Goal: Task Accomplishment & Management: Use online tool/utility

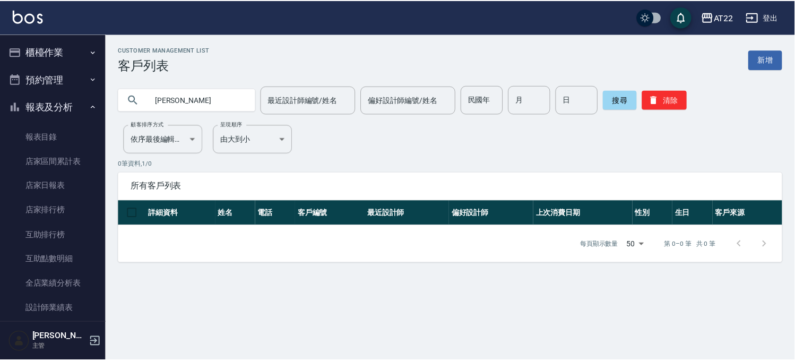
scroll to position [472, 0]
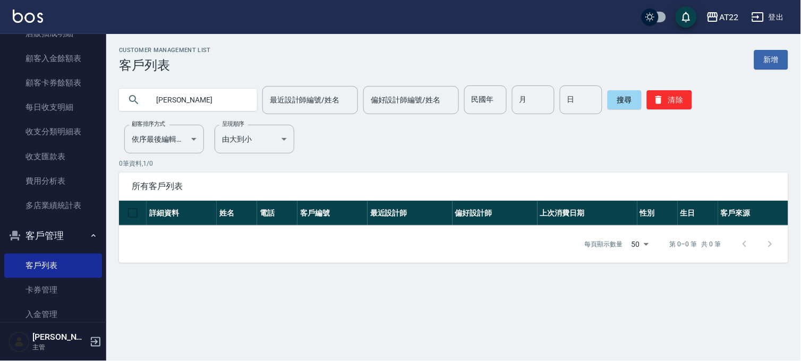
click at [197, 100] on input "[PERSON_NAME]" at bounding box center [199, 99] width 100 height 29
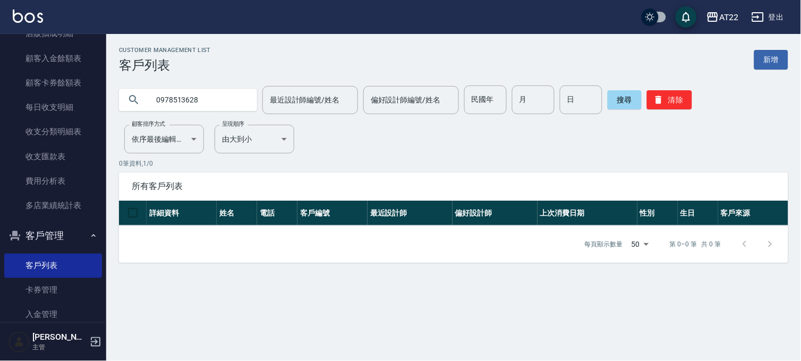
type input "0978513628"
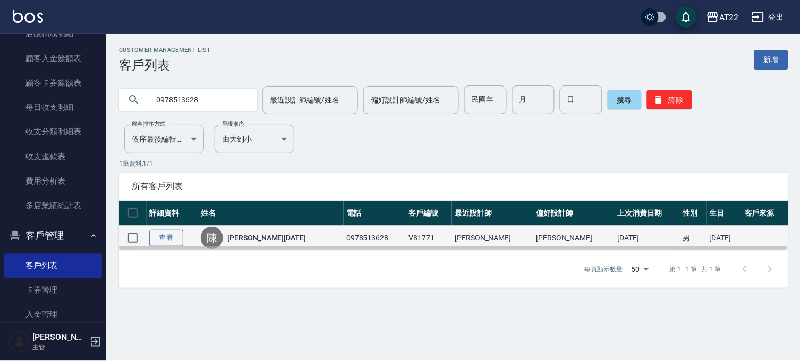
click at [177, 233] on link "查看" at bounding box center [166, 238] width 34 height 16
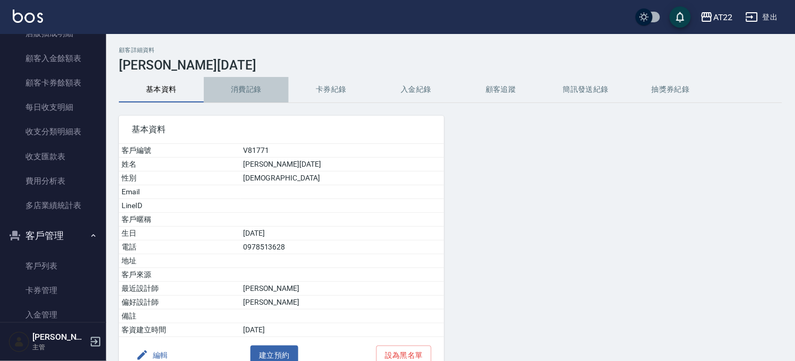
click at [235, 89] on button "消費記錄" at bounding box center [246, 89] width 85 height 25
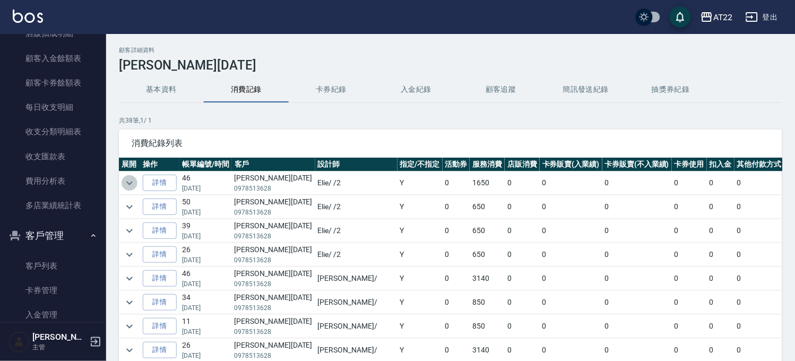
click at [131, 181] on icon "expand row" at bounding box center [129, 183] width 13 height 13
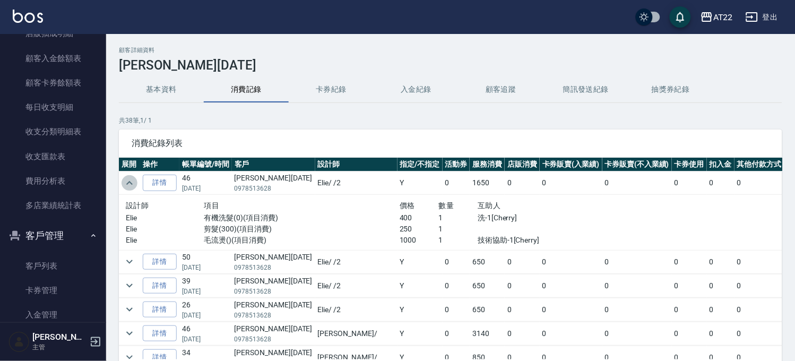
click at [130, 178] on icon "expand row" at bounding box center [129, 183] width 13 height 13
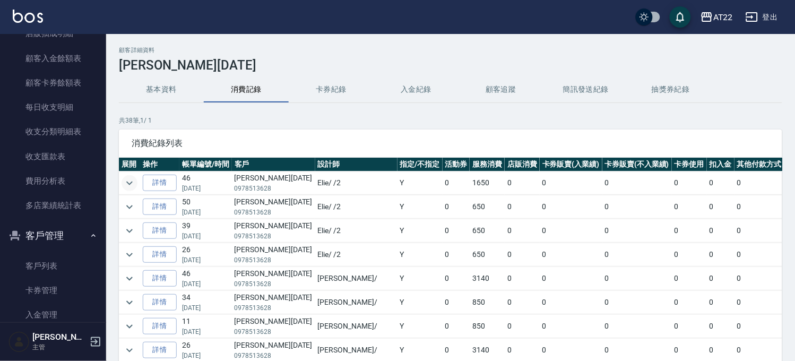
click at [173, 91] on button "基本資料" at bounding box center [161, 89] width 85 height 25
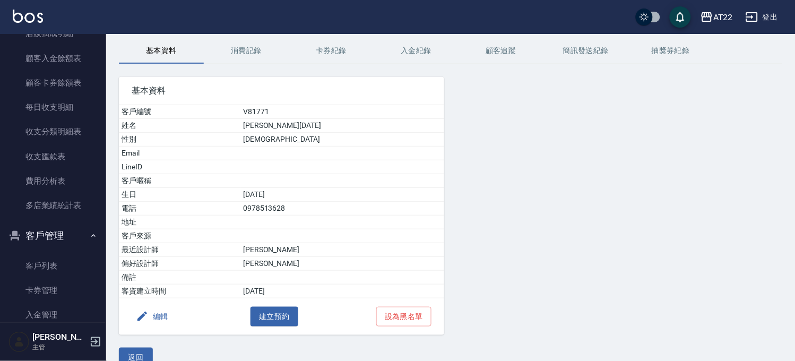
scroll to position [58, 0]
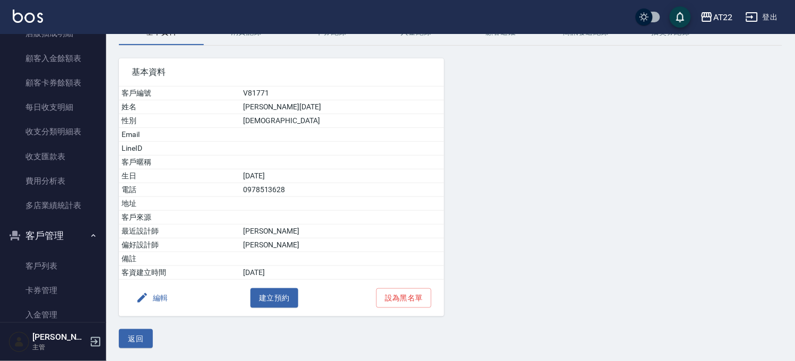
click at [160, 341] on div "返回" at bounding box center [451, 339] width 664 height 20
click at [142, 335] on button "返回" at bounding box center [136, 339] width 34 height 20
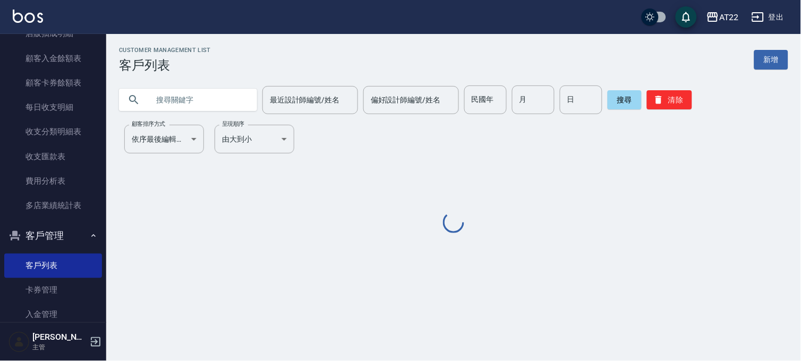
click at [205, 93] on input "text" at bounding box center [199, 99] width 100 height 29
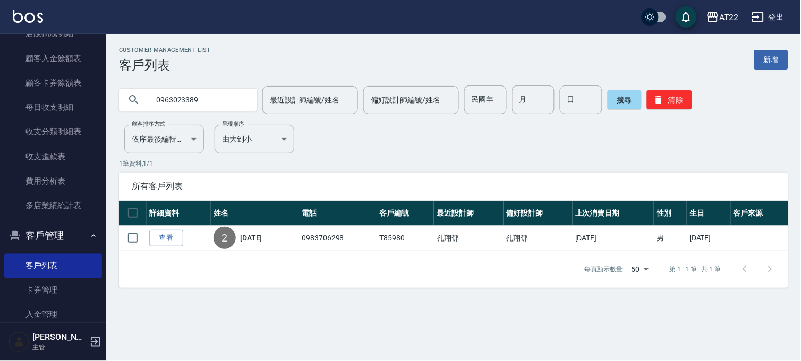
type input "0963023389"
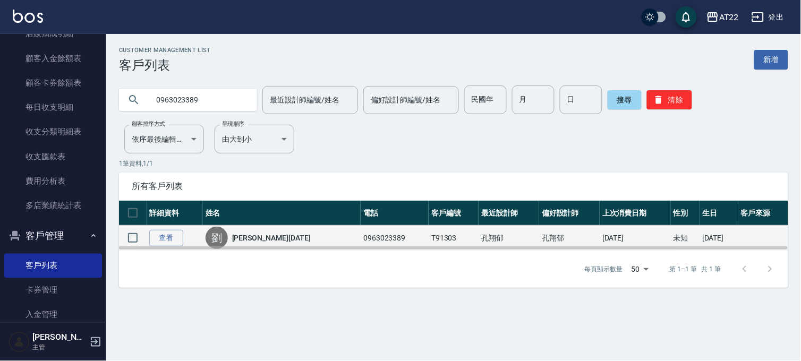
click at [269, 237] on link "劉冠儒25.4.19" at bounding box center [271, 238] width 79 height 11
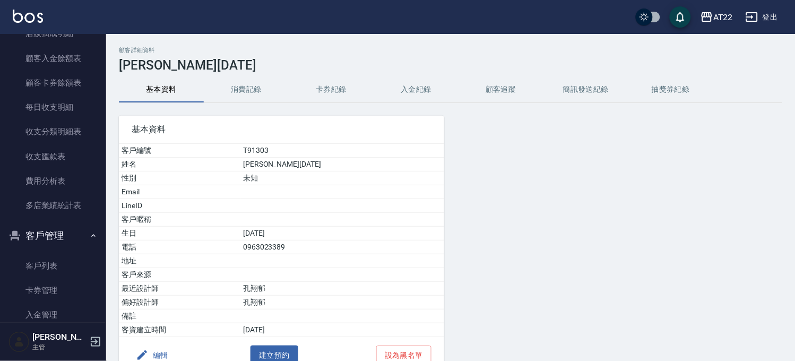
click at [243, 87] on button "消費記錄" at bounding box center [246, 89] width 85 height 25
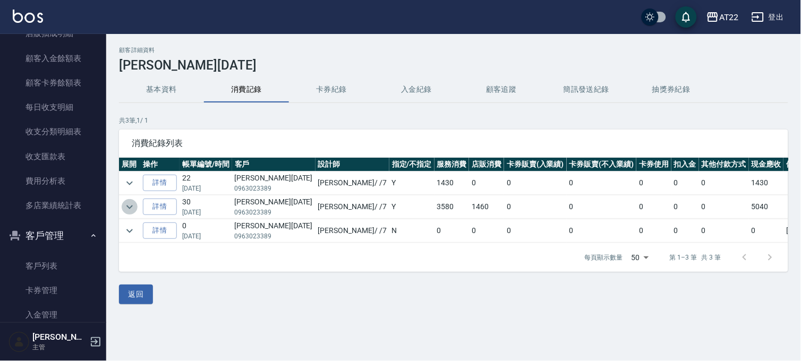
click at [131, 201] on icon "expand row" at bounding box center [129, 207] width 13 height 13
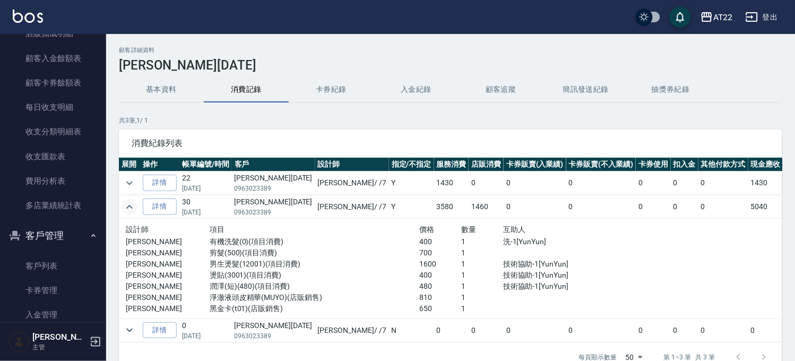
click at [161, 93] on button "基本資料" at bounding box center [161, 89] width 85 height 25
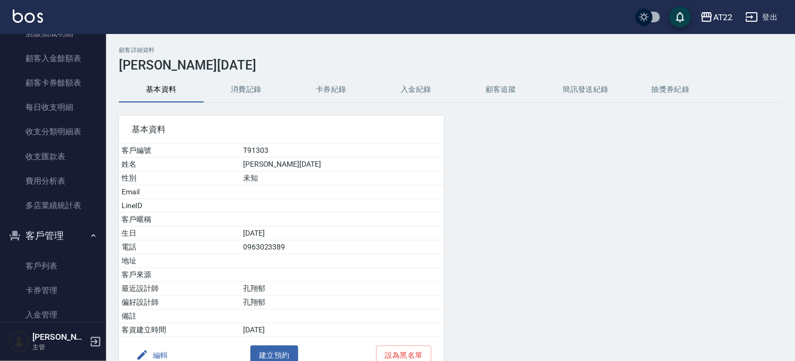
click at [167, 356] on button "編輯" at bounding box center [152, 356] width 41 height 20
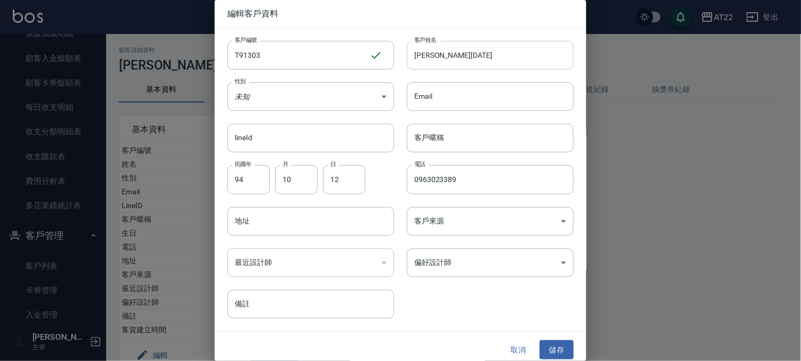
click at [442, 61] on input "劉冠儒25.4.19" at bounding box center [490, 55] width 167 height 29
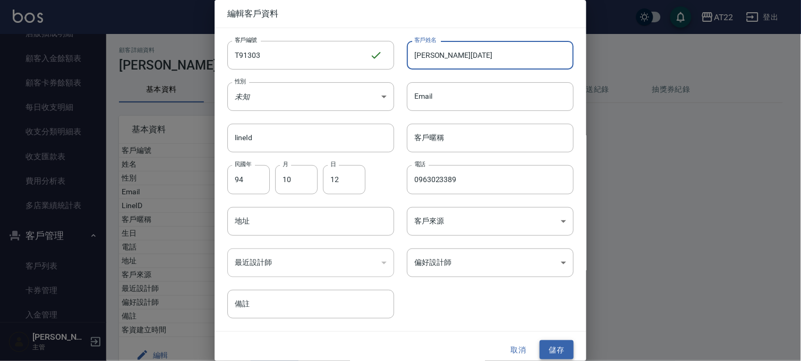
type input "[PERSON_NAME][DATE]"
click at [547, 343] on button "儲存" at bounding box center [557, 350] width 34 height 20
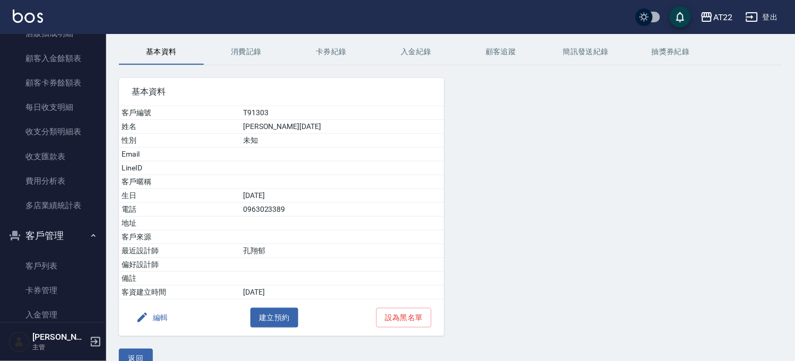
scroll to position [58, 0]
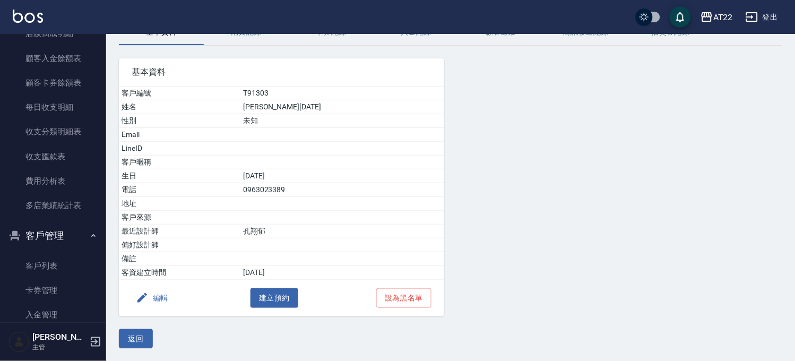
click at [142, 342] on button "返回" at bounding box center [136, 339] width 34 height 20
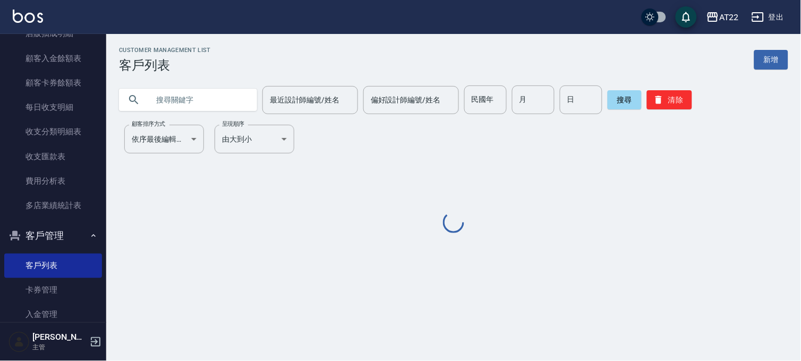
click at [218, 101] on input "text" at bounding box center [199, 99] width 100 height 29
paste input "0966146245"
type input "0966146245"
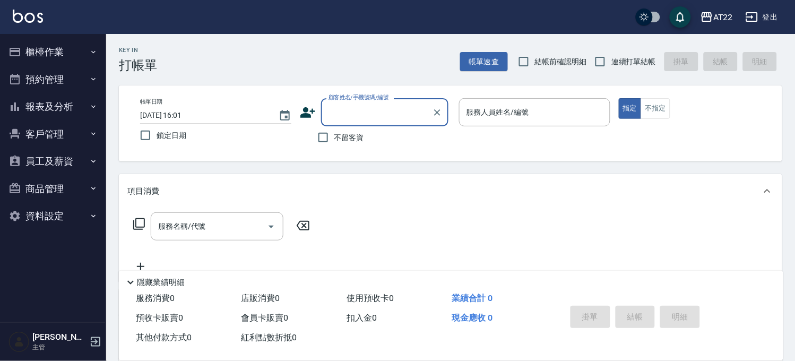
click at [55, 133] on button "客戶管理" at bounding box center [53, 135] width 98 height 28
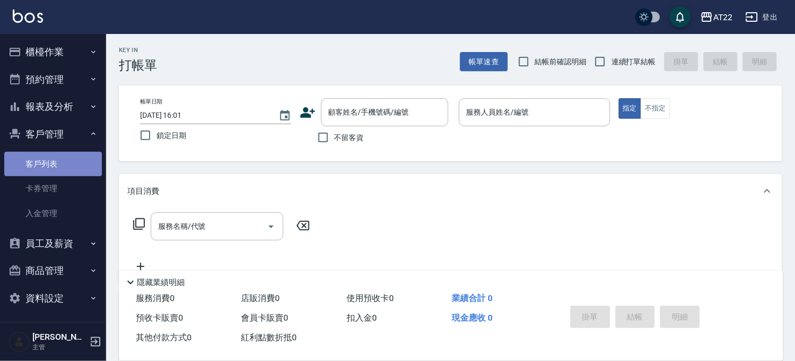
click at [55, 167] on link "客戶列表" at bounding box center [53, 164] width 98 height 24
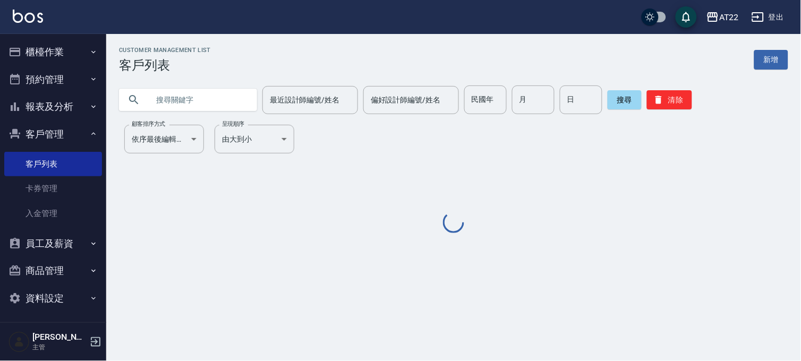
click at [176, 117] on div "Customer Management List 客戶列表 新增 最近設計師編號/姓名 最近設計師編號/姓名 偏好設計師編號/姓名 偏好設計師編號/姓名 民國…" at bounding box center [453, 141] width 695 height 189
click at [178, 108] on input "text" at bounding box center [199, 99] width 100 height 29
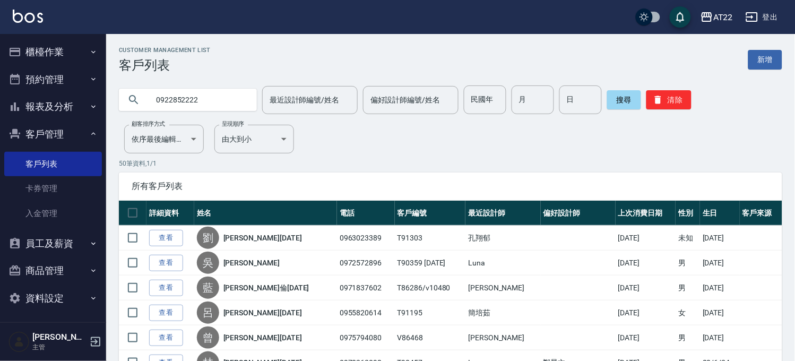
type input "0922852222"
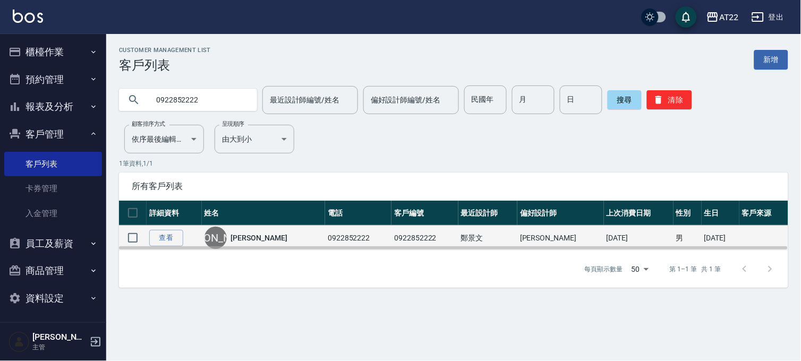
click at [243, 232] on div "[PERSON_NAME]" at bounding box center [263, 238] width 118 height 22
click at [245, 235] on link "[PERSON_NAME]" at bounding box center [259, 238] width 56 height 11
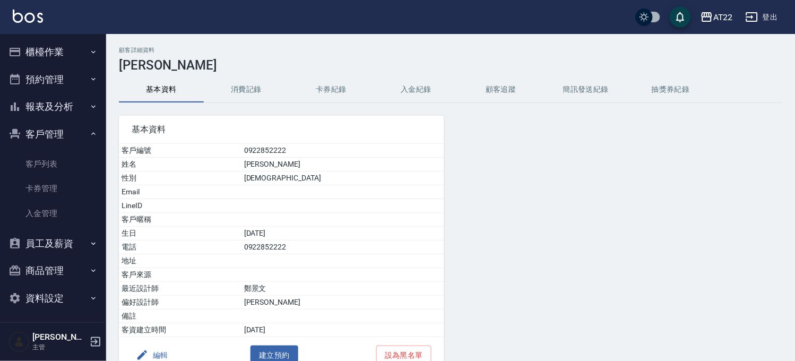
click at [242, 68] on h3 "[PERSON_NAME]" at bounding box center [451, 65] width 664 height 15
click at [241, 75] on div "顧客詳細資料 [PERSON_NAME]資料 消費記錄 卡券紀錄 入金紀錄 顧客追蹤 簡訊發送紀錄 抽獎券紀錄 基本資料 客戶編號 0922852222 姓名…" at bounding box center [450, 226] width 689 height 359
click at [244, 87] on button "消費記錄" at bounding box center [246, 89] width 85 height 25
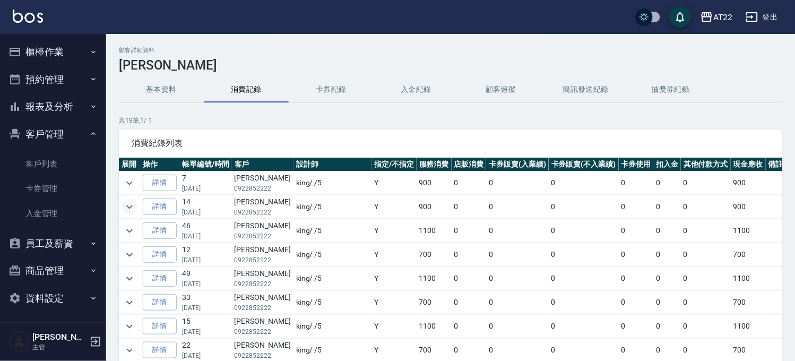
click at [125, 206] on icon "expand row" at bounding box center [129, 207] width 13 height 13
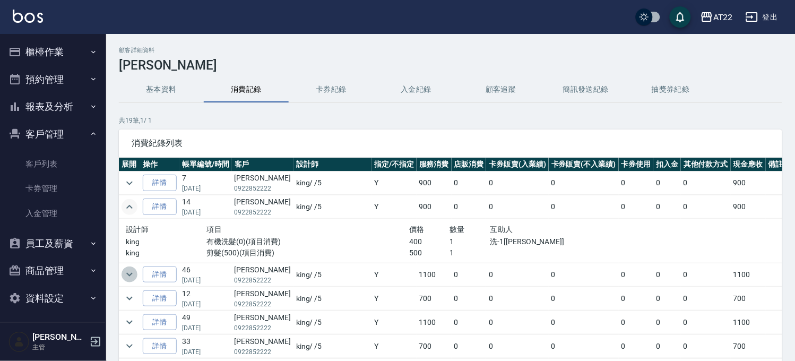
click at [129, 280] on icon "expand row" at bounding box center [129, 274] width 13 height 13
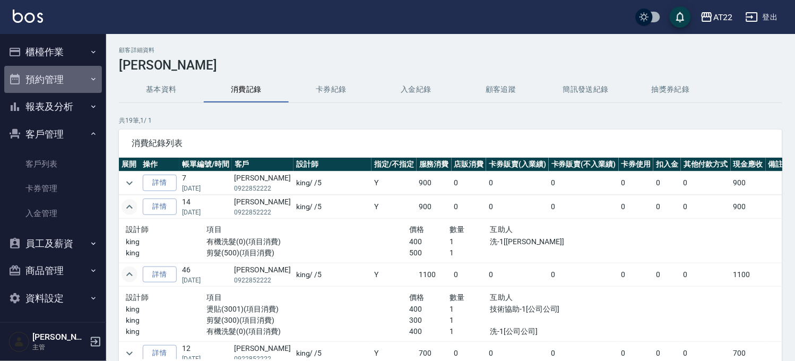
click at [69, 87] on button "預約管理" at bounding box center [53, 80] width 98 height 28
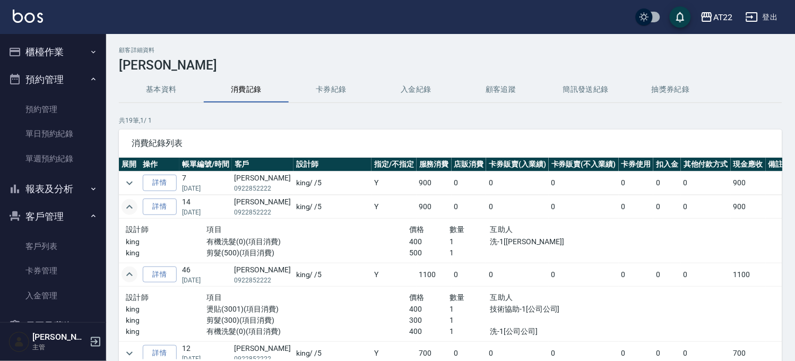
click at [69, 87] on button "預約管理" at bounding box center [53, 80] width 98 height 28
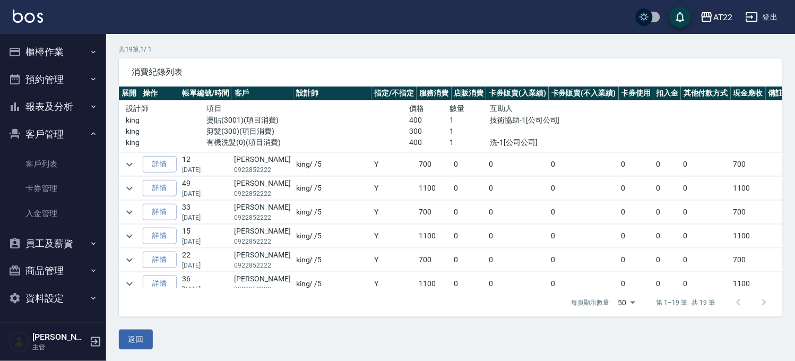
scroll to position [72, 0]
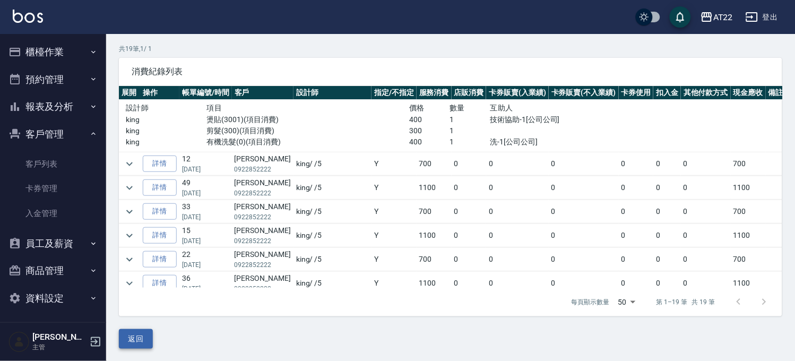
click at [150, 330] on button "返回" at bounding box center [136, 339] width 34 height 20
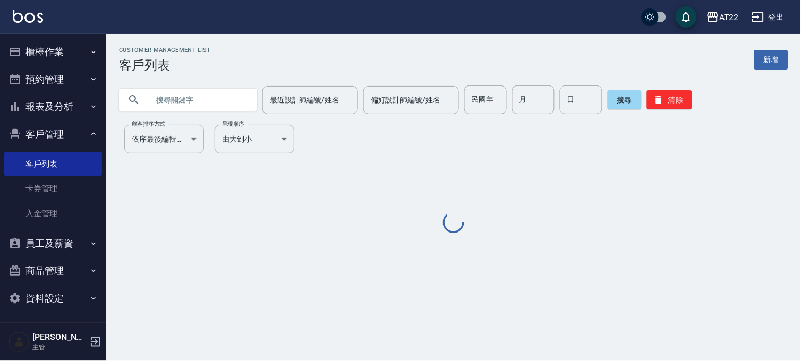
click at [234, 104] on input "text" at bounding box center [199, 99] width 100 height 29
type input "9"
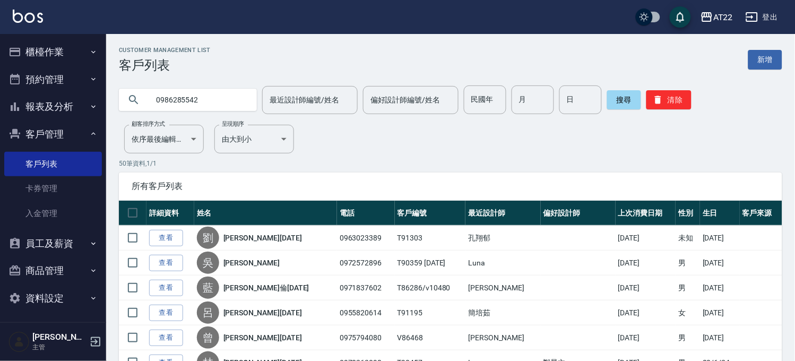
type input "0986285542"
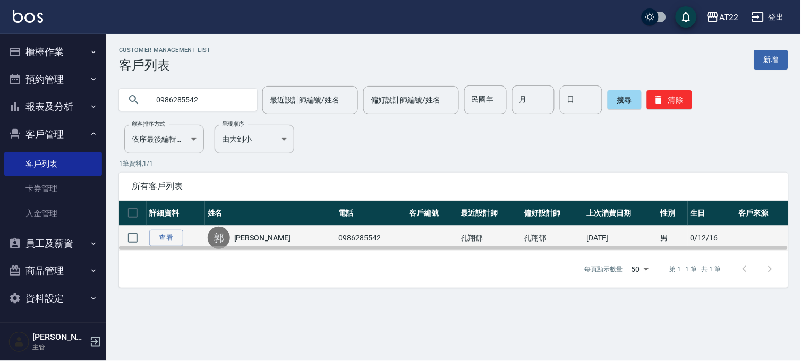
click at [262, 237] on div "[PERSON_NAME]" at bounding box center [271, 238] width 126 height 22
click at [240, 241] on link "[PERSON_NAME]" at bounding box center [262, 238] width 56 height 11
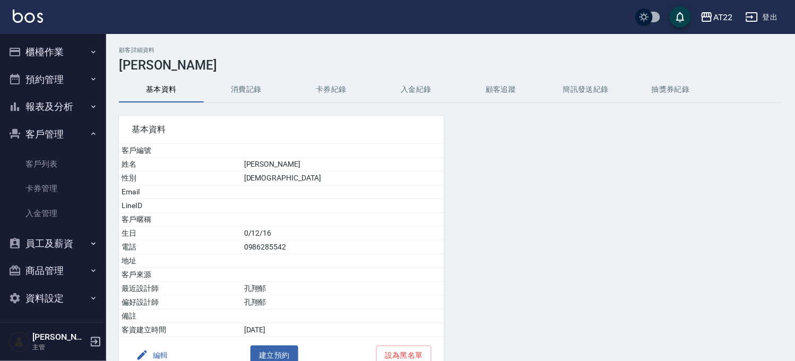
click at [258, 70] on h3 "[PERSON_NAME]" at bounding box center [451, 65] width 664 height 15
click at [256, 78] on button "消費記錄" at bounding box center [246, 89] width 85 height 25
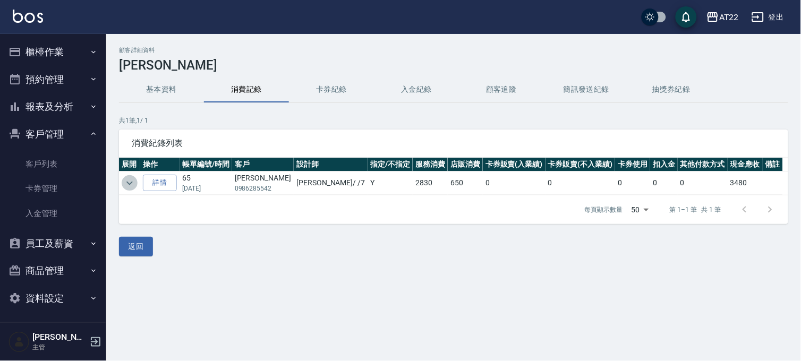
click at [130, 183] on icon "expand row" at bounding box center [129, 183] width 6 height 4
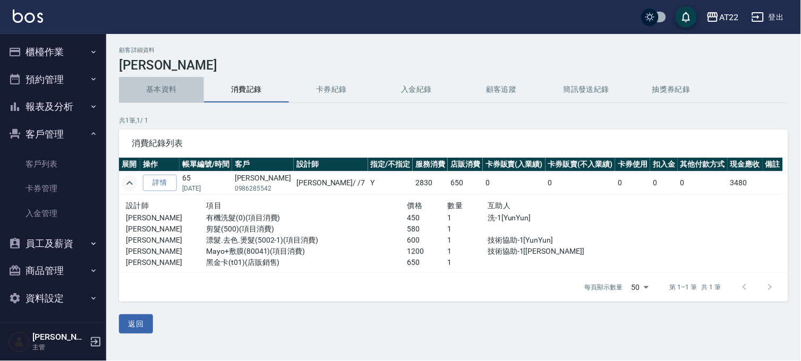
click at [169, 78] on button "基本資料" at bounding box center [161, 89] width 85 height 25
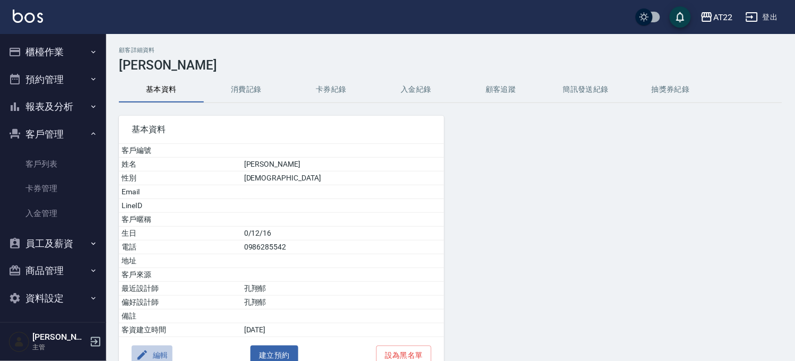
click at [135, 352] on button "編輯" at bounding box center [152, 356] width 41 height 20
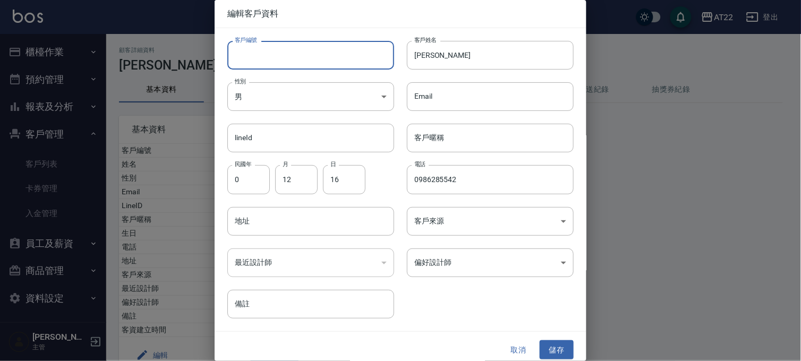
click at [332, 47] on input "客戶編號" at bounding box center [310, 55] width 167 height 29
click at [526, 53] on input "[PERSON_NAME]" at bounding box center [490, 55] width 167 height 29
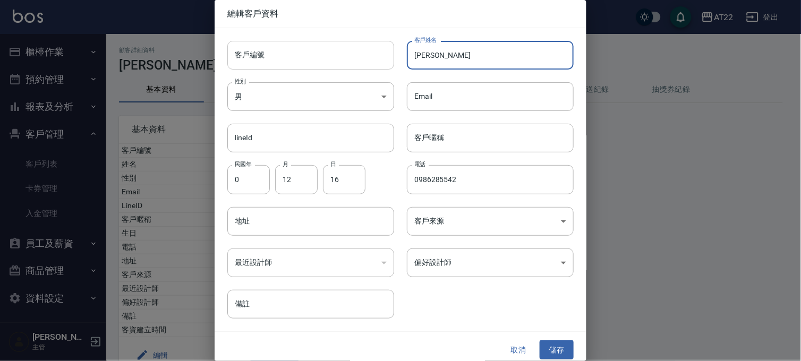
click at [325, 55] on input "客戶編號" at bounding box center [310, 55] width 167 height 29
click at [465, 56] on input "[PERSON_NAME]" at bounding box center [490, 55] width 167 height 29
type input "[PERSON_NAME]"
click at [549, 344] on button "儲存" at bounding box center [557, 350] width 34 height 20
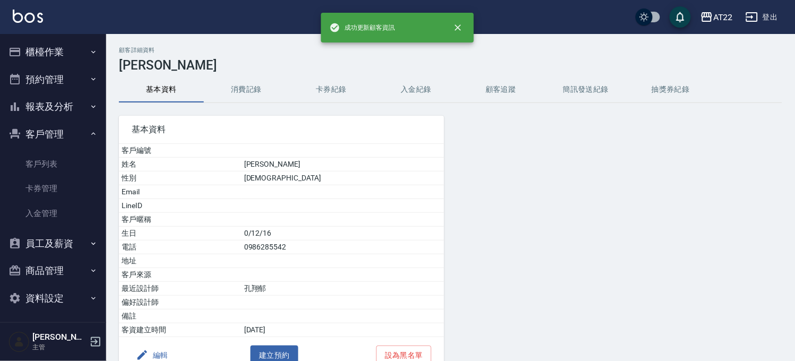
click at [233, 79] on button "消費記錄" at bounding box center [246, 89] width 85 height 25
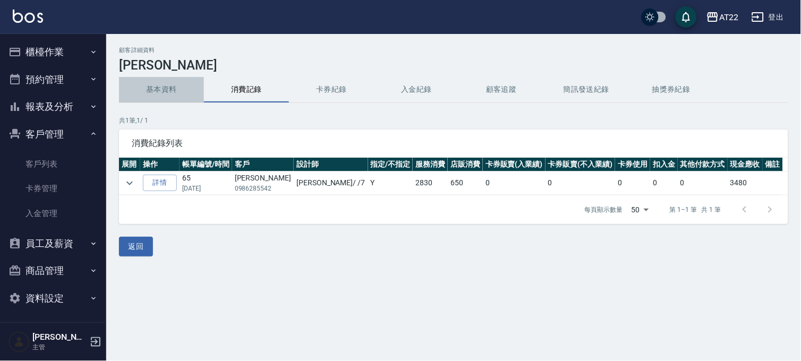
click at [197, 94] on button "基本資料" at bounding box center [161, 89] width 85 height 25
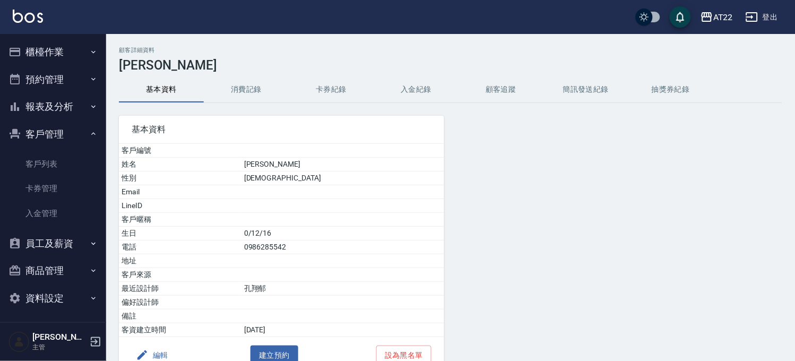
click at [169, 356] on button "編輯" at bounding box center [152, 356] width 41 height 20
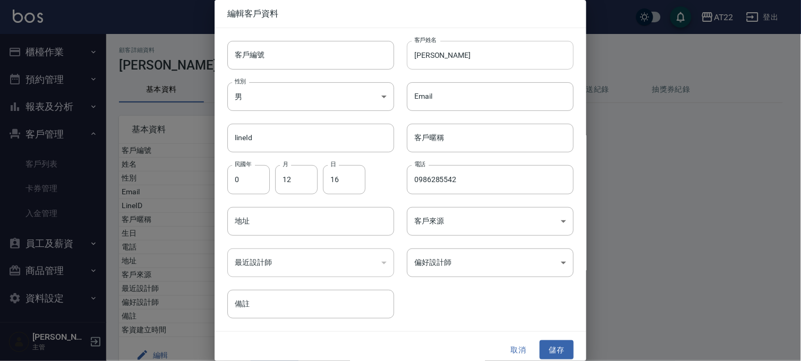
click at [501, 55] on input "[PERSON_NAME]" at bounding box center [490, 55] width 167 height 29
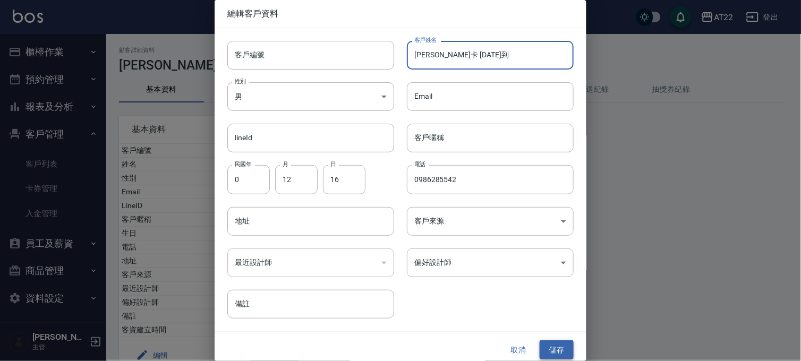
type input "[PERSON_NAME]卡 [DATE]到"
click at [545, 353] on button "儲存" at bounding box center [557, 350] width 34 height 20
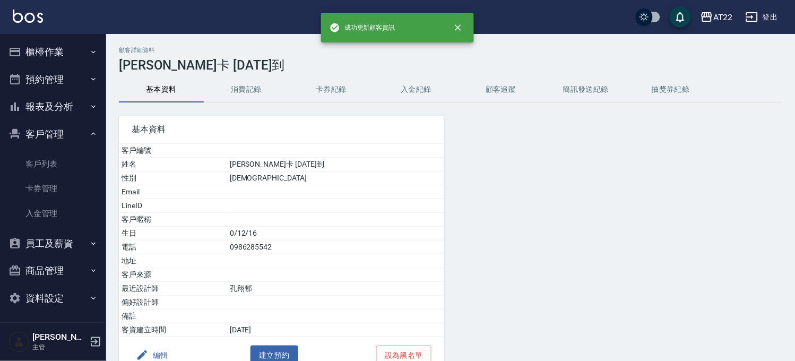
click at [221, 75] on div "顧客詳細資料 [PERSON_NAME] 金卡 [DATE]到 基本資料 消費記錄 卡券紀錄 入金紀錄 顧客追蹤 簡訊發送紀錄 抽獎券紀錄 基本資料 客戶編號…" at bounding box center [450, 226] width 689 height 359
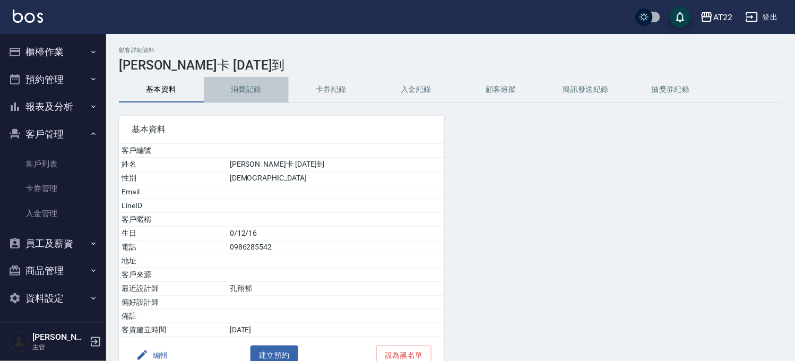
click at [232, 91] on button "消費記錄" at bounding box center [246, 89] width 85 height 25
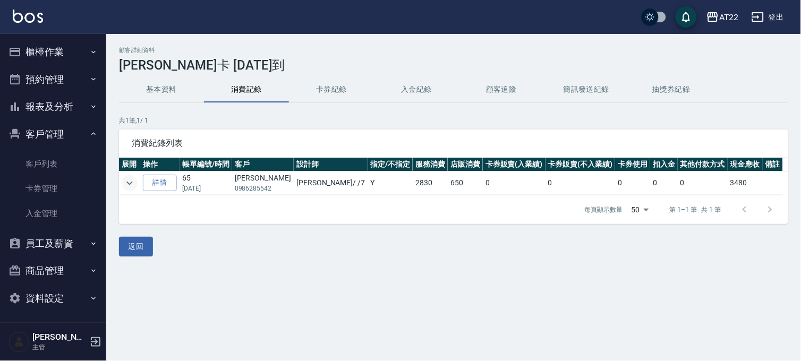
click at [131, 187] on icon "expand row" at bounding box center [129, 183] width 13 height 13
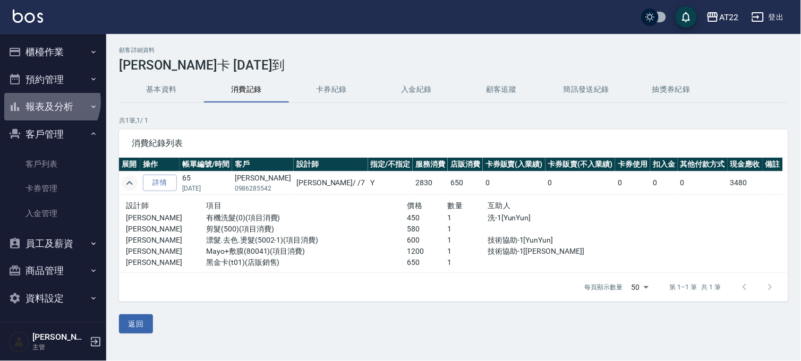
click at [49, 101] on button "報表及分析" at bounding box center [53, 107] width 98 height 28
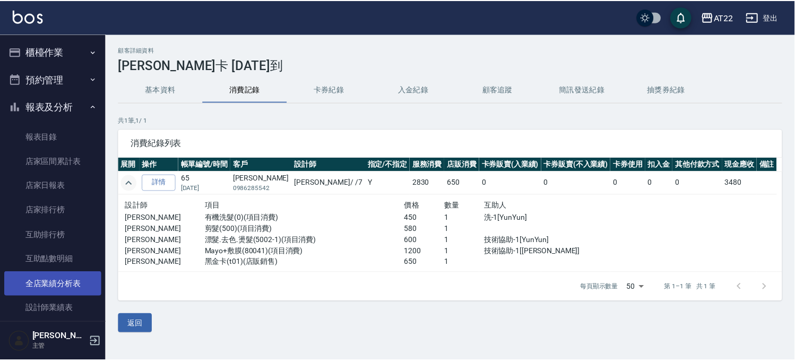
scroll to position [177, 0]
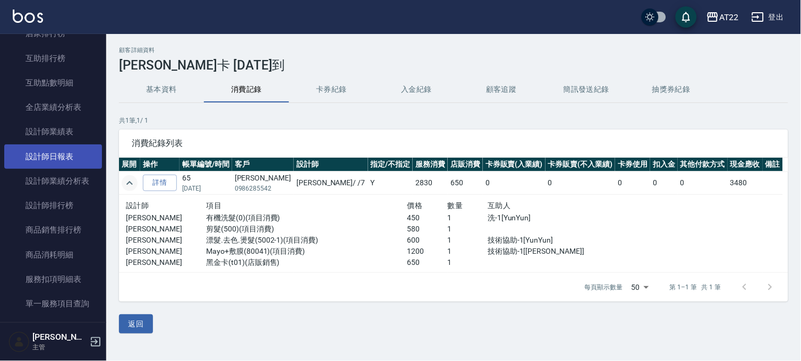
click at [65, 146] on link "設計師日報表" at bounding box center [53, 156] width 98 height 24
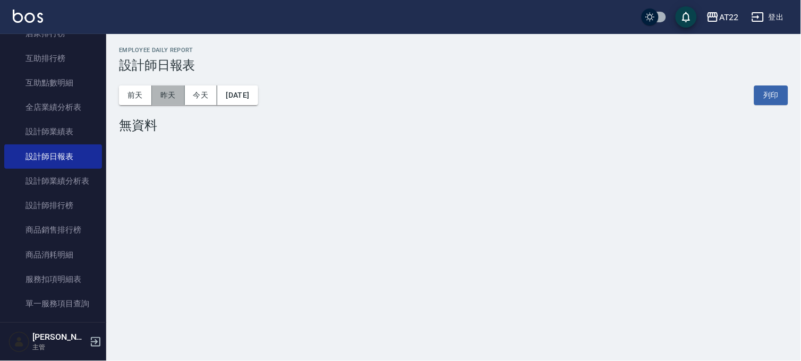
click at [170, 91] on button "昨天" at bounding box center [168, 95] width 33 height 20
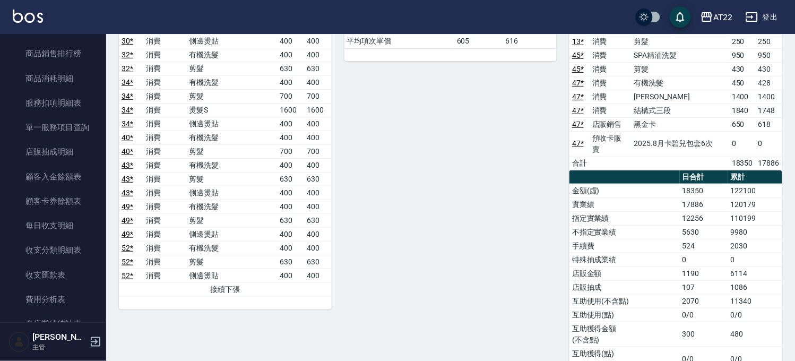
scroll to position [354, 0]
click at [62, 197] on link "顧客卡券餘額表" at bounding box center [53, 201] width 98 height 24
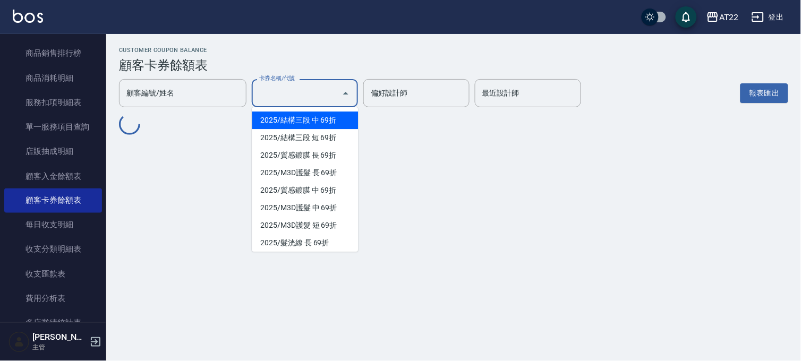
click at [319, 89] on input "卡券名稱/代號" at bounding box center [296, 93] width 81 height 19
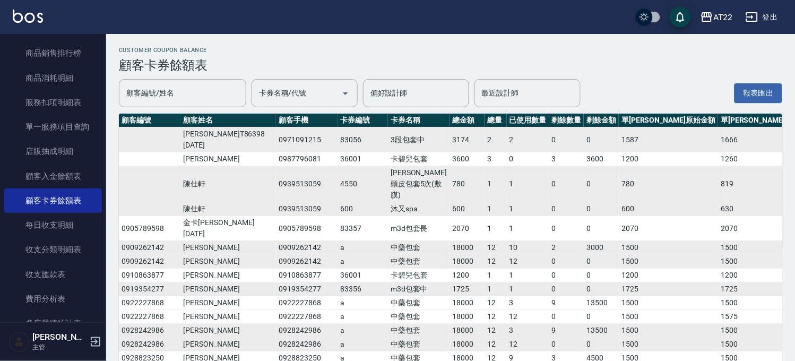
click at [395, 140] on td "3段包套中" at bounding box center [419, 139] width 62 height 25
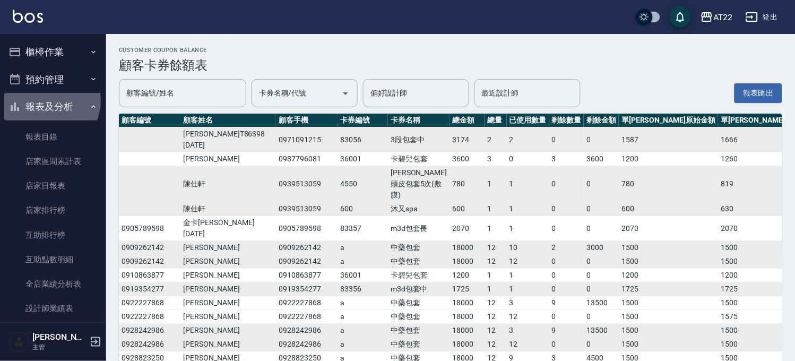
click at [49, 101] on button "報表及分析" at bounding box center [53, 107] width 98 height 28
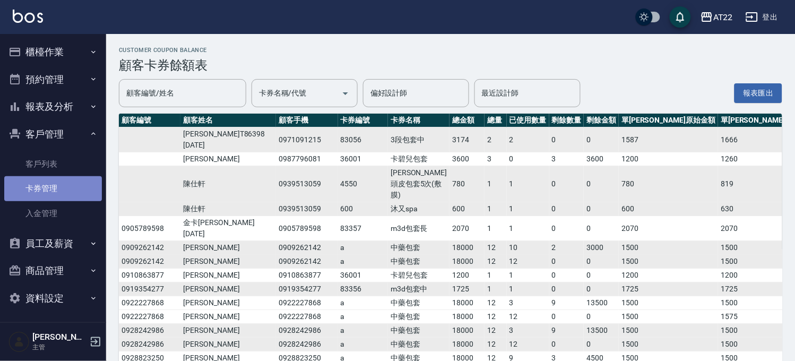
click at [59, 198] on link "卡券管理" at bounding box center [53, 188] width 98 height 24
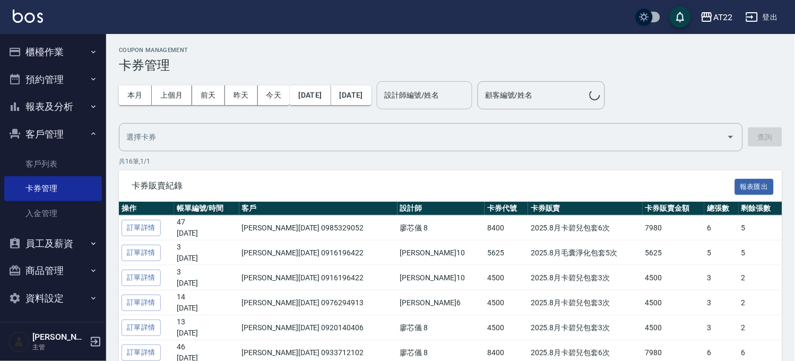
click at [457, 105] on div "設計師編號/姓名" at bounding box center [425, 95] width 96 height 28
type input "Zoe-8"
click at [778, 140] on button "查詢" at bounding box center [766, 137] width 34 height 20
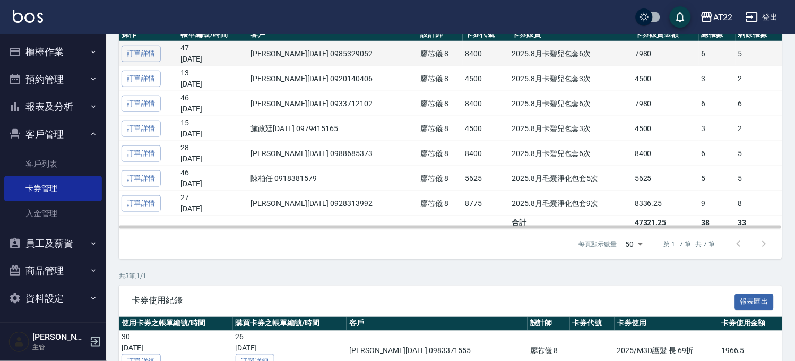
scroll to position [118, 0]
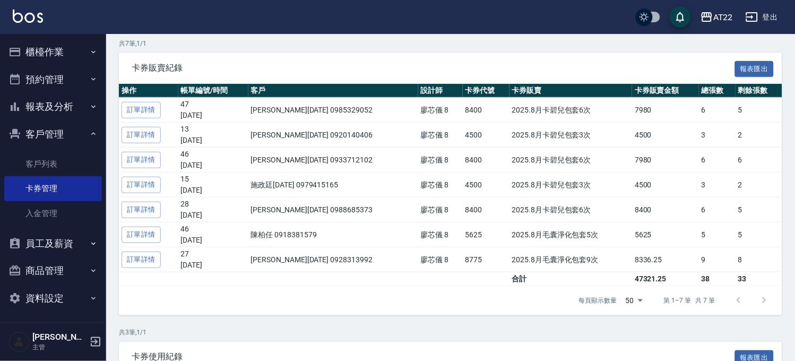
click at [48, 107] on button "報表及分析" at bounding box center [53, 107] width 98 height 28
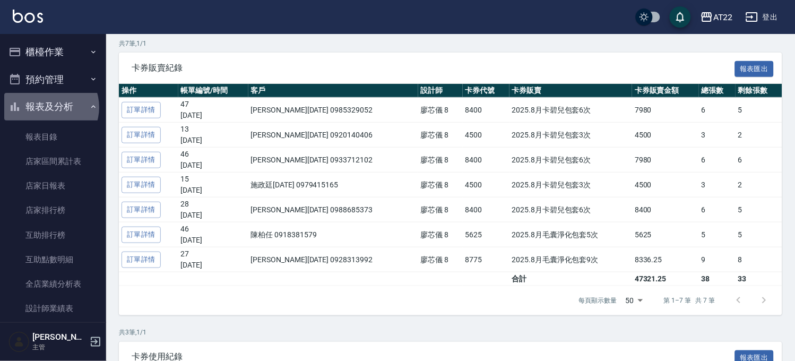
click at [48, 107] on button "報表及分析" at bounding box center [53, 107] width 98 height 28
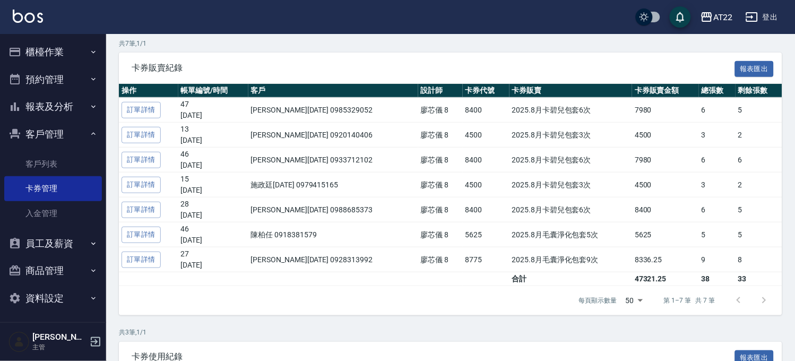
click at [62, 118] on button "報表及分析" at bounding box center [53, 107] width 98 height 28
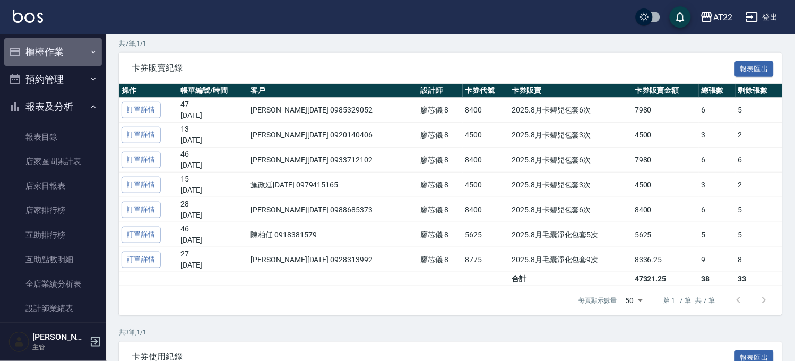
click at [65, 49] on button "櫃檯作業" at bounding box center [53, 52] width 98 height 28
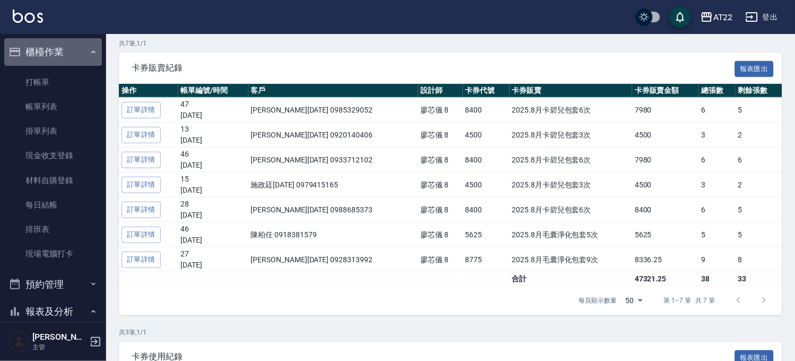
click at [61, 56] on button "櫃檯作業" at bounding box center [53, 52] width 98 height 28
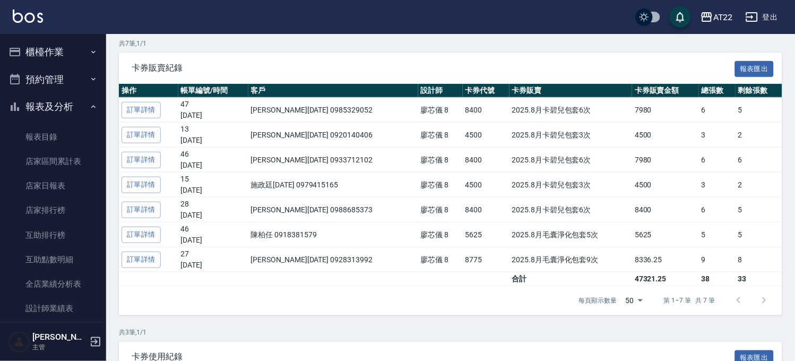
click at [54, 109] on button "報表及分析" at bounding box center [53, 107] width 98 height 28
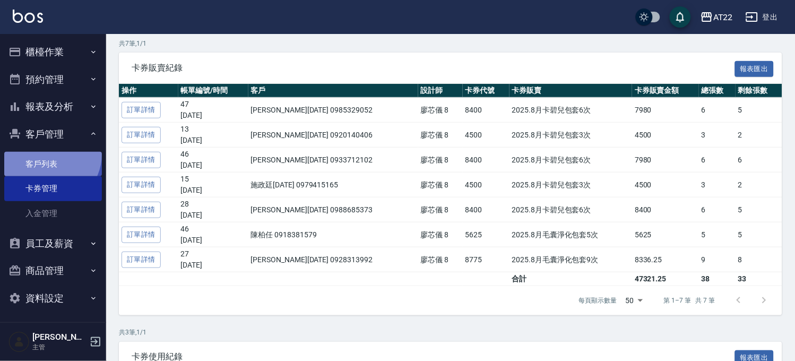
click at [49, 155] on link "客戶列表" at bounding box center [53, 164] width 98 height 24
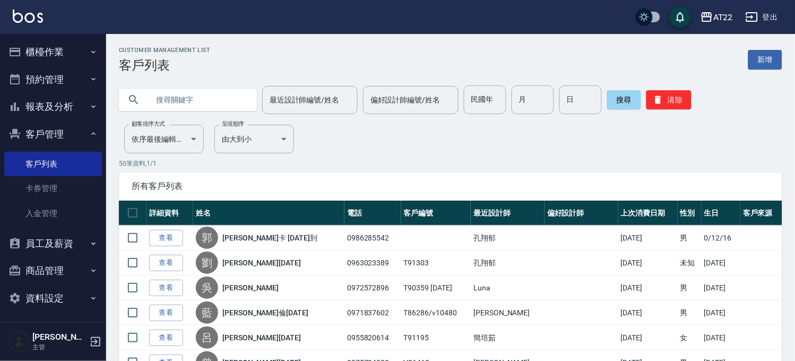
click at [66, 97] on button "報表及分析" at bounding box center [53, 107] width 98 height 28
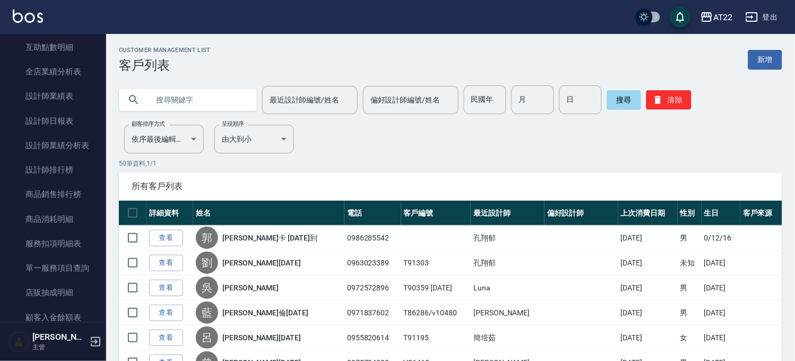
scroll to position [177, 0]
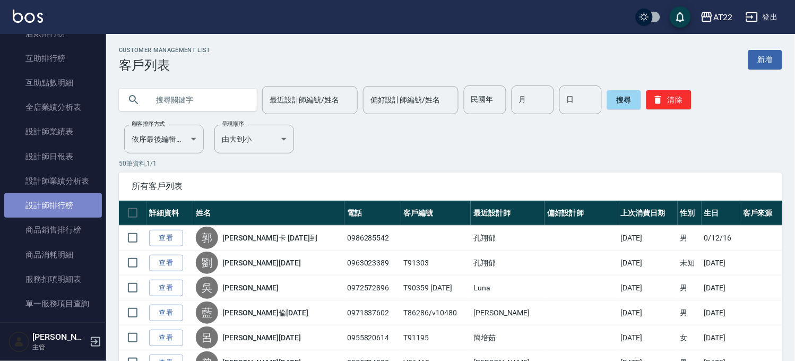
click at [68, 199] on link "設計師排行榜" at bounding box center [53, 205] width 98 height 24
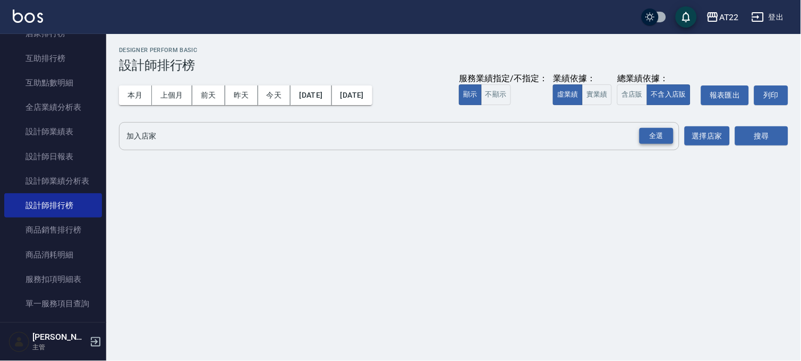
click at [666, 134] on div "全選" at bounding box center [656, 136] width 34 height 16
click at [776, 137] on button "搜尋" at bounding box center [761, 137] width 53 height 20
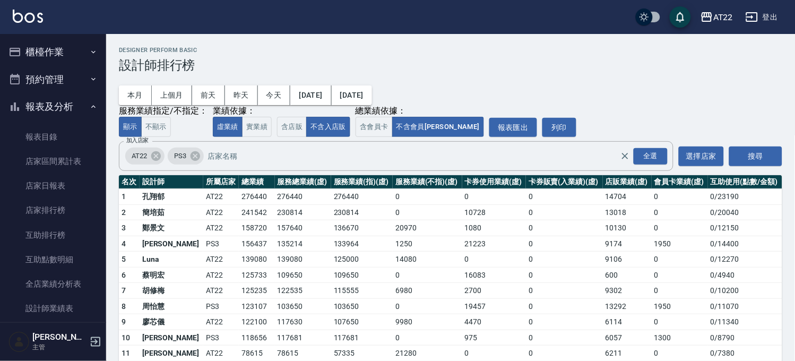
click at [64, 48] on button "櫃檯作業" at bounding box center [53, 52] width 98 height 28
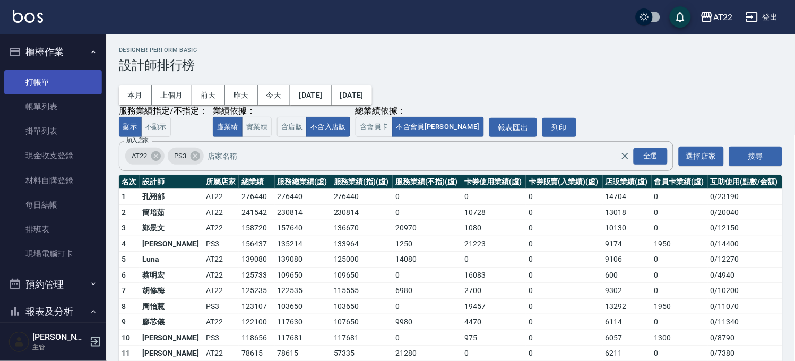
click at [81, 82] on link "打帳單" at bounding box center [53, 82] width 98 height 24
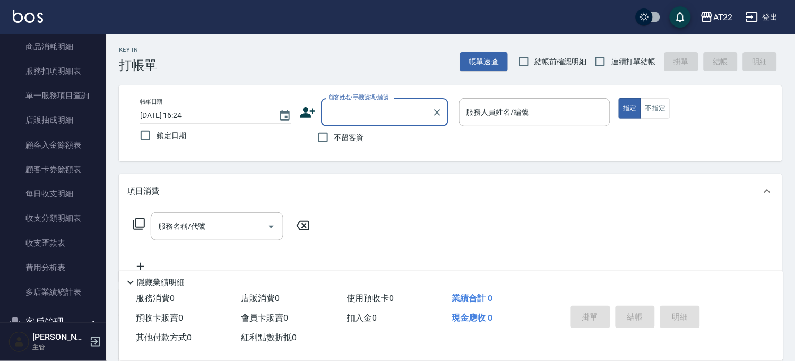
scroll to position [781, 0]
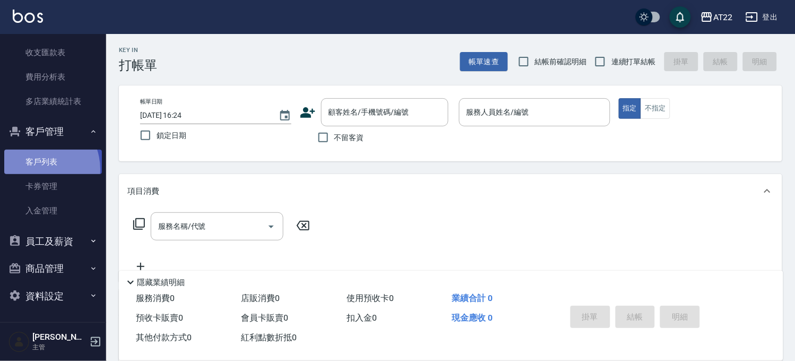
click at [36, 170] on link "客戶列表" at bounding box center [53, 162] width 98 height 24
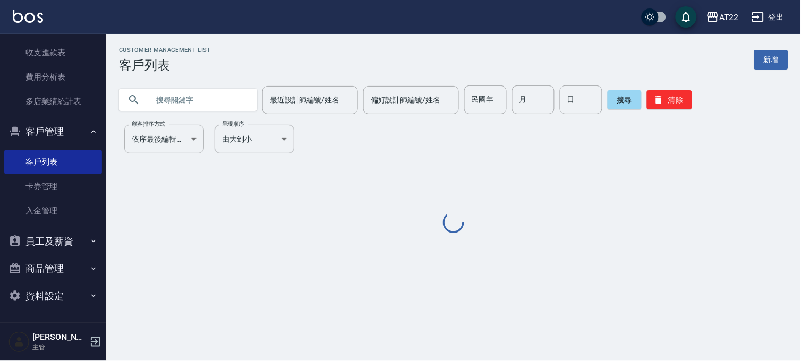
click at [194, 106] on input "text" at bounding box center [199, 99] width 100 height 29
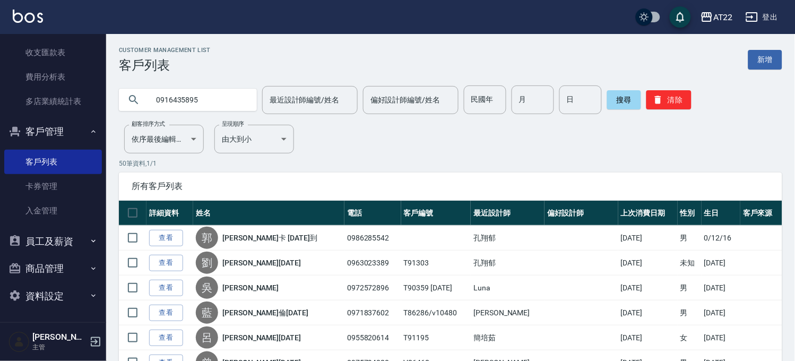
type input "0916435895"
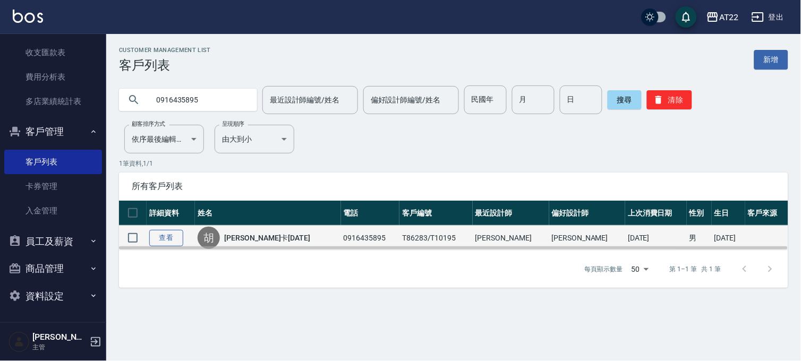
click at [159, 239] on link "查看" at bounding box center [166, 238] width 34 height 16
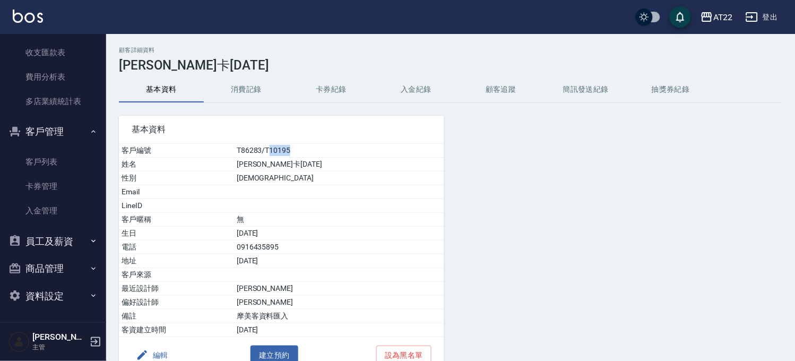
drag, startPoint x: 326, startPoint y: 147, endPoint x: 295, endPoint y: 151, distance: 31.5
click at [295, 151] on td "T86283/T10195" at bounding box center [339, 151] width 210 height 14
click at [352, 163] on td "[PERSON_NAME]卡[DATE]" at bounding box center [339, 165] width 210 height 14
click at [55, 162] on link "客戶列表" at bounding box center [53, 162] width 98 height 24
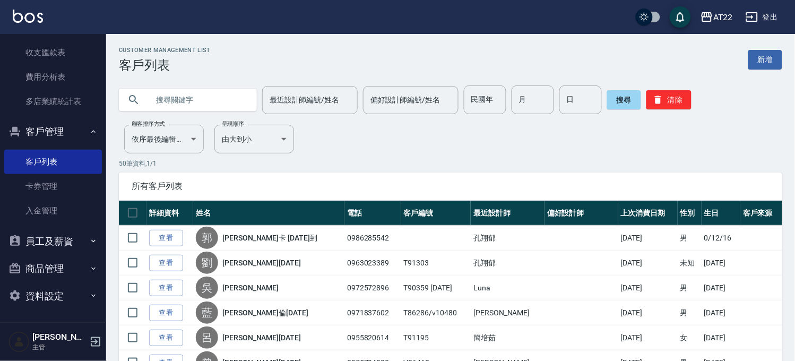
click at [150, 99] on input "text" at bounding box center [199, 99] width 100 height 29
click at [610, 101] on button "搜尋" at bounding box center [624, 99] width 34 height 19
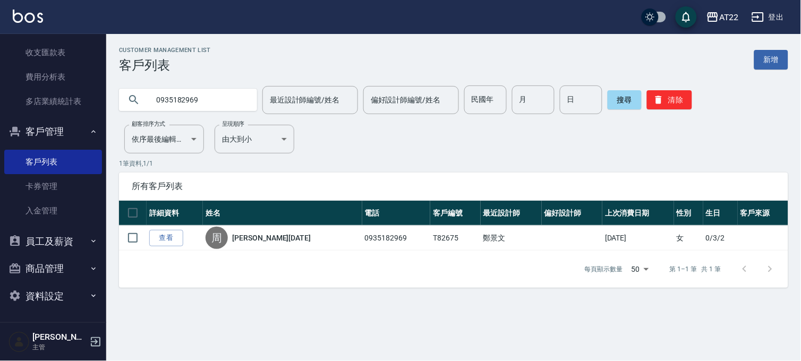
click at [200, 113] on input "0935182969" at bounding box center [199, 99] width 100 height 29
click at [199, 110] on input "0935182969" at bounding box center [199, 99] width 100 height 29
type input "0908313472"
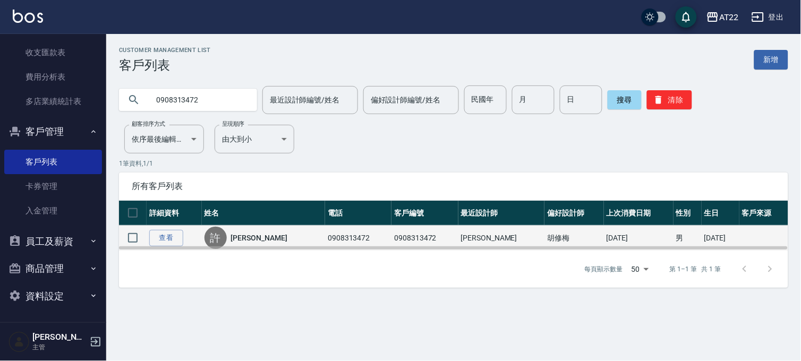
click at [237, 237] on div "[PERSON_NAME]" at bounding box center [263, 238] width 118 height 22
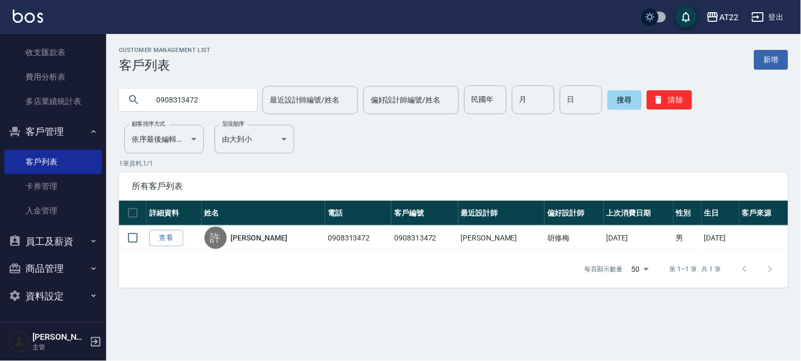
click at [244, 236] on link "[PERSON_NAME]" at bounding box center [259, 238] width 56 height 11
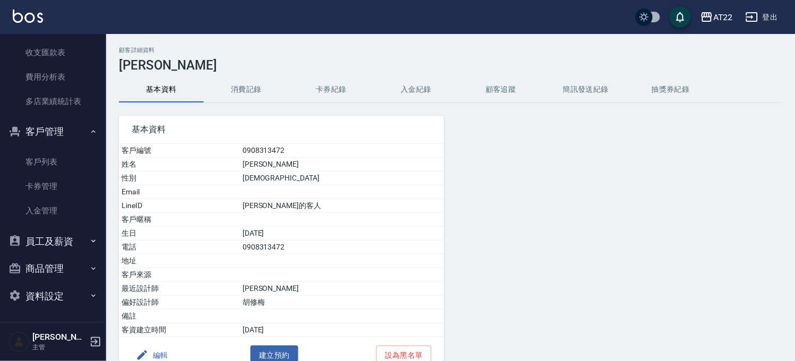
click at [264, 94] on button "消費記錄" at bounding box center [246, 89] width 85 height 25
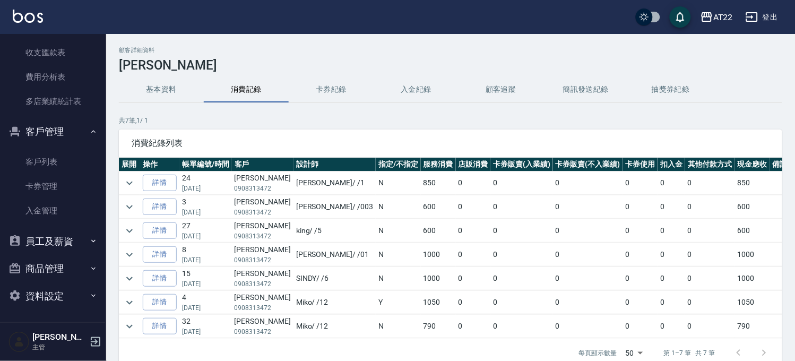
click at [181, 96] on button "基本資料" at bounding box center [161, 89] width 85 height 25
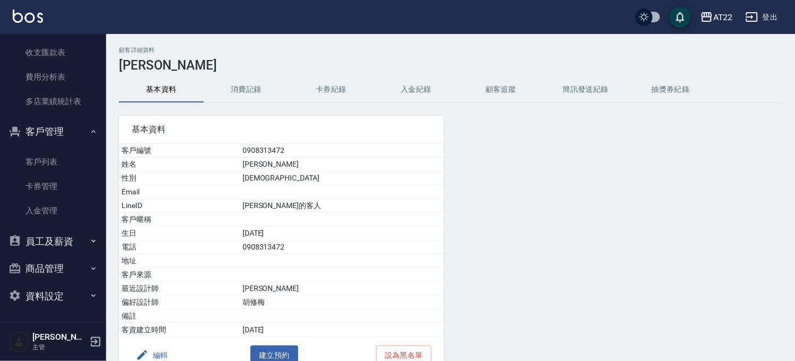
click at [210, 83] on button "消費記錄" at bounding box center [246, 89] width 85 height 25
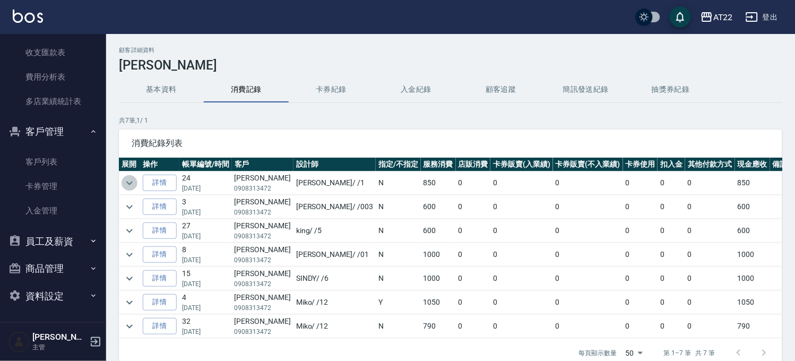
click at [125, 184] on icon "expand row" at bounding box center [129, 183] width 13 height 13
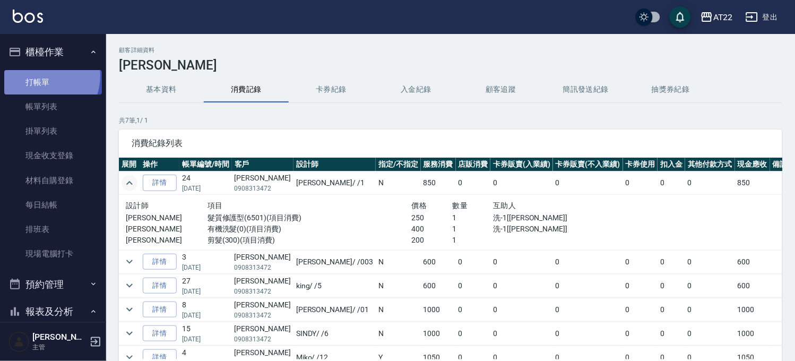
click at [39, 75] on link "打帳單" at bounding box center [53, 82] width 98 height 24
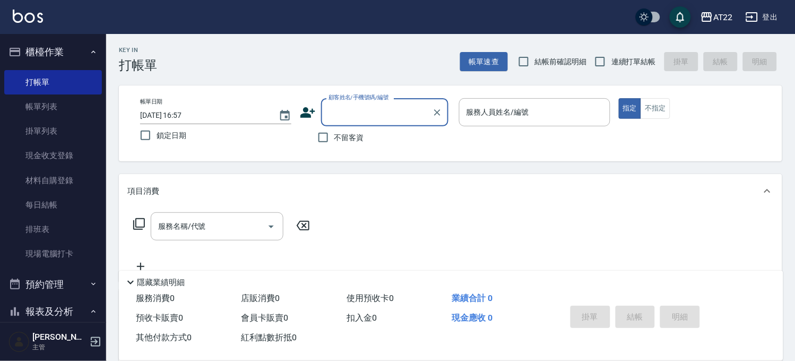
click at [618, 54] on label "連續打單結帳" at bounding box center [622, 61] width 67 height 22
click at [612, 54] on input "連續打單結帳" at bounding box center [600, 61] width 22 height 22
checkbox input "true"
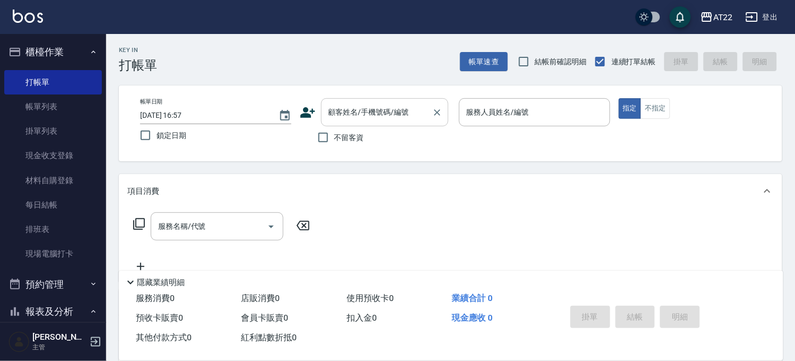
click at [372, 122] on div "顧客姓名/手機號碼/編號" at bounding box center [384, 112] width 127 height 28
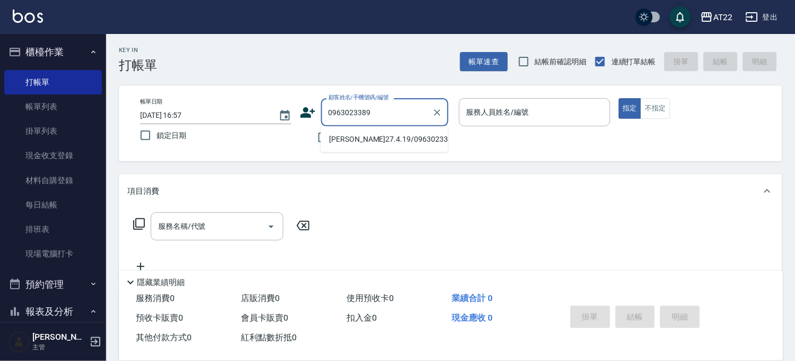
click at [364, 145] on li "[PERSON_NAME]27.4.19/0963023389/T91303" at bounding box center [384, 140] width 127 height 18
type input "[PERSON_NAME]27.4.19/0963023389/T91303"
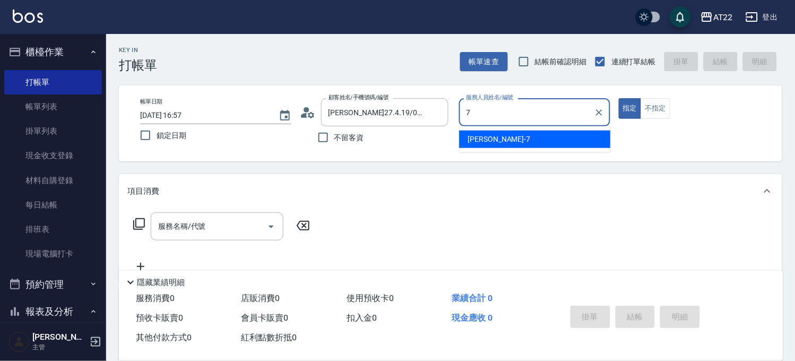
type input "[PERSON_NAME]-7"
type button "true"
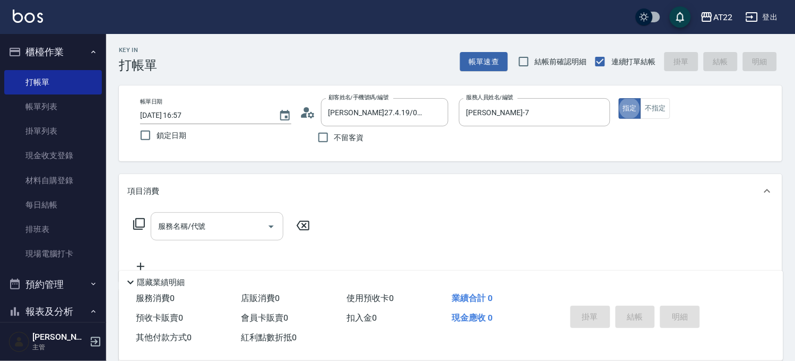
click at [198, 229] on div "服務名稱/代號 服務名稱/代號" at bounding box center [217, 226] width 133 height 28
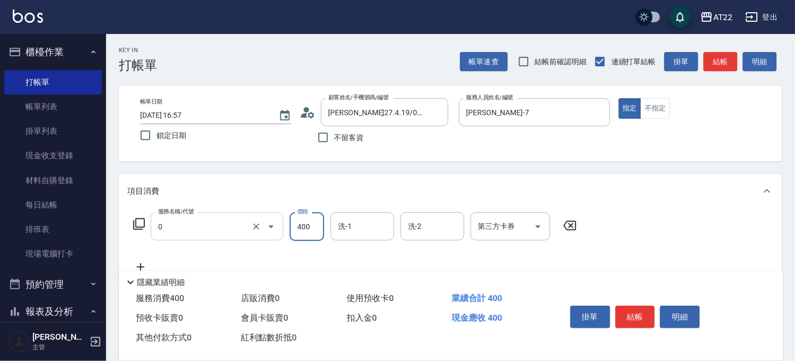
type input "有機洗髮(0)"
type input "450"
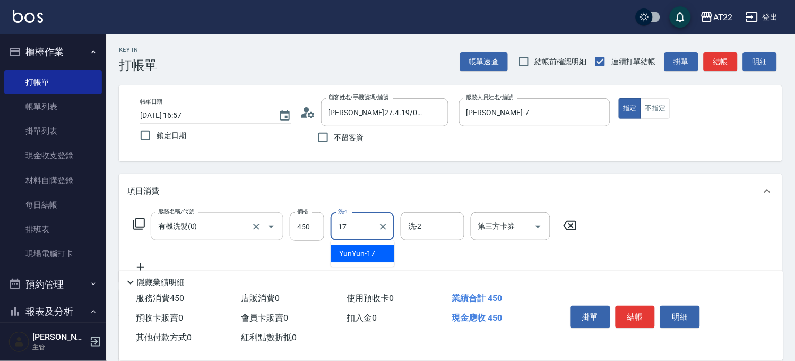
type input "YunYun-17"
click at [141, 263] on icon at bounding box center [140, 267] width 27 height 13
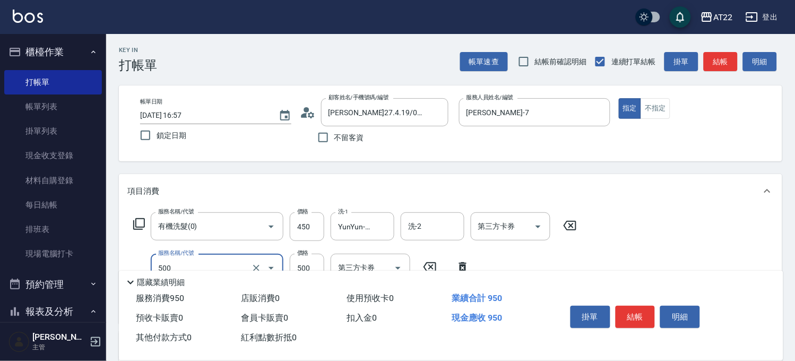
type input "剪髮(500)"
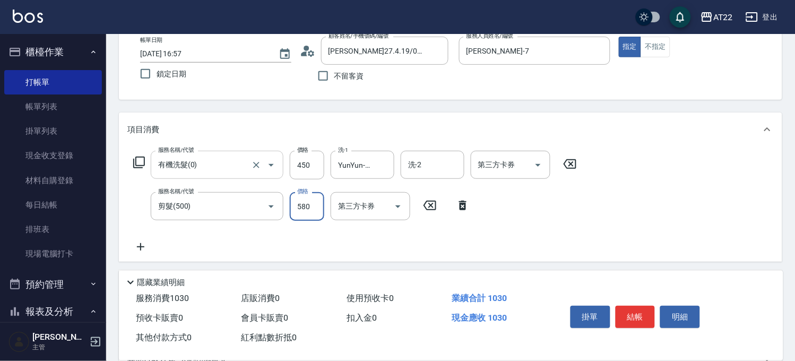
scroll to position [118, 0]
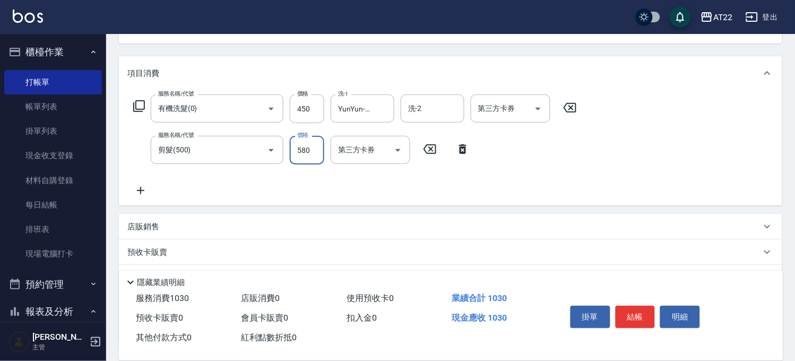
type input "580"
click at [151, 191] on icon at bounding box center [140, 190] width 27 height 13
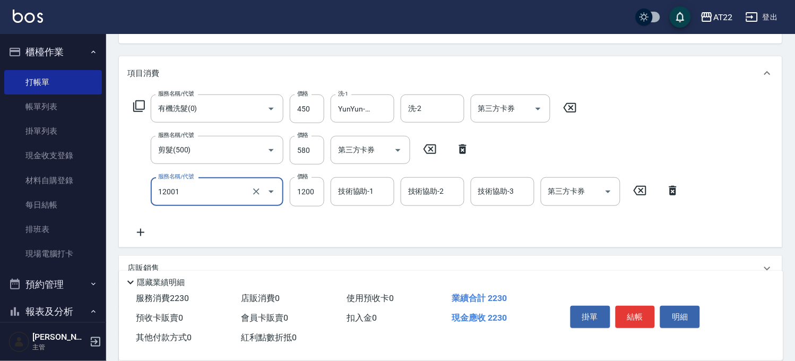
type input "燙髮S(12001)"
type input "1670"
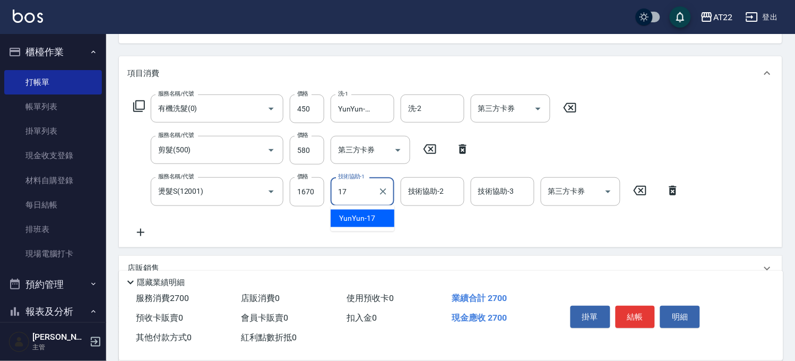
type input "YunYun-17"
click at [141, 233] on icon at bounding box center [140, 232] width 27 height 13
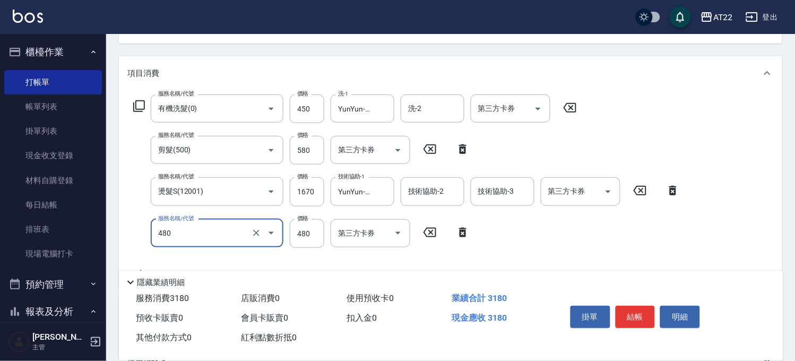
type input "[PERSON_NAME]護(480)"
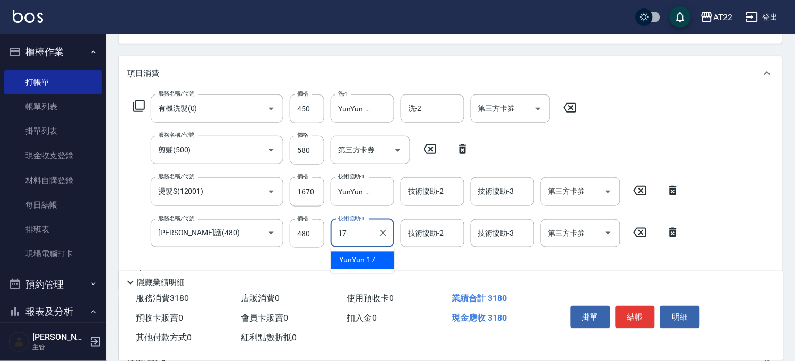
type input "YunYun-17"
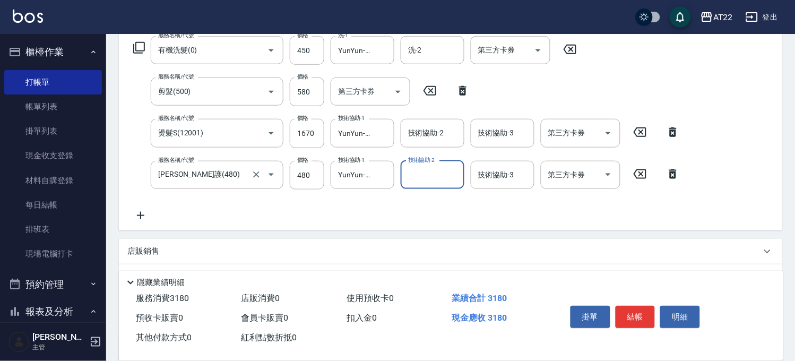
scroll to position [177, 0]
click at [136, 213] on icon at bounding box center [140, 215] width 27 height 13
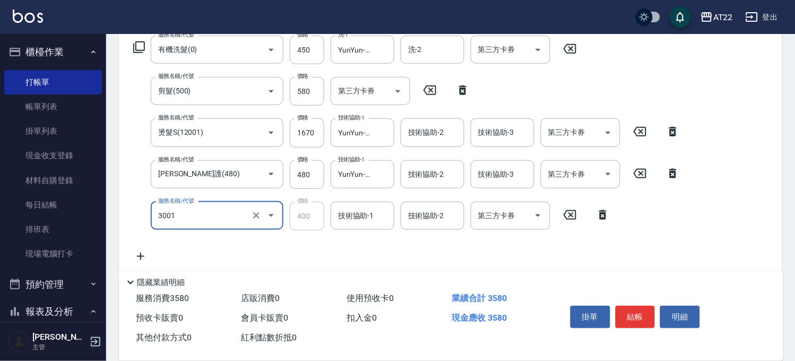
type input "側邊燙貼(3001)"
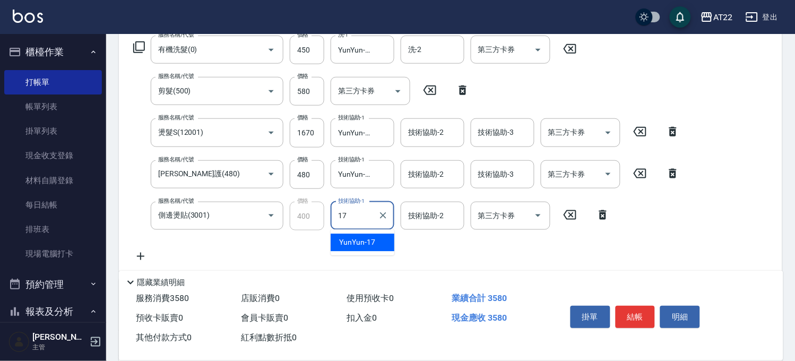
type input "YunYun-17"
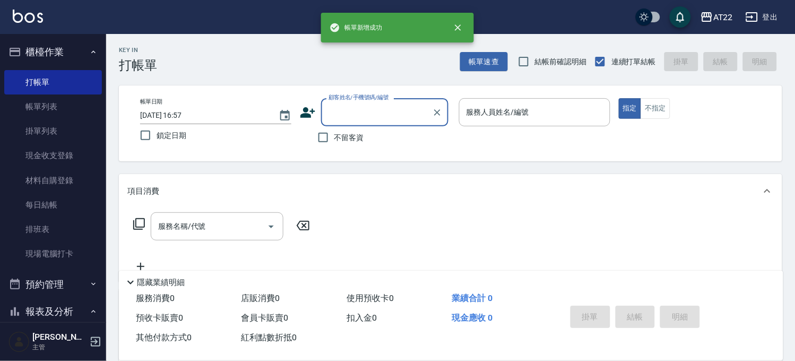
scroll to position [0, 0]
click at [353, 134] on span "不留客資" at bounding box center [350, 137] width 30 height 11
click at [335, 134] on input "不留客資" at bounding box center [323, 137] width 22 height 22
checkbox input "true"
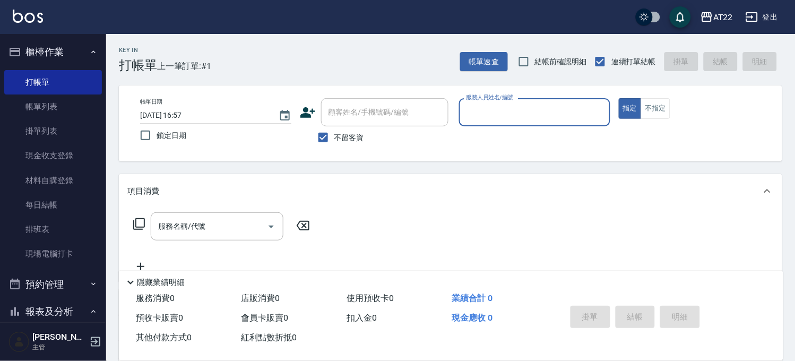
type input "ㄇ"
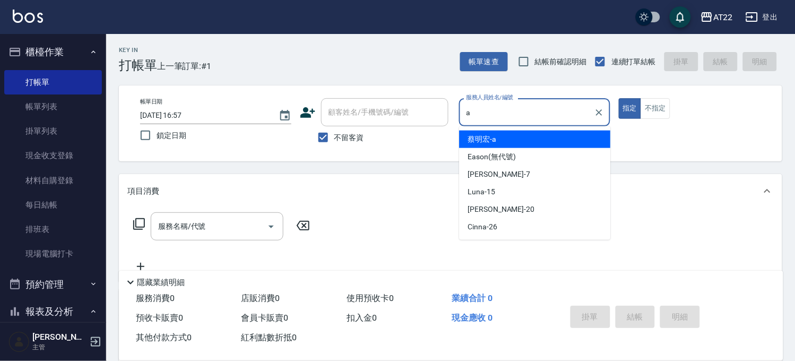
click at [511, 138] on div "[PERSON_NAME]a" at bounding box center [535, 140] width 151 height 18
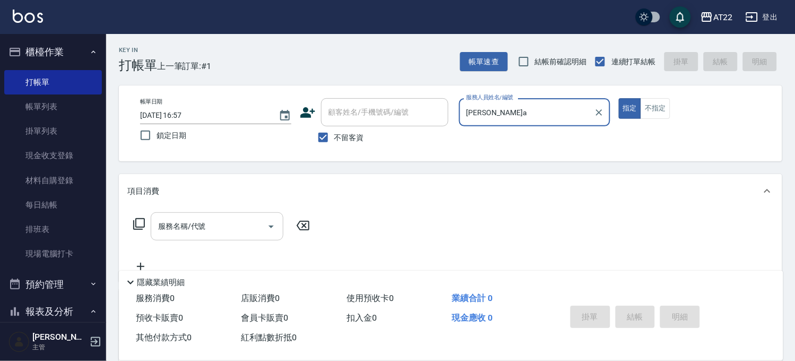
click at [252, 212] on div "服務名稱/代號" at bounding box center [217, 226] width 133 height 28
type input "[PERSON_NAME]a"
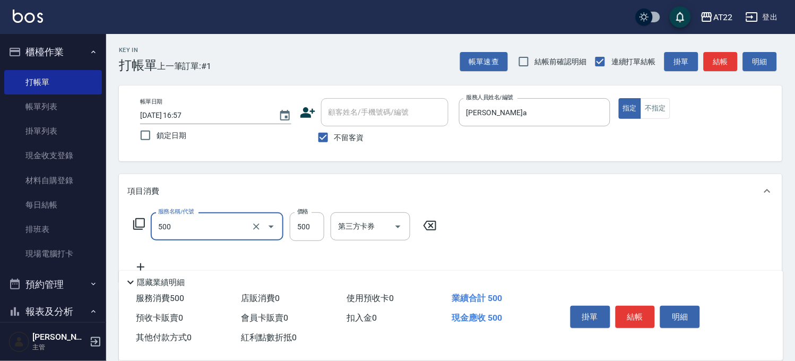
type input "剪髮(500)"
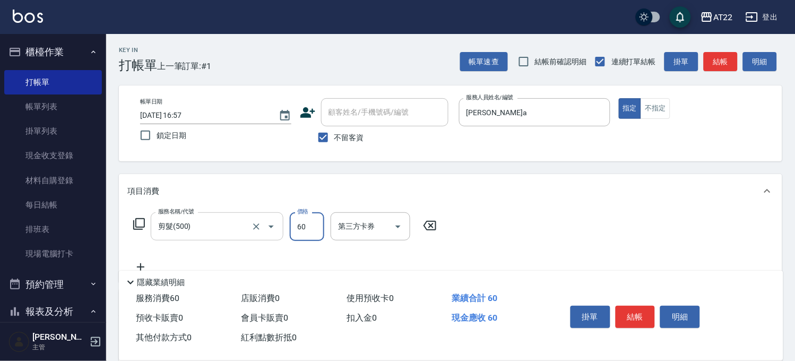
type input "600"
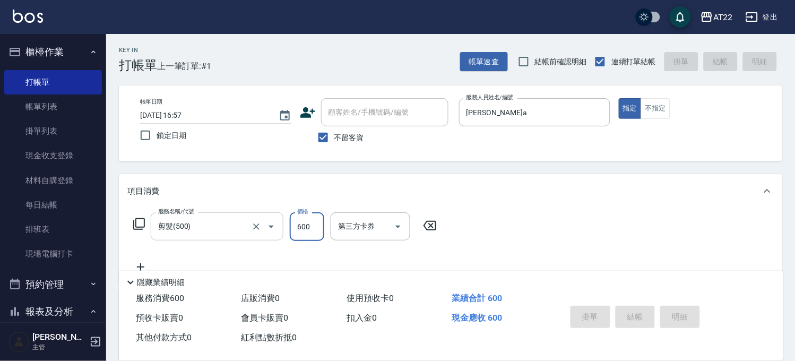
type input "[DATE] 16:58"
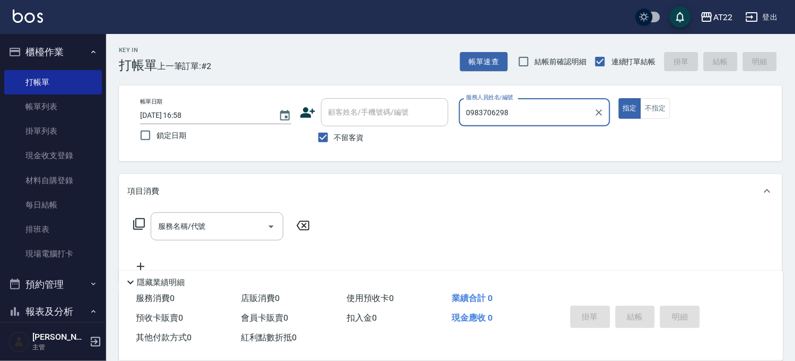
type input "0983706298"
click at [355, 132] on span "不留客資" at bounding box center [350, 137] width 30 height 11
click at [335, 132] on input "不留客資" at bounding box center [323, 137] width 22 height 22
checkbox input "false"
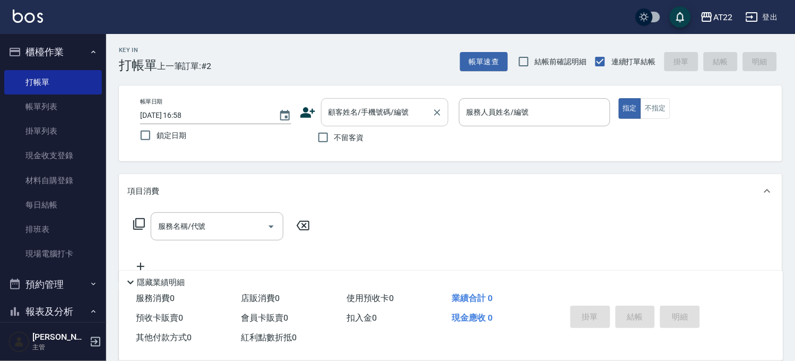
click at [367, 109] on div "顧客姓名/手機號碼/編號 顧客姓名/手機號碼/編號" at bounding box center [384, 112] width 127 height 28
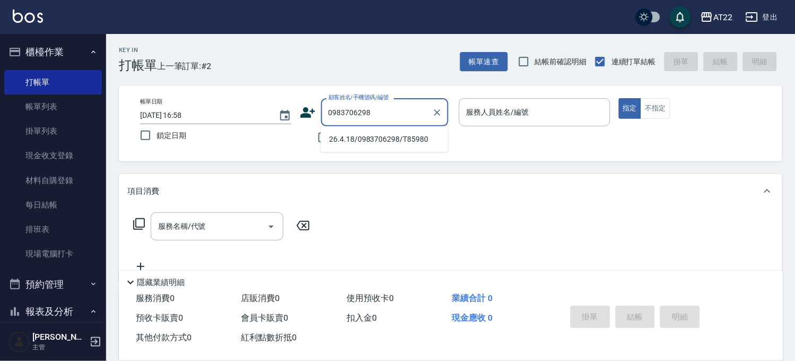
click at [404, 144] on li "26.4.18/0983706298/T85980" at bounding box center [384, 140] width 127 height 18
type input "26.4.18/0983706298/T85980"
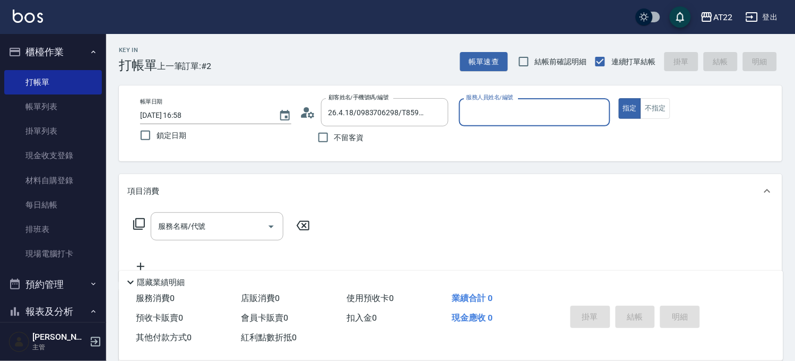
type input "[PERSON_NAME]-7"
click at [224, 232] on input "服務名稱/代號" at bounding box center [209, 229] width 107 height 19
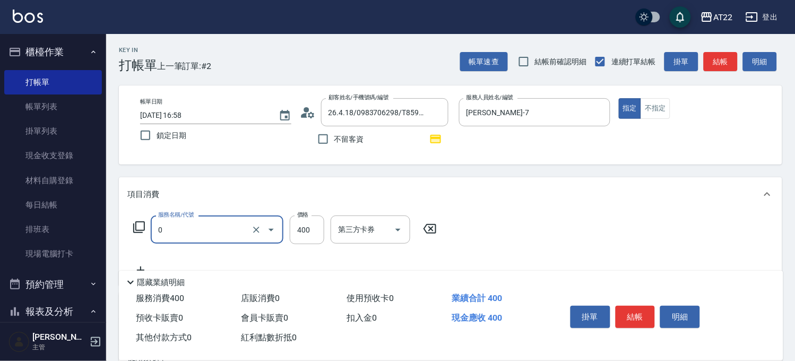
type input "有機洗髮(0)"
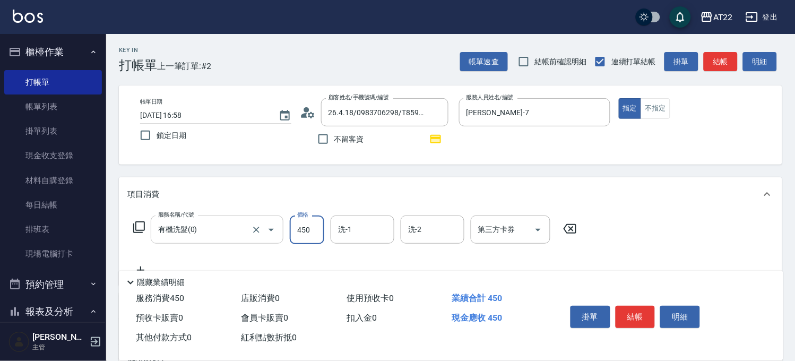
type input "450"
type input "230"
click at [138, 264] on icon at bounding box center [140, 270] width 27 height 13
type input "剪髮(500)"
type input "580"
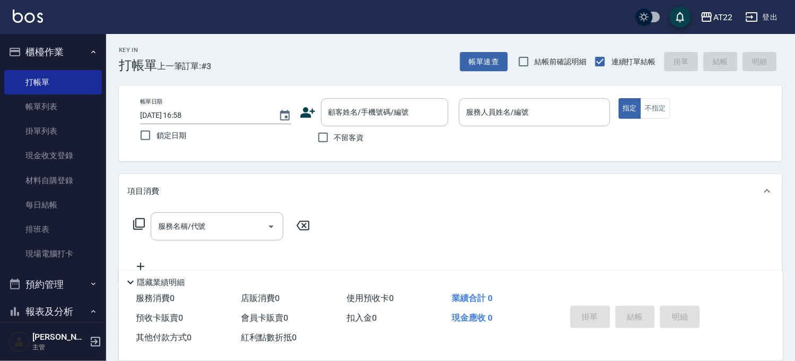
click at [311, 113] on icon at bounding box center [308, 113] width 16 height 16
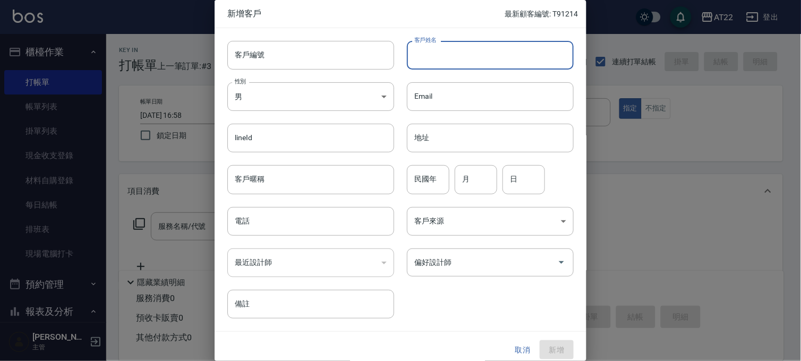
click at [489, 65] on input "客戶姓名" at bounding box center [490, 55] width 167 height 29
type input "[PERSON_NAME]"
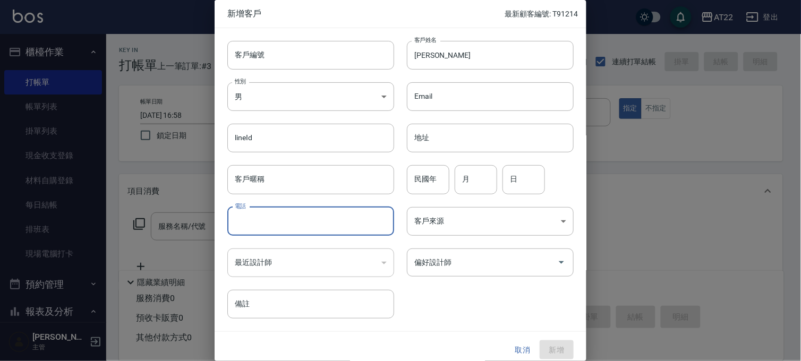
click at [310, 218] on input "電話" at bounding box center [310, 221] width 167 height 29
type input "0958250491"
click at [429, 183] on input "民國年" at bounding box center [428, 179] width 42 height 29
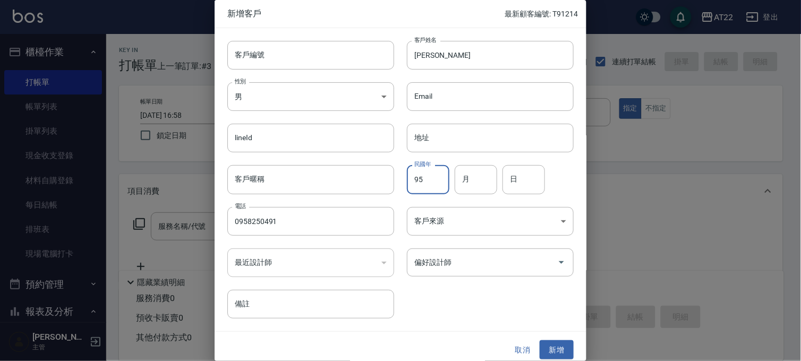
type input "95"
type input "11"
type input "14"
click at [547, 343] on button "新增" at bounding box center [557, 350] width 34 height 20
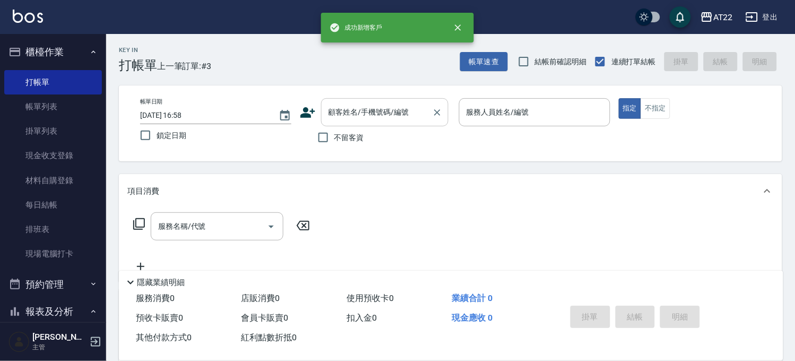
click at [346, 118] on input "顧客姓名/手機號碼/編號" at bounding box center [377, 112] width 102 height 19
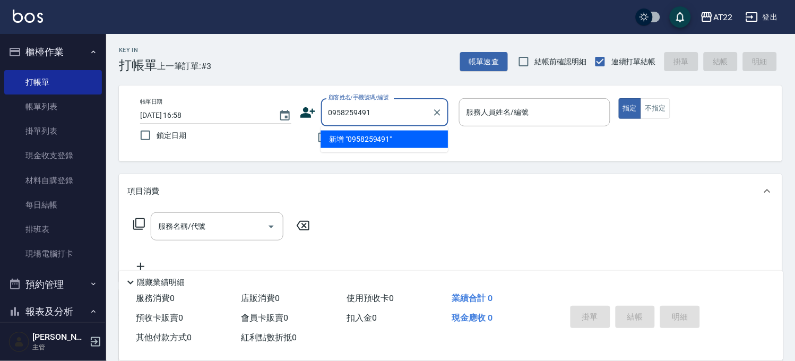
click at [369, 112] on input "0958259491" at bounding box center [377, 112] width 102 height 19
click at [367, 112] on input "0958259491" at bounding box center [377, 112] width 102 height 19
click at [370, 113] on input "0958290491" at bounding box center [377, 112] width 102 height 19
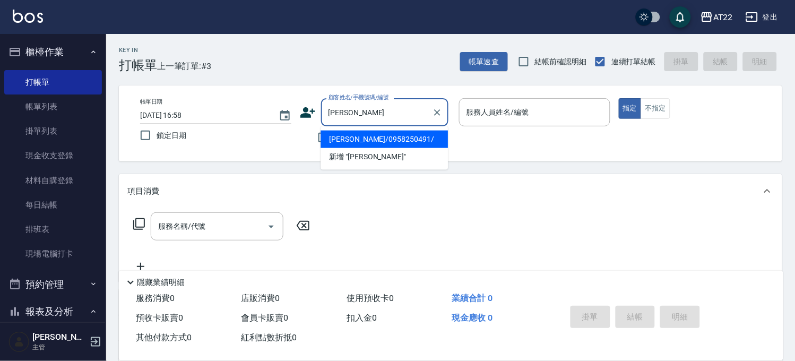
click at [395, 140] on li "[PERSON_NAME]/0958250491/" at bounding box center [384, 140] width 127 height 18
type input "[PERSON_NAME]/0958250491/"
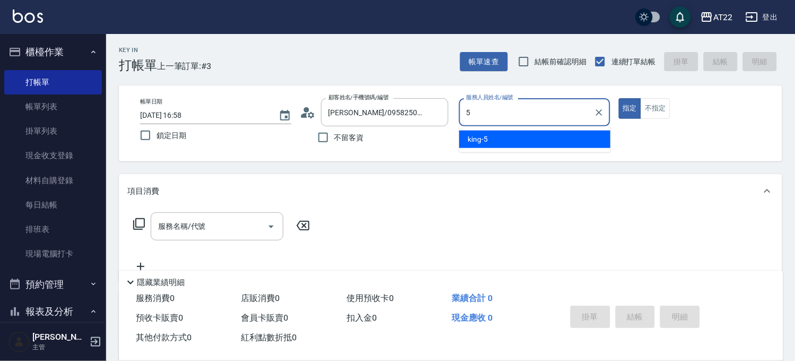
type input "king-5"
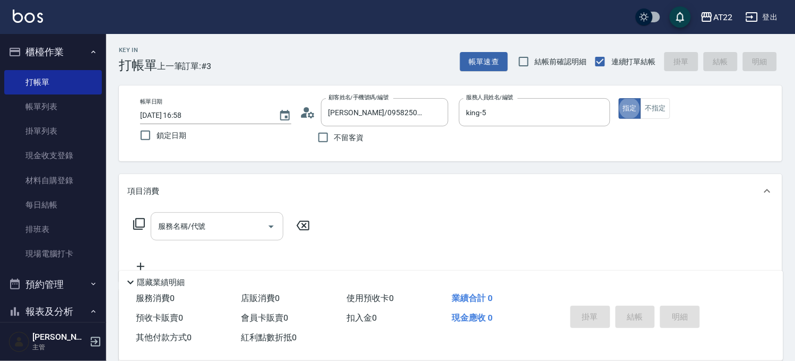
click at [230, 218] on input "服務名稱/代號" at bounding box center [209, 226] width 107 height 19
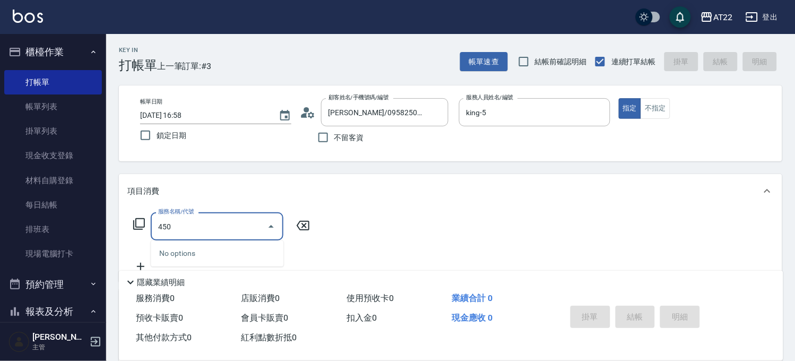
click at [209, 223] on input "450" at bounding box center [209, 226] width 107 height 19
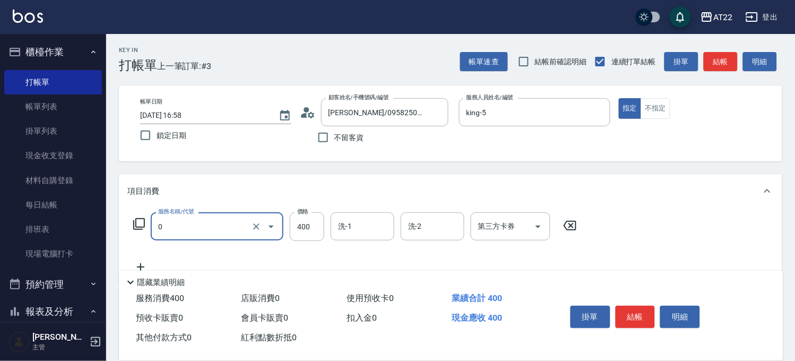
type input "有機洗髮(0)"
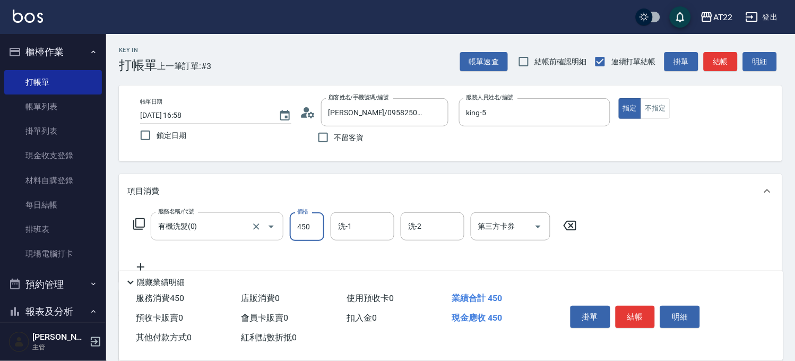
type input "450"
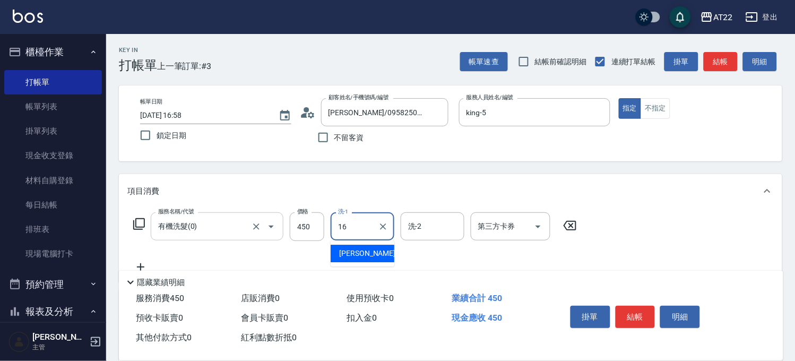
type input "[PERSON_NAME]-16"
click at [140, 260] on div "服務名稱/代號 有機洗髮(0) 服務名稱/代號 價格 450 價格 洗-1 [PERSON_NAME]-16 洗-1 洗-2 洗-2 第三方卡券 第三方卡券" at bounding box center [355, 242] width 456 height 61
click at [141, 264] on icon at bounding box center [140, 266] width 7 height 7
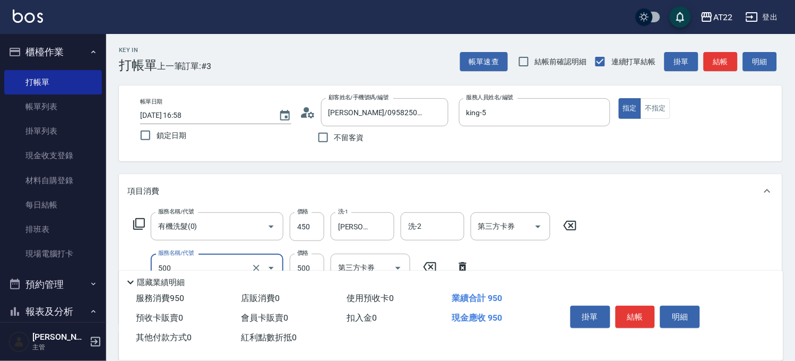
type input "剪髮(500)"
type input "450"
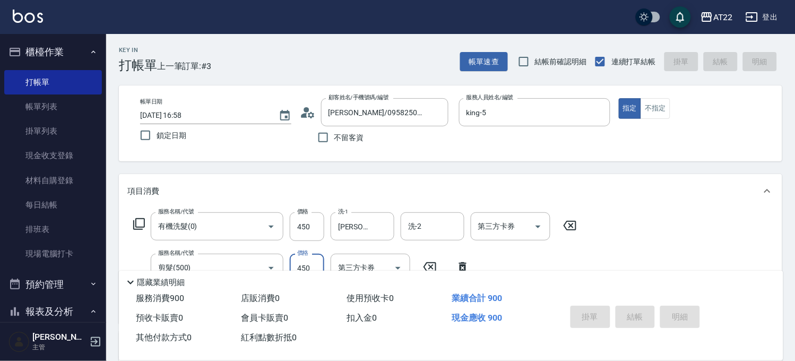
type input "[DATE] 17:00"
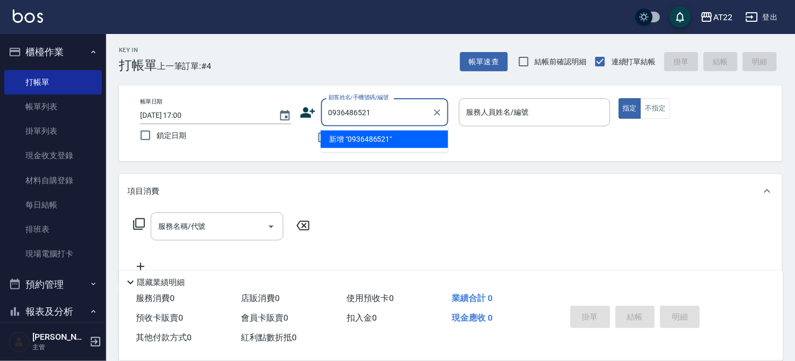
click at [390, 112] on input "0936486521" at bounding box center [377, 112] width 102 height 19
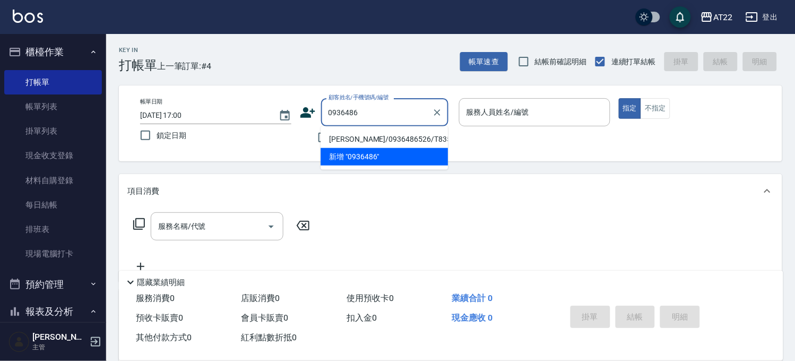
click at [397, 141] on li "[PERSON_NAME]/0936486526/T83594" at bounding box center [384, 140] width 127 height 18
type input "[PERSON_NAME]/0936486526/T83594"
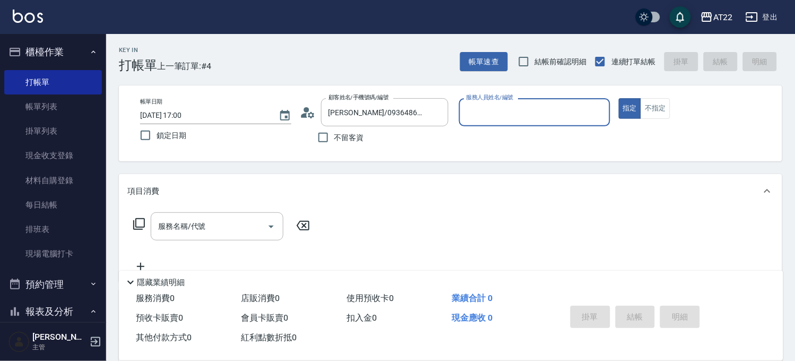
type input "[PERSON_NAME]-7"
click at [190, 224] on div "服務名稱/代號 服務名稱/代號" at bounding box center [217, 230] width 133 height 28
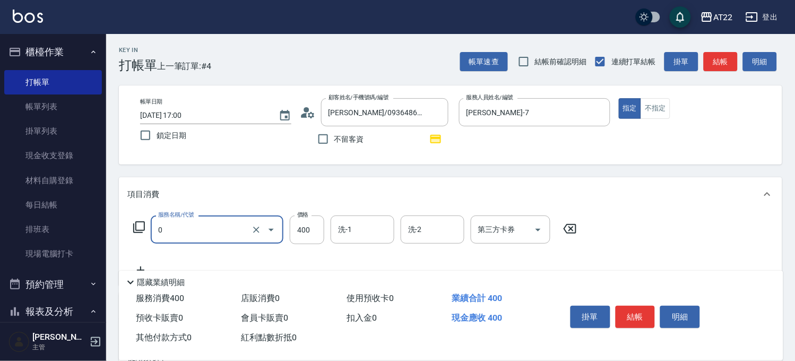
type input "有機洗髮(0)"
type input "450"
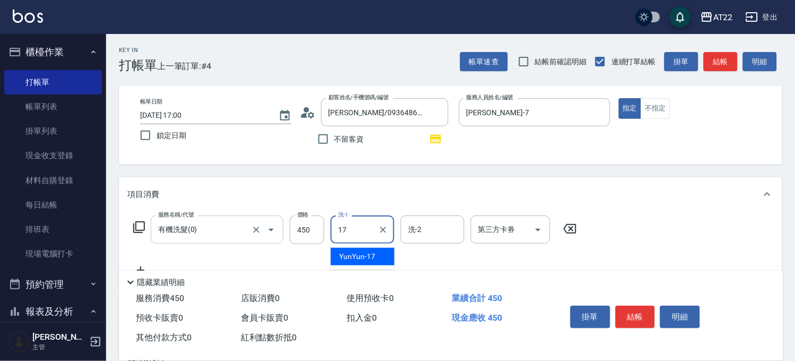
type input "YunYun-17"
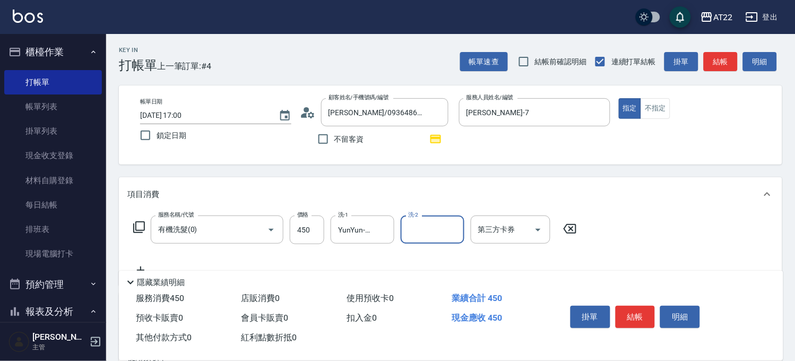
click at [140, 271] on div "隱藏業績明細" at bounding box center [451, 280] width 665 height 18
click at [139, 264] on icon at bounding box center [140, 270] width 27 height 13
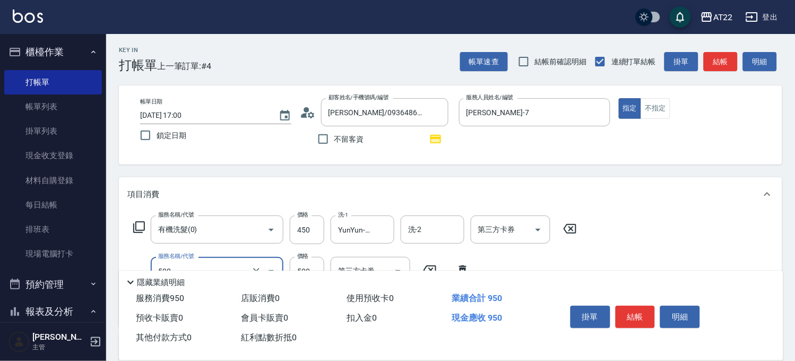
type input "剪髮(500)"
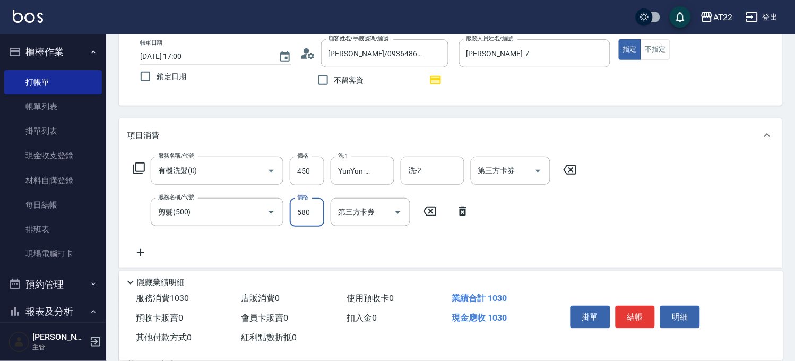
type input "580"
click at [144, 249] on icon at bounding box center [140, 252] width 27 height 13
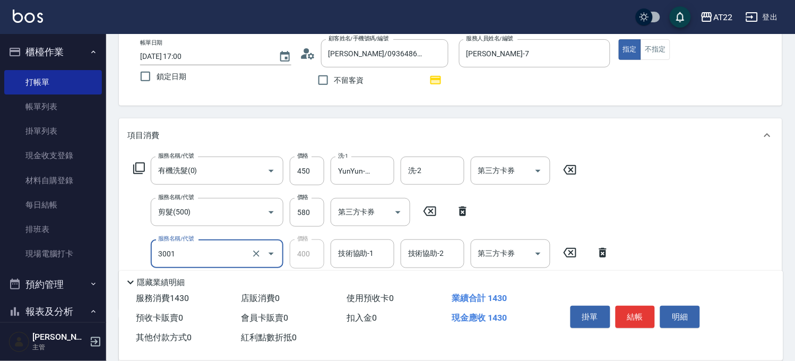
type input "側邊燙貼(3001)"
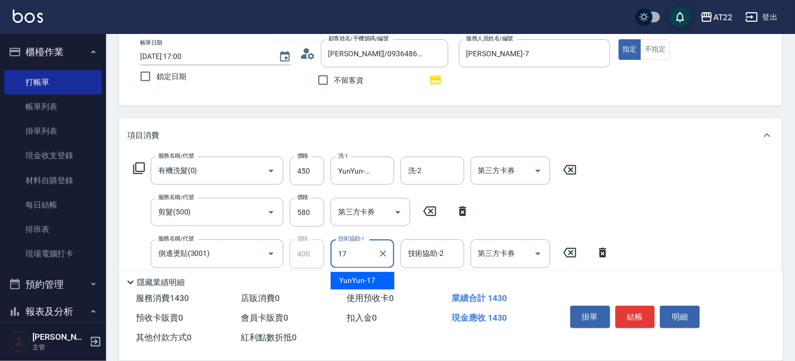
type input "YunYun-17"
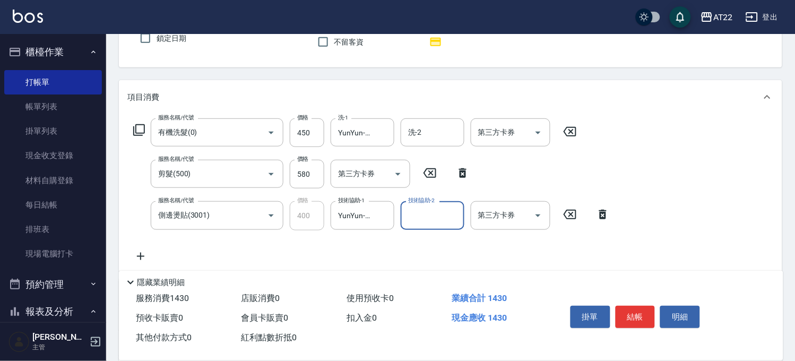
scroll to position [118, 0]
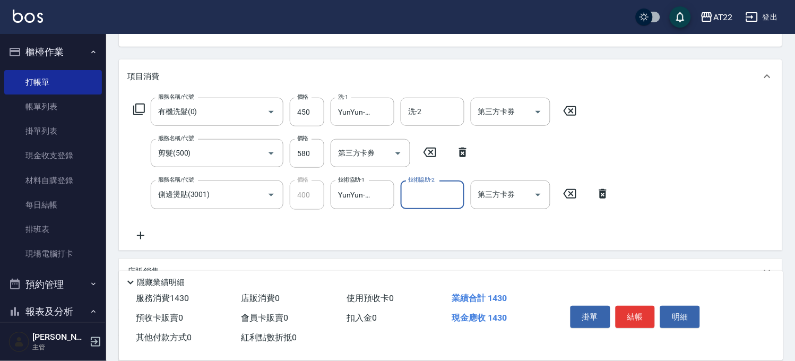
click at [139, 235] on icon at bounding box center [140, 235] width 7 height 7
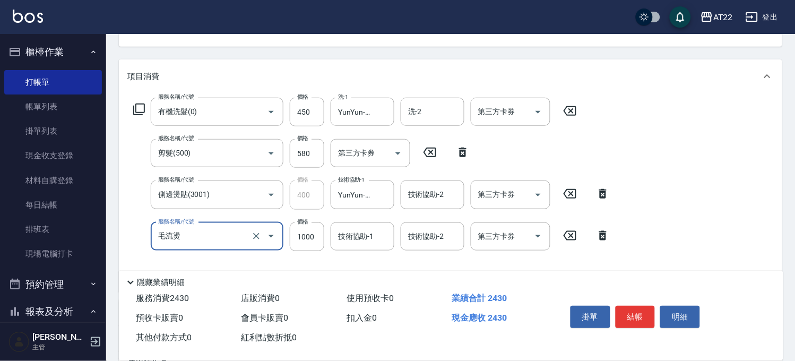
type input "毛流燙"
type input "600"
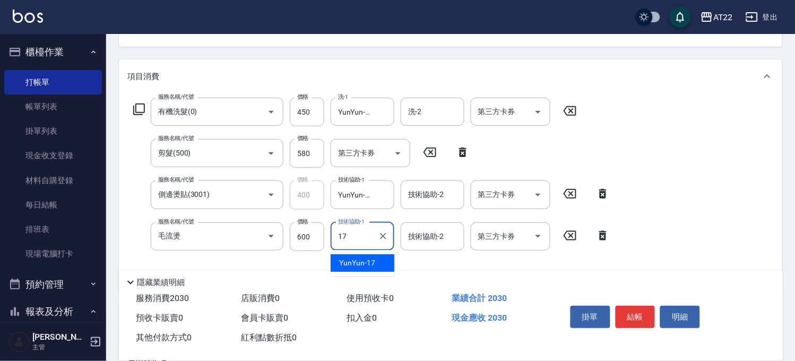
type input "YunYun-17"
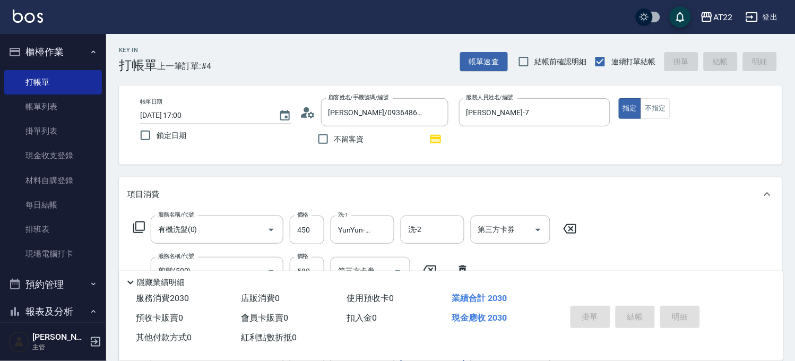
type input "[DATE] 17:01"
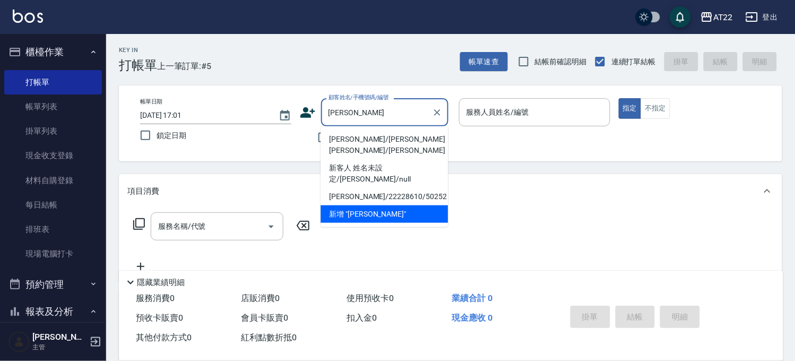
click at [406, 135] on li "[PERSON_NAME]/[PERSON_NAME][PERSON_NAME]/[PERSON_NAME]" at bounding box center [384, 145] width 127 height 29
type input "[PERSON_NAME]/[PERSON_NAME][PERSON_NAME]/[PERSON_NAME]"
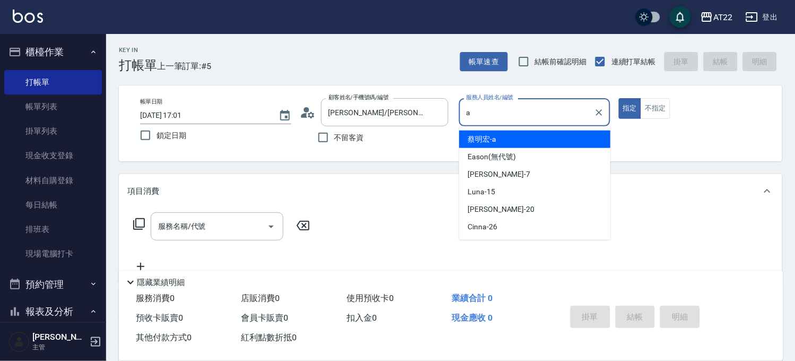
click at [498, 143] on div "[PERSON_NAME]a" at bounding box center [535, 140] width 151 height 18
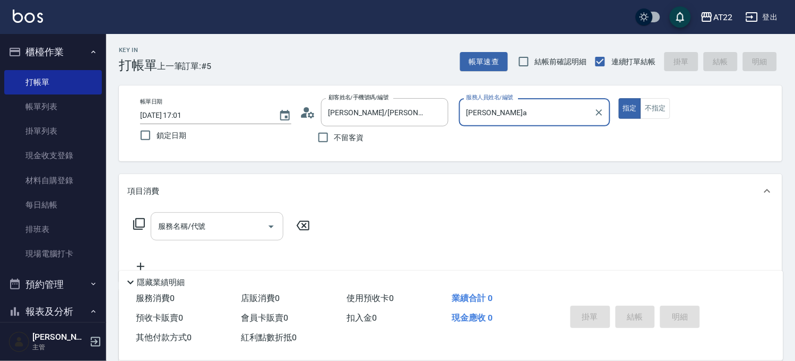
type input "[PERSON_NAME]a"
click at [193, 227] on input "服務名稱/代號" at bounding box center [209, 226] width 107 height 19
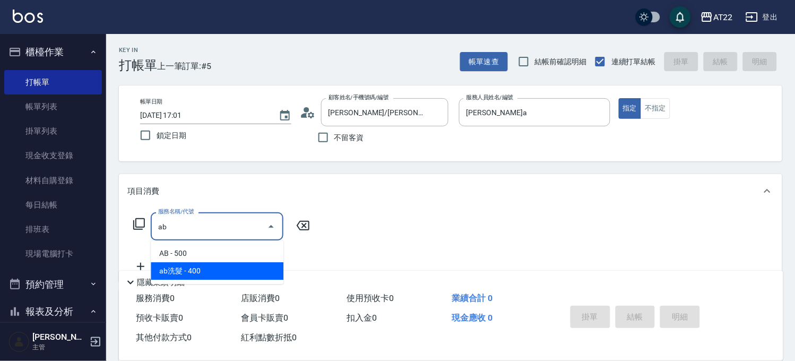
click at [189, 275] on span "ab洗髮 - 400" at bounding box center [217, 271] width 133 height 18
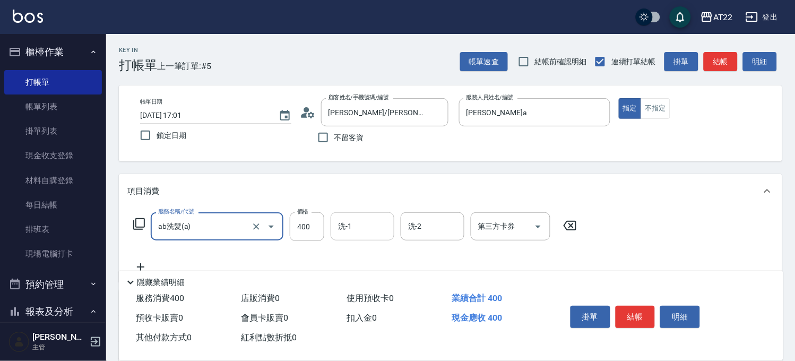
type input "ab洗髮(a)"
click at [364, 234] on input "洗-1" at bounding box center [363, 226] width 54 height 19
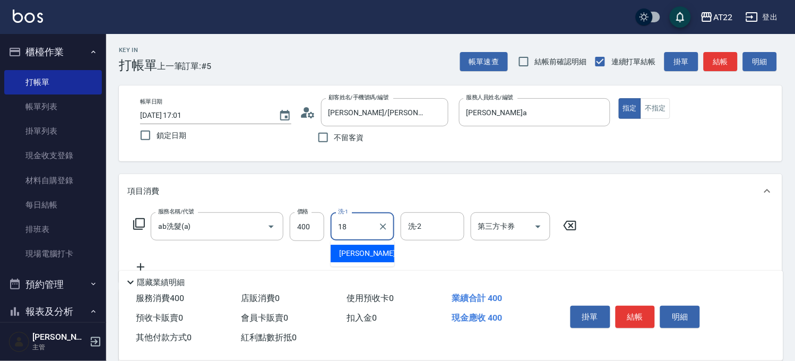
type input "恩恩-18"
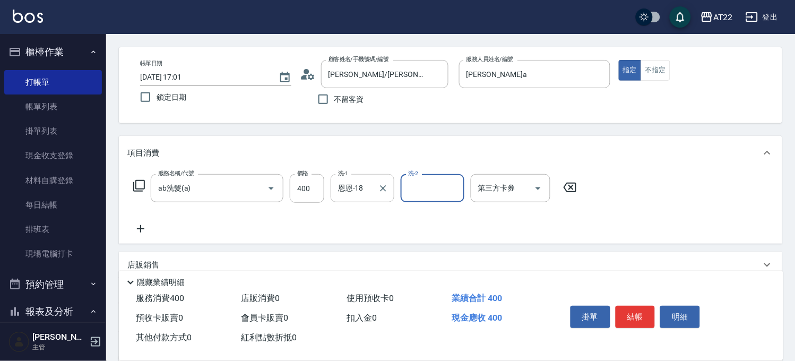
scroll to position [59, 0]
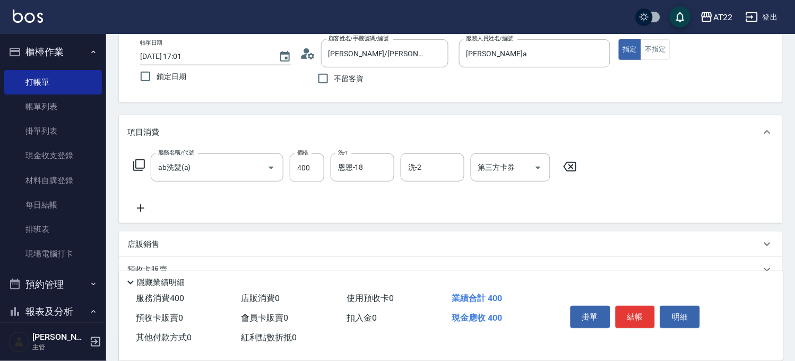
click at [149, 205] on icon at bounding box center [140, 208] width 27 height 13
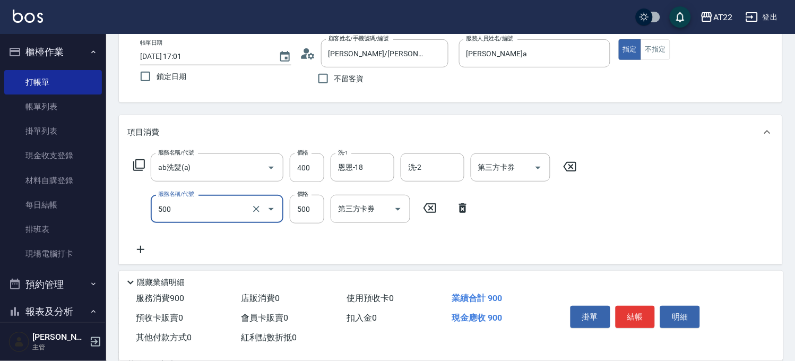
type input "剪髮(500)"
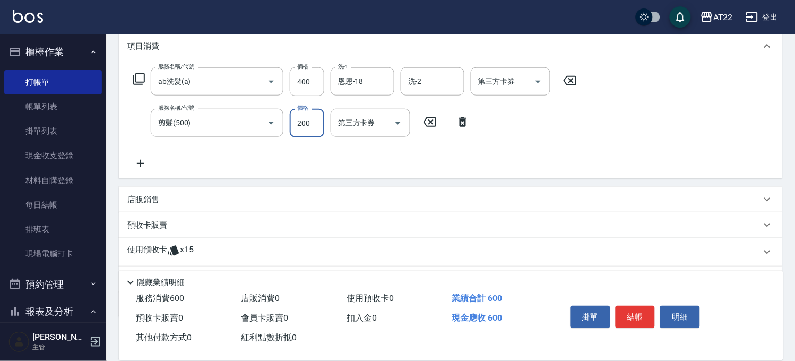
scroll to position [202, 0]
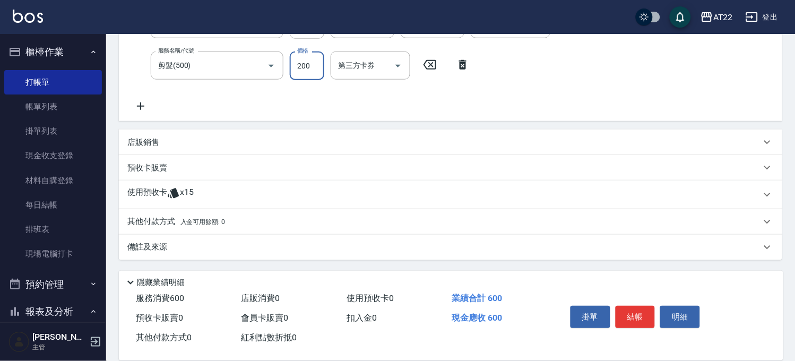
type input "200"
click at [195, 197] on div "使用預收卡 x15" at bounding box center [444, 195] width 634 height 16
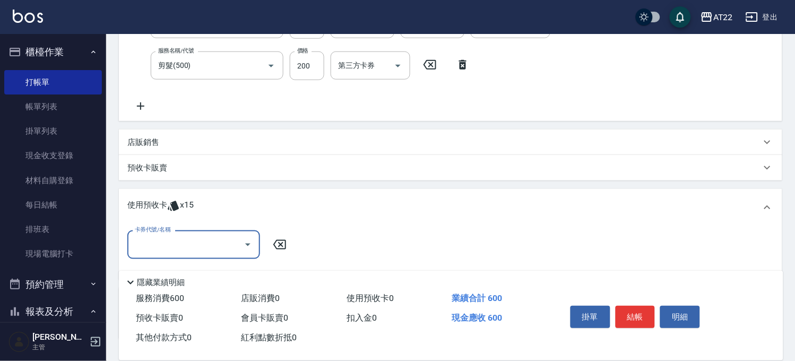
scroll to position [0, 0]
click at [199, 237] on input "卡券代號/名稱" at bounding box center [185, 244] width 107 height 19
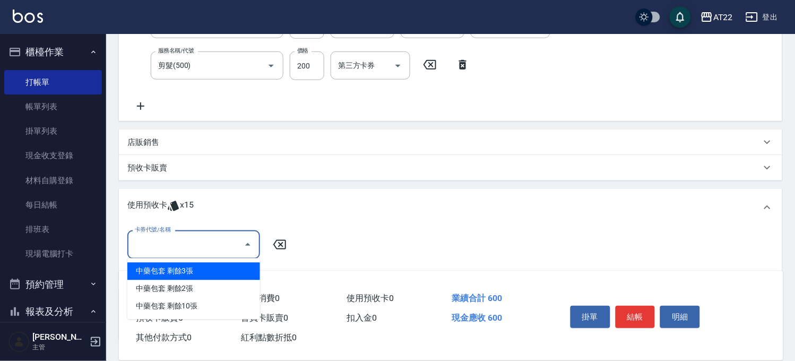
click at [206, 272] on div "中藥包套 剩餘3張" at bounding box center [193, 272] width 133 height 18
type input "中藥包套"
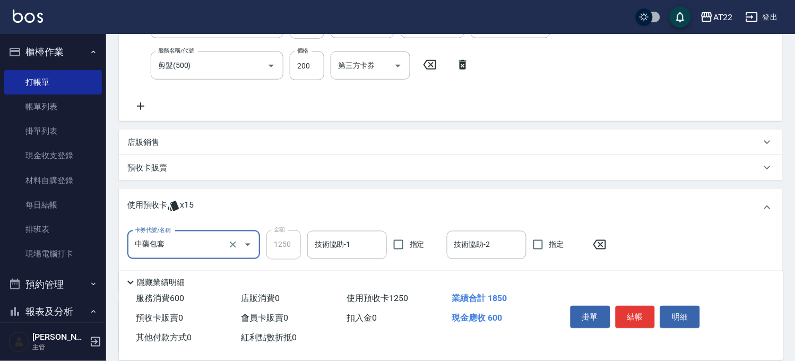
scroll to position [261, 0]
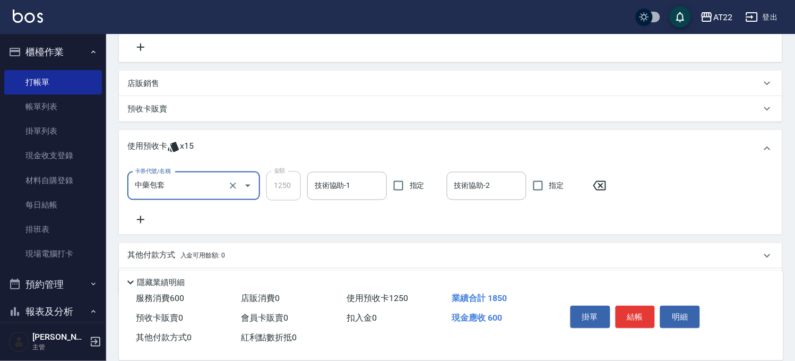
click at [136, 215] on icon at bounding box center [140, 219] width 27 height 13
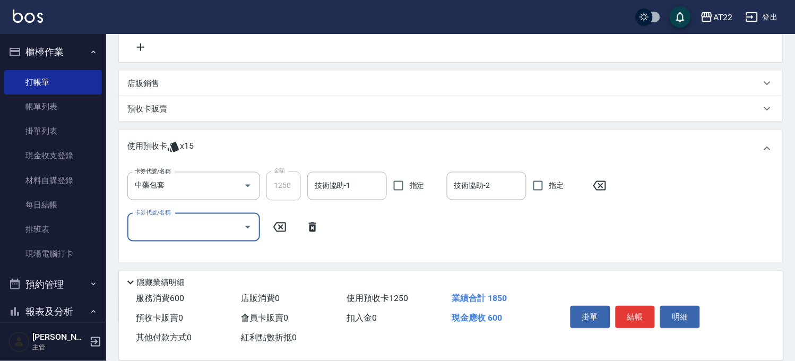
click at [172, 227] on input "卡券代號/名稱" at bounding box center [185, 227] width 107 height 19
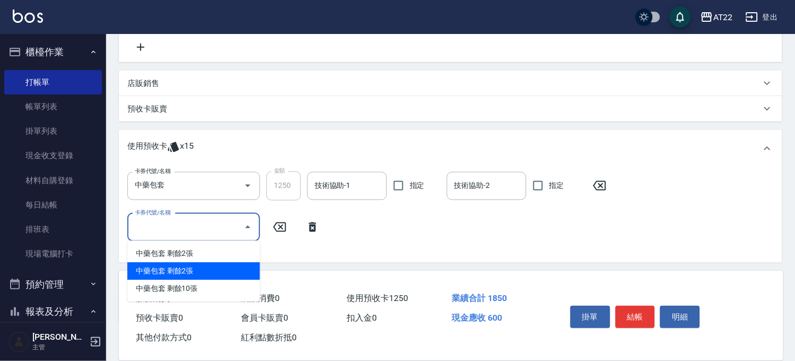
click at [194, 271] on div "中藥包套 剩餘2張" at bounding box center [193, 272] width 133 height 18
type input "中藥包套"
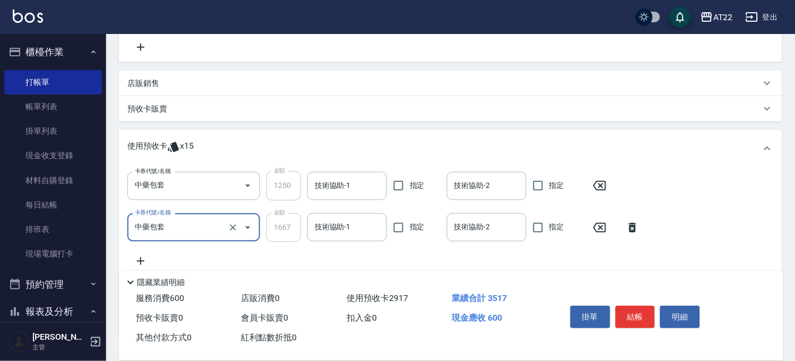
click at [167, 102] on div "預收卡販賣" at bounding box center [451, 108] width 664 height 25
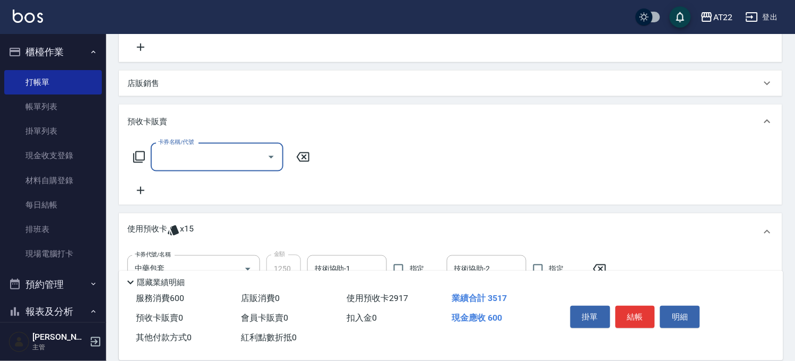
scroll to position [1, 0]
click at [228, 165] on input "卡券名稱/代號" at bounding box center [209, 157] width 107 height 19
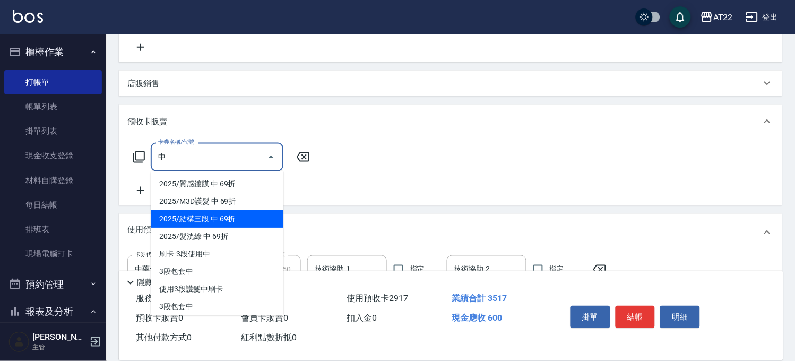
scroll to position [109, 0]
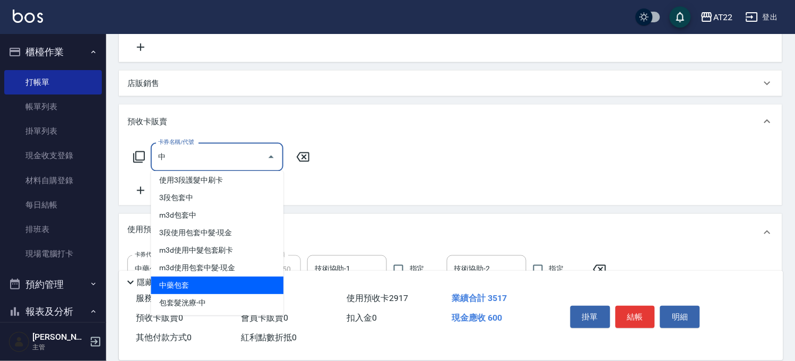
click at [239, 284] on span "中藥包套" at bounding box center [217, 286] width 133 height 18
type input "中藥包套(a)"
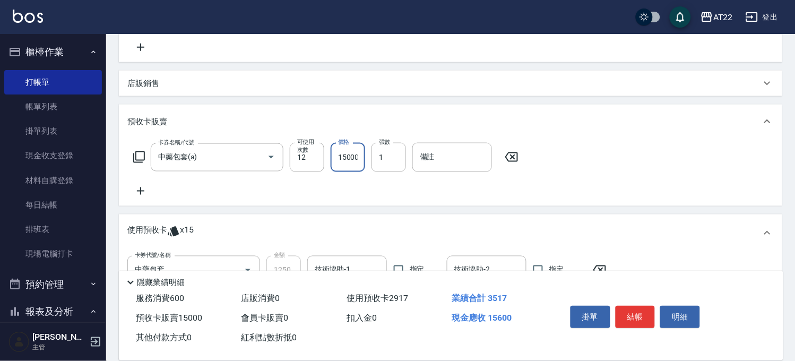
click at [337, 162] on input "15000" at bounding box center [348, 157] width 35 height 29
type input "20000"
click at [298, 155] on input "12" at bounding box center [307, 157] width 35 height 29
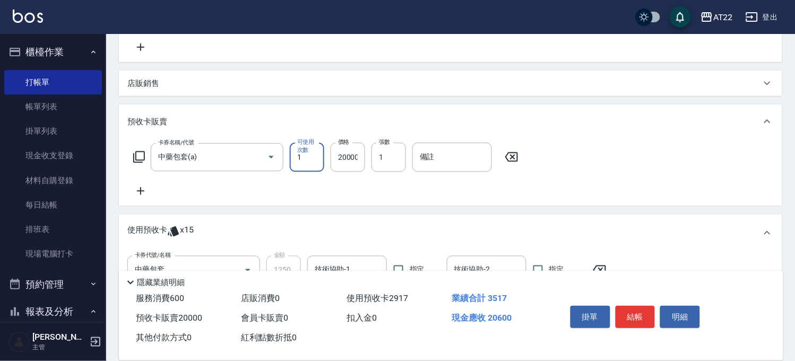
type input "12"
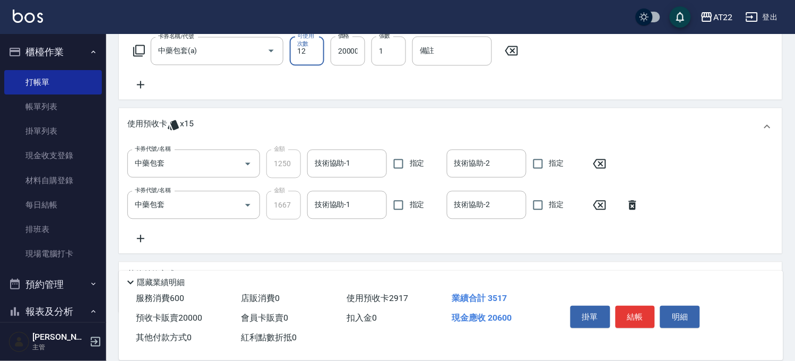
scroll to position [302, 0]
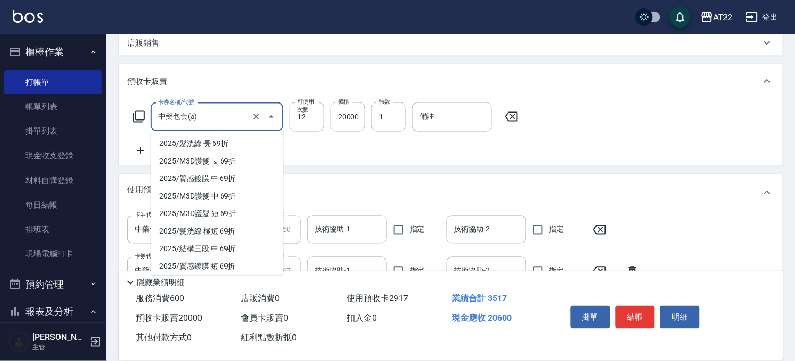
click at [219, 117] on input "中藥包套(a)" at bounding box center [202, 117] width 93 height 19
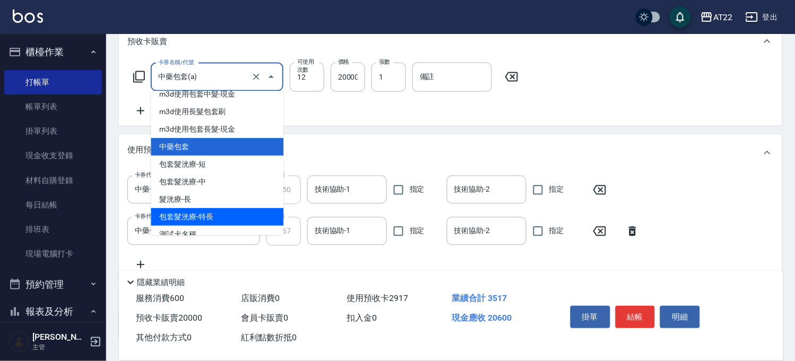
scroll to position [361, 0]
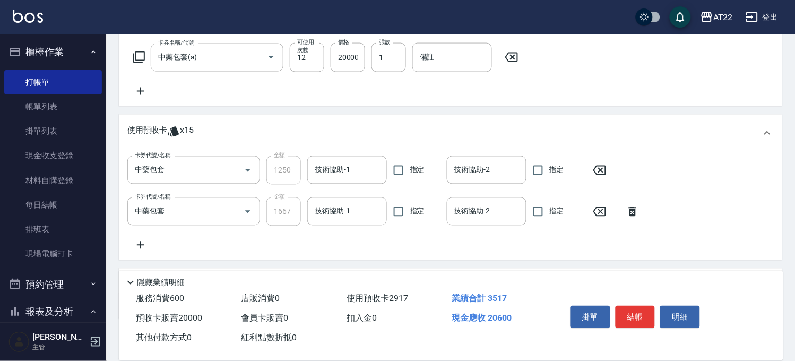
click at [386, 110] on div "項目消費 服務名稱/代號 ab洗髮(a) 服務名稱/代號 價格 400 價格 洗-1 恩恩-18 洗-1 洗-2 洗-2 第三方卡券 第三方卡券 服務名稱/代…" at bounding box center [451, 66] width 664 height 507
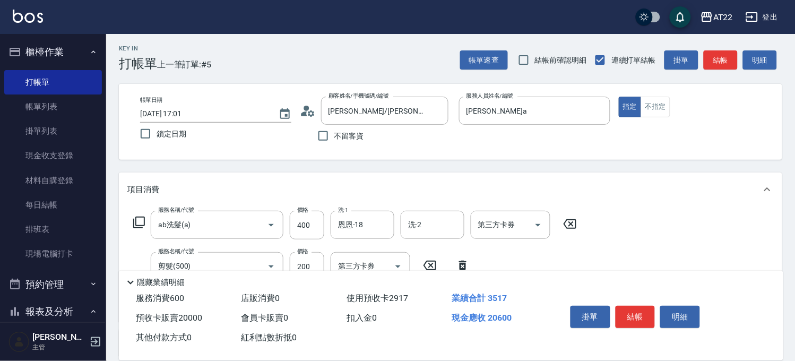
scroll to position [0, 0]
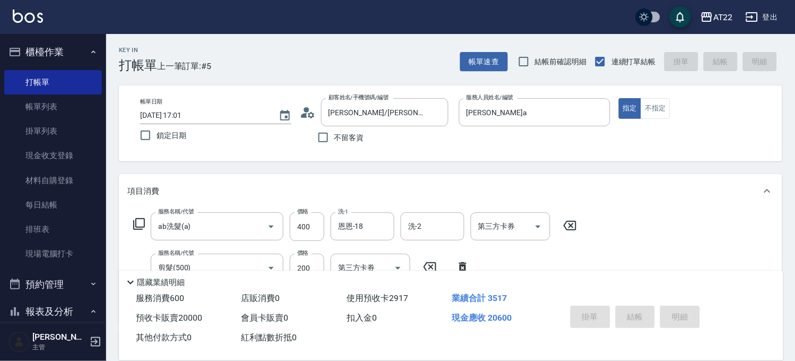
type input "[DATE] 17:05"
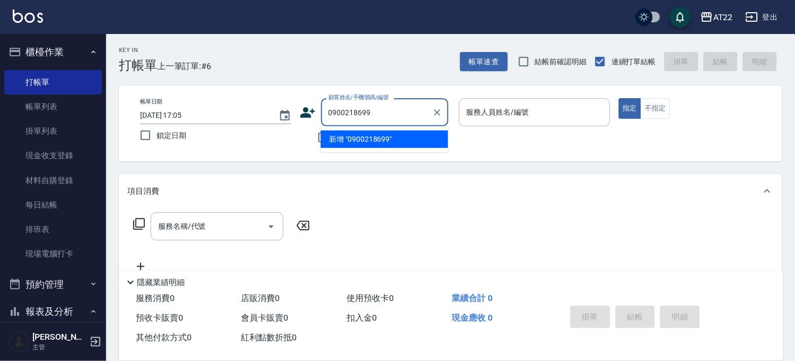
click at [391, 118] on input "0900218699" at bounding box center [377, 112] width 102 height 19
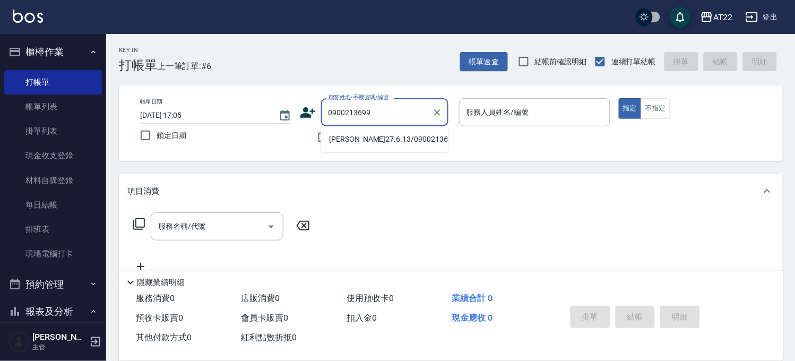
click at [397, 135] on li "[PERSON_NAME]27.6.13/0900213699/T91228" at bounding box center [384, 140] width 127 height 18
type input "[PERSON_NAME]27.6.13/0900213699/T91228"
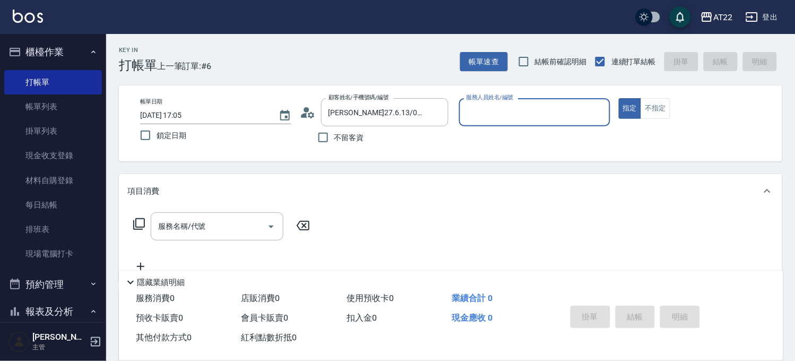
type input "Luna-15"
click at [226, 216] on div "服務名稱/代號" at bounding box center [217, 226] width 133 height 28
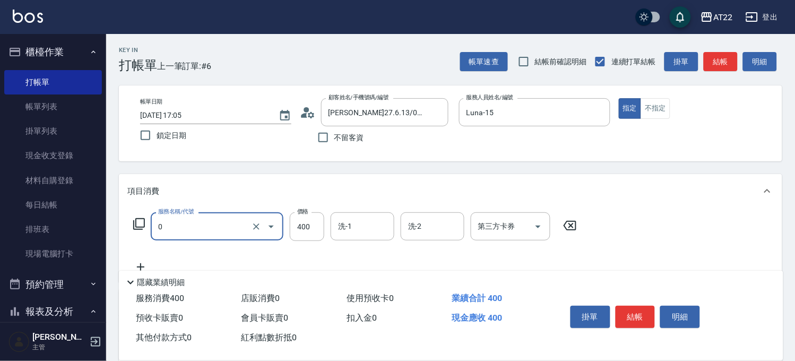
type input "有機洗髮(0)"
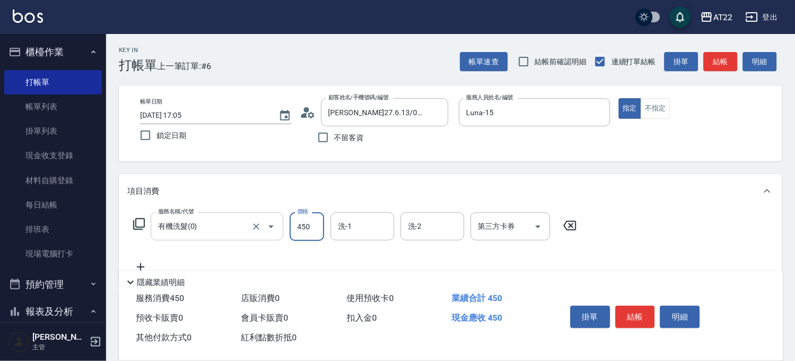
type input "450"
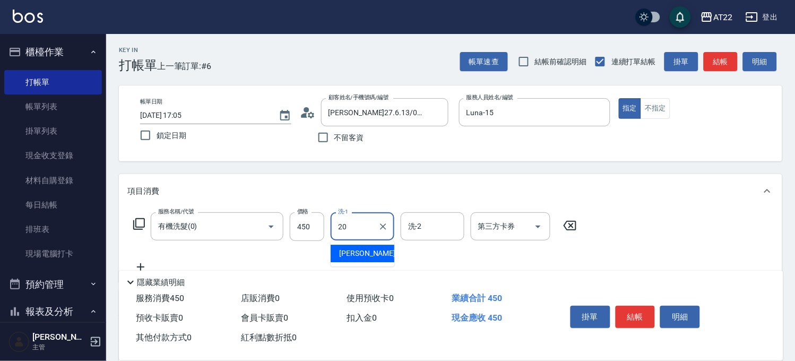
type input "Noah-20"
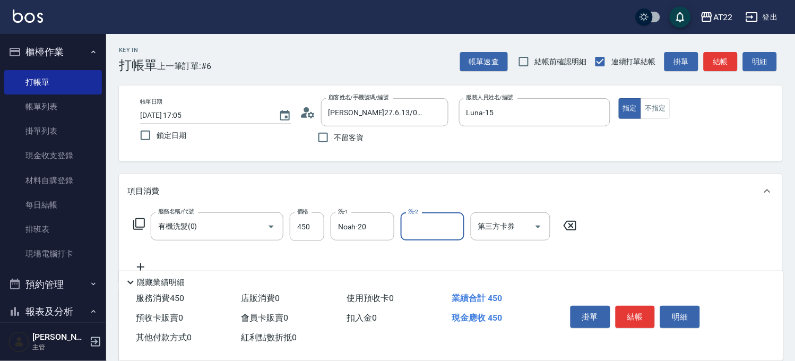
click at [136, 266] on icon at bounding box center [140, 267] width 27 height 13
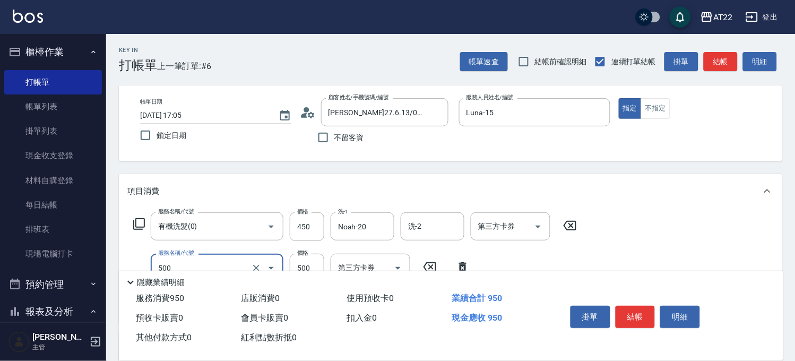
type input "剪髮(500)"
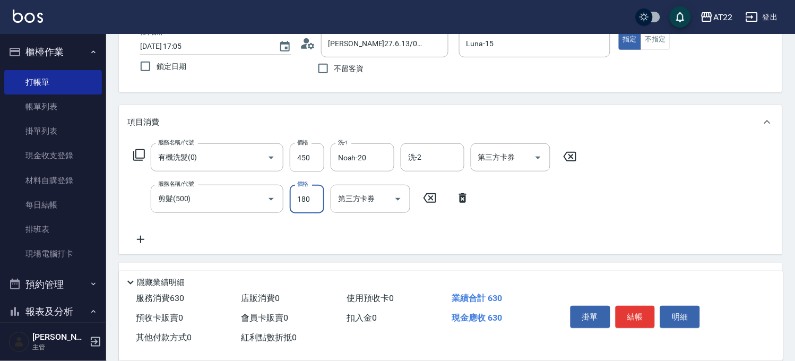
scroll to position [118, 0]
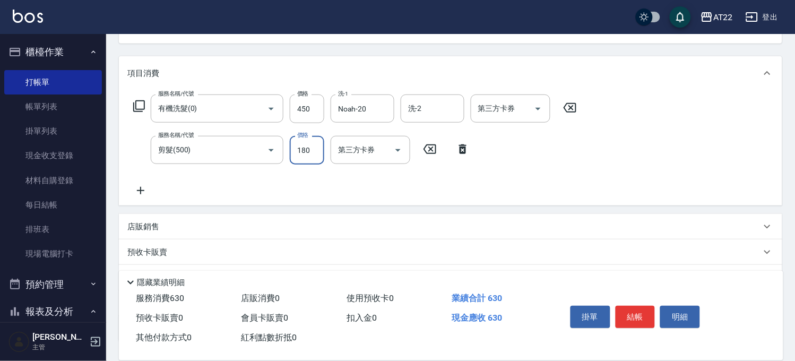
type input "180"
click at [134, 189] on icon at bounding box center [140, 190] width 27 height 13
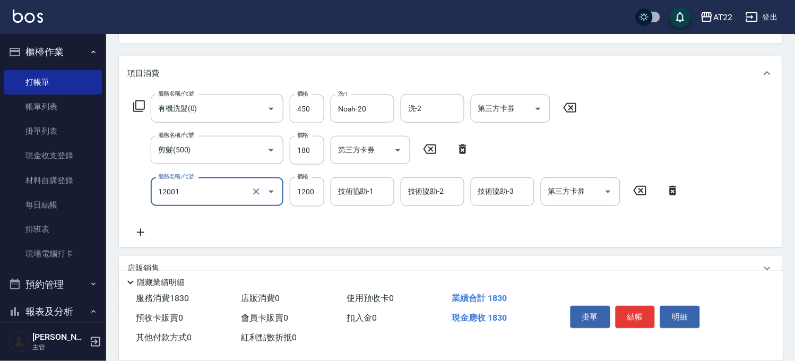
type input "燙髮S(12001)"
click at [305, 193] on input "1580" at bounding box center [307, 191] width 35 height 29
type input "1980"
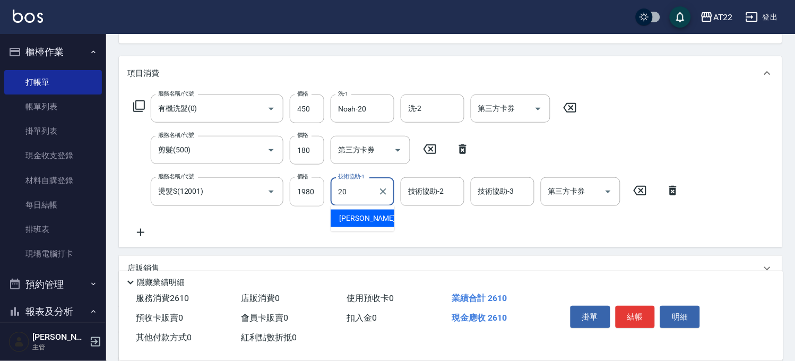
type input "Noah-20"
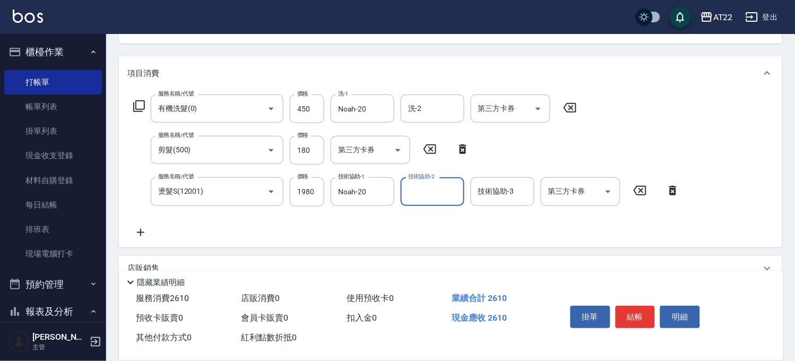
click at [145, 232] on icon at bounding box center [140, 232] width 27 height 13
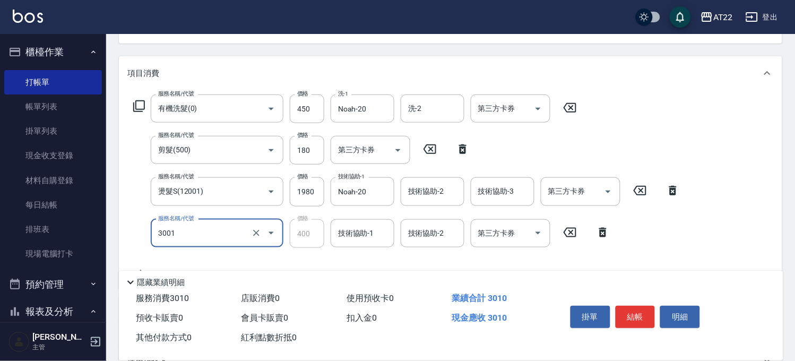
type input "側邊燙貼(3001)"
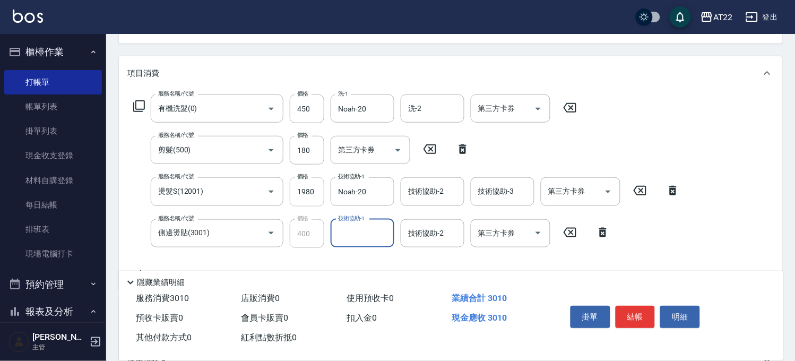
click at [306, 193] on input "1980" at bounding box center [307, 191] width 35 height 29
click at [312, 194] on input "1980" at bounding box center [307, 191] width 35 height 29
click at [597, 231] on icon at bounding box center [603, 232] width 27 height 13
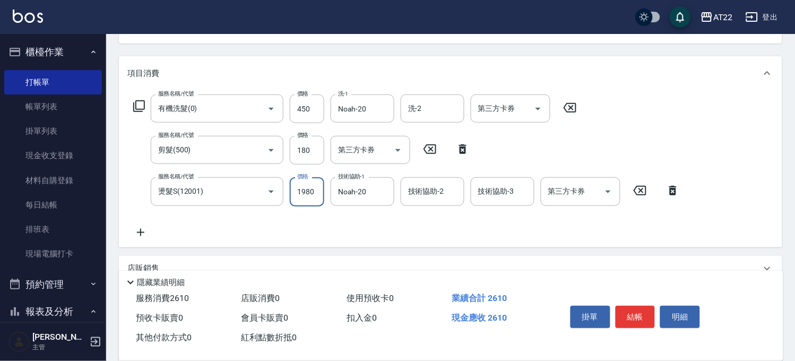
click at [314, 193] on input "1980" at bounding box center [307, 191] width 35 height 29
type input "1530"
click at [146, 230] on icon at bounding box center [140, 232] width 27 height 13
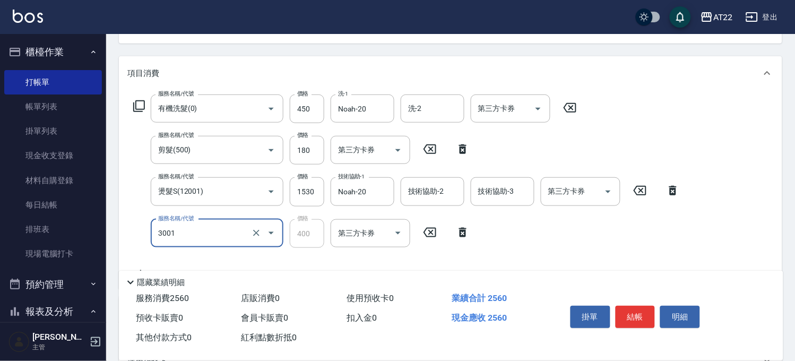
type input "側邊燙貼(3001)"
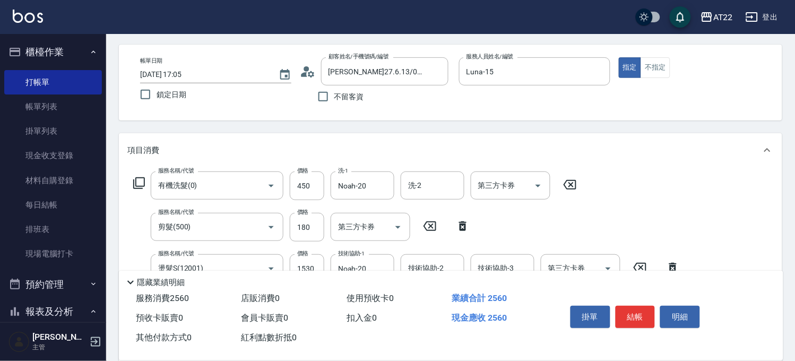
scroll to position [0, 0]
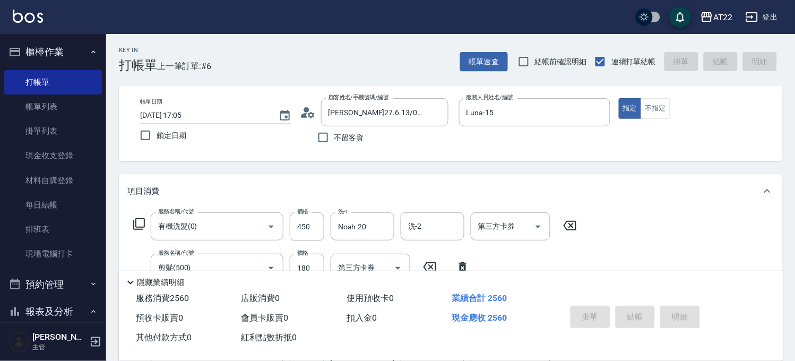
type input "[DATE] 17:08"
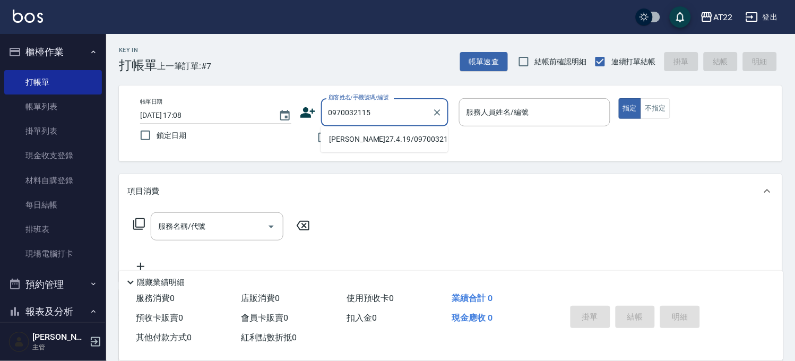
click at [393, 142] on li "[PERSON_NAME]27.4.19/0970032115/T91144" at bounding box center [384, 140] width 127 height 18
type input "[PERSON_NAME]27.4.19/0970032115/T91144"
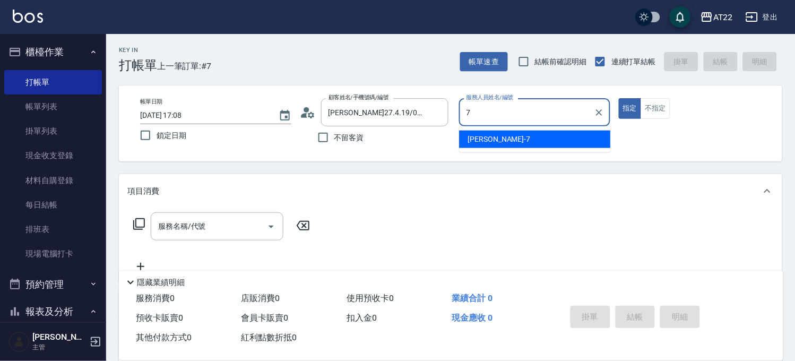
type input "[PERSON_NAME]-7"
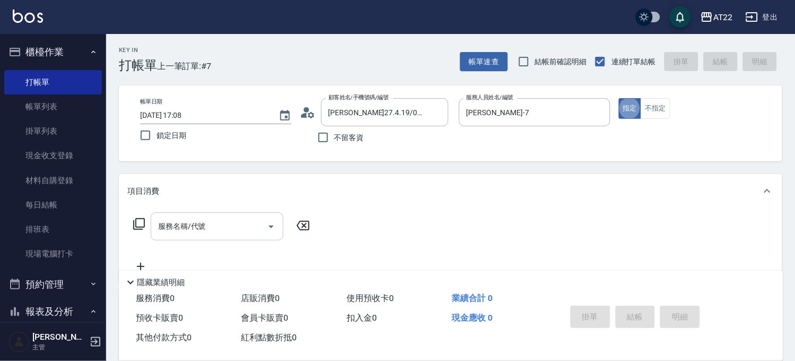
click at [225, 229] on input "服務名稱/代號" at bounding box center [209, 226] width 107 height 19
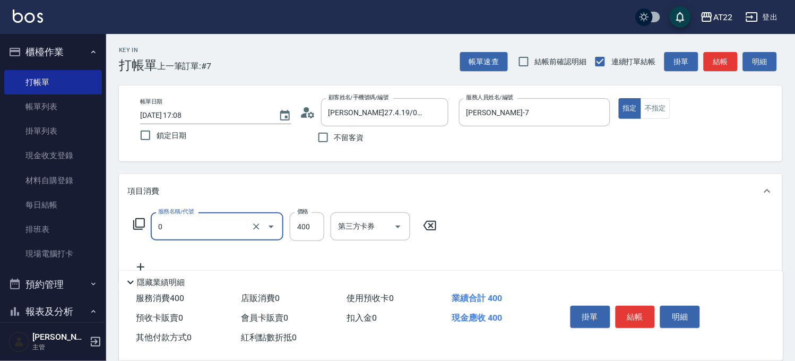
type input "有機洗髮(0)"
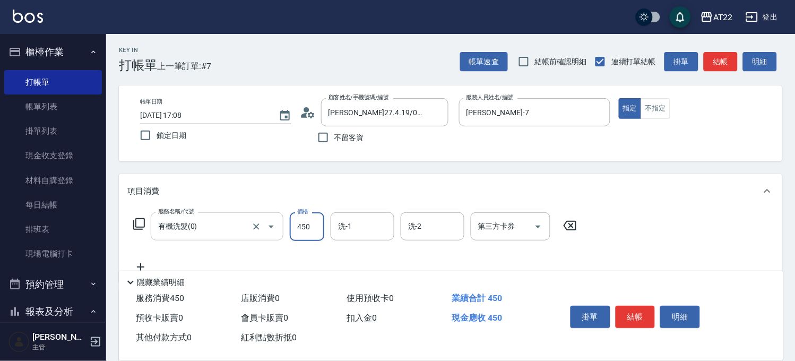
type input "450"
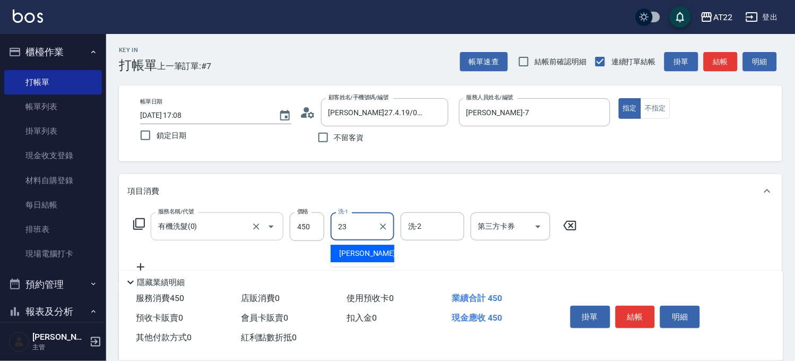
type input "[PERSON_NAME]-23"
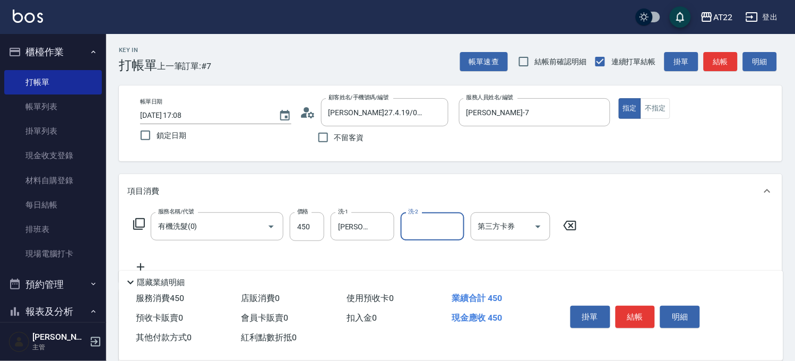
click at [142, 263] on icon at bounding box center [140, 267] width 27 height 13
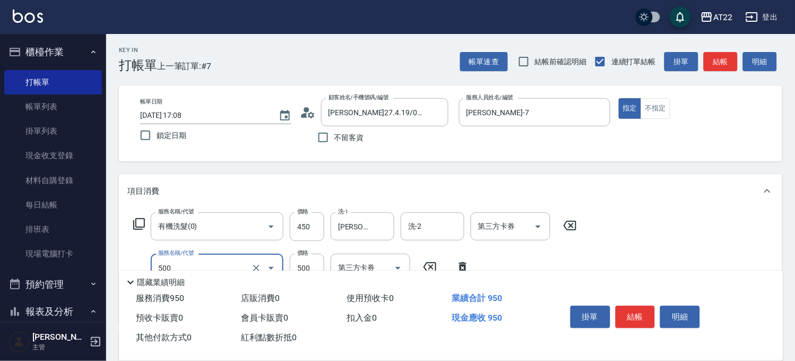
type input "剪髮(500)"
type input "580"
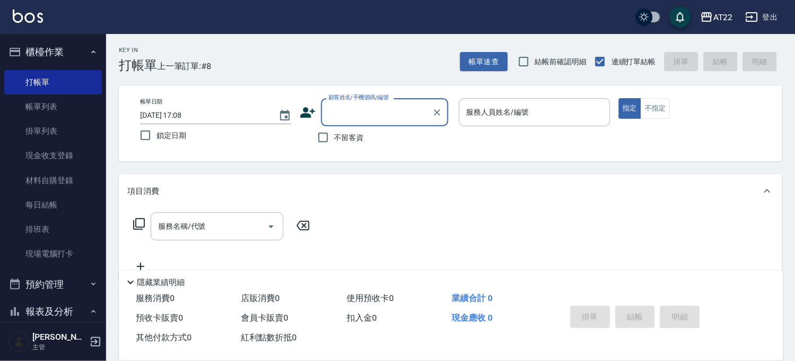
click at [360, 138] on span "不留客資" at bounding box center [350, 137] width 30 height 11
click at [335, 138] on input "不留客資" at bounding box center [323, 137] width 22 height 22
checkbox input "true"
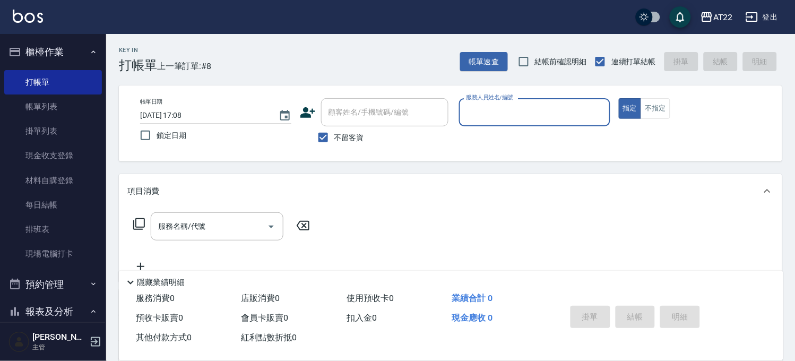
click at [549, 110] on input "服務人員姓名/編號" at bounding box center [535, 112] width 142 height 19
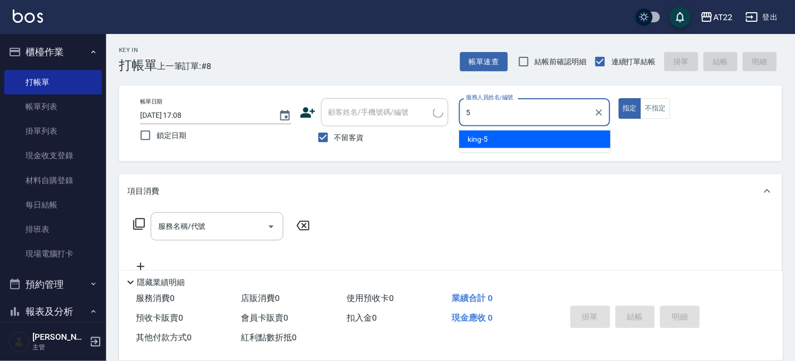
type input "king-5"
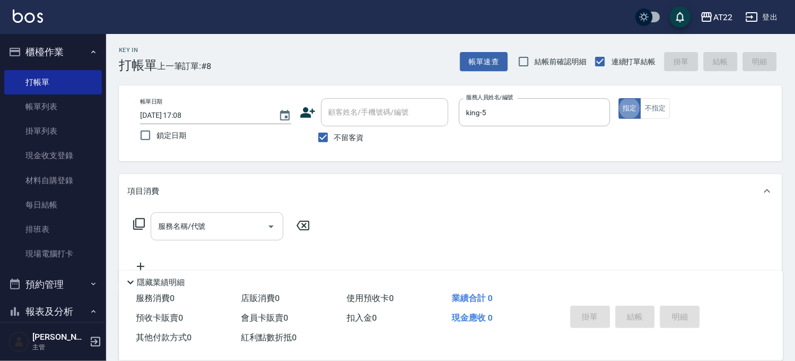
click at [185, 222] on input "服務名稱/代號" at bounding box center [209, 226] width 107 height 19
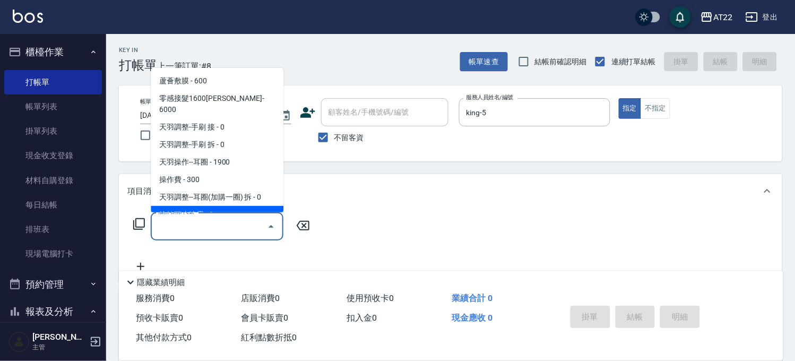
click at [360, 134] on span "不留客資" at bounding box center [350, 137] width 30 height 11
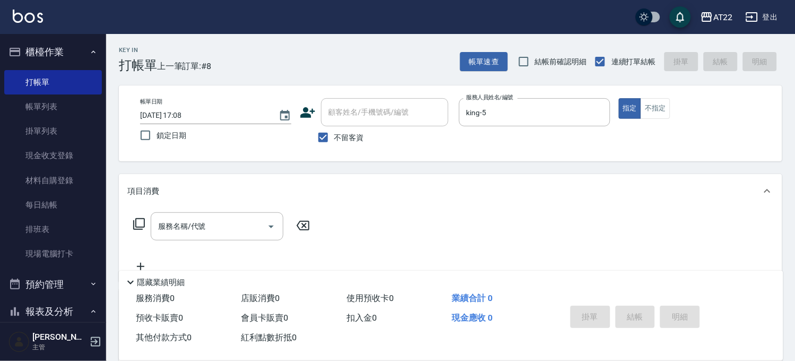
drag, startPoint x: 344, startPoint y: 129, endPoint x: 344, endPoint y: 134, distance: 5.8
click at [345, 129] on label "不留客資" at bounding box center [338, 137] width 52 height 22
click at [335, 129] on input "不留客資" at bounding box center [323, 137] width 22 height 22
click at [344, 134] on span "不留客資" at bounding box center [350, 137] width 30 height 11
click at [335, 134] on input "不留客資" at bounding box center [323, 137] width 22 height 22
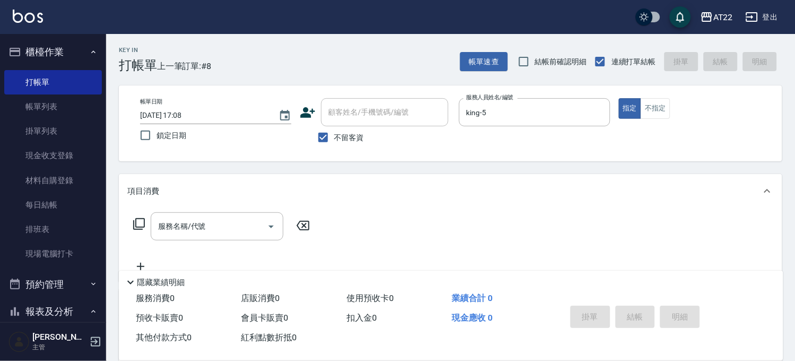
click at [338, 129] on label "不留客資" at bounding box center [338, 137] width 52 height 22
click at [335, 129] on input "不留客資" at bounding box center [323, 137] width 22 height 22
checkbox input "false"
click at [356, 103] on div "顧客姓名/手機號碼/編號 顧客姓名/手機號碼/編號" at bounding box center [384, 112] width 127 height 28
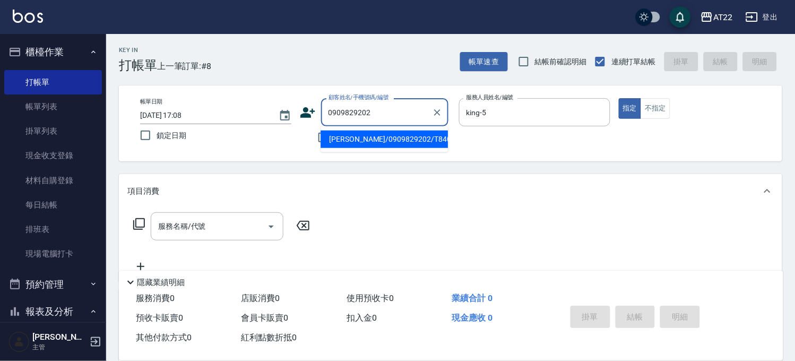
type input "[PERSON_NAME]/0909829202/T84043"
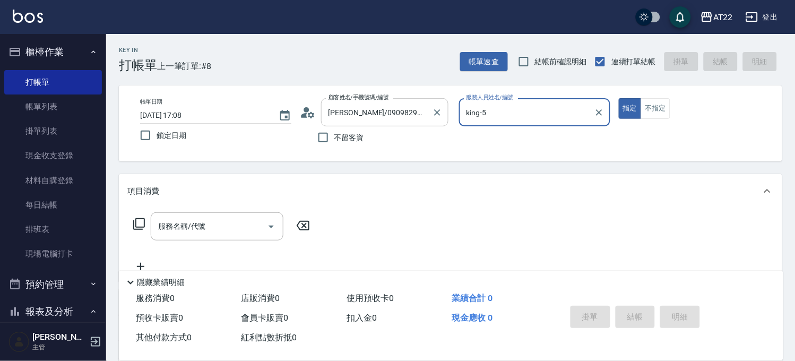
type input "Luna-15"
click at [484, 108] on input "Luna-15" at bounding box center [527, 112] width 126 height 19
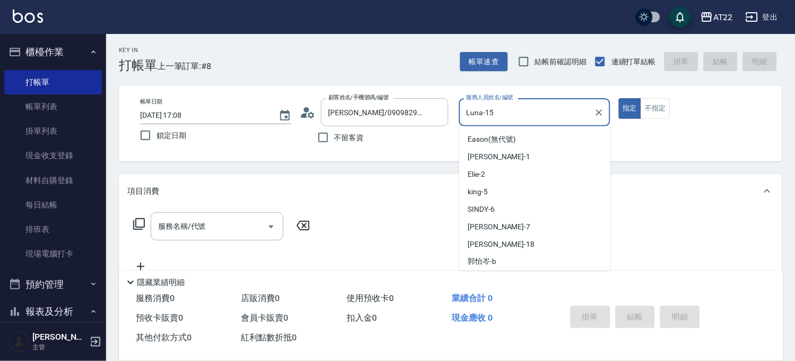
scroll to position [88, 0]
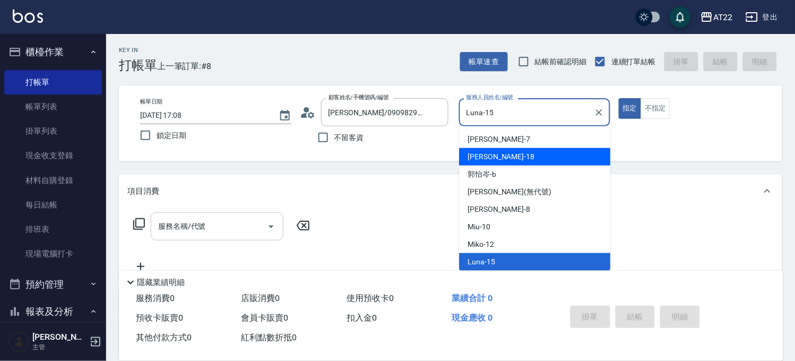
click at [195, 229] on input "服務名稱/代號" at bounding box center [209, 226] width 107 height 19
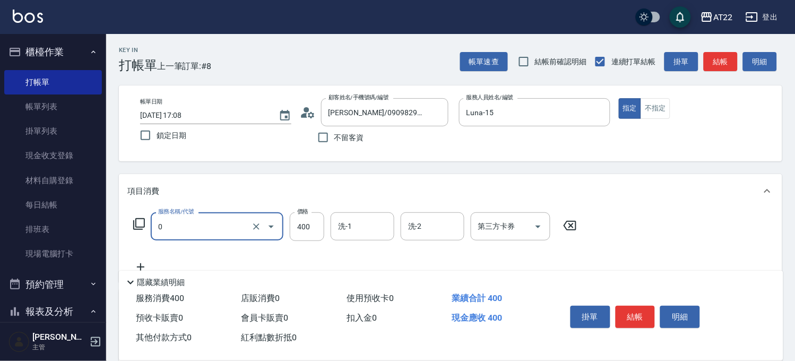
type input "有機洗髮(0)"
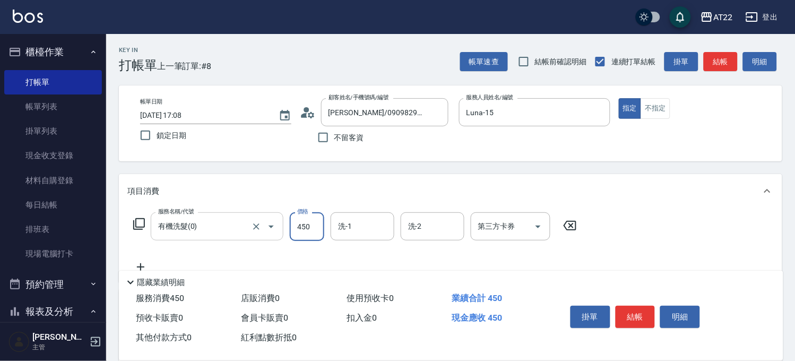
type input "450"
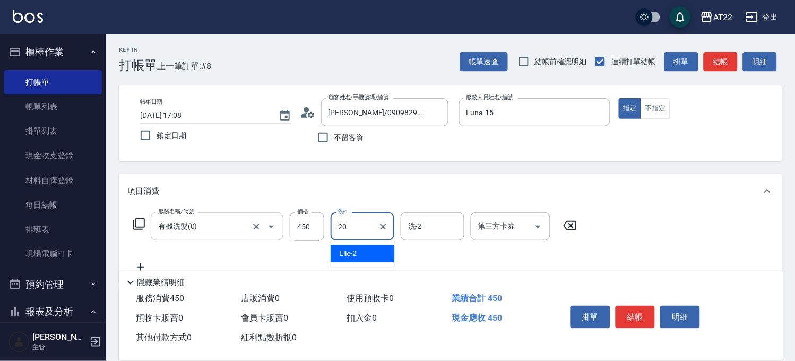
type input "Noah-20"
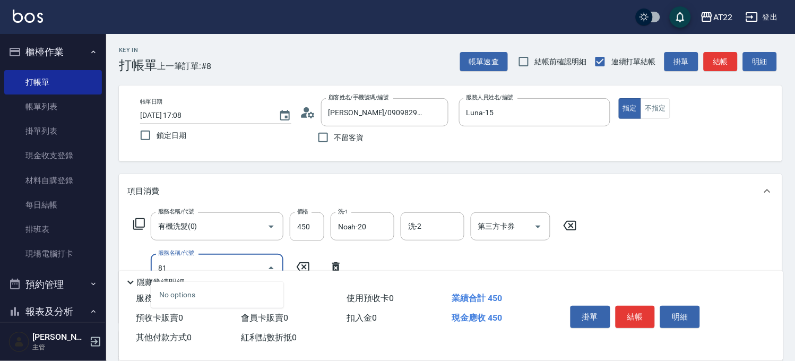
type input "8"
type input "剪髮(500)"
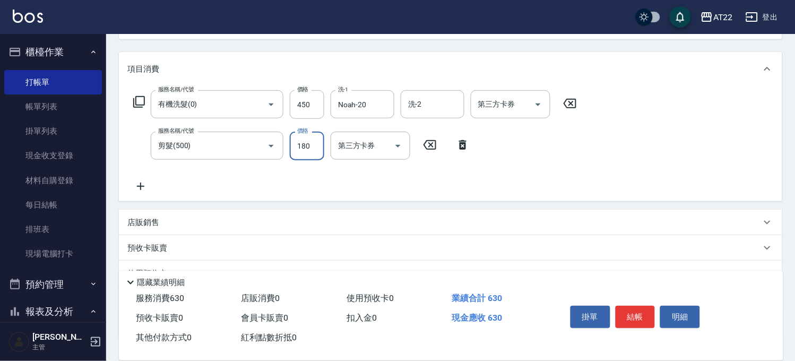
scroll to position [199, 0]
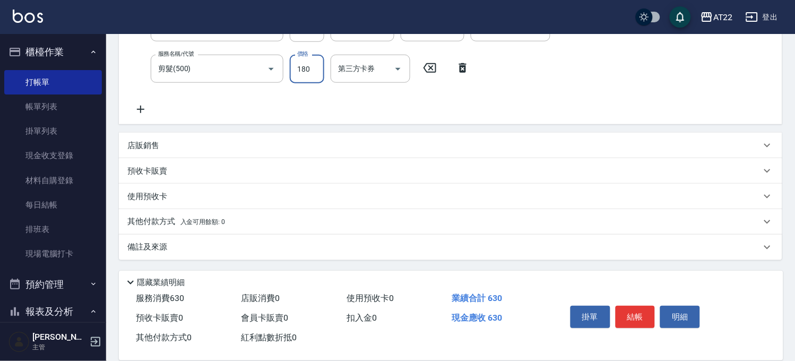
type input "180"
click at [142, 106] on icon at bounding box center [140, 109] width 27 height 13
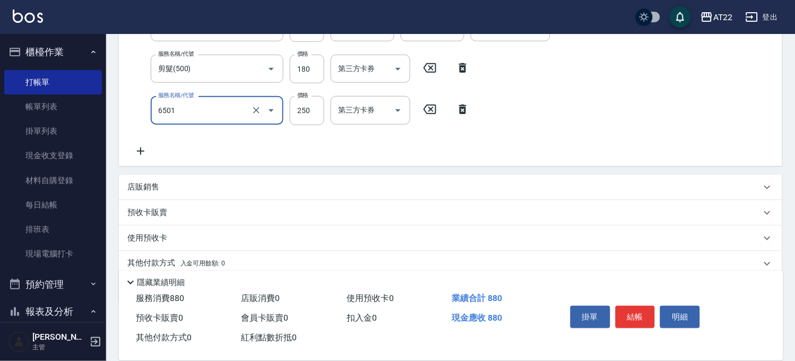
type input "升級滋養護髮(6501)"
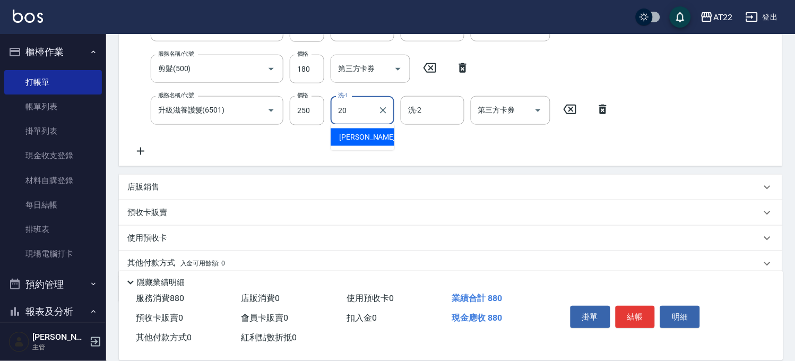
type input "Noah-20"
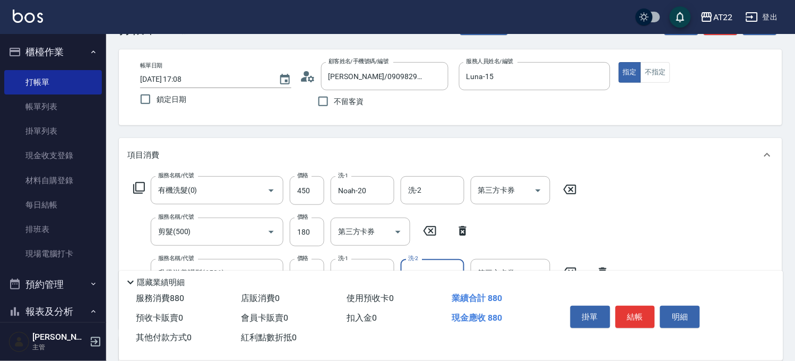
scroll to position [0, 0]
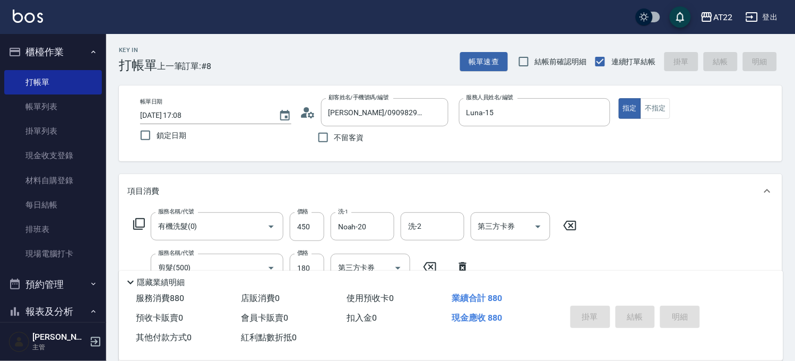
type input "[DATE] 17:10"
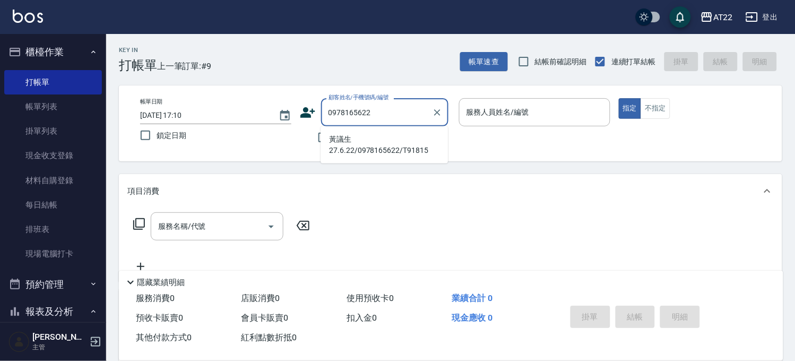
click at [350, 141] on li "黃議生27.6.22/0978165622/T91815" at bounding box center [384, 145] width 127 height 29
type input "黃議生27.6.22/0978165622/T91815"
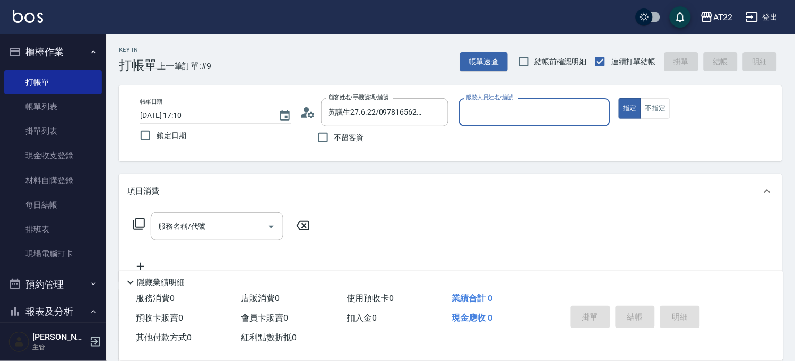
type input "[PERSON_NAME]-7"
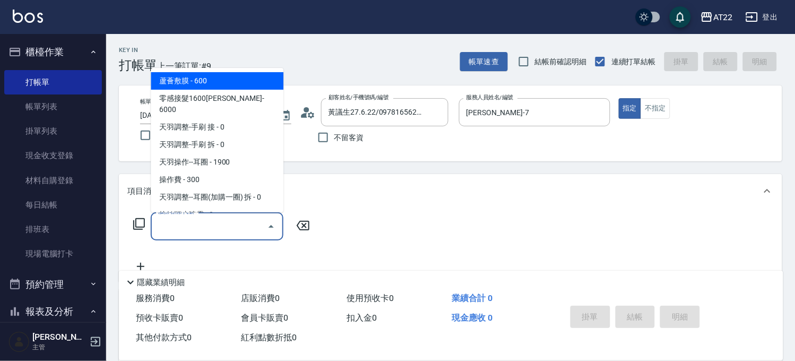
click at [237, 224] on input "服務名稱/代號" at bounding box center [209, 226] width 107 height 19
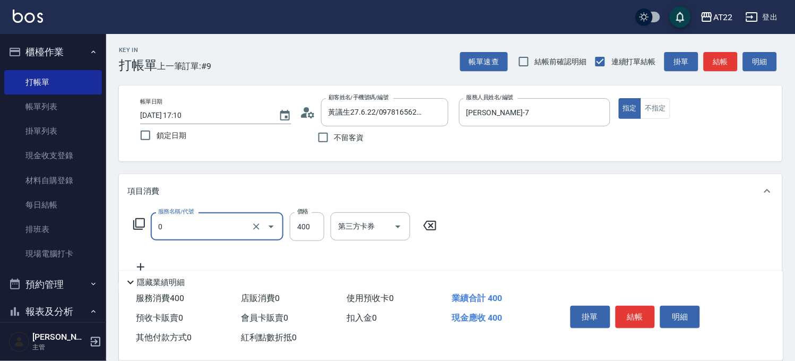
type input "有機洗髮(0)"
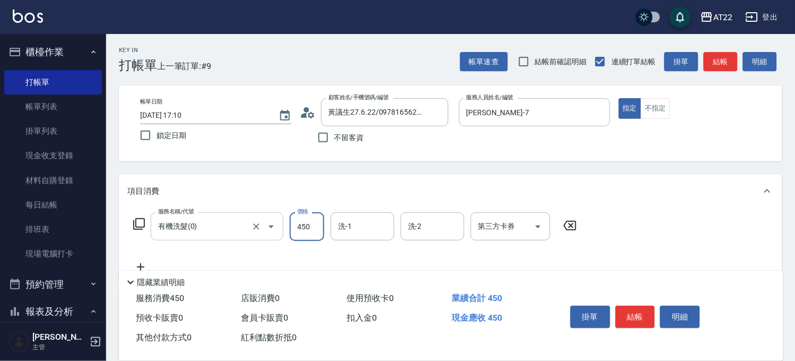
type input "450"
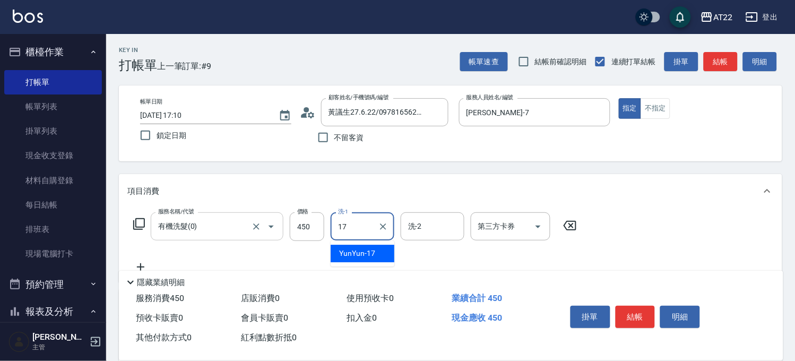
type input "YunYun-17"
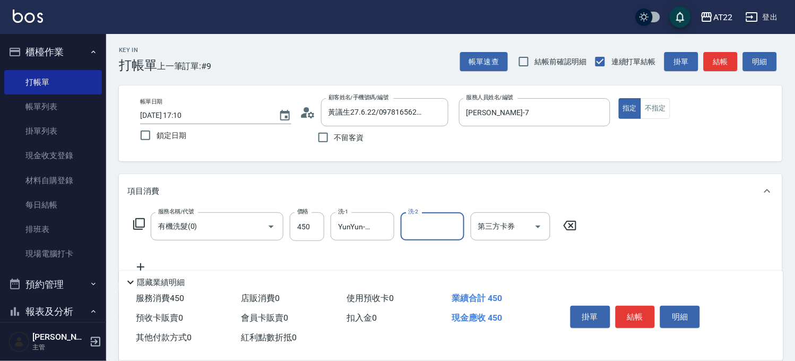
click at [144, 264] on icon at bounding box center [140, 267] width 27 height 13
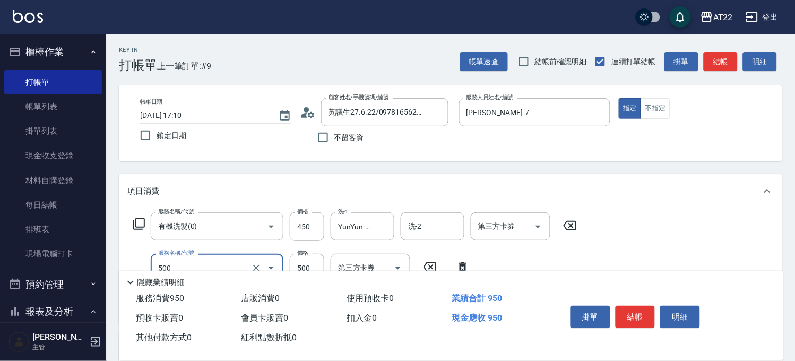
type input "剪髮(500)"
type input "580"
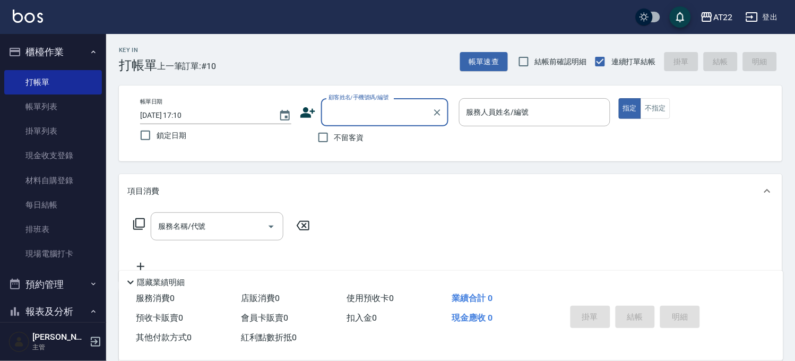
click at [357, 135] on span "不留客資" at bounding box center [350, 137] width 30 height 11
click at [335, 135] on input "不留客資" at bounding box center [323, 137] width 22 height 22
checkbox input "true"
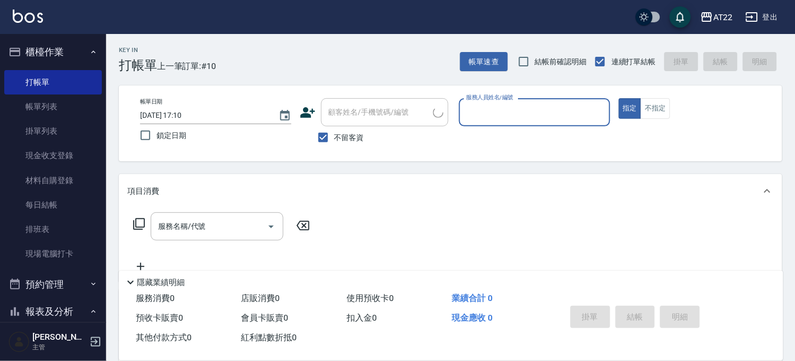
type input "ㄇ"
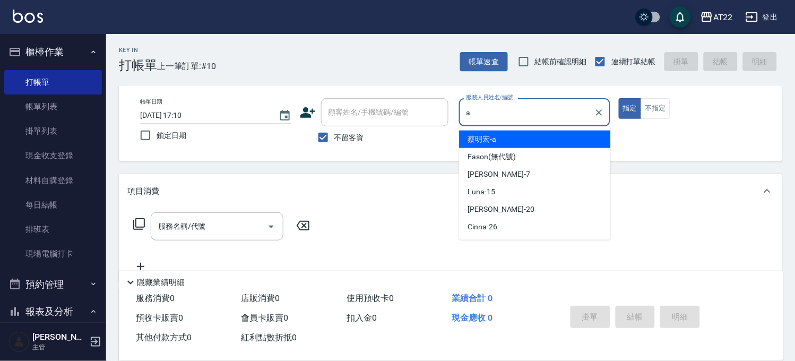
click at [493, 136] on span "[PERSON_NAME]a" at bounding box center [482, 139] width 29 height 11
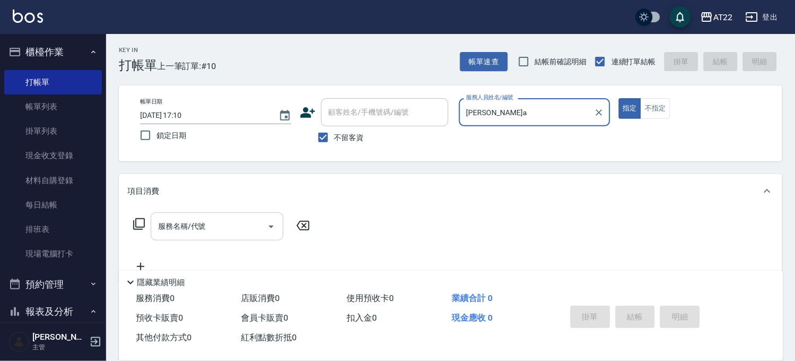
type input "[PERSON_NAME]a"
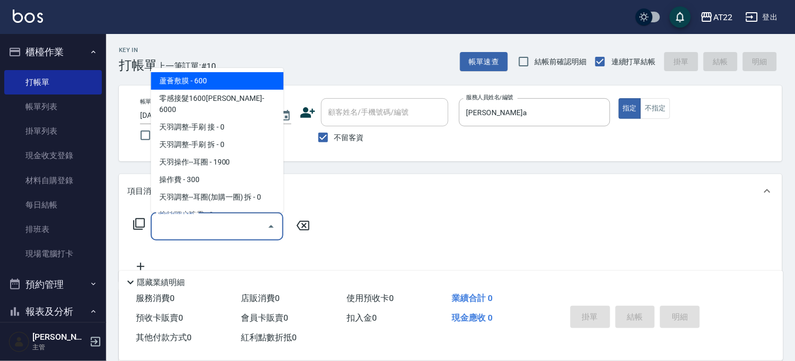
click at [205, 235] on input "服務名稱/代號" at bounding box center [209, 226] width 107 height 19
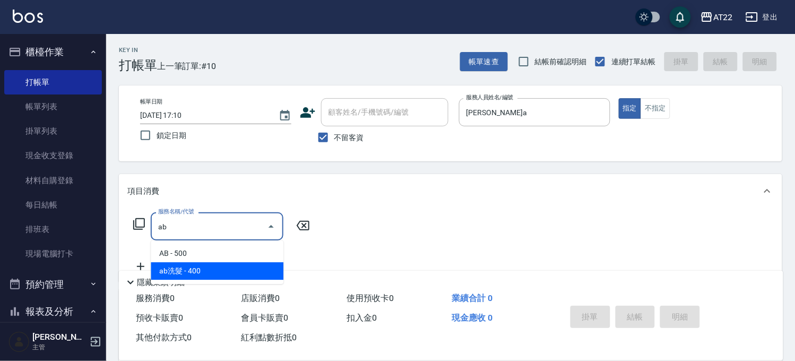
click at [201, 269] on span "ab洗髮 - 400" at bounding box center [217, 271] width 133 height 18
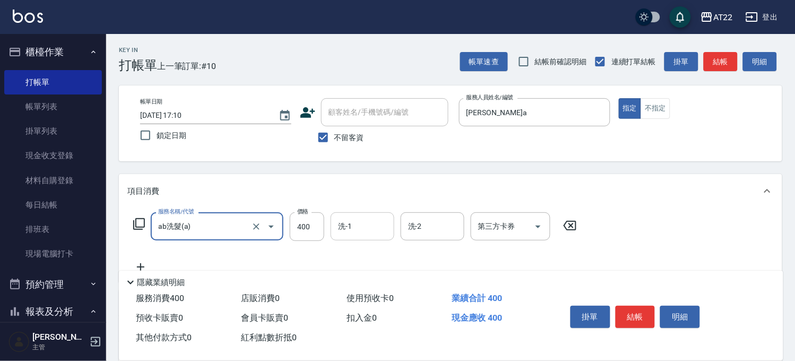
type input "ab洗髮(a)"
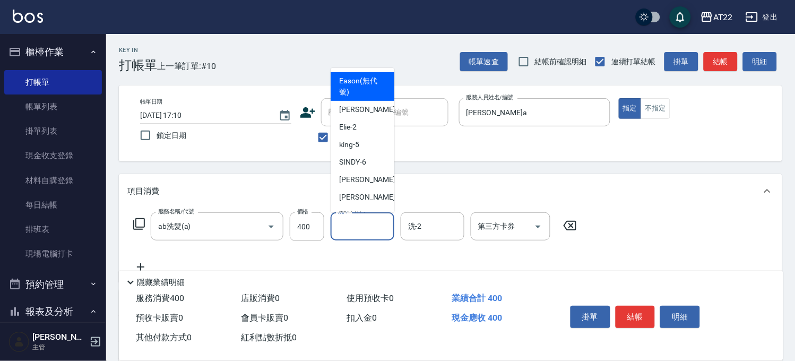
click at [368, 234] on input "洗-1" at bounding box center [363, 226] width 54 height 19
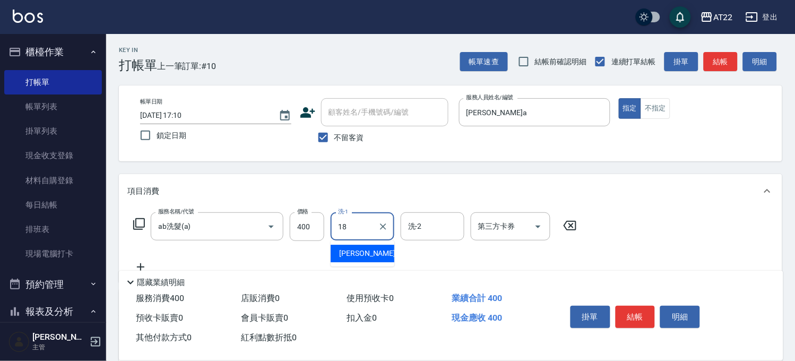
type input "恩恩-18"
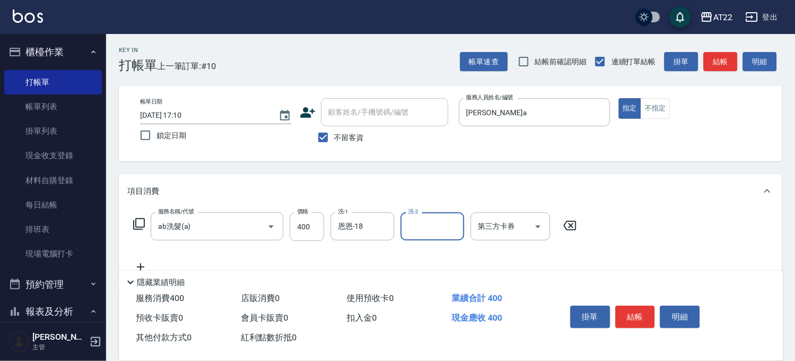
click at [142, 264] on icon at bounding box center [140, 267] width 27 height 13
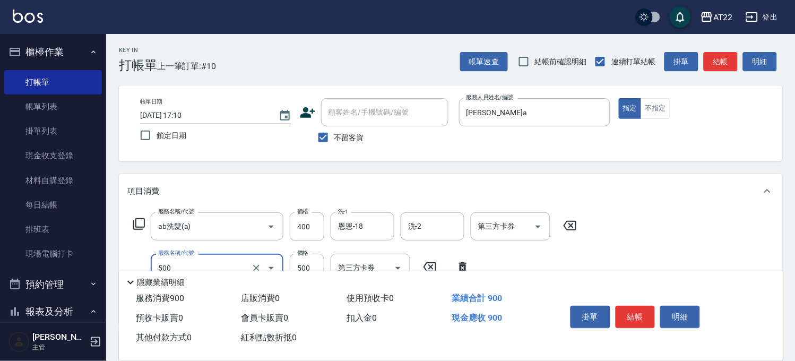
type input "剪髮(500)"
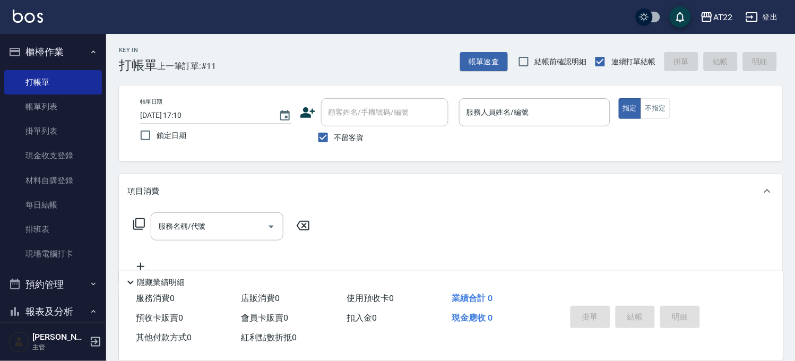
click at [306, 119] on div "顧客姓名/手機號碼/編號 顧客姓名/手機號碼/編號" at bounding box center [375, 112] width 151 height 28
click at [306, 119] on icon at bounding box center [308, 113] width 16 height 16
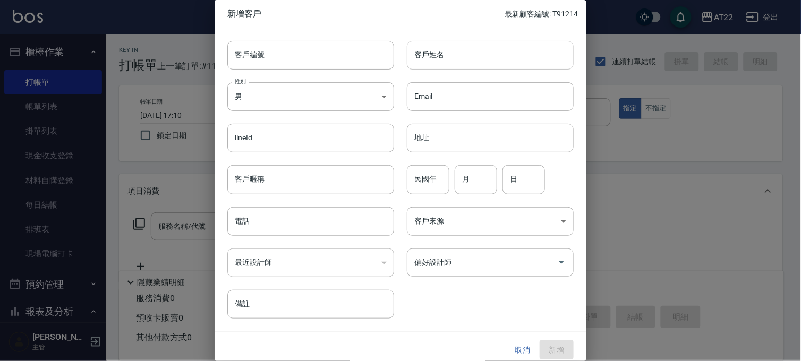
click at [435, 63] on input "客戶姓名" at bounding box center [490, 55] width 167 height 29
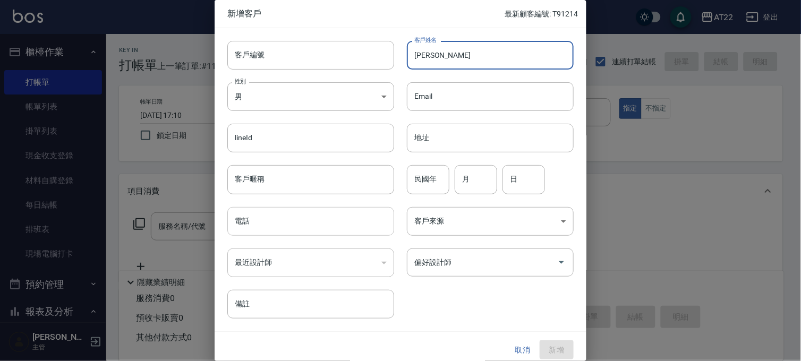
type input "[PERSON_NAME]"
click at [268, 218] on input "電話" at bounding box center [310, 221] width 167 height 29
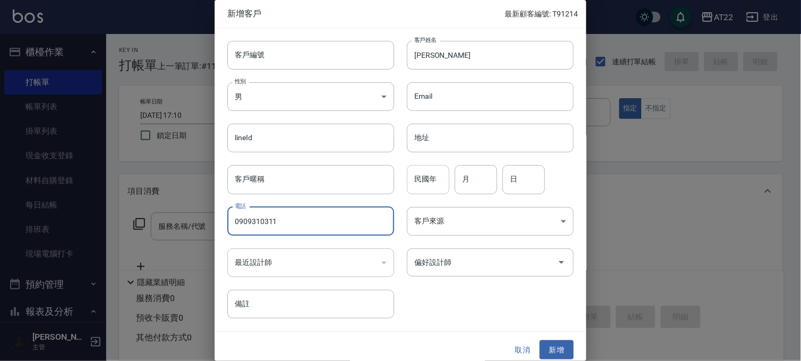
type input "0909310311"
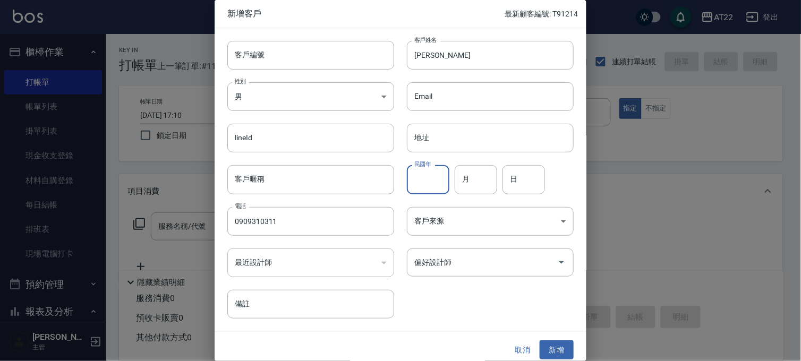
click at [438, 173] on input "民國年" at bounding box center [428, 179] width 42 height 29
type input "92"
type input "9"
type input "1"
type input "24"
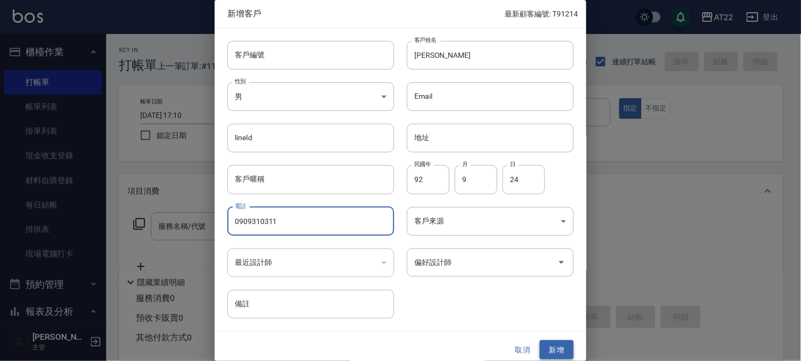
click at [556, 347] on button "新增" at bounding box center [557, 350] width 34 height 20
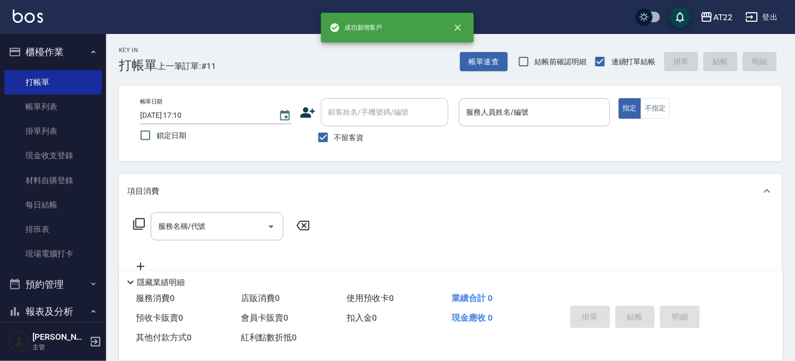
click at [336, 136] on span "不留客資" at bounding box center [350, 137] width 30 height 11
click at [335, 136] on input "不留客資" at bounding box center [323, 137] width 22 height 22
checkbox input "false"
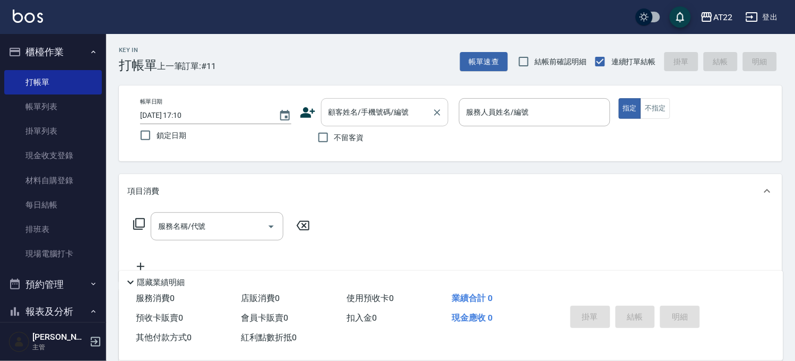
click at [364, 114] on div "顧客姓名/手機號碼/編號 顧客姓名/手機號碼/編號" at bounding box center [384, 112] width 127 height 28
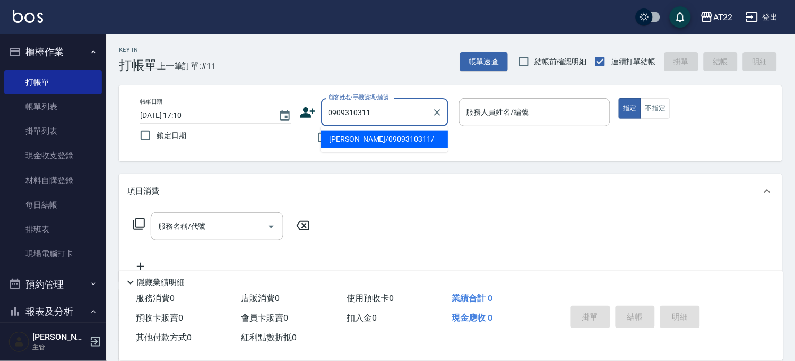
type input "[PERSON_NAME]/0909310311/"
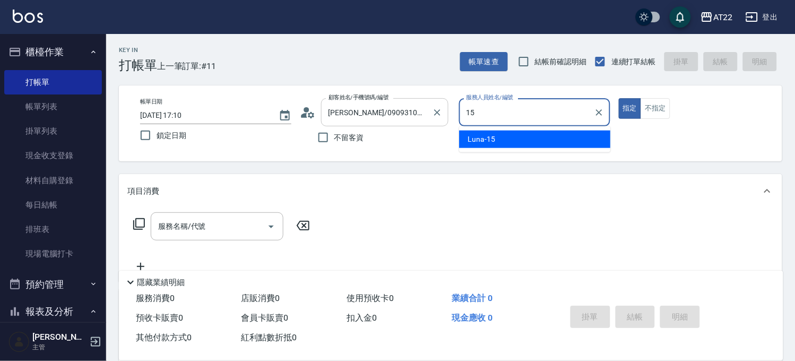
type input "Luna-15"
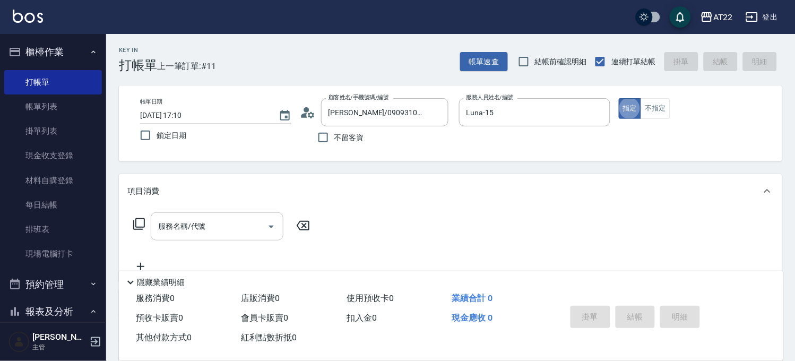
click at [226, 219] on input "服務名稱/代號" at bounding box center [209, 226] width 107 height 19
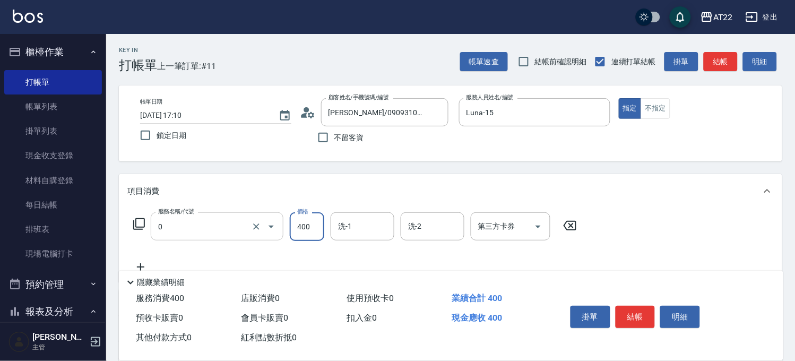
type input "有機洗髮(0)"
type input "450"
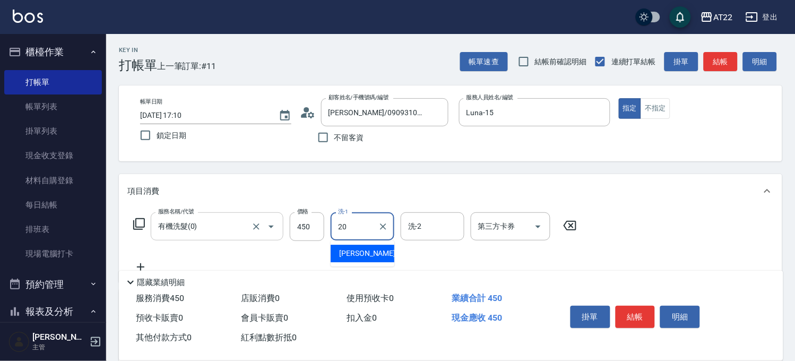
type input "Noah-20"
click at [144, 264] on icon at bounding box center [140, 267] width 27 height 13
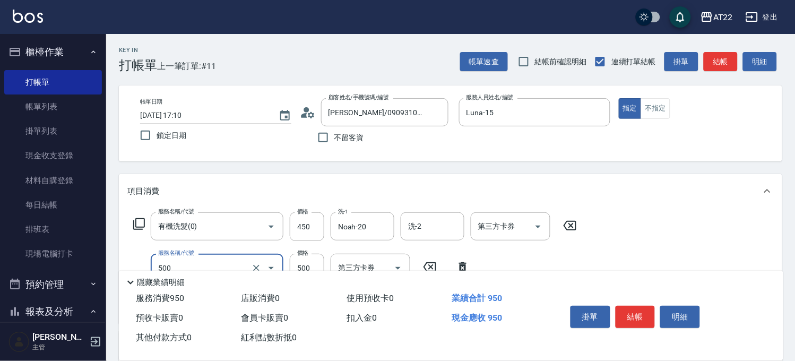
type input "剪髮(500)"
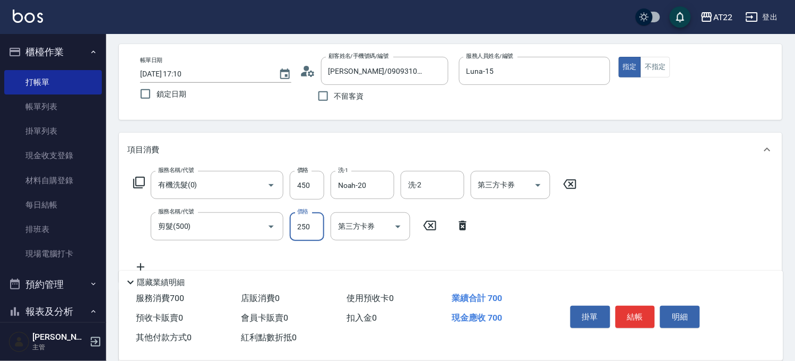
scroll to position [59, 0]
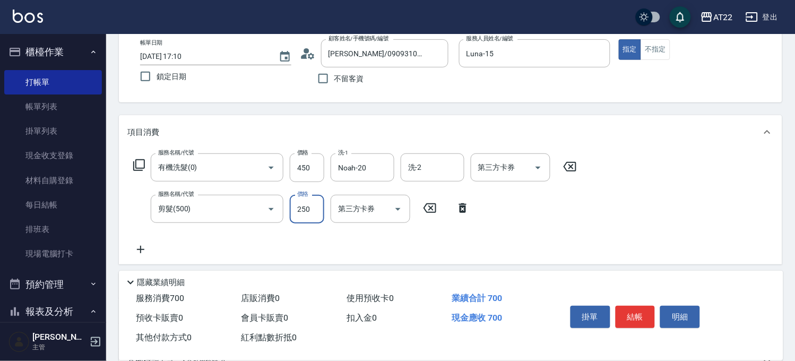
type input "250"
click at [145, 243] on icon at bounding box center [140, 249] width 27 height 13
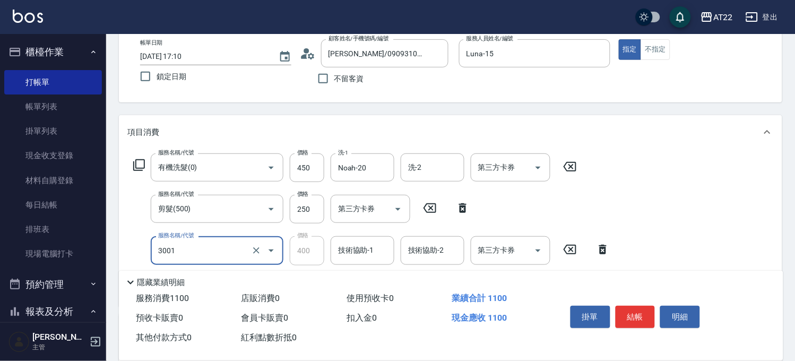
type input "側邊燙貼(3001)"
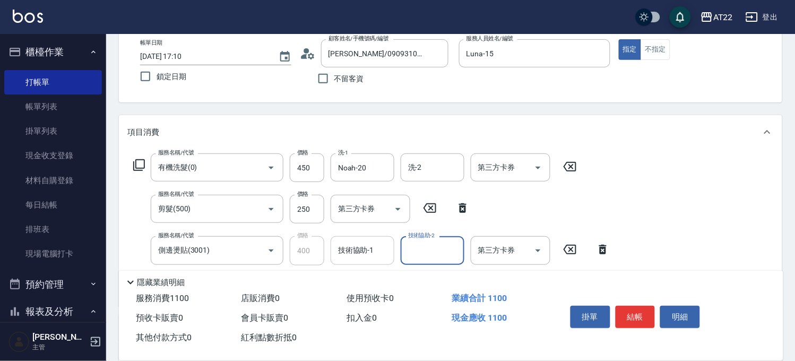
click at [376, 258] on input "技術協助-1" at bounding box center [363, 250] width 54 height 19
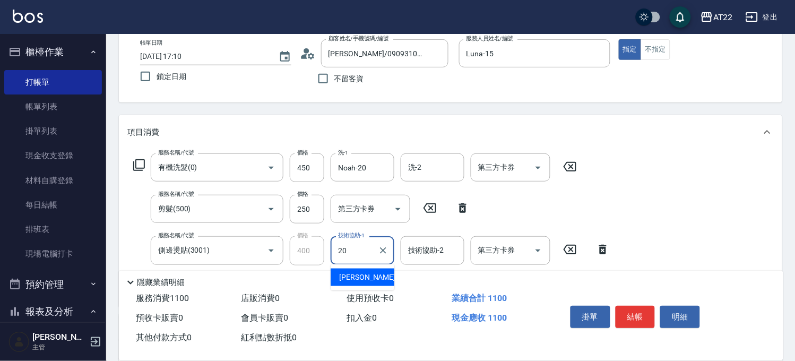
type input "Noah-20"
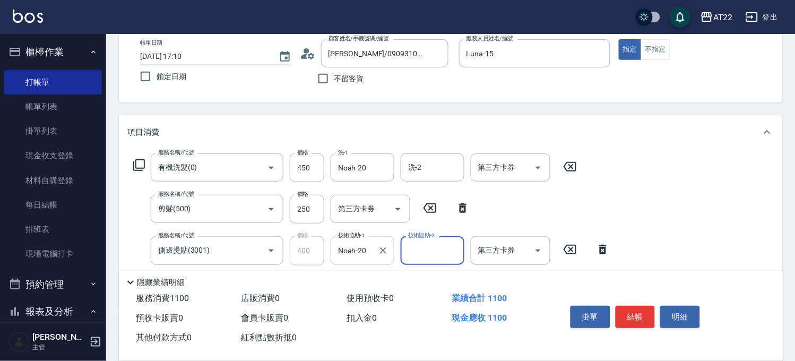
scroll to position [0, 0]
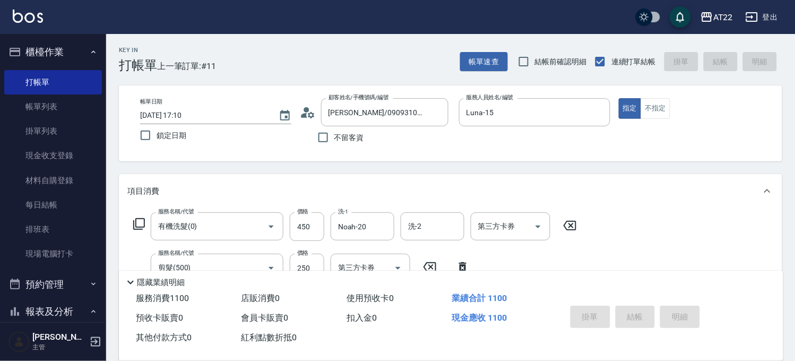
type input "[DATE] 17:11"
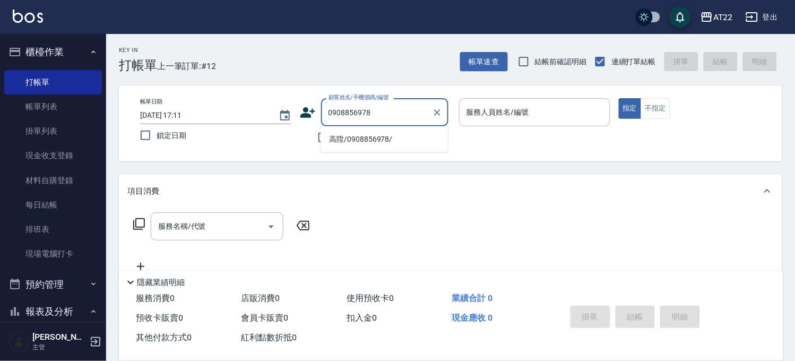
click at [384, 141] on li "高陞/0908856978/" at bounding box center [384, 140] width 127 height 18
type input "高陞/0908856978/"
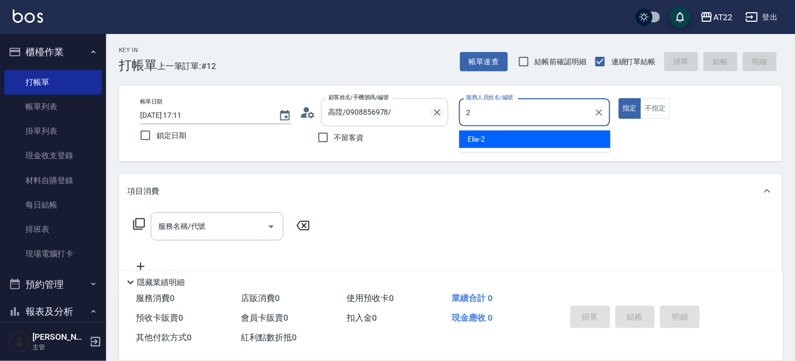
type input "Elie-2"
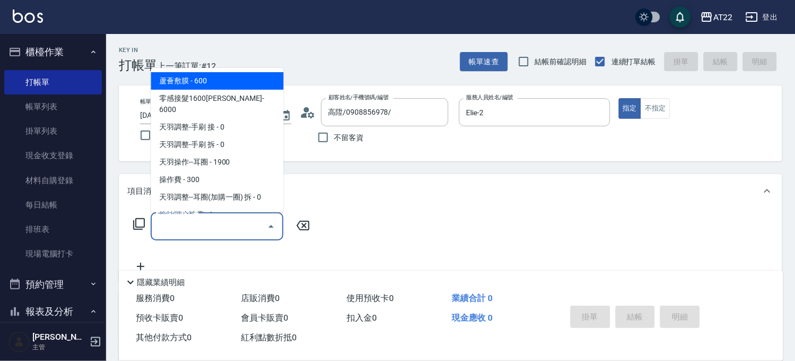
click at [178, 224] on input "服務名稱/代號" at bounding box center [209, 226] width 107 height 19
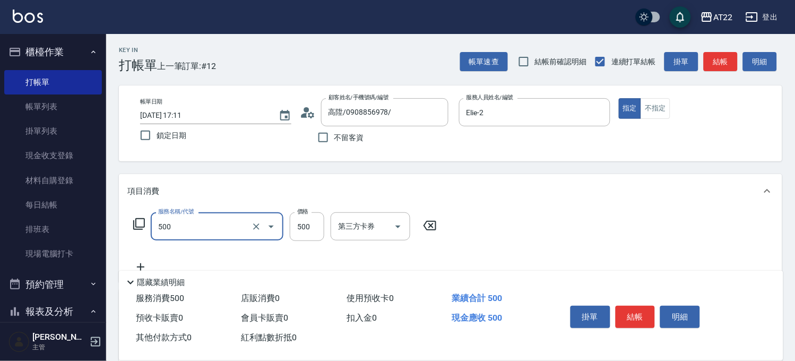
type input "剪髮(500)"
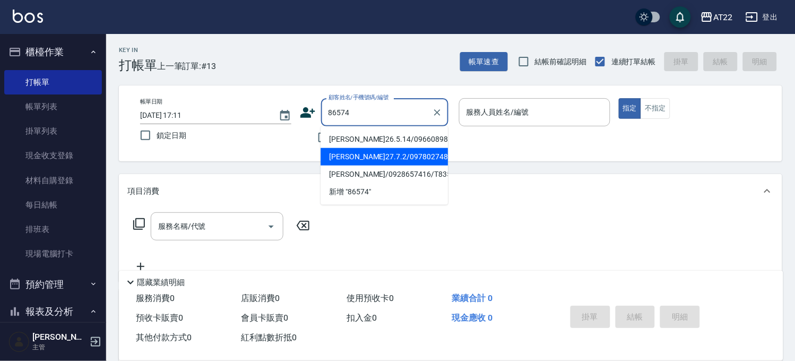
click at [428, 166] on li "[PERSON_NAME]27.7.2/0978027489/V86574" at bounding box center [384, 157] width 127 height 18
type input "[PERSON_NAME]27.7.2/0978027489/V86574"
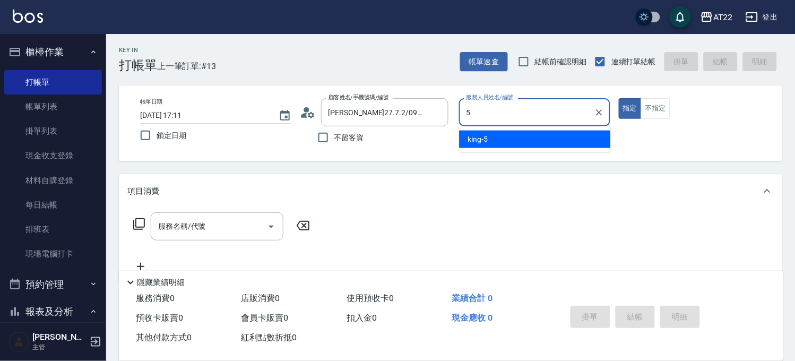
type input "king-5"
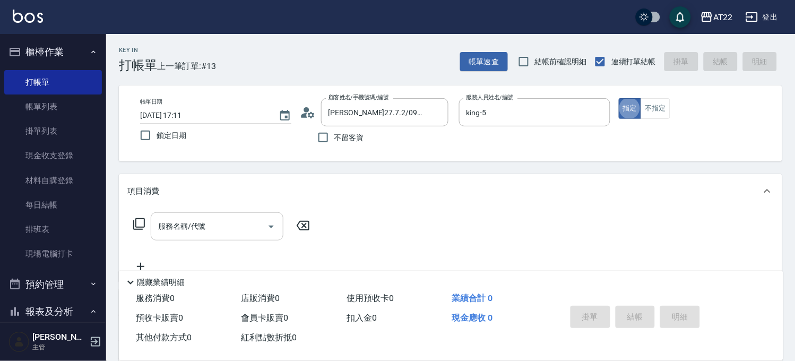
click at [185, 230] on input "服務名稱/代號" at bounding box center [209, 226] width 107 height 19
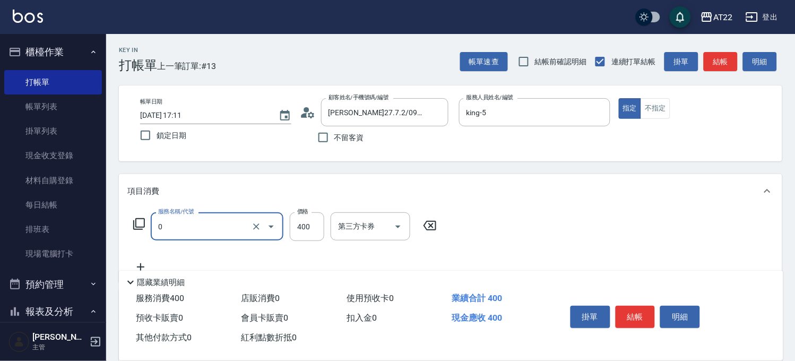
type input "有機洗髮(0)"
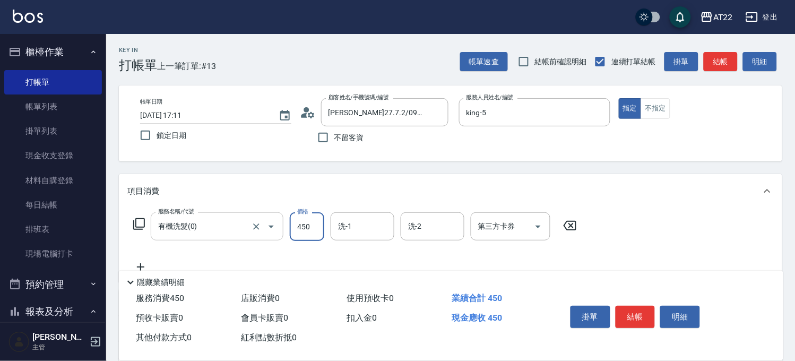
type input "450"
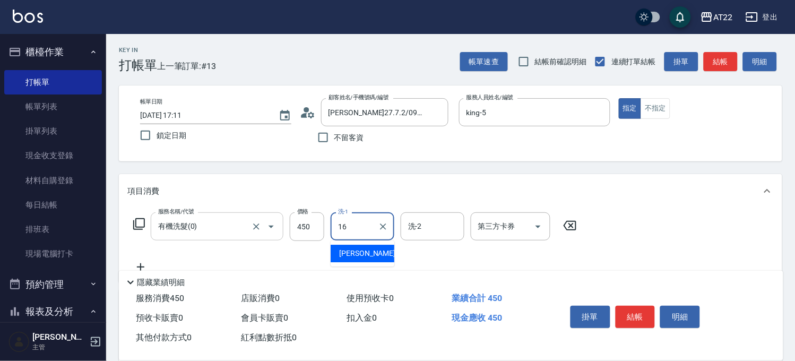
type input "[PERSON_NAME]-16"
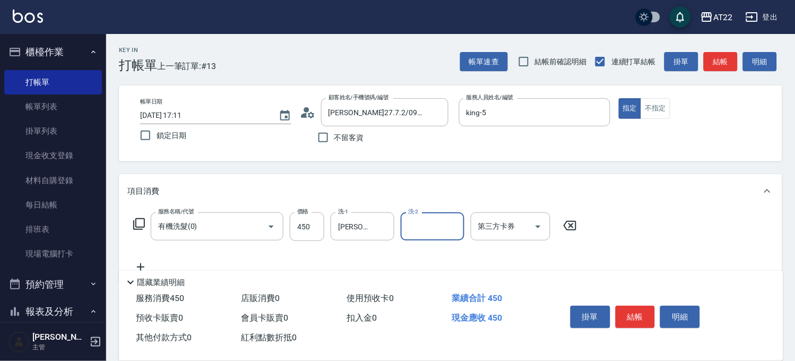
click at [140, 263] on icon at bounding box center [140, 266] width 7 height 7
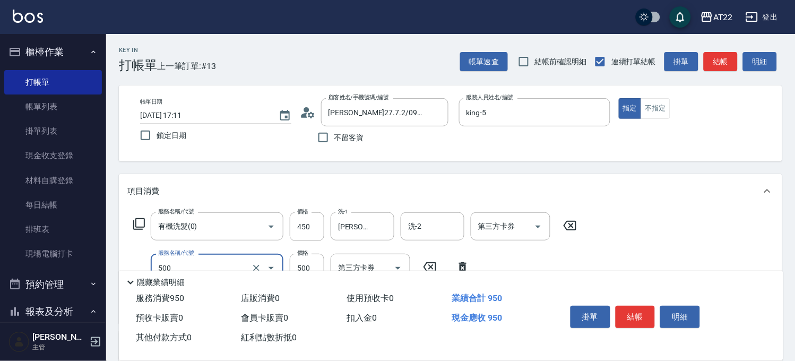
type input "剪髮(500)"
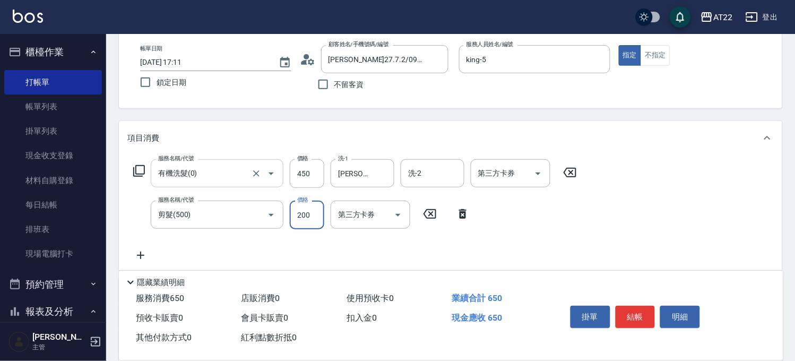
scroll to position [118, 0]
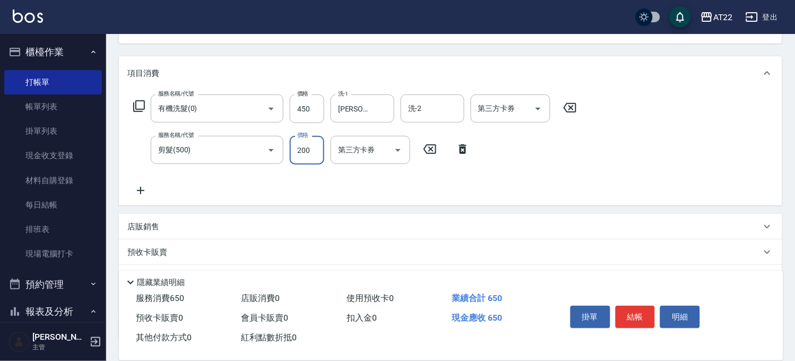
type input "200"
click at [140, 187] on icon at bounding box center [140, 190] width 7 height 7
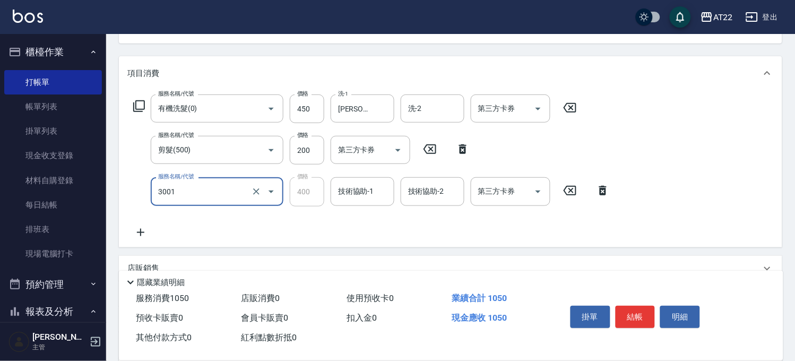
type input "側邊燙貼(3001)"
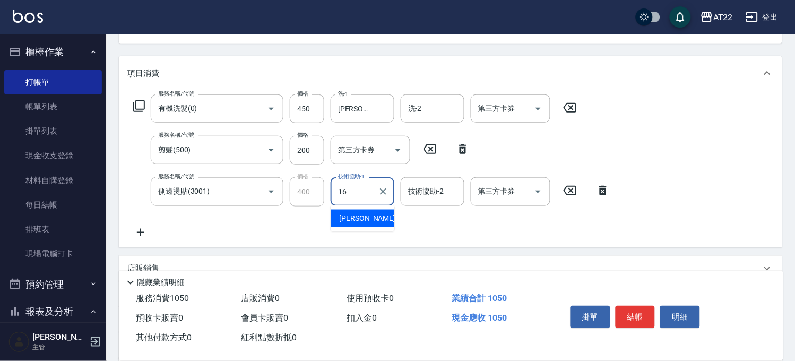
type input "[PERSON_NAME]-16"
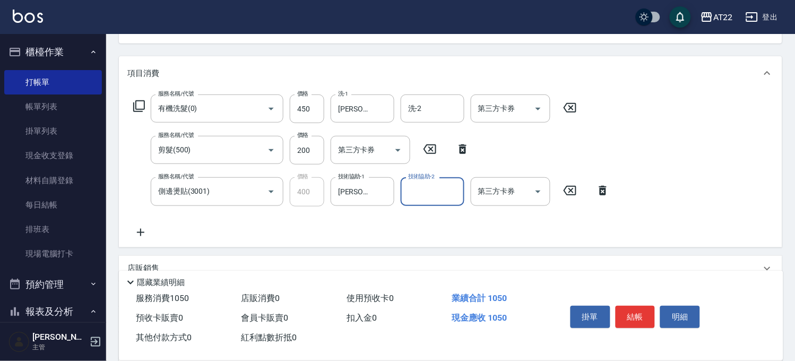
scroll to position [0, 0]
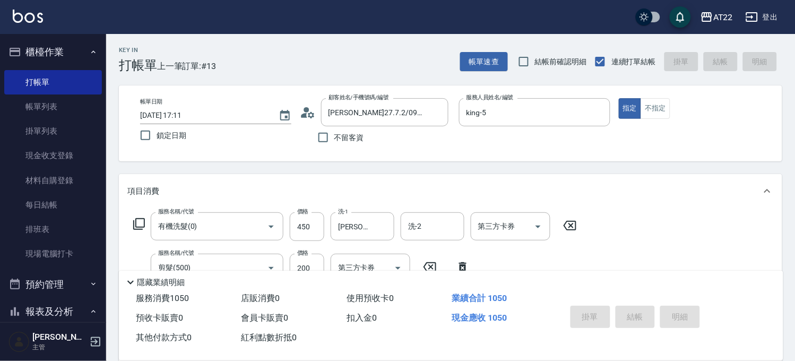
type input "[DATE] 17:12"
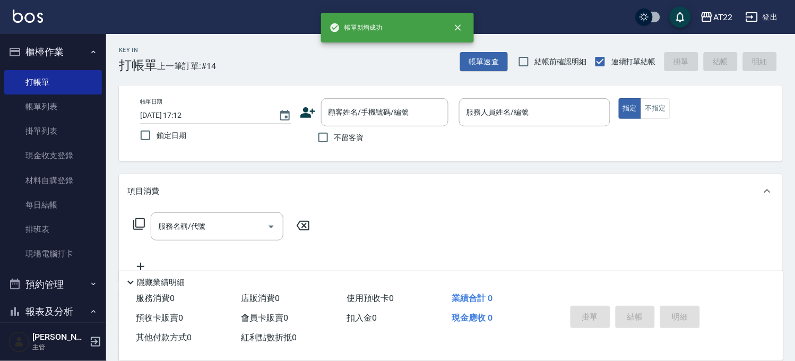
click at [347, 142] on span "不留客資" at bounding box center [350, 137] width 30 height 11
click at [335, 142] on input "不留客資" at bounding box center [323, 137] width 22 height 22
checkbox input "true"
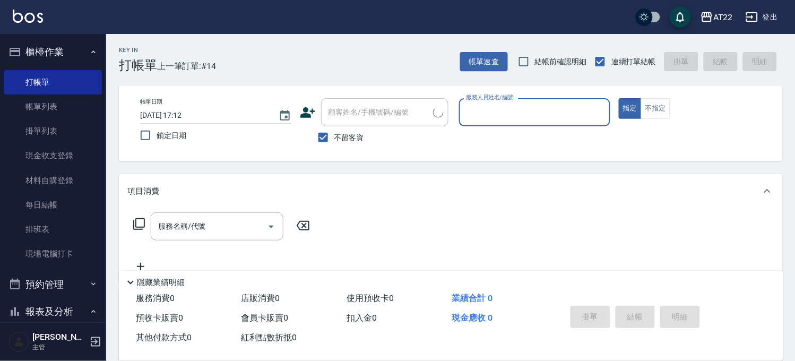
type input "ㄇ"
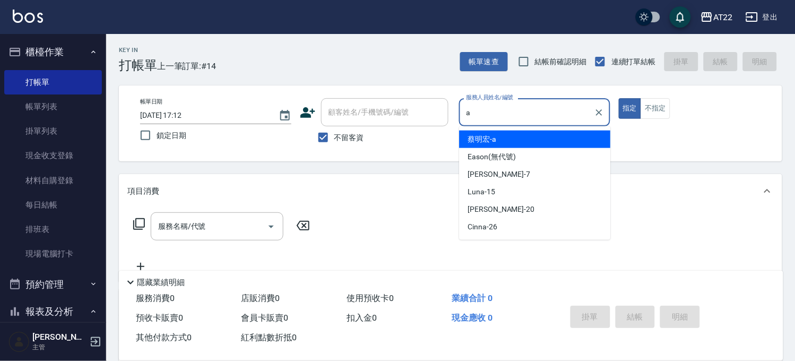
click at [482, 139] on span "[PERSON_NAME]a" at bounding box center [482, 139] width 29 height 11
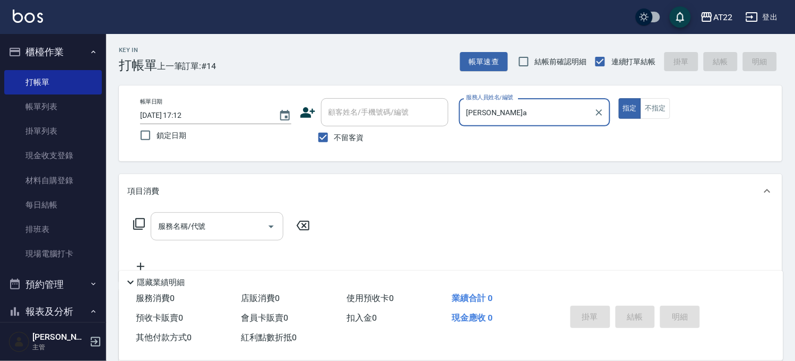
click at [229, 221] on input "服務名稱/代號" at bounding box center [209, 226] width 107 height 19
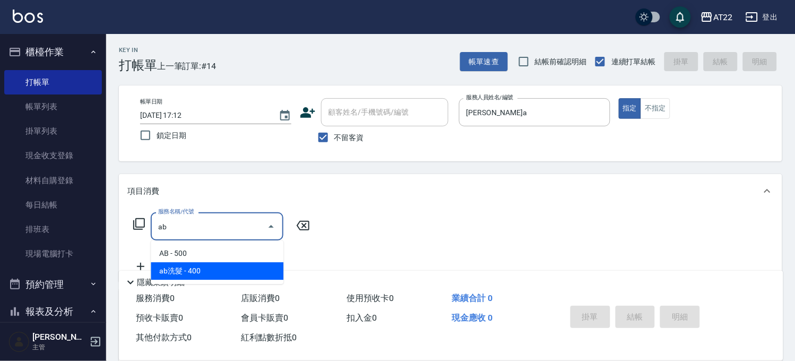
click at [216, 271] on span "ab洗髮 - 400" at bounding box center [217, 271] width 133 height 18
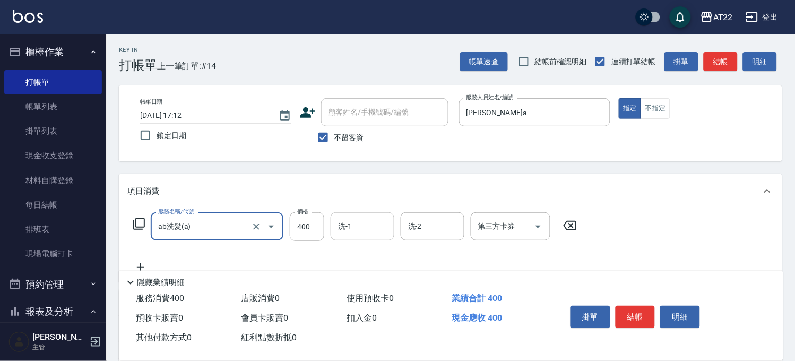
click at [379, 230] on input "洗-1" at bounding box center [363, 226] width 54 height 19
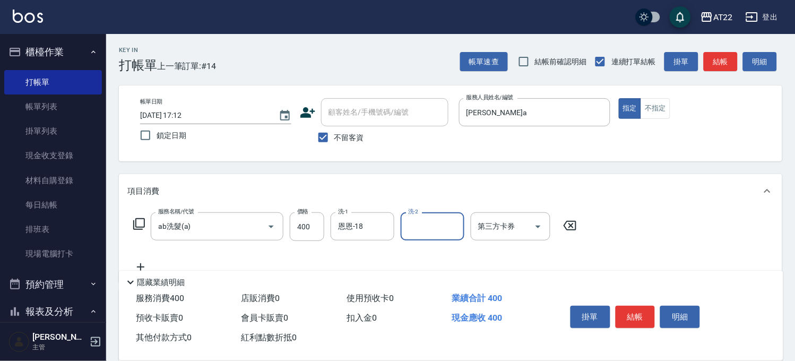
click at [140, 264] on icon at bounding box center [140, 266] width 7 height 7
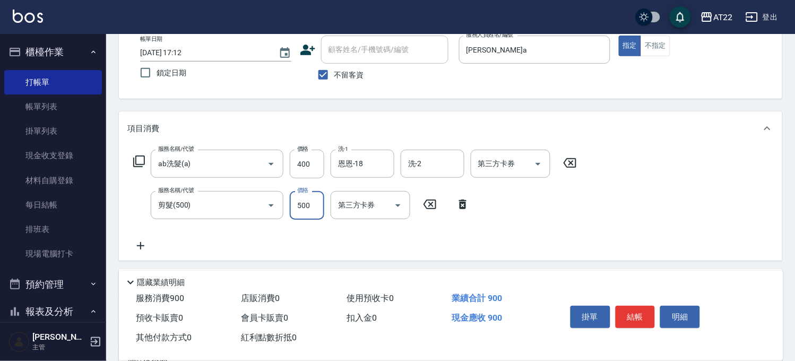
scroll to position [118, 0]
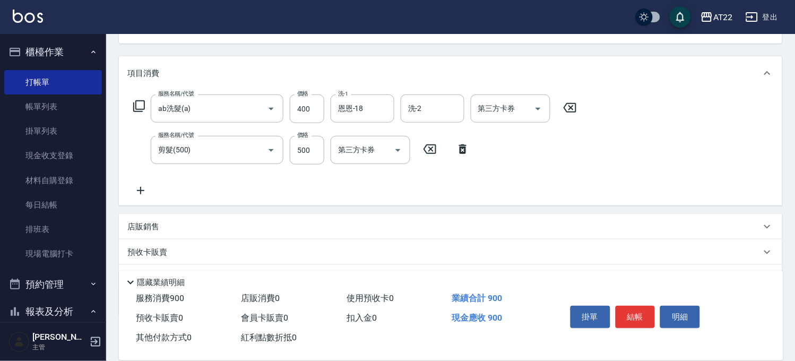
click at [143, 185] on icon at bounding box center [140, 190] width 27 height 13
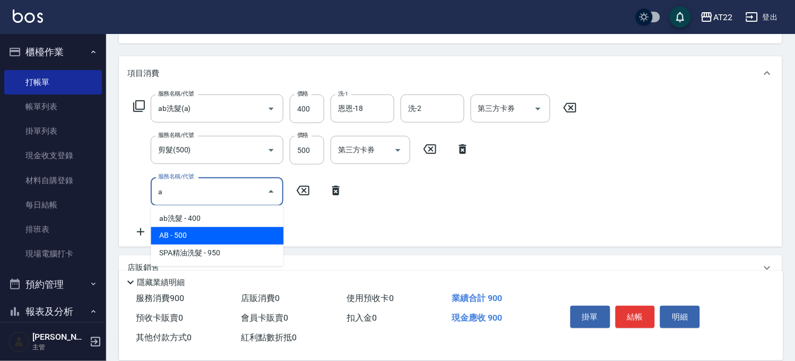
click at [172, 229] on span "AB - 500" at bounding box center [217, 236] width 133 height 18
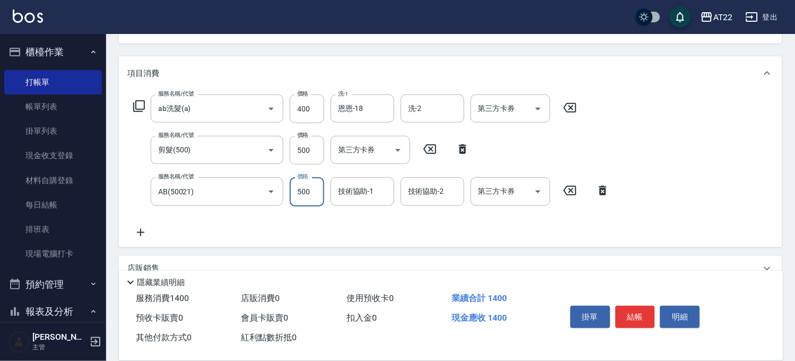
click at [305, 198] on input "500" at bounding box center [307, 191] width 35 height 29
click at [305, 198] on input "1000" at bounding box center [307, 191] width 35 height 29
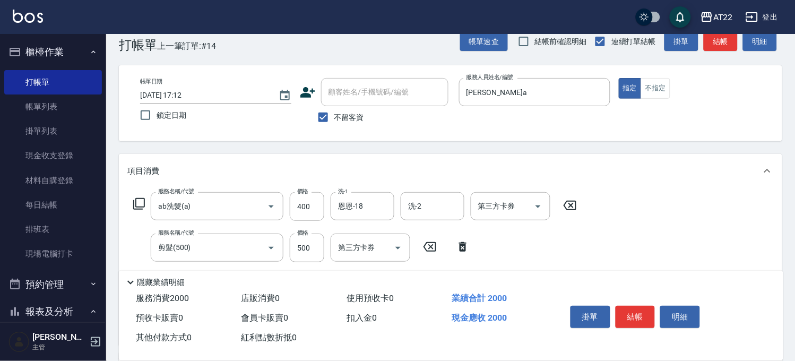
scroll to position [0, 0]
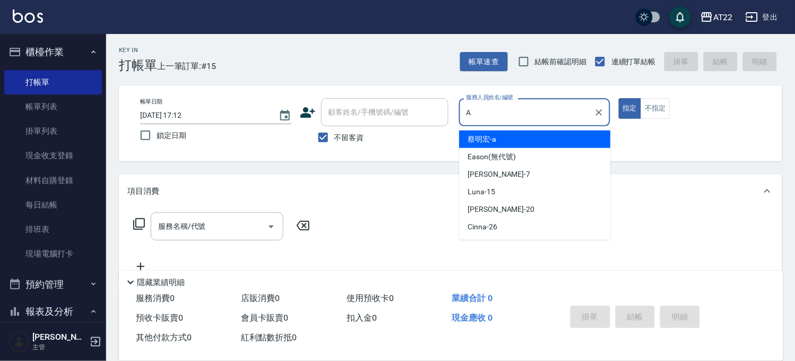
click at [479, 134] on span "[PERSON_NAME]a" at bounding box center [482, 139] width 29 height 11
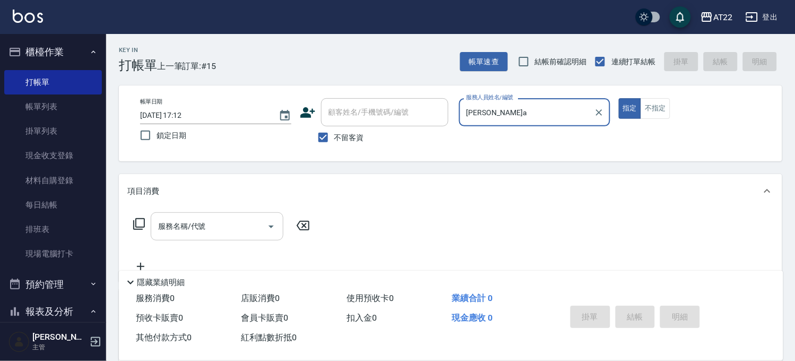
click at [204, 226] on input "服務名稱/代號" at bounding box center [209, 226] width 107 height 19
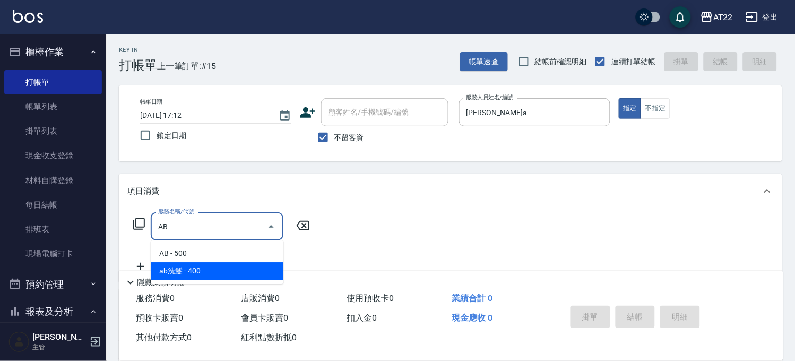
click at [204, 269] on span "ab洗髮 - 400" at bounding box center [217, 271] width 133 height 18
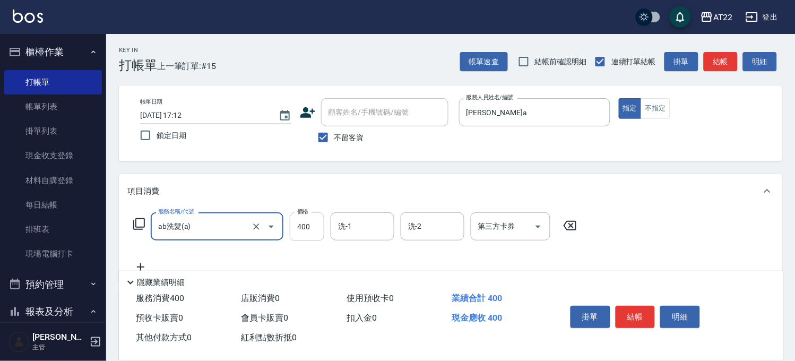
click at [311, 233] on input "400" at bounding box center [307, 226] width 35 height 29
click at [352, 227] on input "洗-1" at bounding box center [363, 226] width 54 height 19
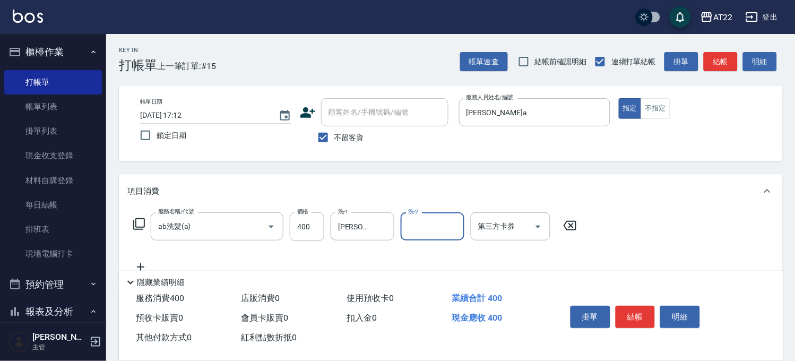
click at [142, 263] on icon at bounding box center [140, 267] width 27 height 13
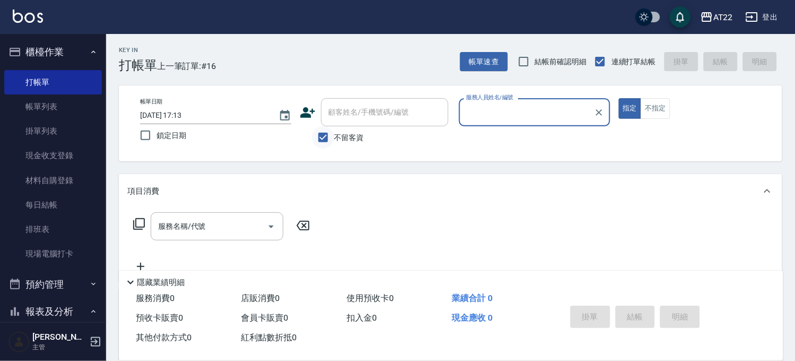
click at [331, 137] on input "不留客資" at bounding box center [323, 137] width 22 height 22
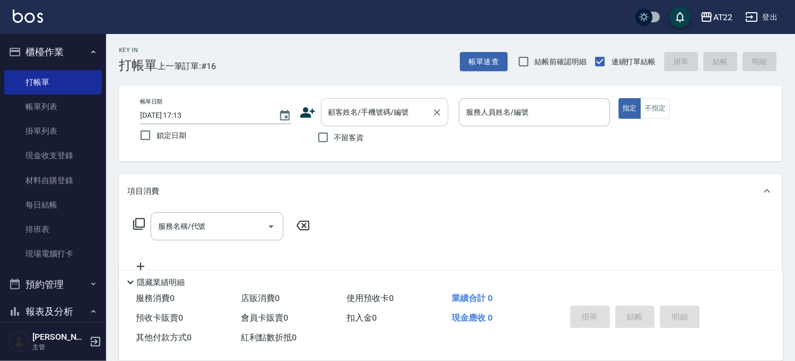
click at [360, 114] on div "顧客姓名/手機號碼/編號 顧客姓名/手機號碼/編號" at bounding box center [384, 112] width 127 height 28
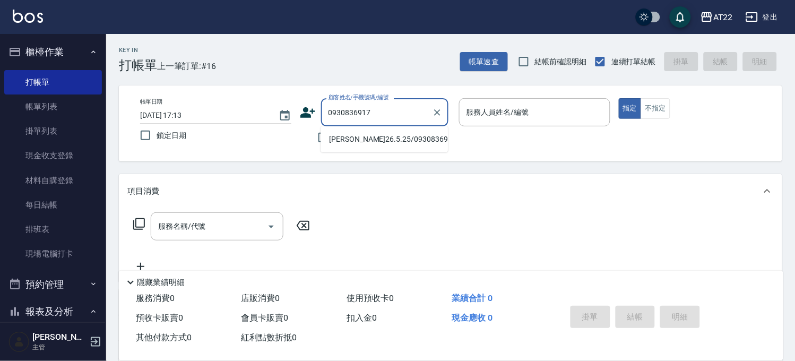
click at [396, 137] on li "[PERSON_NAME]26.5.25/0930836917/V81779" at bounding box center [384, 140] width 127 height 18
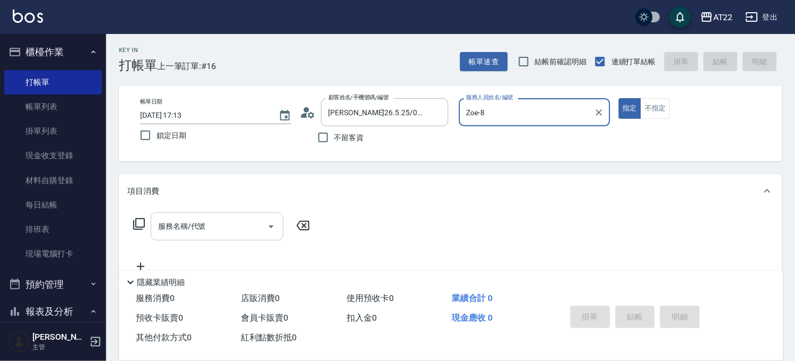
click at [194, 237] on div "服務名稱/代號" at bounding box center [217, 226] width 133 height 28
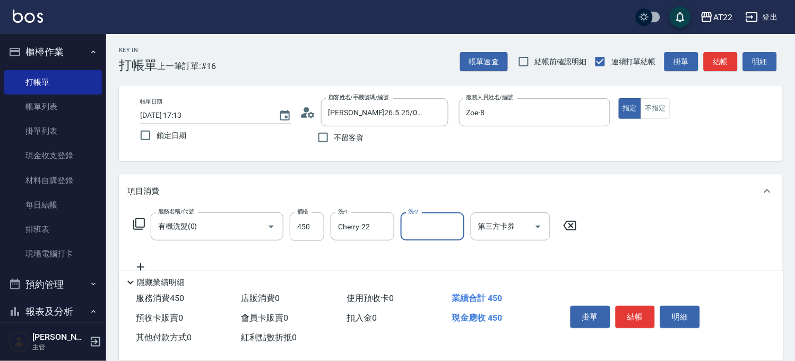
click at [141, 262] on icon at bounding box center [140, 267] width 27 height 13
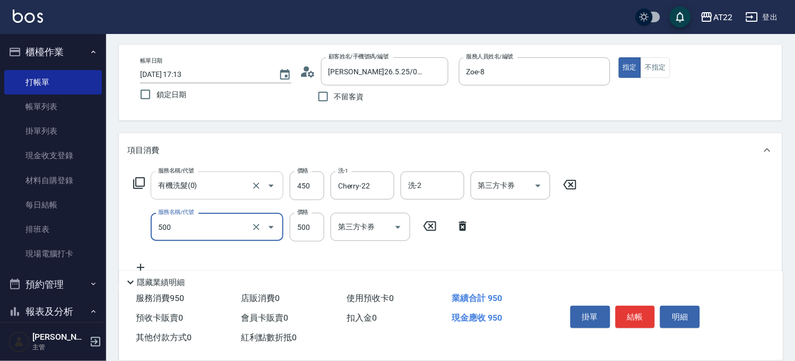
scroll to position [59, 0]
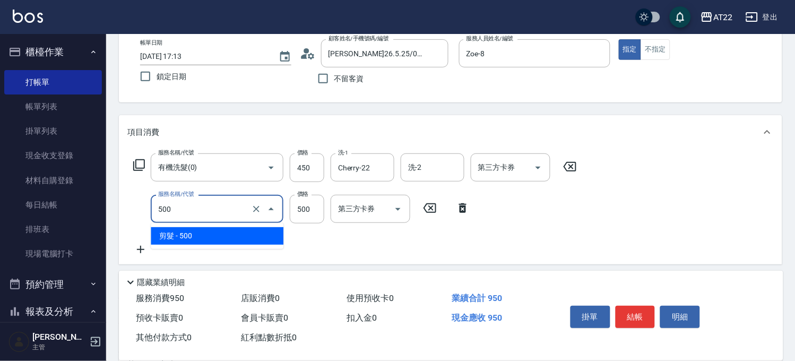
click at [208, 209] on input "500" at bounding box center [202, 209] width 93 height 19
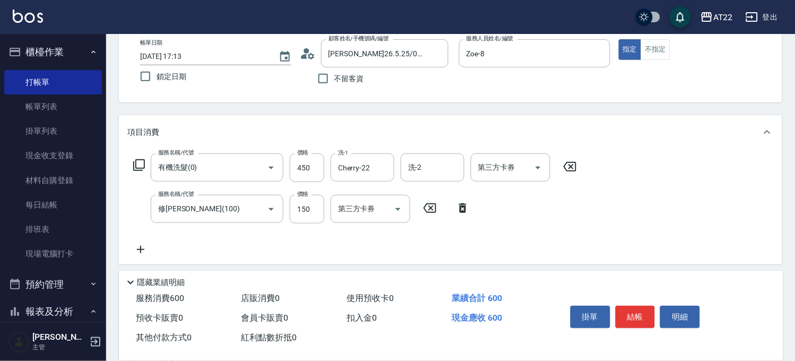
click at [143, 250] on icon at bounding box center [140, 249] width 7 height 7
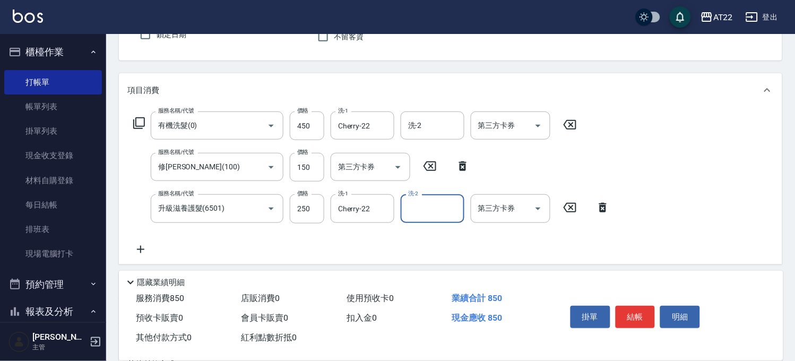
scroll to position [118, 0]
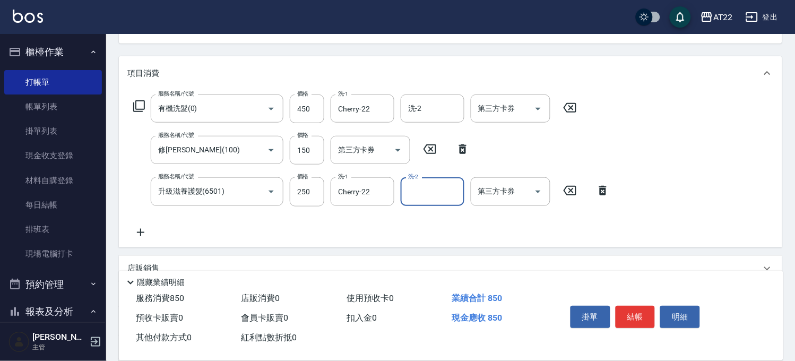
click at [145, 228] on icon at bounding box center [140, 232] width 27 height 13
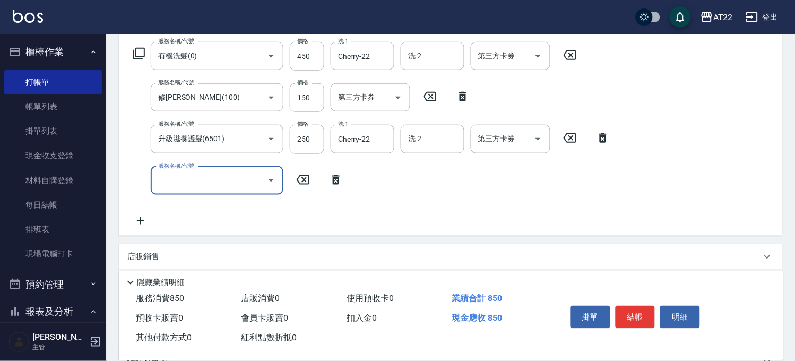
scroll to position [236, 0]
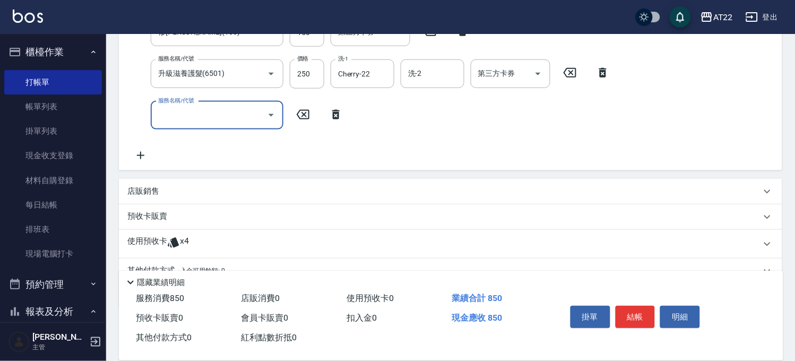
click at [145, 237] on p "使用預收卡" at bounding box center [147, 244] width 40 height 16
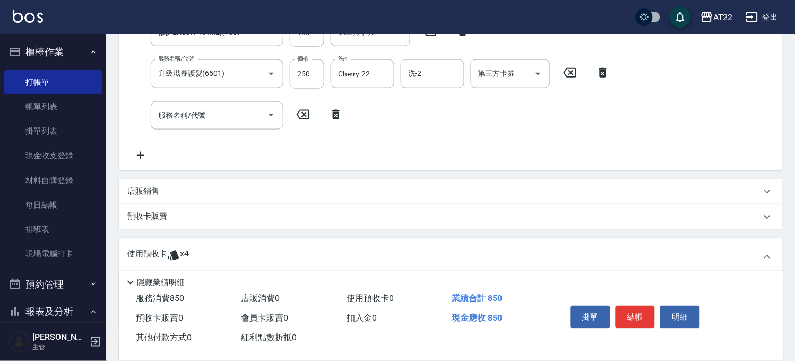
scroll to position [0, 0]
click at [335, 109] on icon at bounding box center [336, 114] width 27 height 13
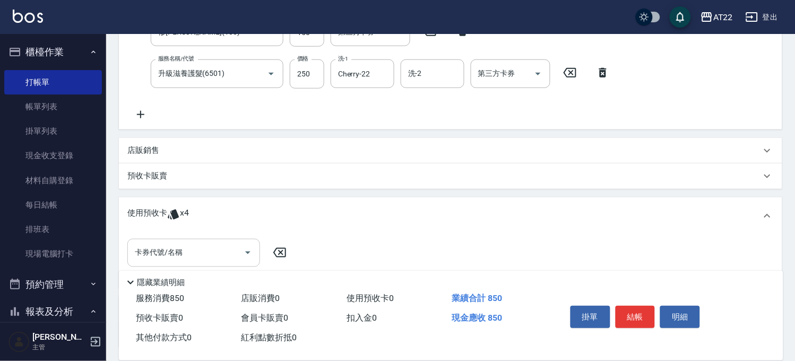
click at [218, 250] on input "卡券代號/名稱" at bounding box center [185, 253] width 107 height 19
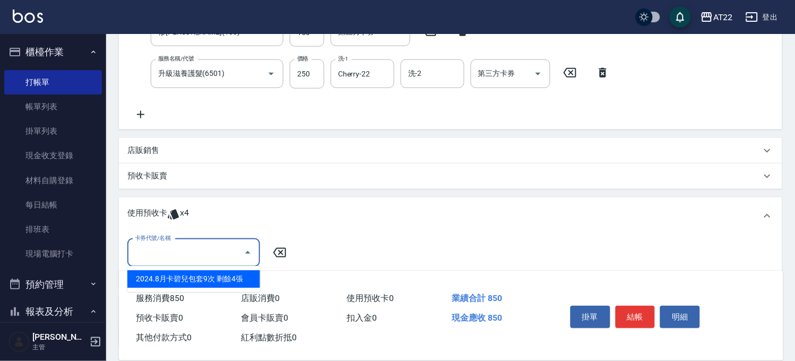
click at [213, 276] on div "2024.8月卡碧兒包套9次 剩餘4張" at bounding box center [193, 280] width 133 height 18
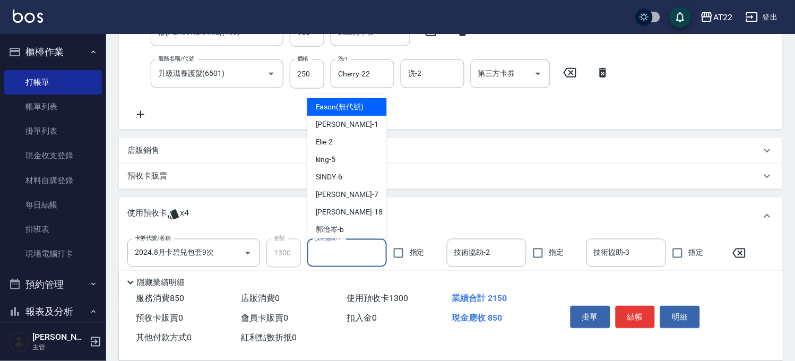
click at [341, 253] on input "技術協助-1" at bounding box center [347, 253] width 70 height 19
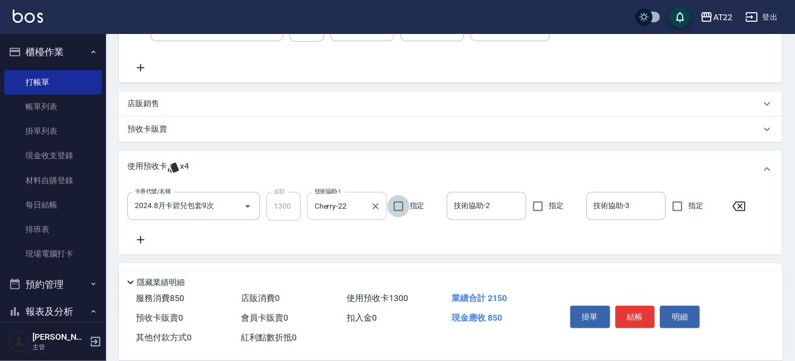
scroll to position [336, 0]
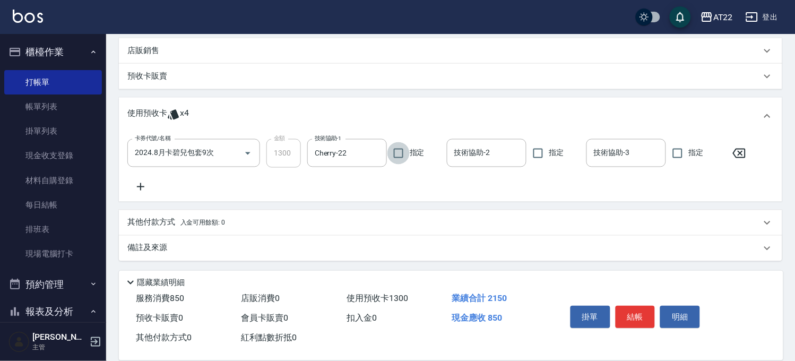
click at [150, 72] on p "預收卡販賣" at bounding box center [147, 76] width 40 height 11
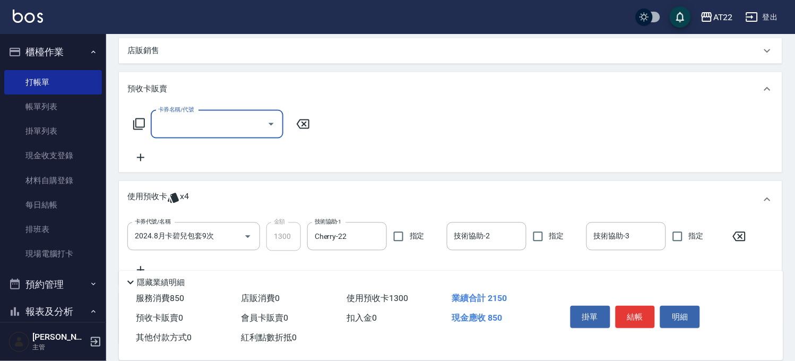
scroll to position [1, 0]
click at [209, 129] on input "卡券名稱/代號" at bounding box center [209, 124] width 107 height 19
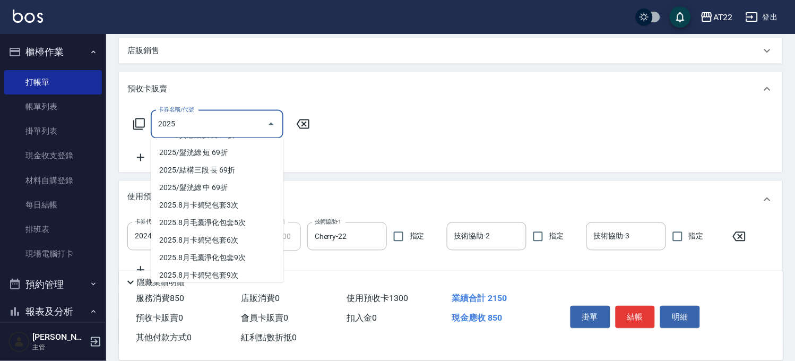
scroll to position [179, 0]
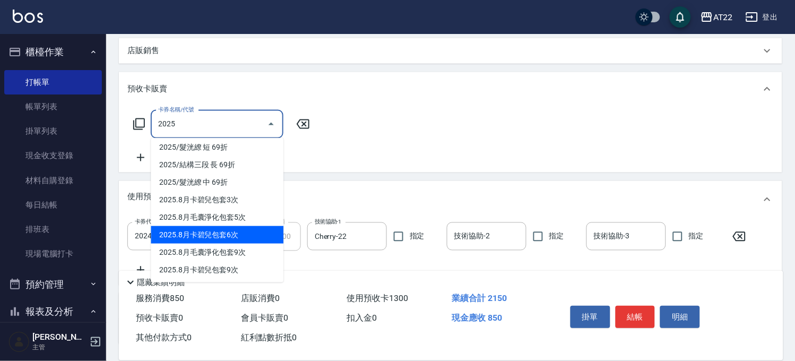
click at [257, 237] on span "2025.8月卡碧兒包套6次" at bounding box center [217, 235] width 133 height 18
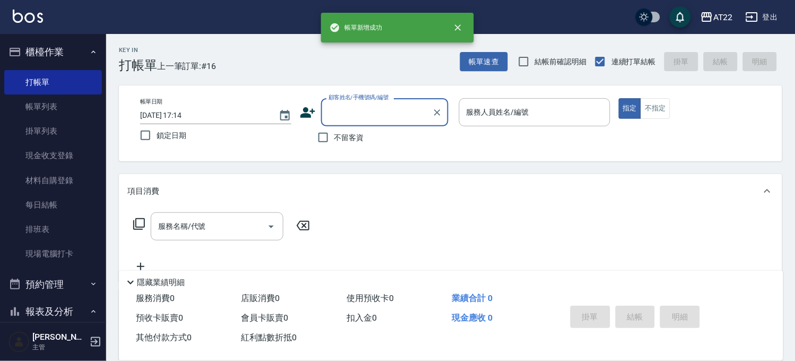
scroll to position [0, 0]
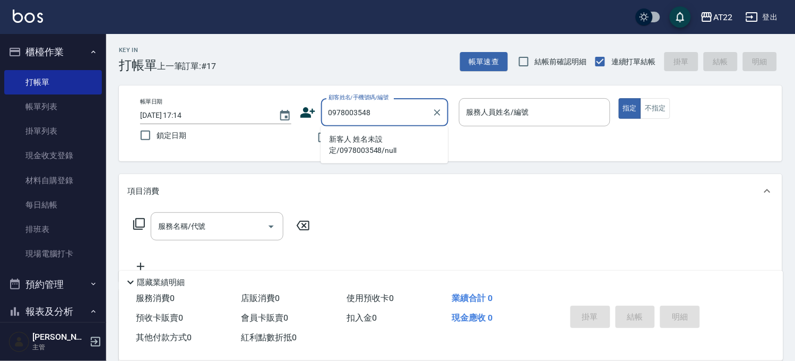
click at [349, 136] on li "新客人 姓名未設定/0978003548/null" at bounding box center [384, 145] width 127 height 29
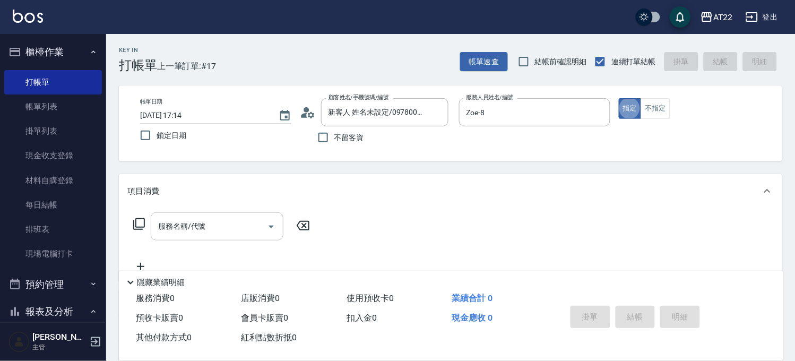
click at [216, 218] on input "服務名稱/代號" at bounding box center [209, 226] width 107 height 19
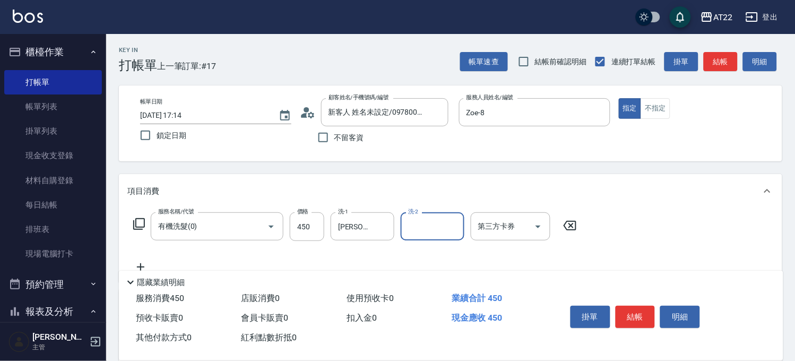
click at [141, 262] on icon at bounding box center [140, 267] width 27 height 13
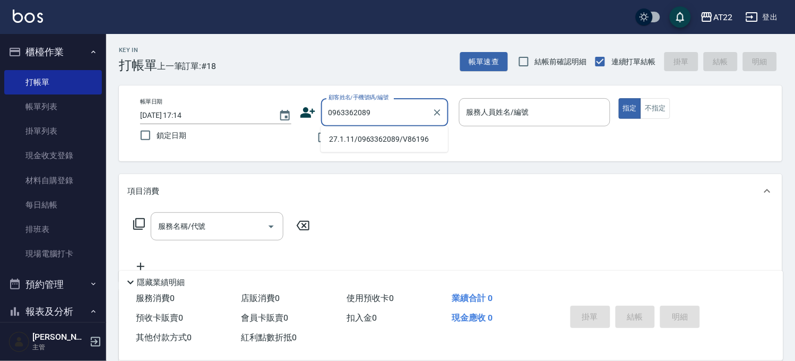
click at [416, 144] on li "27.1.11/0963362089/V86196" at bounding box center [384, 140] width 127 height 18
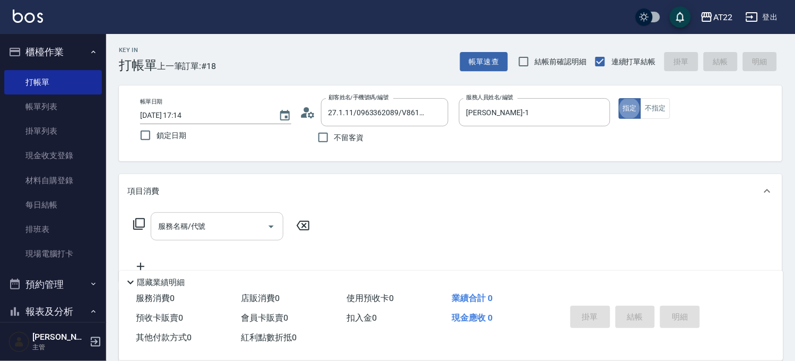
click at [230, 226] on input "服務名稱/代號" at bounding box center [209, 226] width 107 height 19
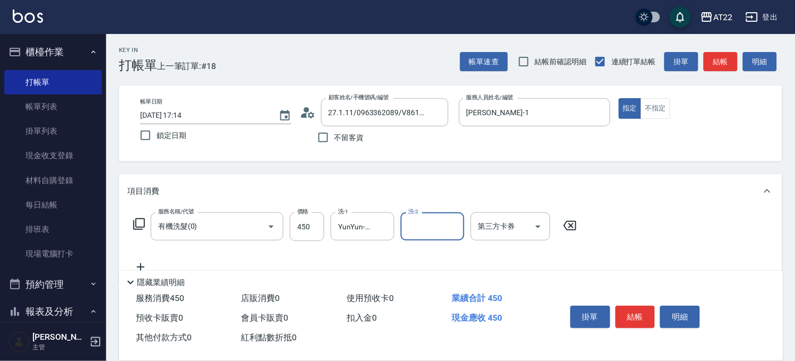
click at [144, 263] on icon at bounding box center [140, 267] width 27 height 13
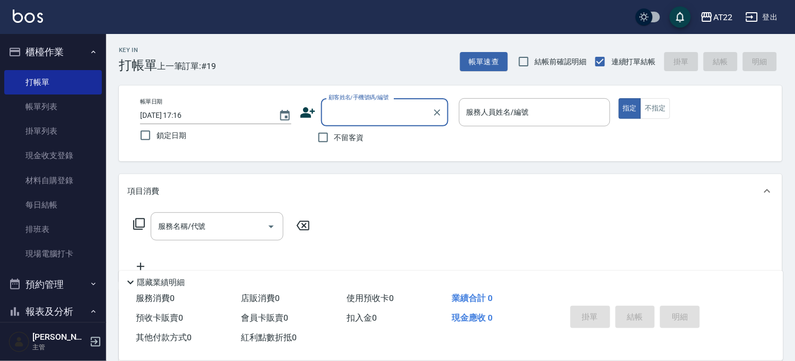
click at [301, 113] on icon at bounding box center [308, 113] width 16 height 16
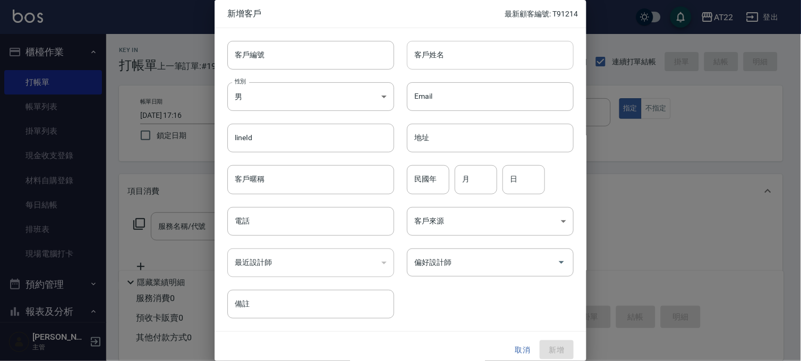
click at [439, 57] on input "客戶姓名" at bounding box center [490, 55] width 167 height 29
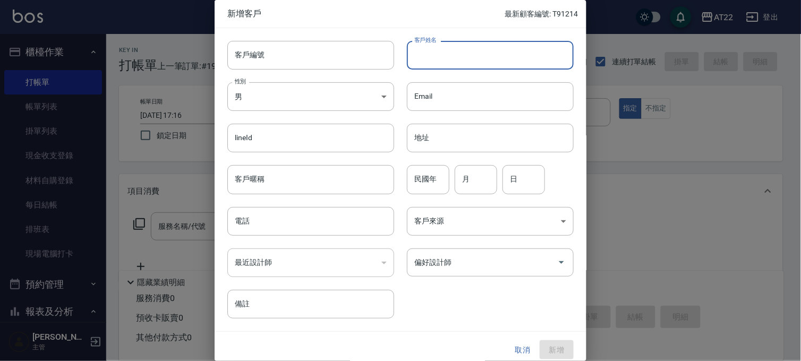
paste input "[PERSON_NAME]"
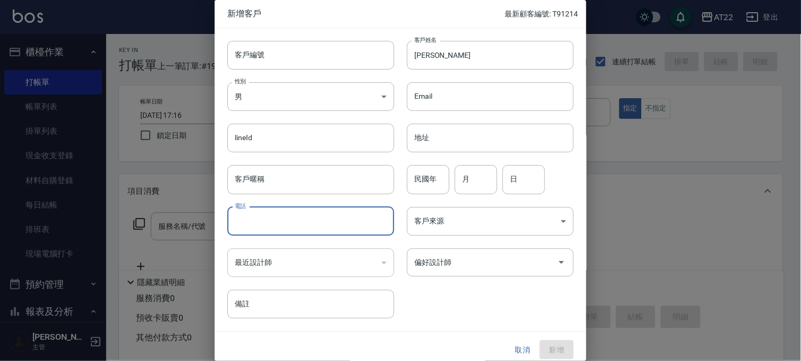
click at [280, 216] on input "電話" at bounding box center [310, 221] width 167 height 29
click at [432, 187] on input "民國年" at bounding box center [428, 179] width 42 height 29
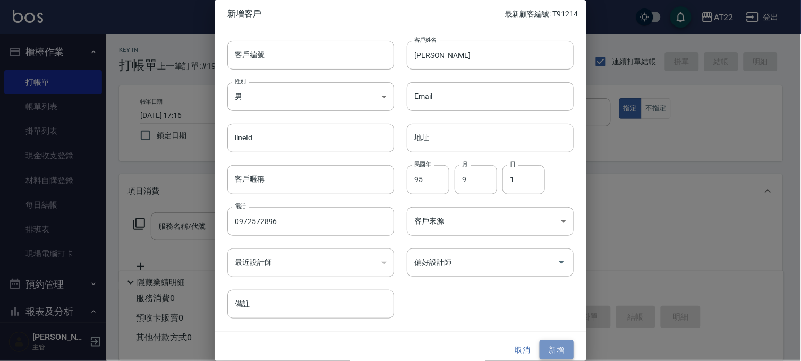
click at [560, 353] on button "新增" at bounding box center [557, 350] width 34 height 20
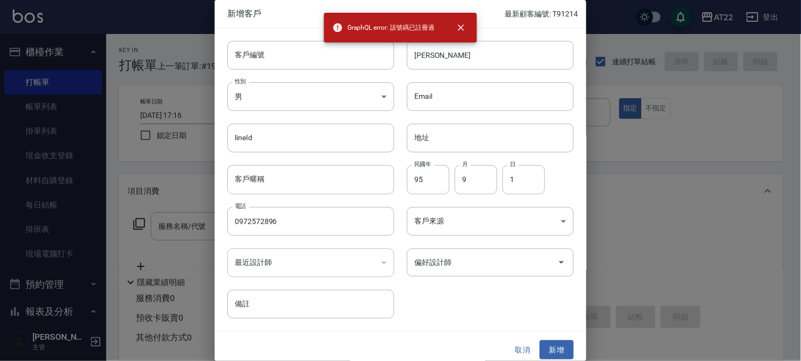
click at [525, 345] on button "取消" at bounding box center [523, 350] width 34 height 20
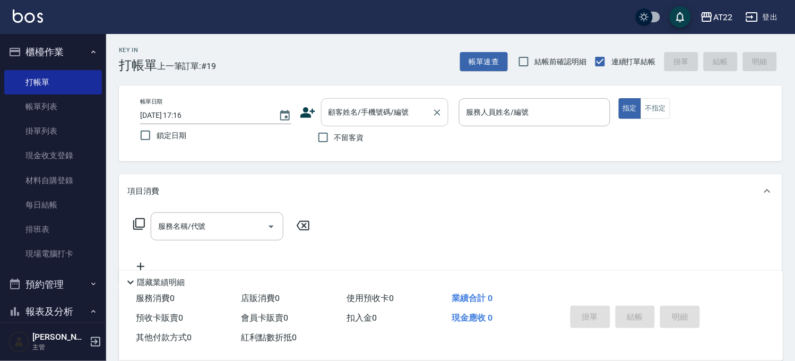
click at [357, 115] on input "顧客姓名/手機號碼/編號" at bounding box center [377, 112] width 102 height 19
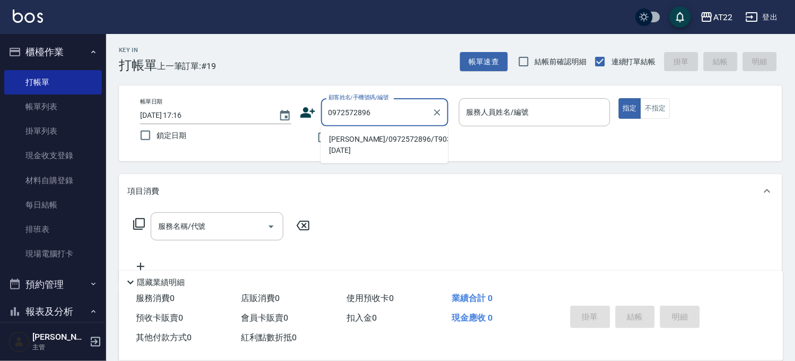
click at [408, 137] on li "[PERSON_NAME]/0972572896/T90359 [DATE]" at bounding box center [384, 145] width 127 height 29
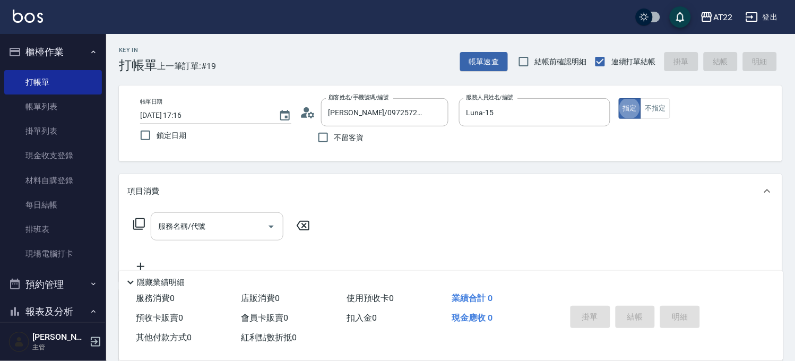
click at [224, 221] on input "服務名稱/代號" at bounding box center [209, 226] width 107 height 19
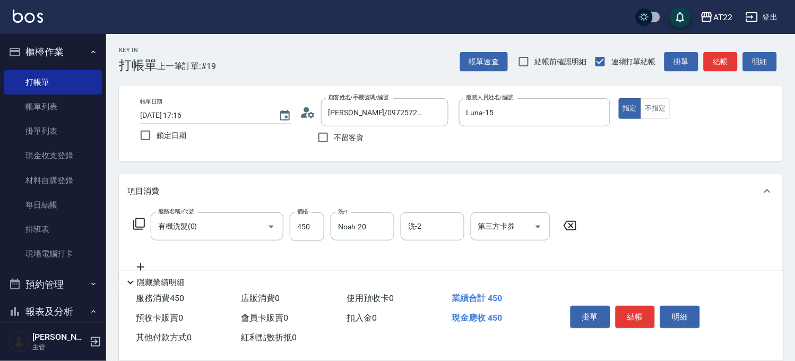
click at [139, 262] on icon at bounding box center [140, 267] width 27 height 13
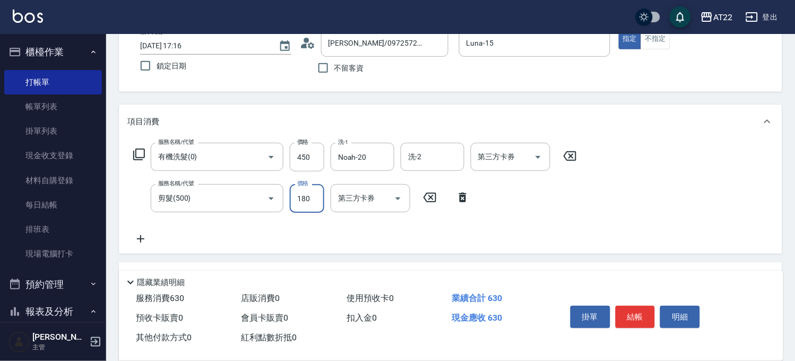
scroll to position [118, 0]
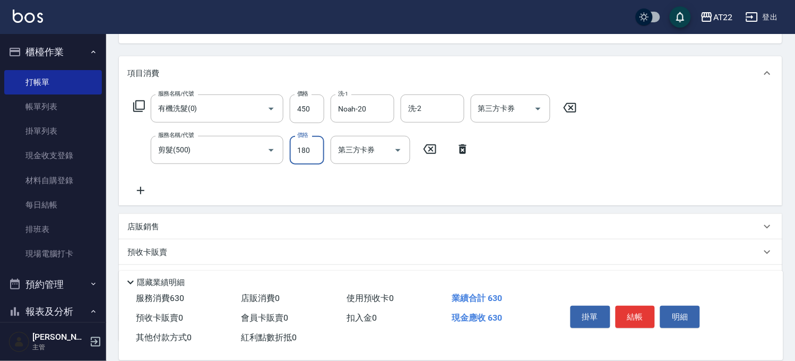
click at [140, 186] on icon at bounding box center [140, 190] width 27 height 13
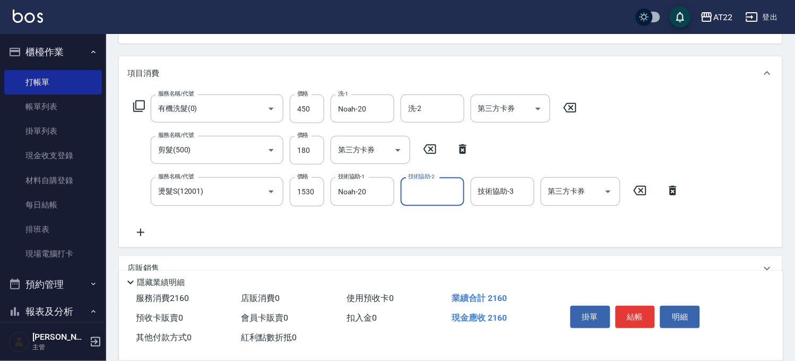
click at [143, 234] on icon at bounding box center [140, 232] width 27 height 13
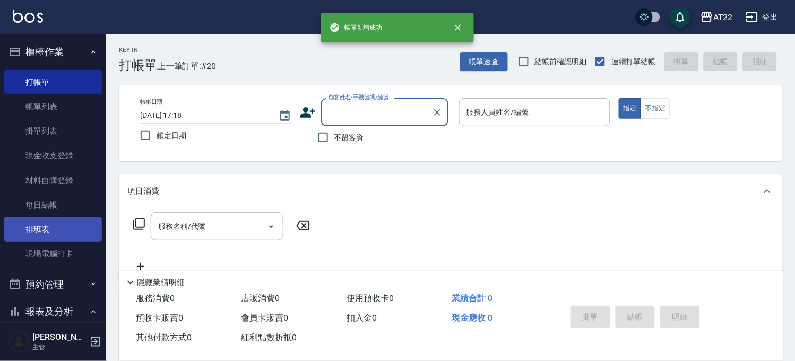
scroll to position [236, 0]
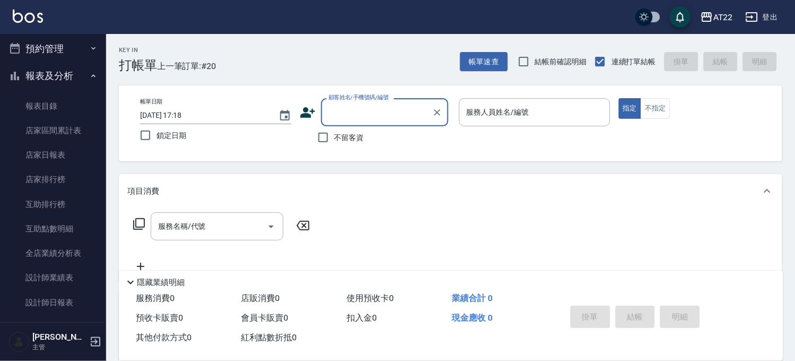
click at [61, 76] on button "報表及分析" at bounding box center [53, 76] width 98 height 28
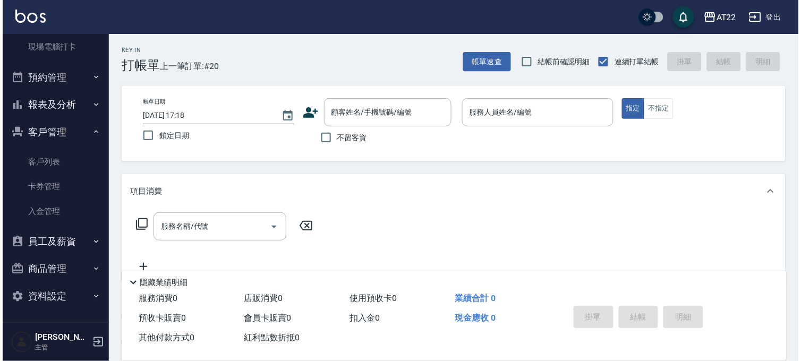
scroll to position [207, 0]
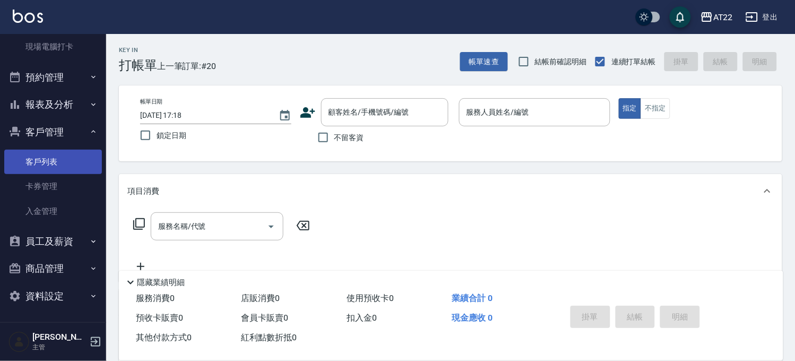
click at [80, 155] on link "客戶列表" at bounding box center [53, 162] width 98 height 24
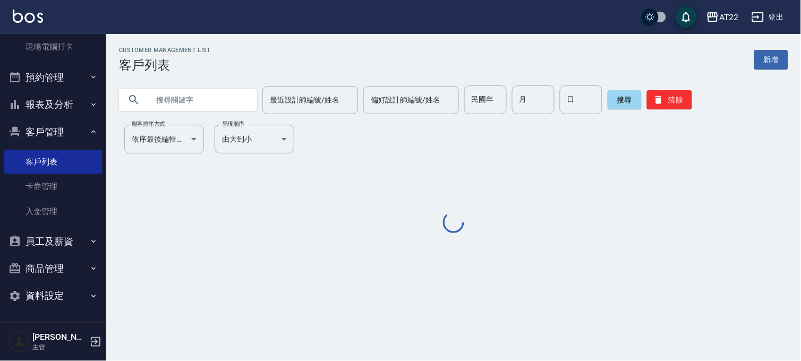
click at [246, 99] on div at bounding box center [188, 100] width 138 height 22
click at [206, 96] on input "text" at bounding box center [199, 99] width 100 height 29
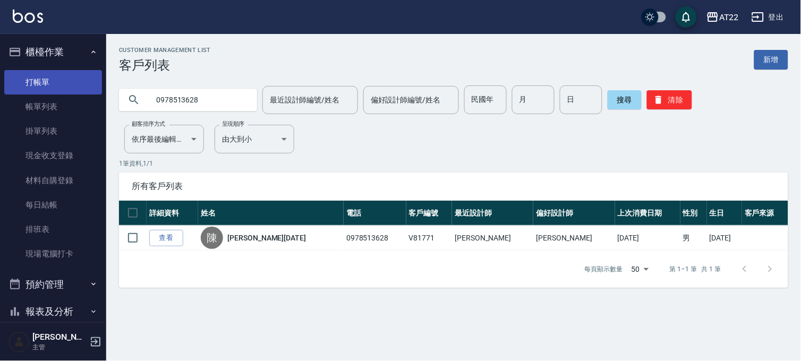
click at [52, 80] on link "打帳單" at bounding box center [53, 82] width 98 height 24
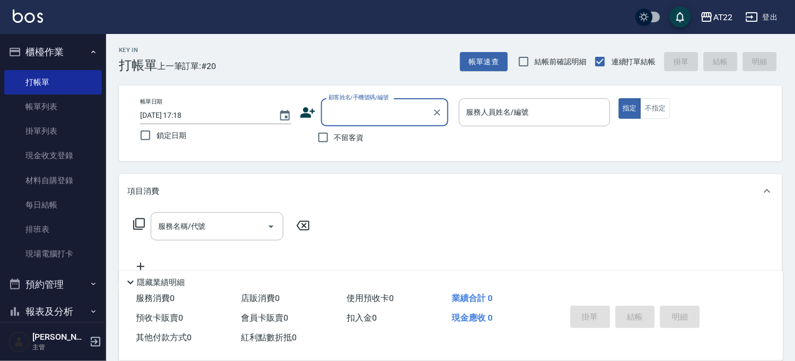
click at [342, 142] on span "不留客資" at bounding box center [350, 137] width 30 height 11
click at [335, 142] on input "不留客資" at bounding box center [323, 137] width 22 height 22
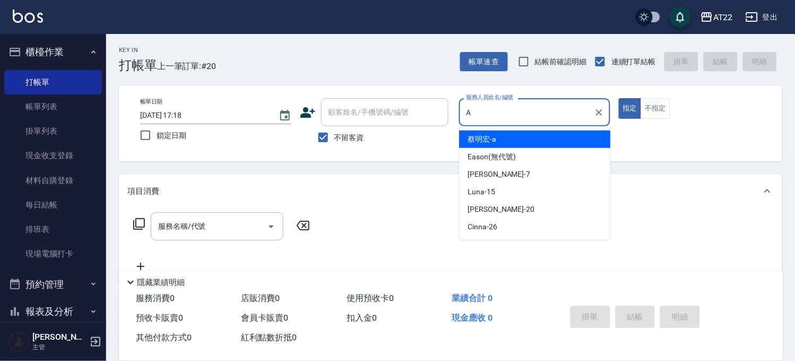
click at [485, 135] on span "[PERSON_NAME]a" at bounding box center [482, 139] width 29 height 11
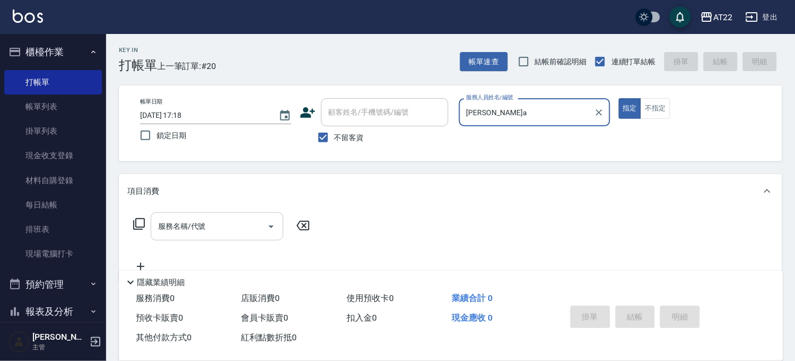
click at [213, 227] on input "服務名稱/代號" at bounding box center [209, 226] width 107 height 19
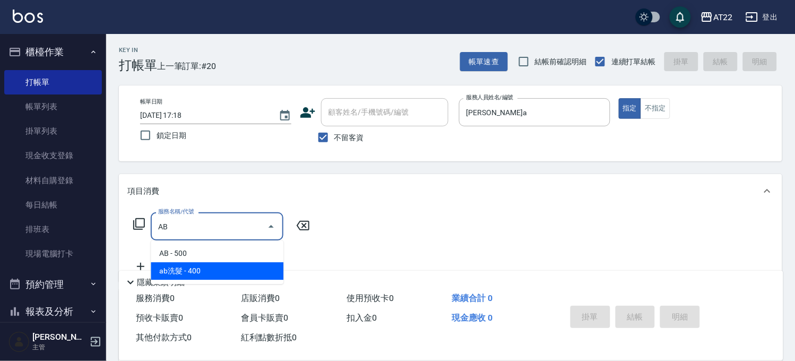
click at [224, 266] on span "ab洗髮 - 400" at bounding box center [217, 271] width 133 height 18
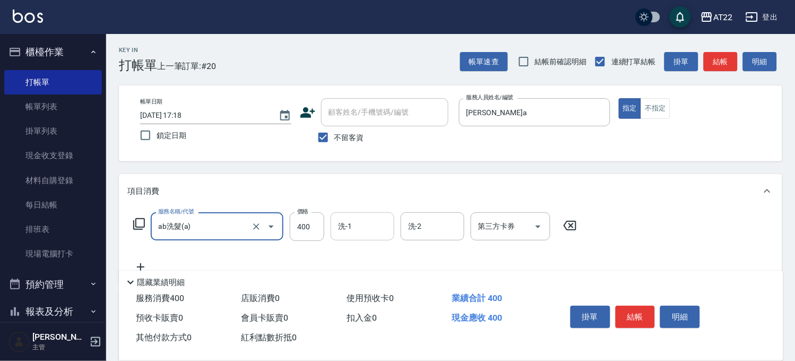
click at [365, 232] on input "洗-1" at bounding box center [363, 226] width 54 height 19
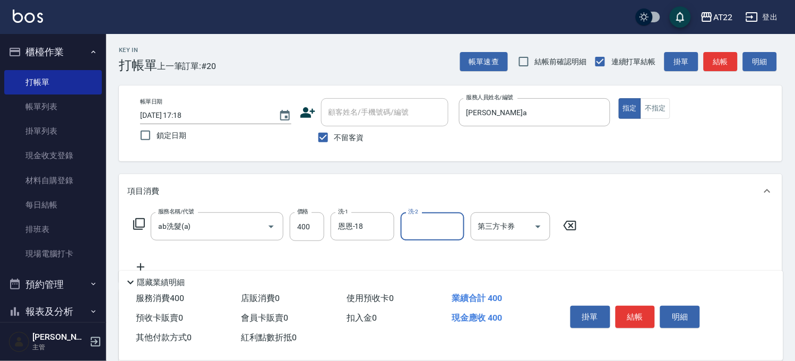
click at [143, 263] on icon at bounding box center [140, 267] width 27 height 13
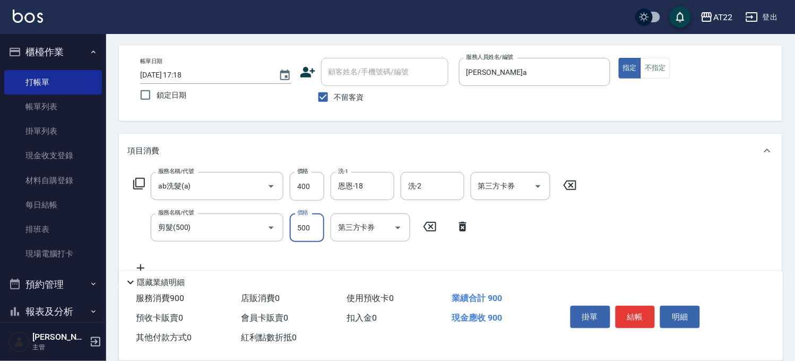
scroll to position [59, 0]
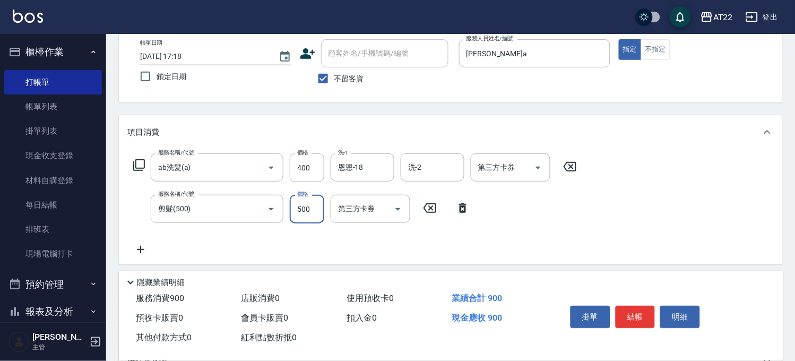
click at [142, 245] on icon at bounding box center [140, 249] width 27 height 13
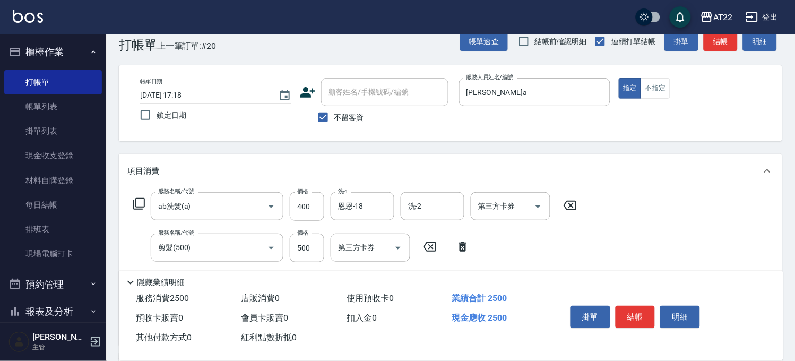
scroll to position [0, 0]
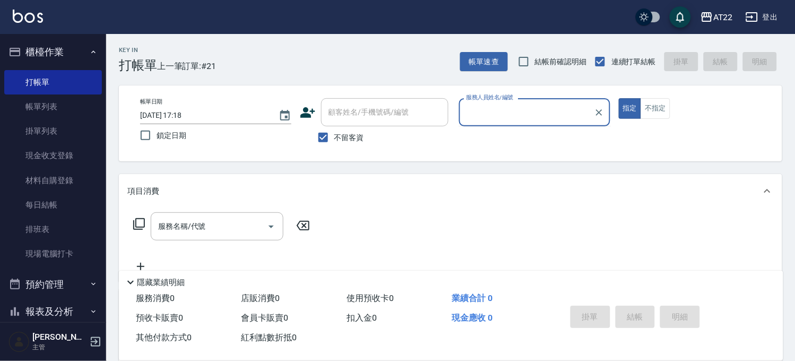
click at [347, 136] on span "不留客資" at bounding box center [350, 137] width 30 height 11
click at [335, 136] on input "不留客資" at bounding box center [323, 137] width 22 height 22
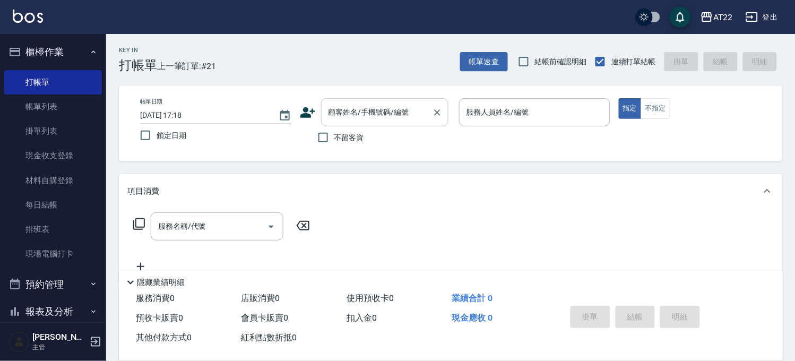
click at [350, 117] on input "顧客姓名/手機號碼/編號" at bounding box center [377, 112] width 102 height 19
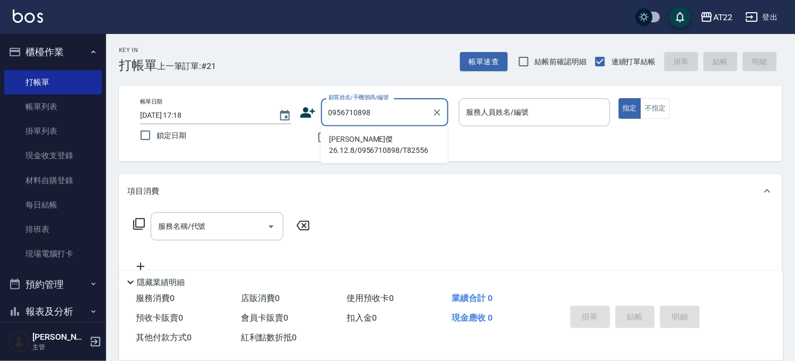
click at [375, 144] on li "[PERSON_NAME]傑26.12.8/0956710898/T82556" at bounding box center [384, 145] width 127 height 29
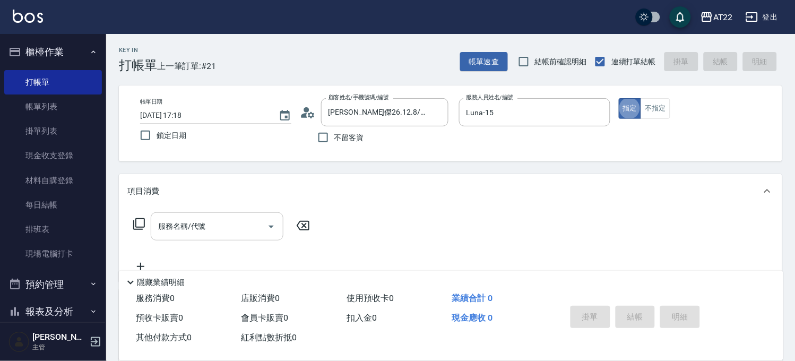
click at [230, 220] on input "服務名稱/代號" at bounding box center [209, 226] width 107 height 19
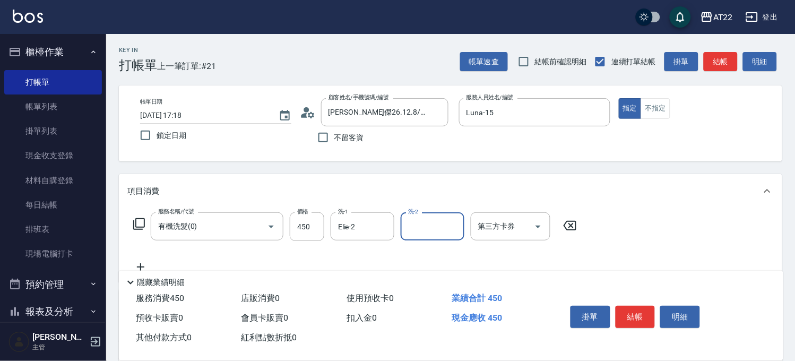
click at [143, 262] on icon at bounding box center [140, 267] width 27 height 13
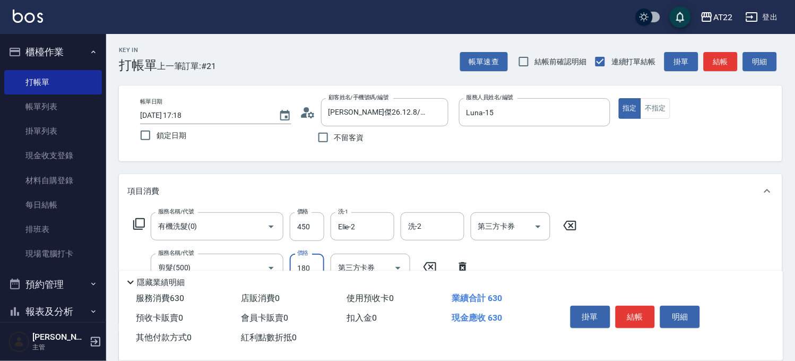
scroll to position [118, 0]
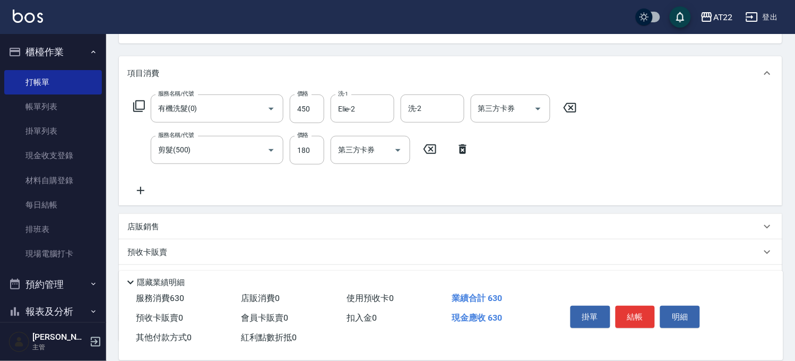
click at [141, 227] on p "店販銷售" at bounding box center [143, 226] width 32 height 11
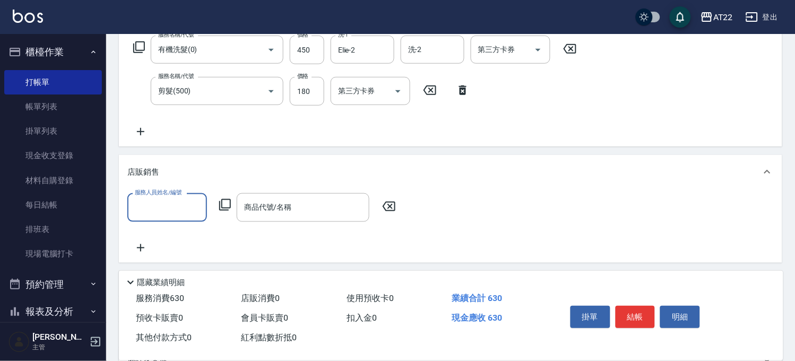
click at [141, 177] on p "店販銷售" at bounding box center [143, 172] width 32 height 11
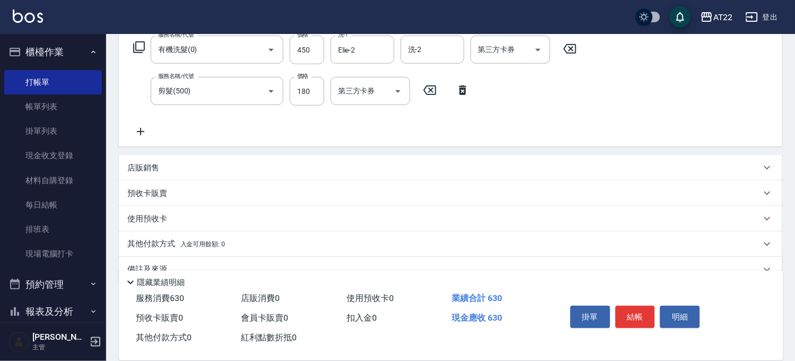
click at [156, 194] on p "預收卡販賣" at bounding box center [147, 193] width 40 height 11
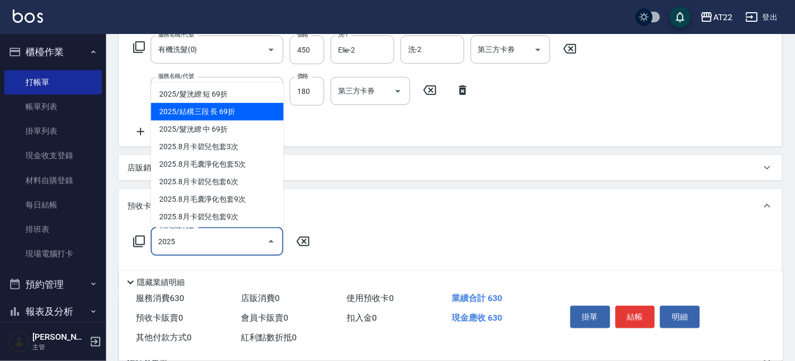
scroll to position [179, 0]
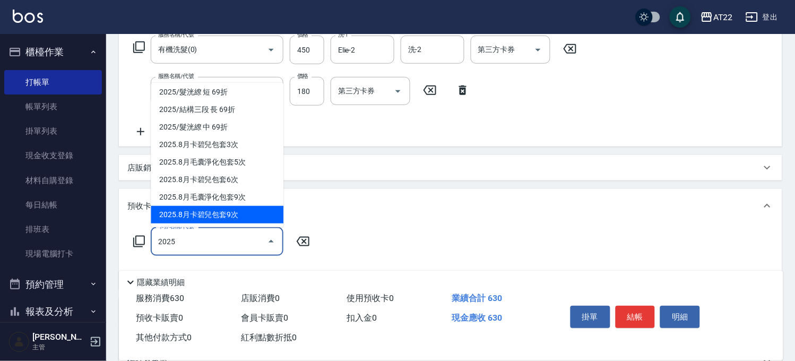
click at [219, 208] on span "2025.8月卡碧兒包套9次" at bounding box center [217, 215] width 133 height 18
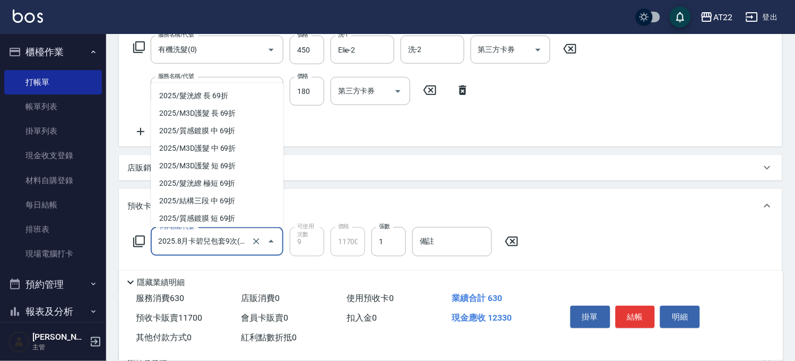
click at [232, 242] on input "2025.8月卡碧兒包套9次(11700)" at bounding box center [202, 242] width 93 height 19
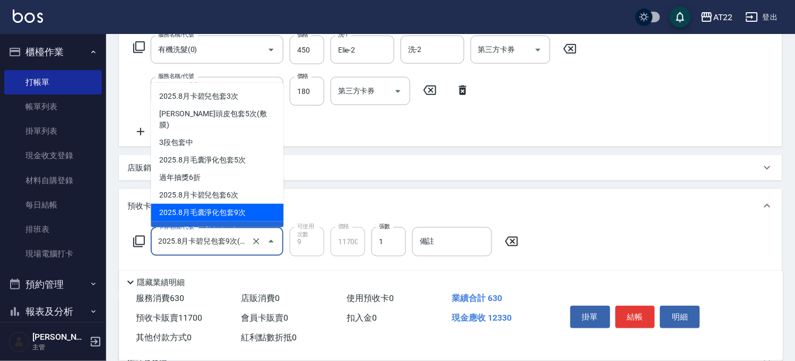
click at [222, 204] on span "2025.8月毛囊淨化包套9次" at bounding box center [217, 213] width 133 height 18
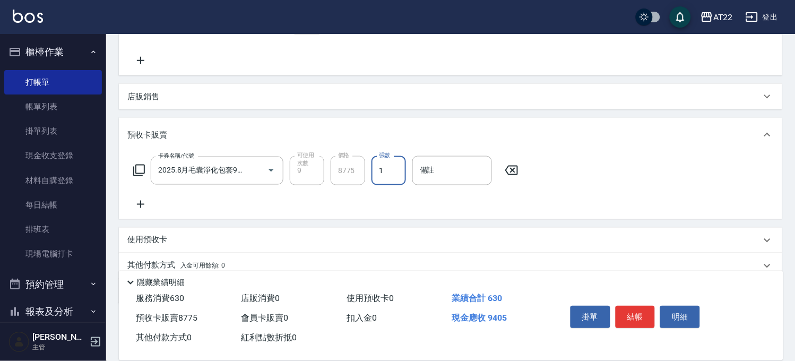
scroll to position [291, 0]
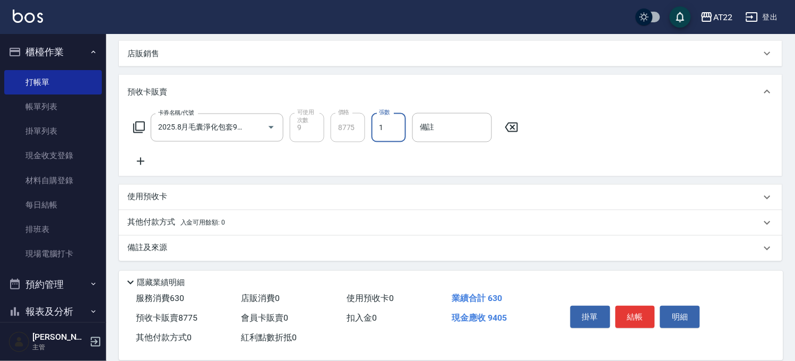
click at [158, 218] on p "其他付款方式 入金可用餘額: 0" at bounding box center [176, 223] width 98 height 12
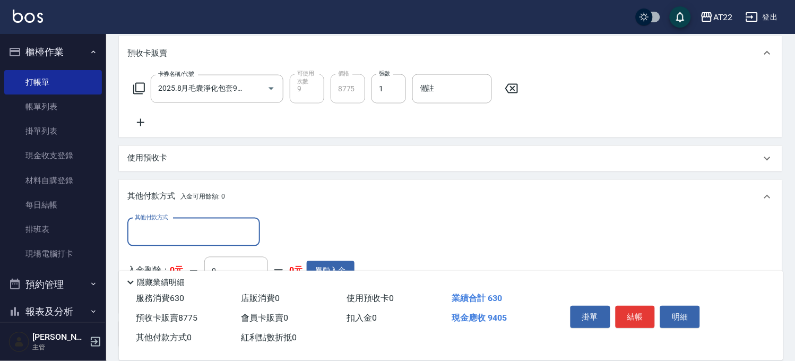
scroll to position [350, 0]
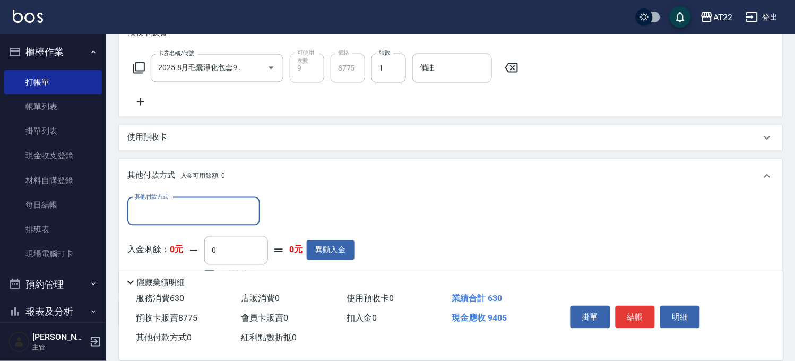
click at [175, 200] on div "其他付款方式" at bounding box center [193, 212] width 133 height 28
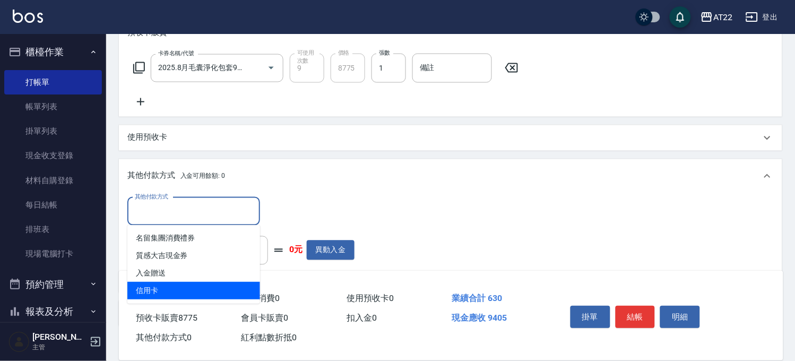
click at [195, 285] on span "信用卡" at bounding box center [193, 291] width 133 height 18
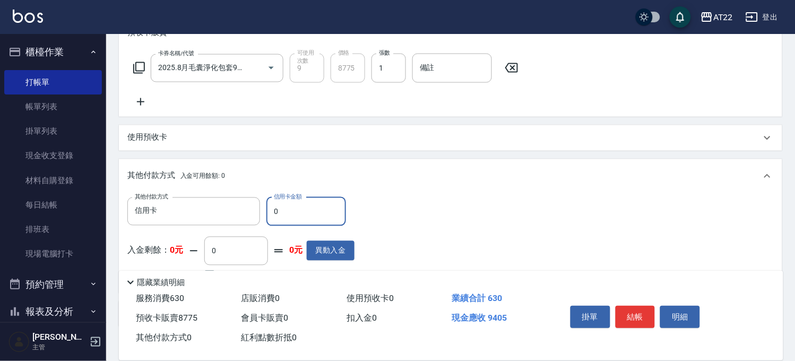
click at [331, 202] on input "0" at bounding box center [307, 212] width 80 height 29
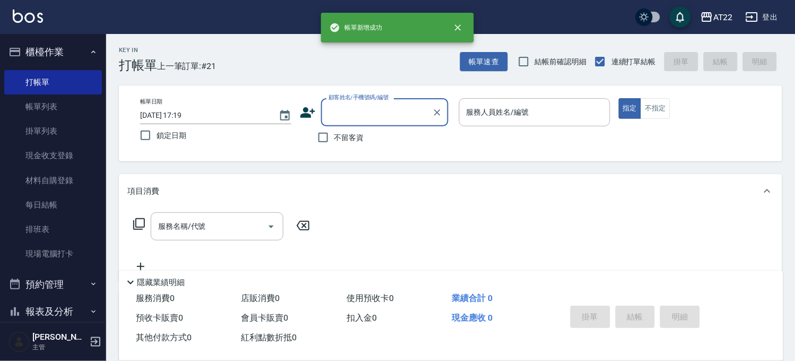
scroll to position [0, 0]
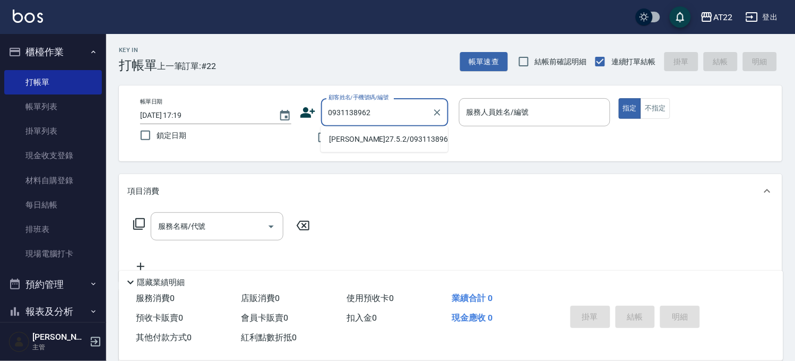
click at [390, 140] on li "[PERSON_NAME]27.5.2/0931138962/T91168" at bounding box center [384, 140] width 127 height 18
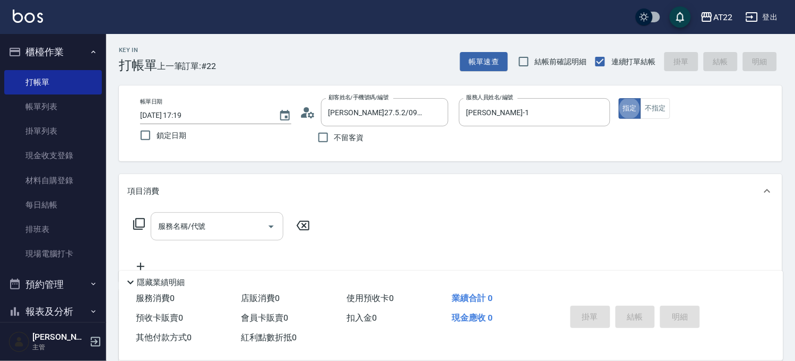
click at [175, 221] on input "服務名稱/代號" at bounding box center [209, 226] width 107 height 19
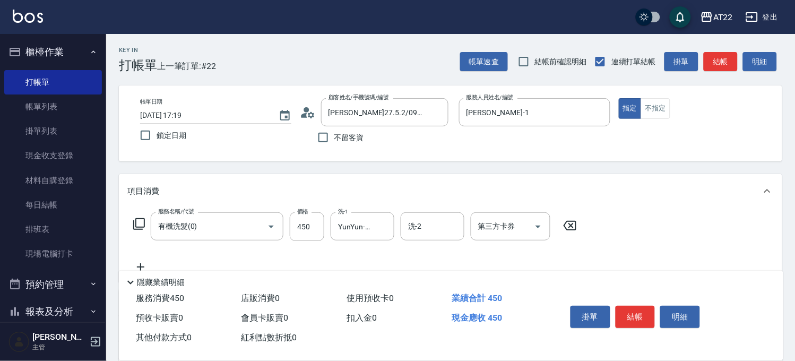
click at [137, 261] on icon at bounding box center [140, 267] width 27 height 13
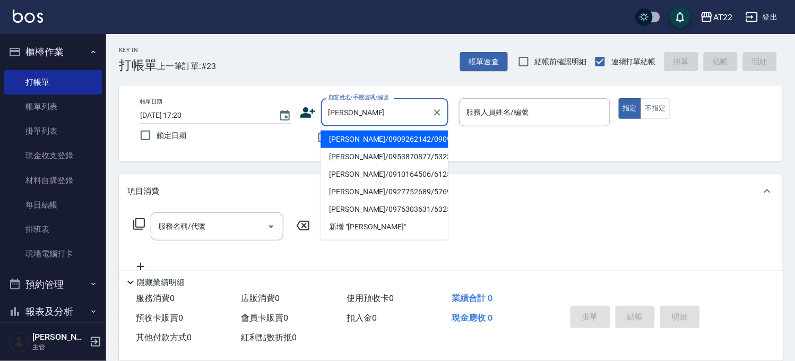
click at [365, 141] on li "[PERSON_NAME]/0909262142/0909262142" at bounding box center [384, 140] width 127 height 18
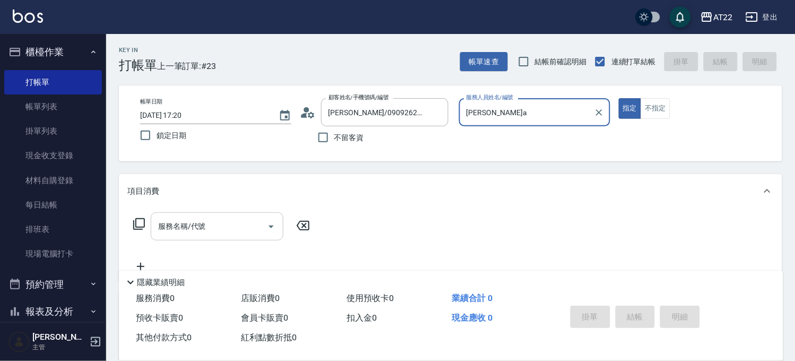
click at [216, 216] on div "服務名稱/代號" at bounding box center [217, 226] width 133 height 28
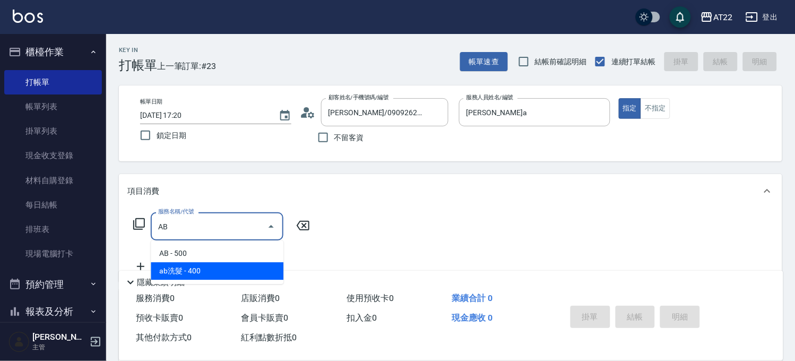
click at [209, 264] on span "ab洗髮 - 400" at bounding box center [217, 271] width 133 height 18
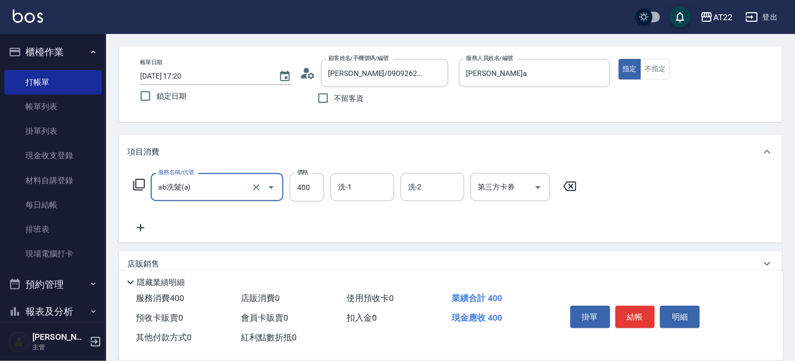
scroll to position [59, 0]
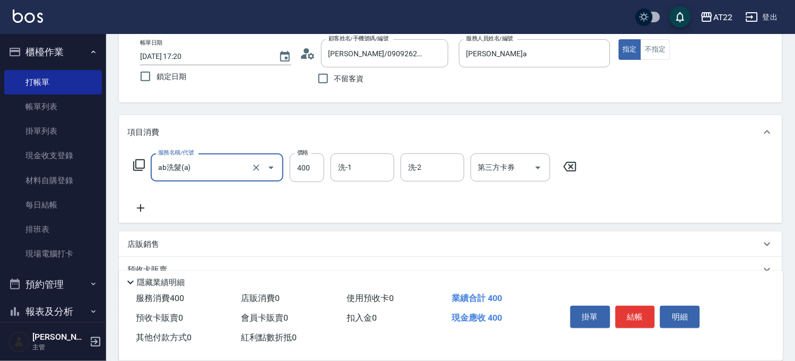
click at [136, 204] on icon at bounding box center [140, 208] width 27 height 13
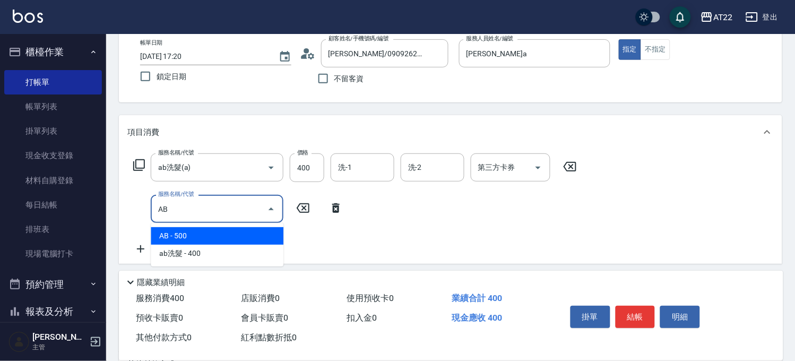
click at [190, 237] on span "AB - 500" at bounding box center [217, 236] width 133 height 18
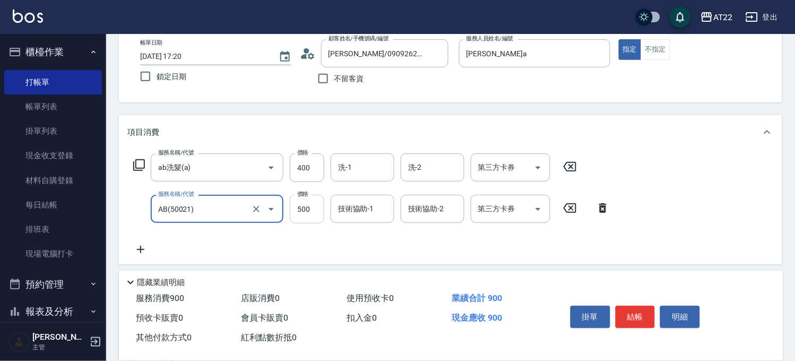
click at [305, 208] on input "500" at bounding box center [307, 209] width 35 height 29
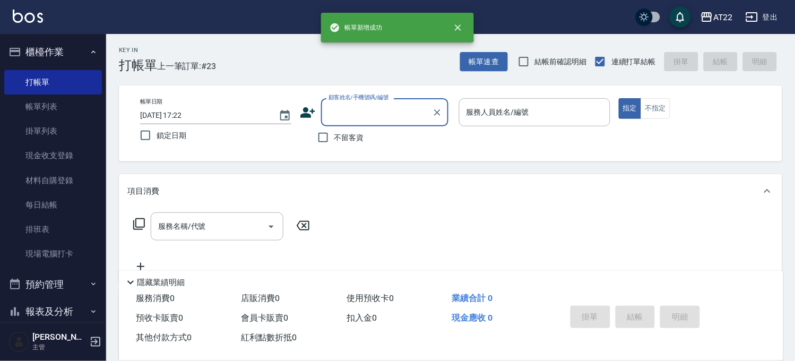
scroll to position [0, 0]
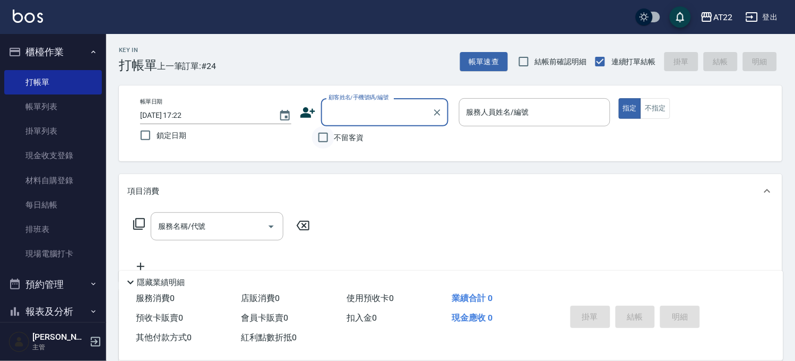
click at [327, 131] on input "不留客資" at bounding box center [323, 137] width 22 height 22
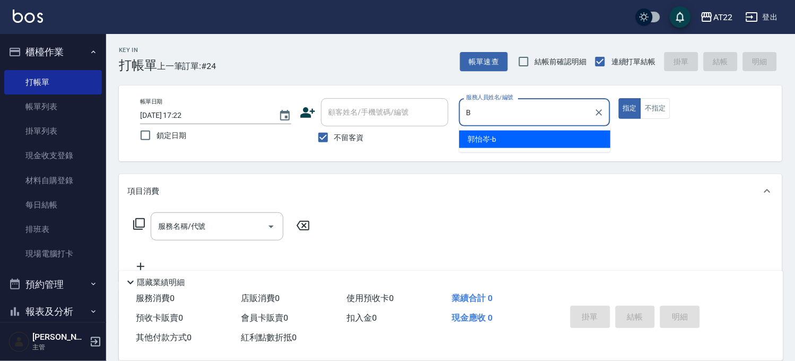
click at [490, 137] on span "[PERSON_NAME]" at bounding box center [482, 139] width 29 height 11
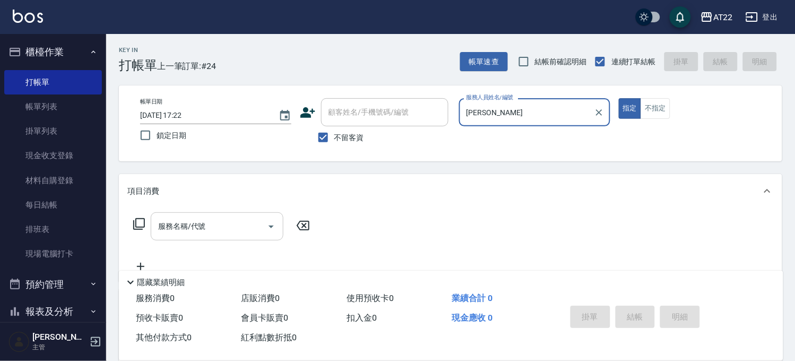
click at [235, 216] on div "服務名稱/代號" at bounding box center [217, 226] width 133 height 28
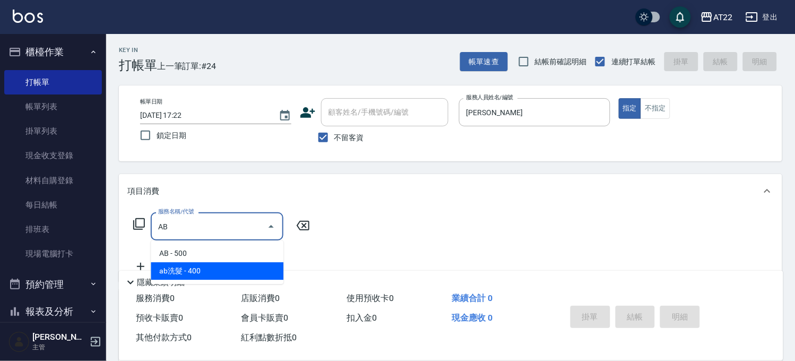
click at [209, 269] on span "ab洗髮 - 400" at bounding box center [217, 271] width 133 height 18
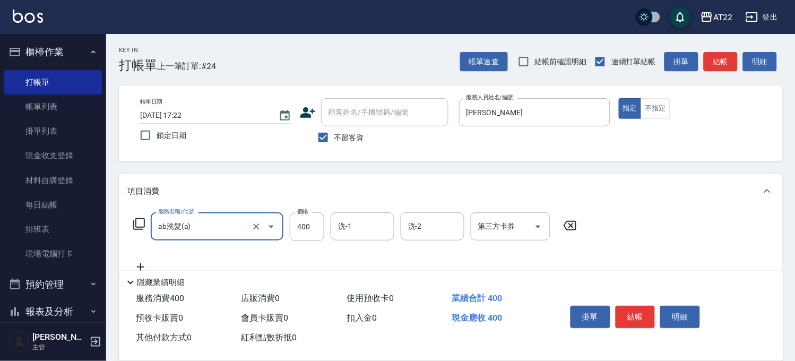
click at [145, 263] on icon at bounding box center [140, 267] width 27 height 13
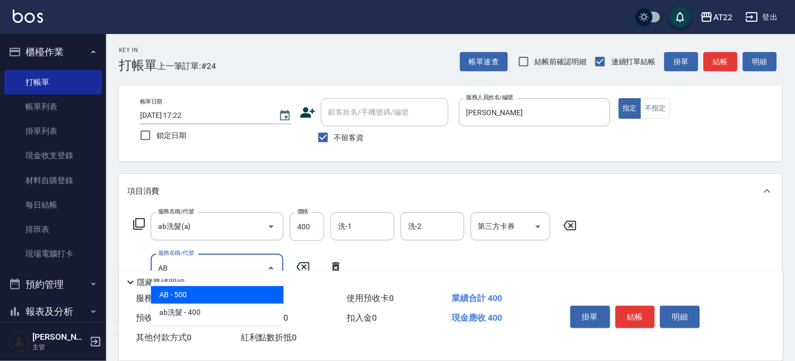
click at [209, 289] on span "AB - 500" at bounding box center [217, 295] width 133 height 18
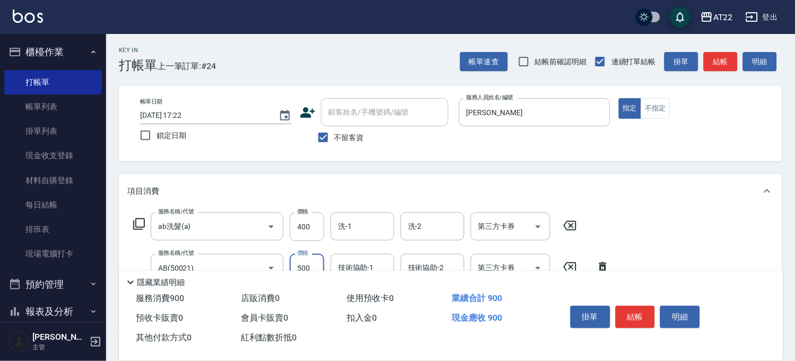
click at [307, 266] on input "500" at bounding box center [307, 268] width 35 height 29
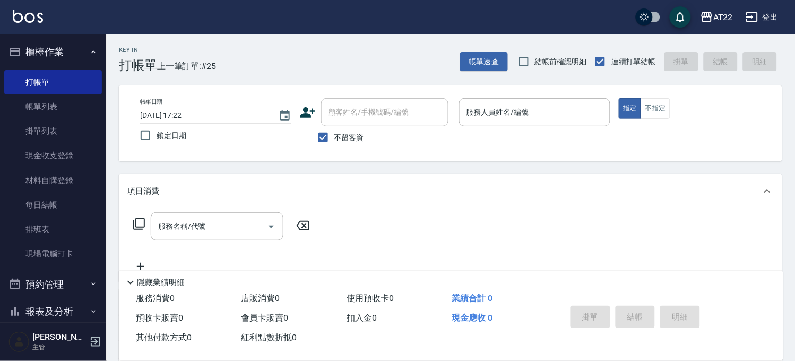
drag, startPoint x: 356, startPoint y: 139, endPoint x: 362, endPoint y: 118, distance: 21.7
click at [356, 134] on span "不留客資" at bounding box center [350, 137] width 30 height 11
click at [335, 134] on input "不留客資" at bounding box center [323, 137] width 22 height 22
click at [362, 118] on input "顧客姓名/手機號碼/編號" at bounding box center [377, 112] width 102 height 19
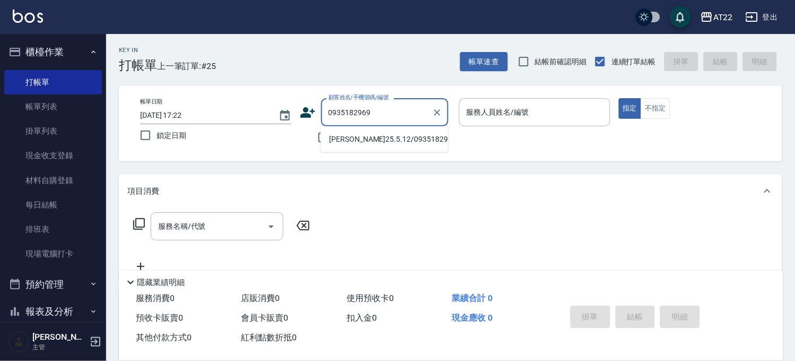
click at [373, 148] on li "[PERSON_NAME]25.5.12/0935182969/T82675" at bounding box center [384, 140] width 127 height 18
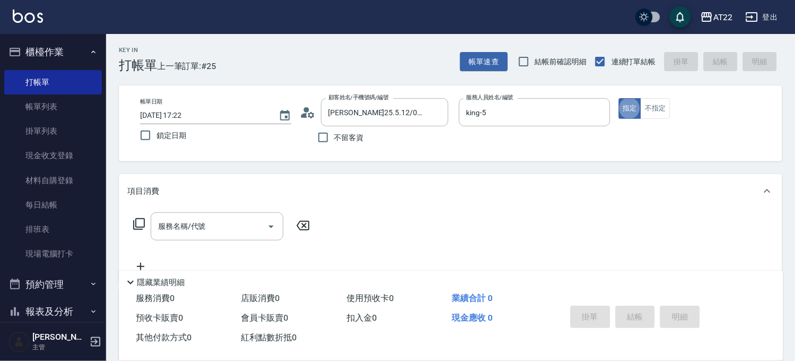
click at [178, 226] on input "服務名稱/代號" at bounding box center [209, 226] width 107 height 19
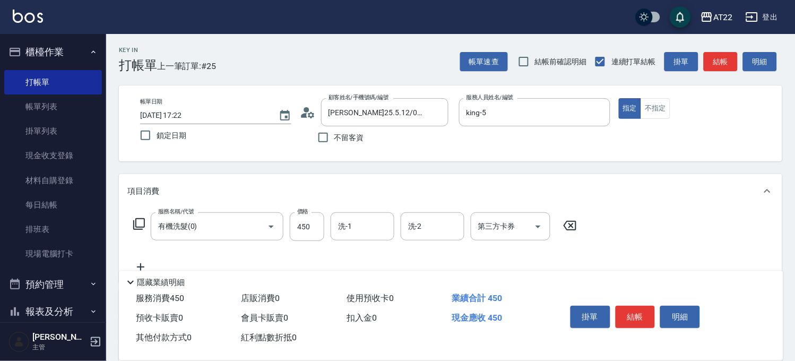
click at [145, 262] on icon at bounding box center [140, 267] width 27 height 13
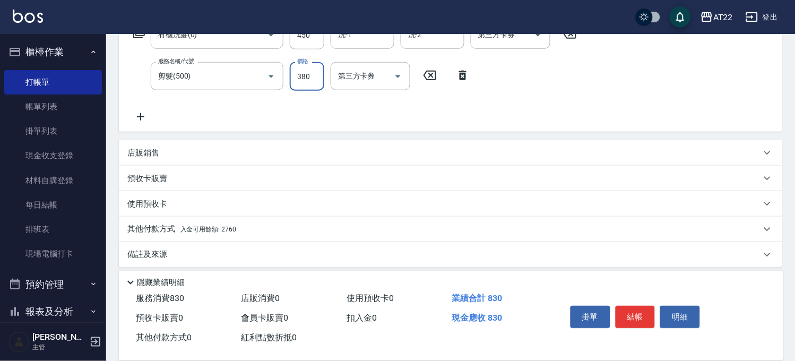
scroll to position [199, 0]
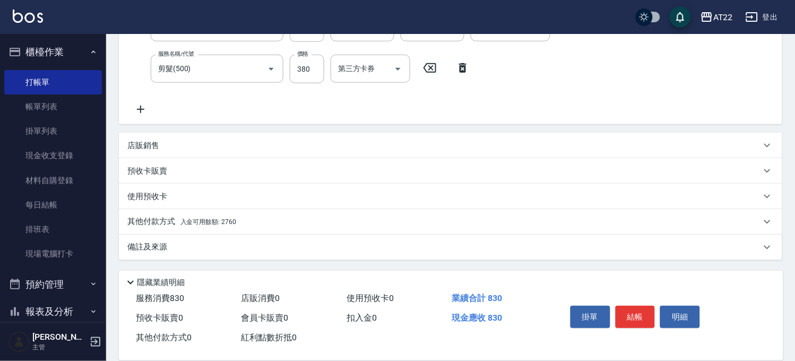
click at [154, 209] on div "其他付款方式 入金可用餘額: 2760" at bounding box center [451, 221] width 664 height 25
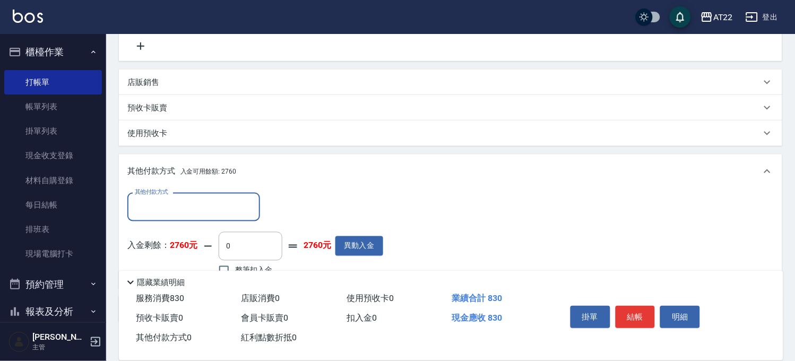
scroll to position [317, 0]
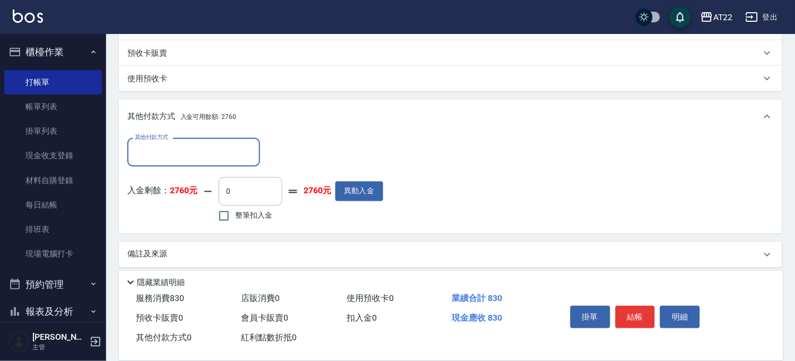
click at [203, 146] on input "其他付款方式" at bounding box center [193, 152] width 123 height 19
click at [310, 213] on div "入金剩餘： 2760元 0 ​ 整筆扣入金 2760元 異動入金" at bounding box center [255, 201] width 256 height 48
click at [244, 212] on span "整筆扣入金" at bounding box center [253, 215] width 37 height 11
click at [235, 212] on input "整筆扣入金" at bounding box center [224, 216] width 22 height 22
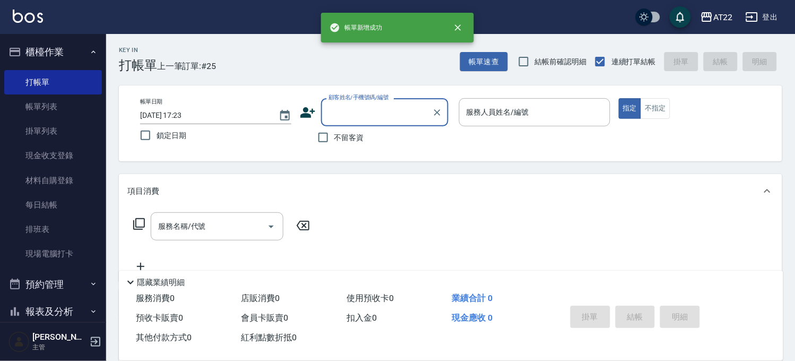
scroll to position [0, 0]
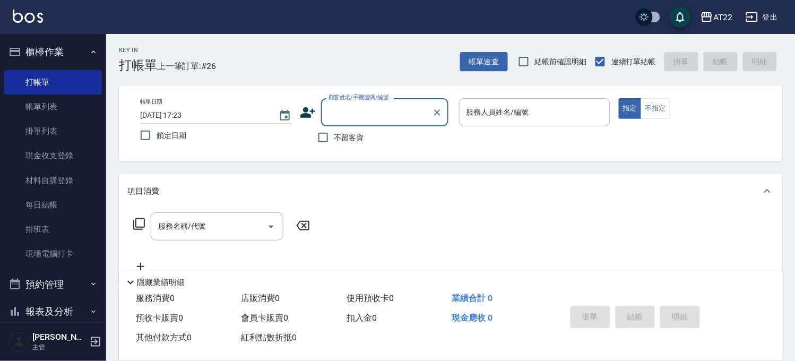
click at [358, 139] on span "不留客資" at bounding box center [350, 137] width 30 height 11
click at [335, 139] on input "不留客資" at bounding box center [323, 137] width 22 height 22
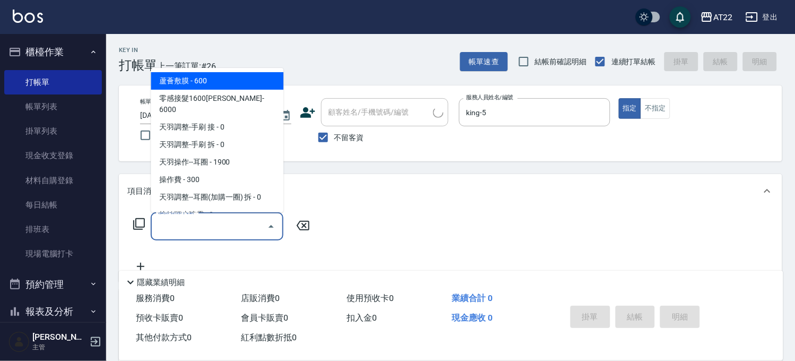
click at [227, 230] on input "服務名稱/代號" at bounding box center [209, 226] width 107 height 19
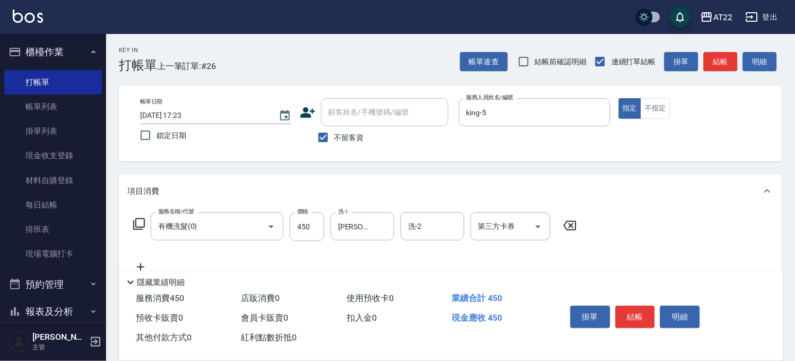
click at [140, 263] on icon at bounding box center [140, 267] width 27 height 13
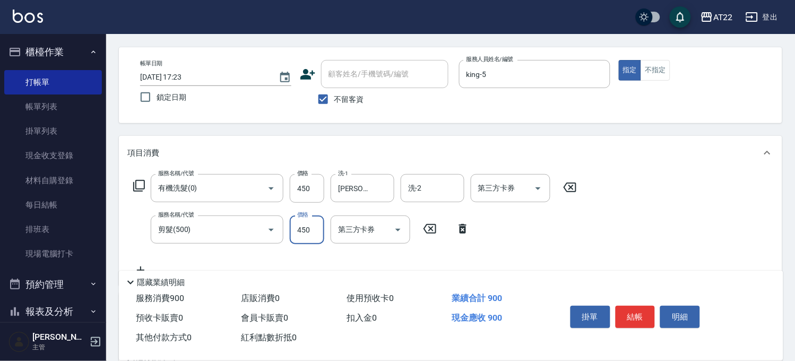
scroll to position [59, 0]
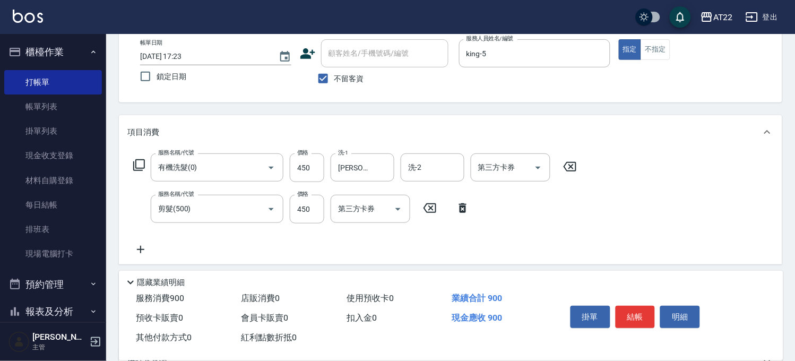
click at [139, 248] on icon at bounding box center [140, 249] width 27 height 13
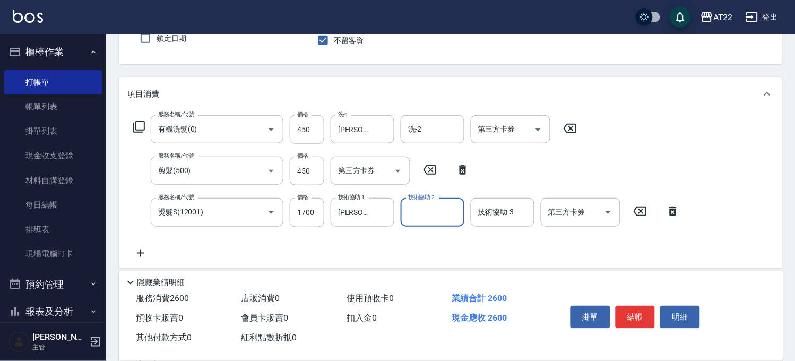
scroll to position [118, 0]
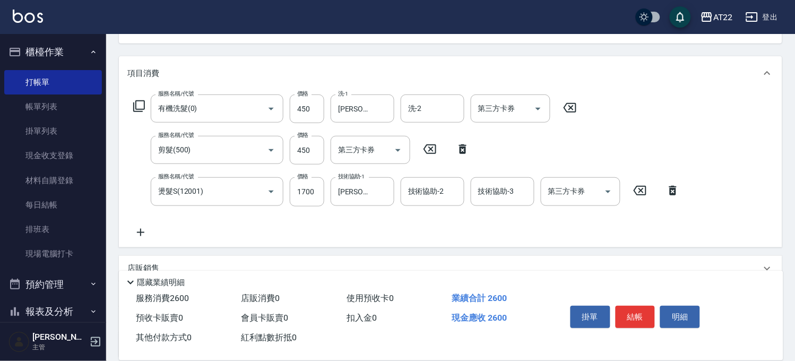
click at [138, 228] on icon at bounding box center [140, 232] width 27 height 13
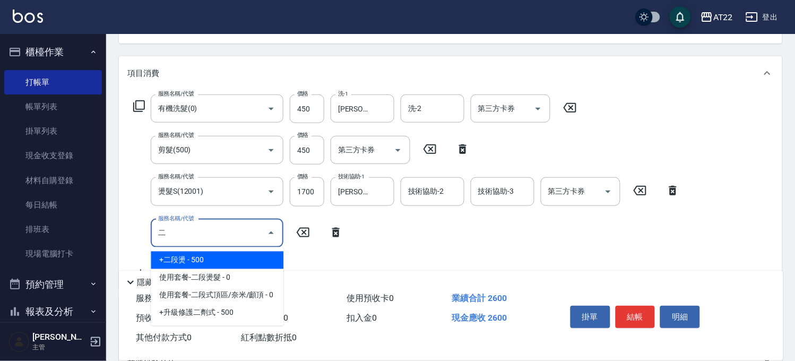
click at [236, 263] on span "+二段燙 - 500" at bounding box center [217, 261] width 133 height 18
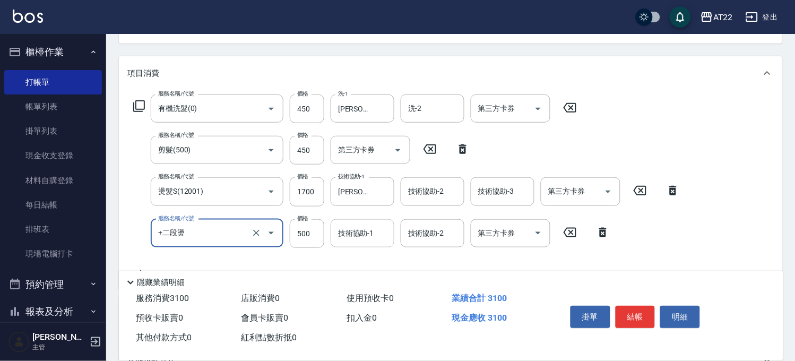
click at [348, 240] on input "技術協助-1" at bounding box center [363, 233] width 54 height 19
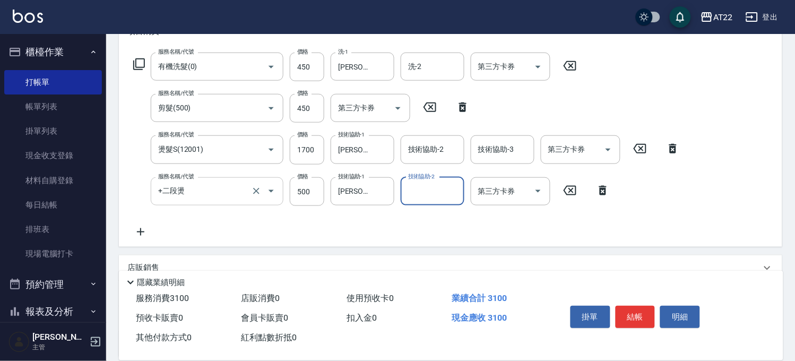
scroll to position [177, 0]
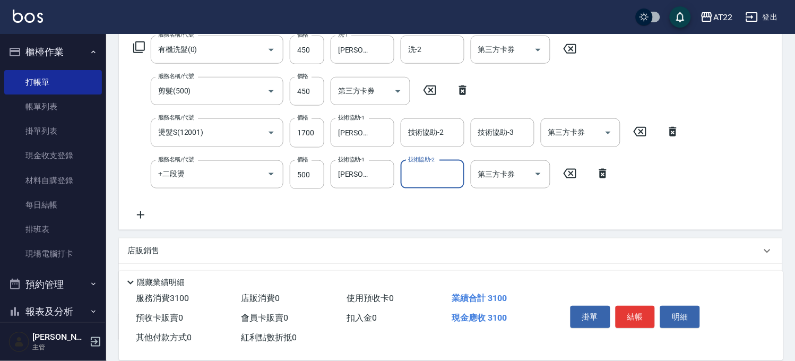
click at [140, 215] on icon at bounding box center [140, 215] width 27 height 13
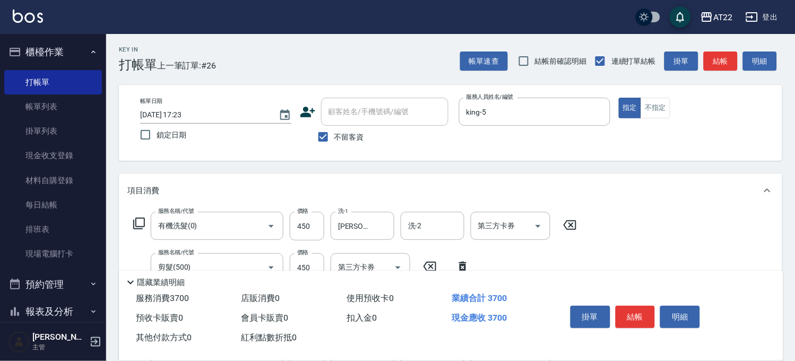
scroll to position [0, 0]
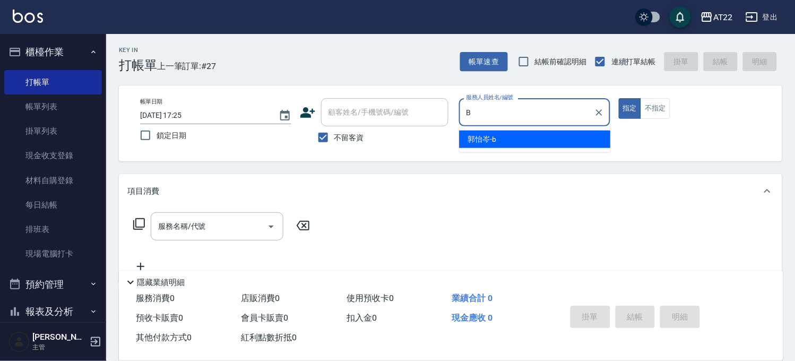
click at [469, 140] on span "[PERSON_NAME]" at bounding box center [482, 139] width 29 height 11
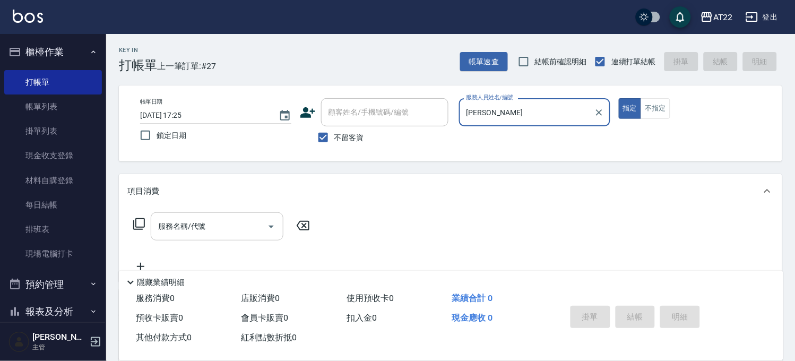
click at [187, 229] on input "服務名稱/代號" at bounding box center [209, 226] width 107 height 19
click at [336, 135] on span "不留客資" at bounding box center [350, 137] width 30 height 11
click at [335, 135] on input "不留客資" at bounding box center [323, 137] width 22 height 22
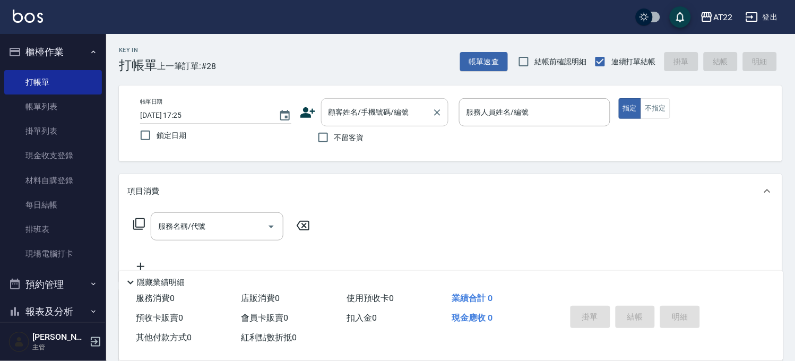
click at [350, 123] on div "顧客姓名/手機號碼/編號" at bounding box center [384, 112] width 127 height 28
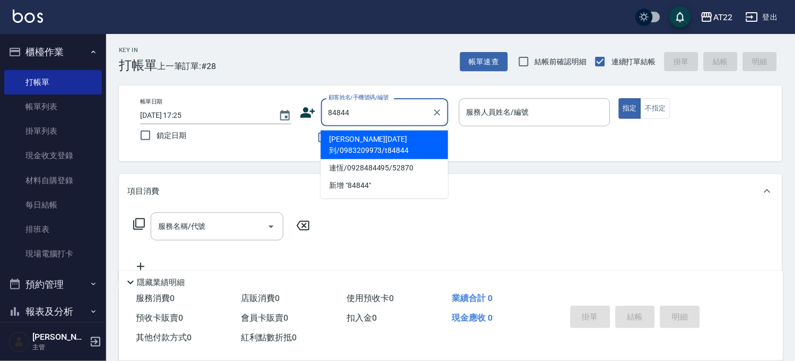
click at [408, 133] on li "[PERSON_NAME][DATE]到/0983209973/t84844" at bounding box center [384, 145] width 127 height 29
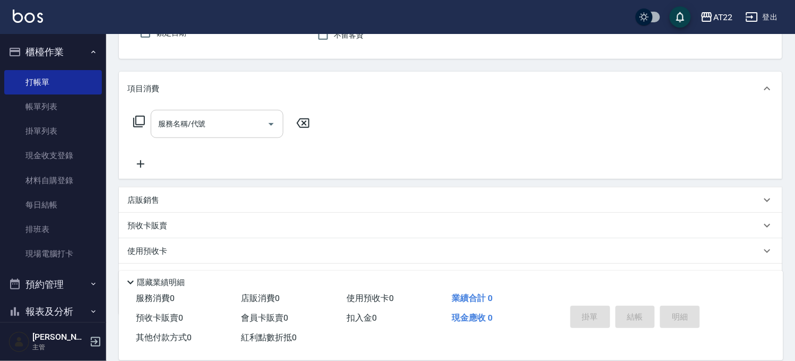
scroll to position [157, 0]
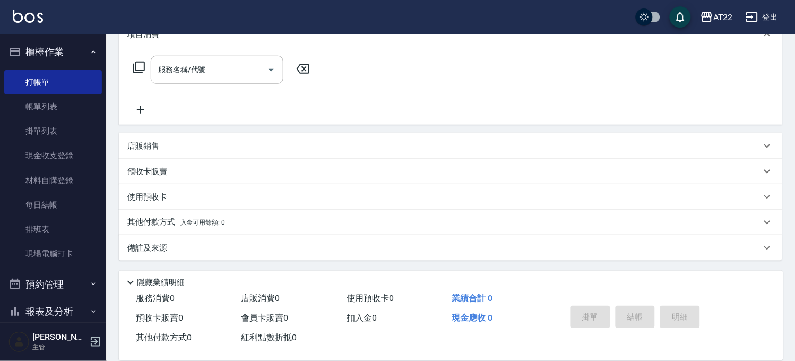
click at [155, 168] on p "預收卡販賣" at bounding box center [147, 171] width 40 height 11
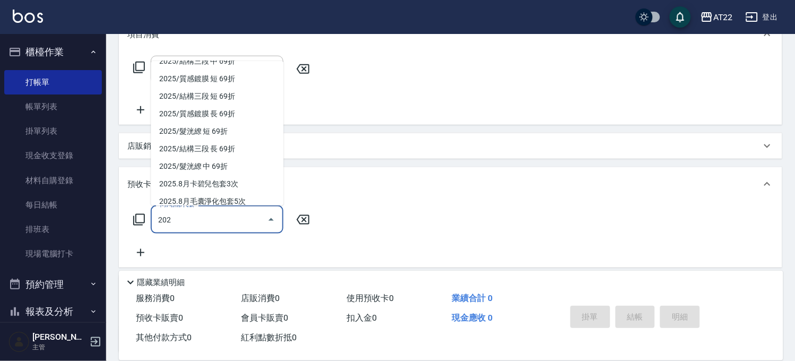
scroll to position [179, 0]
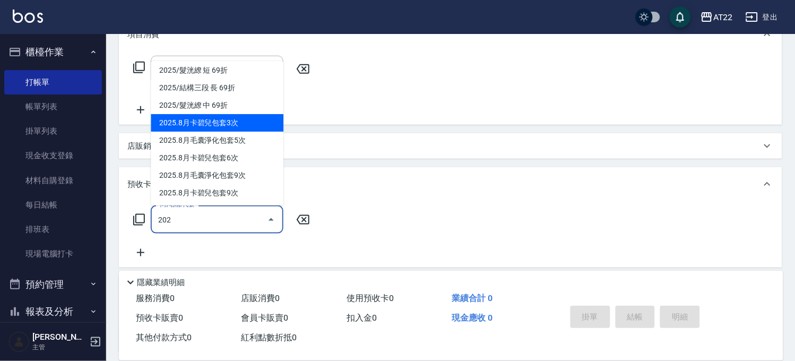
click at [248, 125] on span "2025.8月卡碧兒包套3次" at bounding box center [217, 123] width 133 height 18
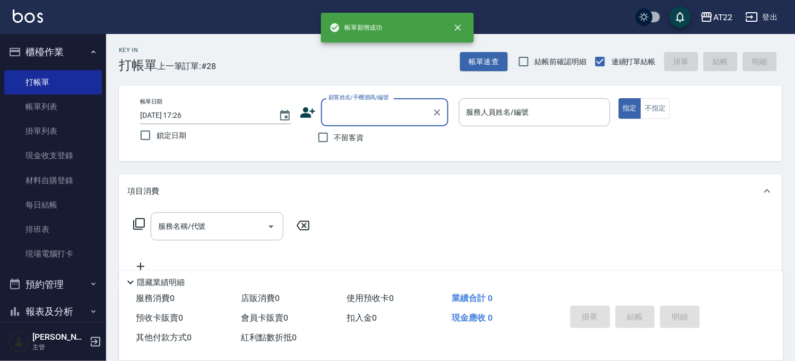
scroll to position [0, 0]
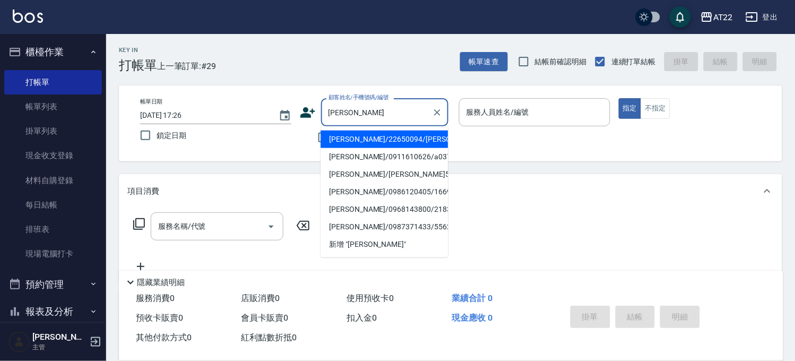
click at [422, 143] on li "[PERSON_NAME]/22650094/[PERSON_NAME]" at bounding box center [384, 140] width 127 height 18
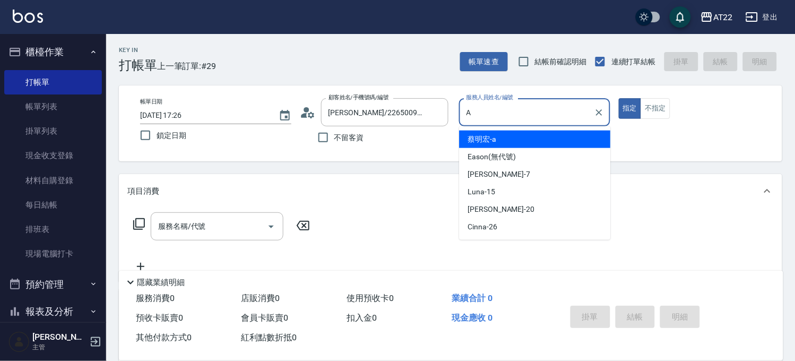
click at [496, 130] on ul "[PERSON_NAME]a Eason (無代號) [PERSON_NAME] -7 Luna -15 Noah -20 Cinna -26" at bounding box center [535, 183] width 151 height 114
click at [494, 136] on span "[PERSON_NAME]a" at bounding box center [482, 139] width 29 height 11
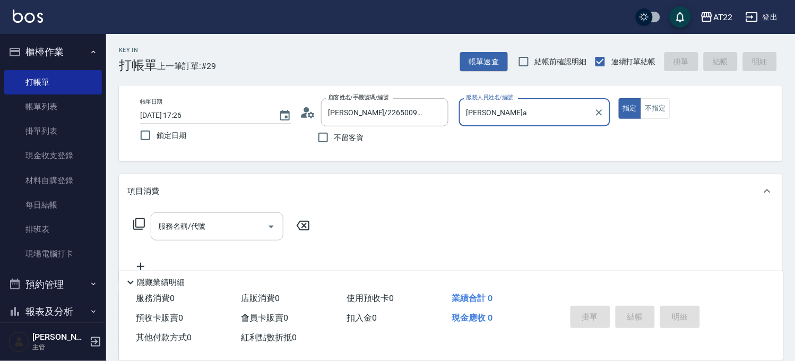
click at [236, 223] on input "服務名稱/代號" at bounding box center [209, 226] width 107 height 19
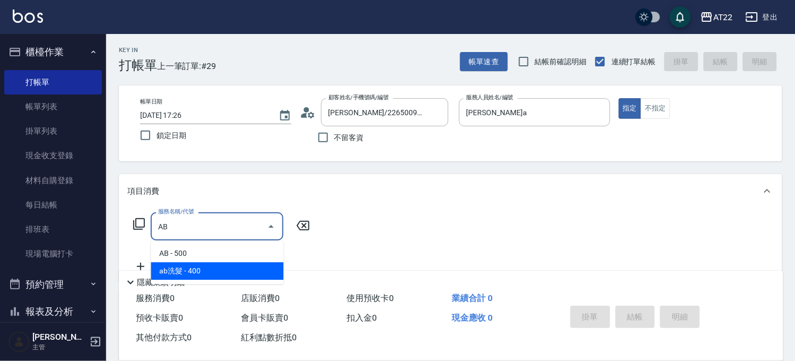
click at [204, 271] on span "ab洗髮 - 400" at bounding box center [217, 271] width 133 height 18
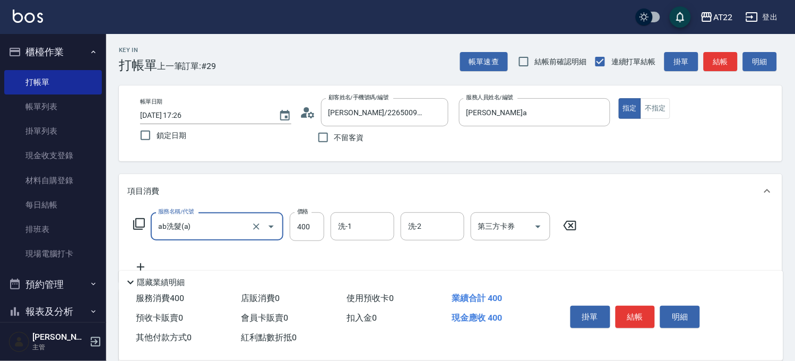
click at [142, 262] on icon at bounding box center [140, 267] width 27 height 13
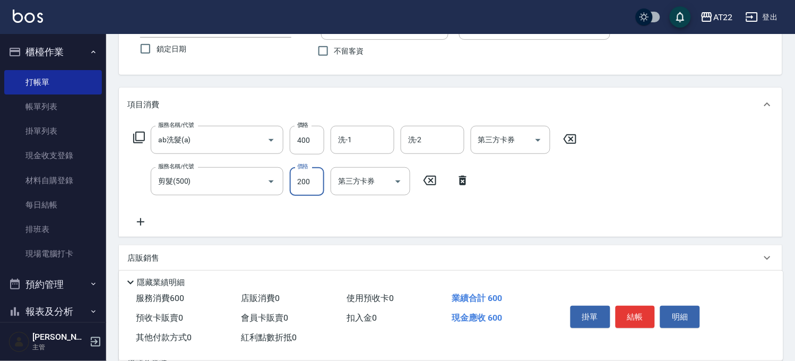
scroll to position [177, 0]
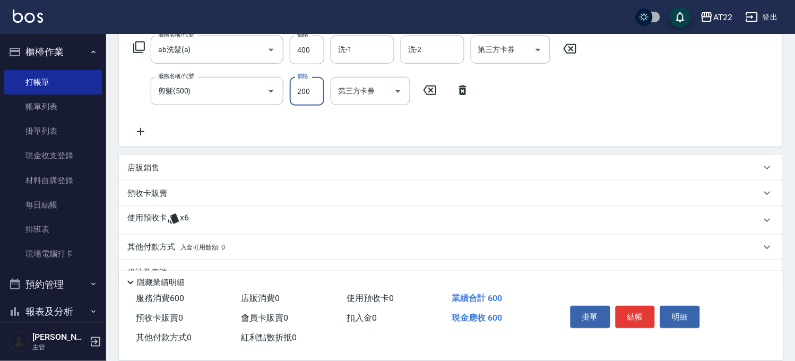
click at [182, 220] on span "x6" at bounding box center [184, 220] width 9 height 16
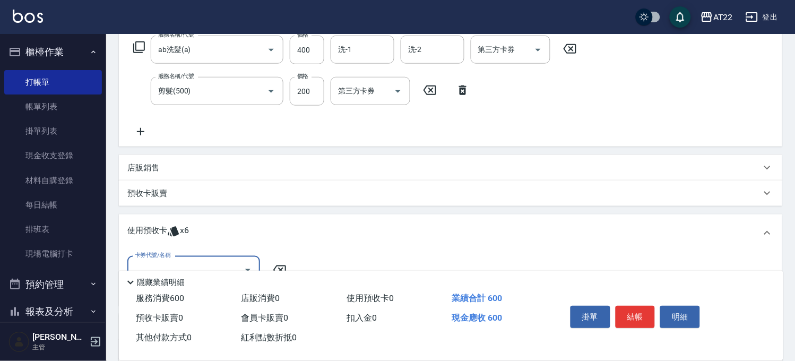
scroll to position [0, 0]
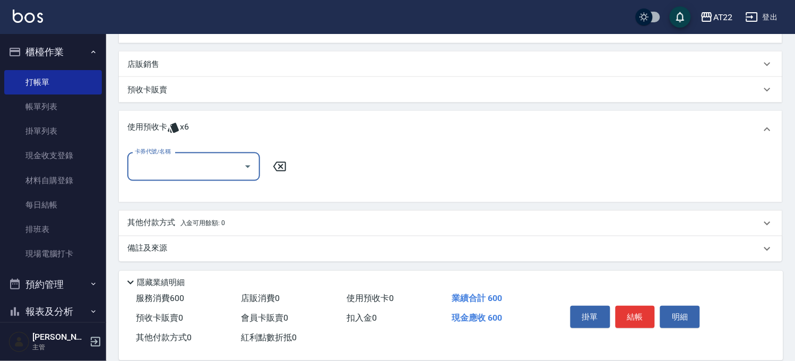
click at [190, 168] on input "卡券代號/名稱" at bounding box center [185, 166] width 107 height 19
click at [202, 194] on div "中藥包套 剩餘6張" at bounding box center [193, 194] width 133 height 18
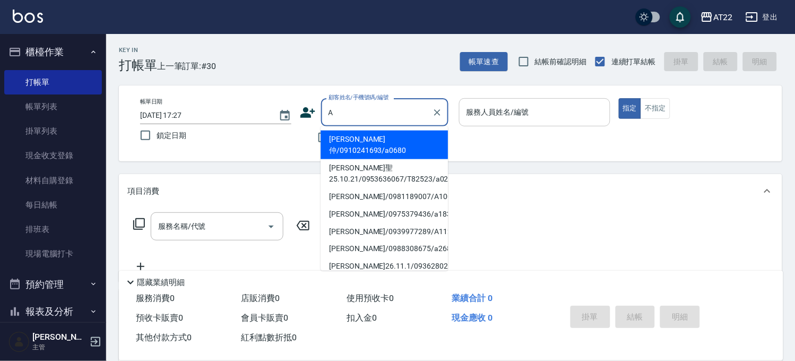
click at [571, 99] on div "服務人員姓名/編號" at bounding box center [534, 112] width 151 height 28
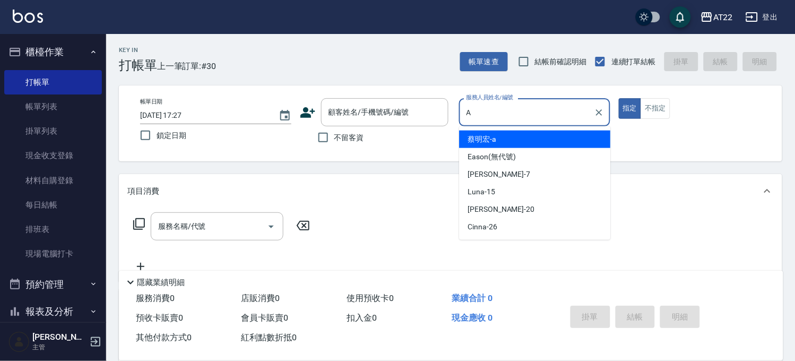
click at [507, 143] on div "[PERSON_NAME]a" at bounding box center [535, 140] width 151 height 18
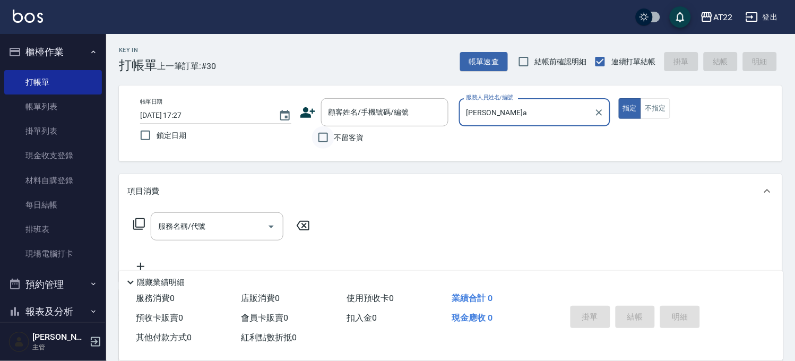
click at [327, 138] on input "不留客資" at bounding box center [323, 137] width 22 height 22
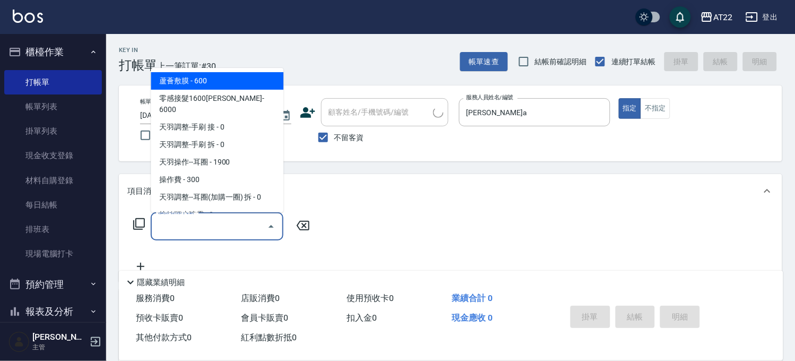
click at [227, 220] on input "服務名稱/代號" at bounding box center [209, 226] width 107 height 19
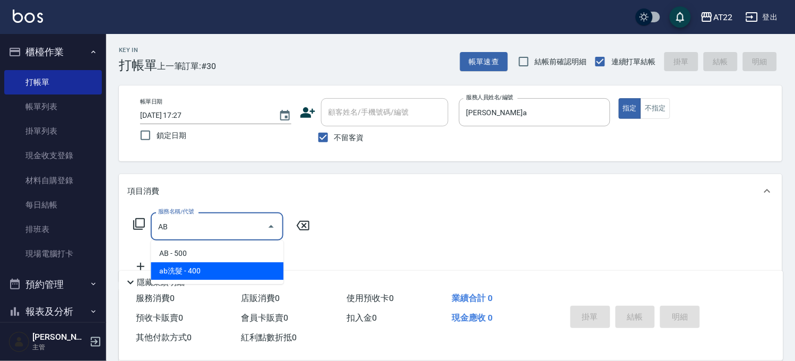
click at [208, 272] on span "ab洗髮 - 400" at bounding box center [217, 271] width 133 height 18
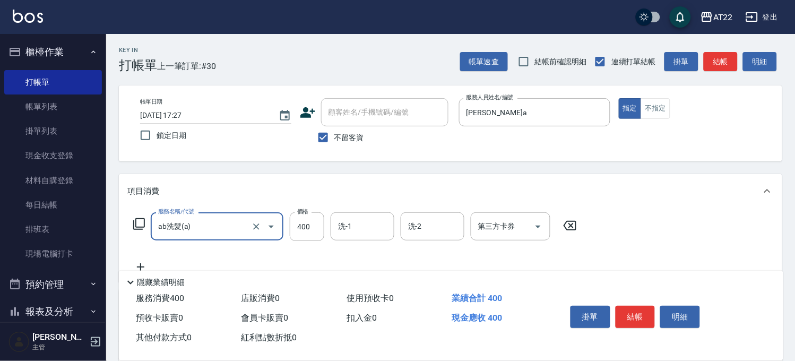
click at [140, 262] on icon at bounding box center [140, 267] width 27 height 13
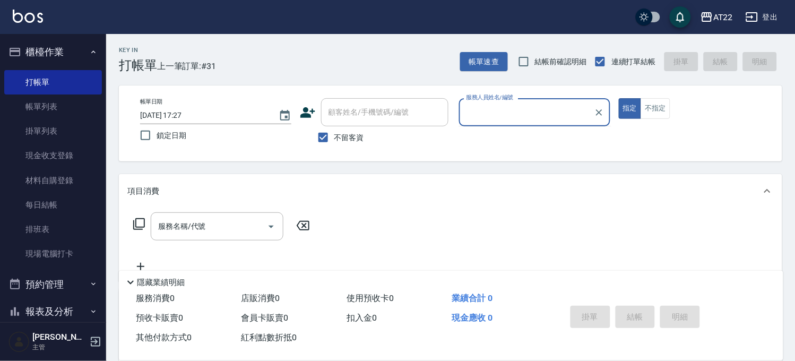
click at [342, 141] on span "不留客資" at bounding box center [350, 137] width 30 height 11
click at [335, 141] on input "不留客資" at bounding box center [323, 137] width 22 height 22
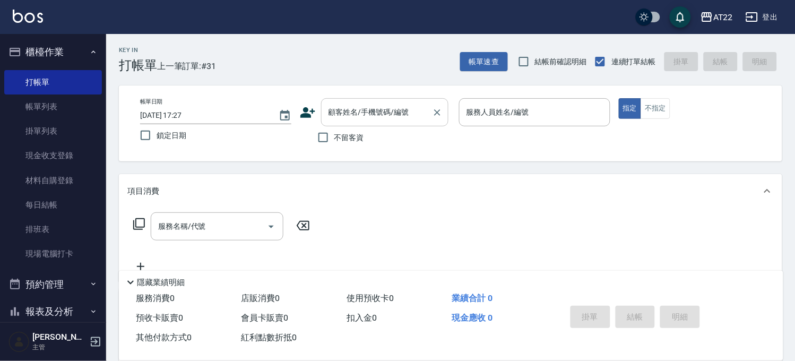
click at [375, 105] on div "顧客姓名/手機號碼/編號 顧客姓名/手機號碼/編號" at bounding box center [384, 112] width 127 height 28
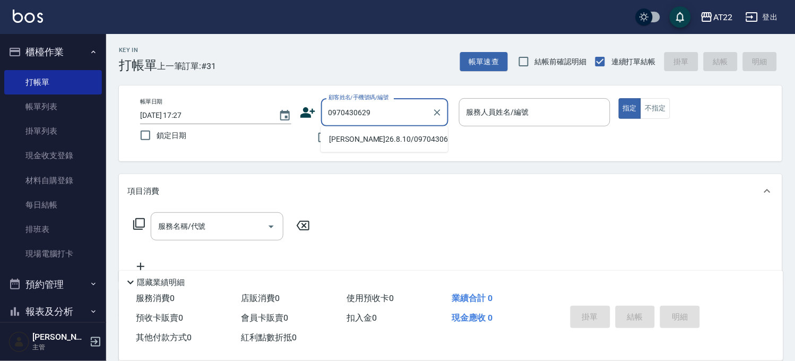
click at [397, 140] on li "[PERSON_NAME]26.8.10/0970430629/T86313" at bounding box center [384, 140] width 127 height 18
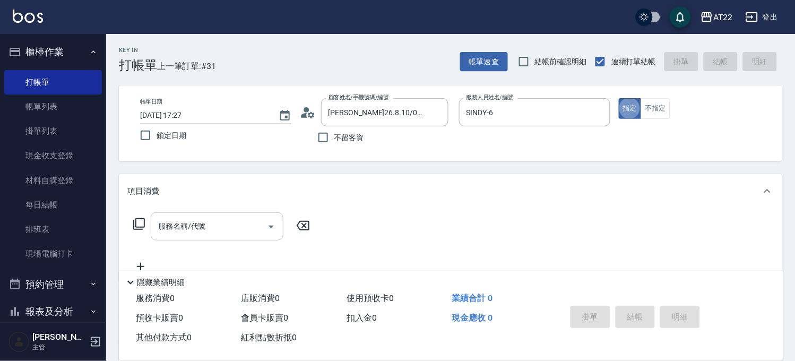
click at [212, 228] on input "服務名稱/代號" at bounding box center [209, 226] width 107 height 19
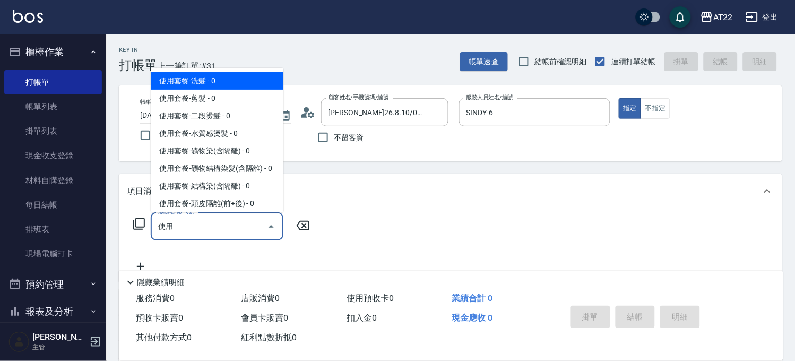
click at [211, 228] on input "使用" at bounding box center [209, 226] width 107 height 19
click at [220, 87] on span "使用套餐-洗髮 - 0" at bounding box center [217, 81] width 133 height 18
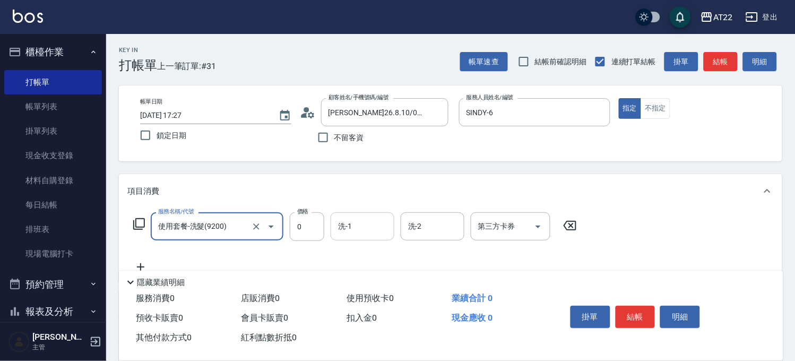
click at [372, 222] on input "洗-1" at bounding box center [363, 226] width 54 height 19
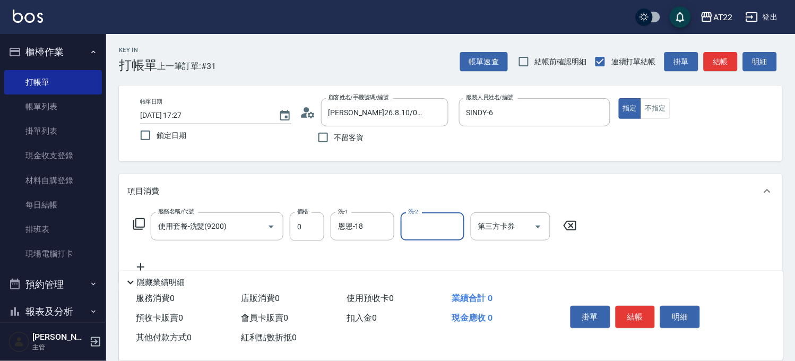
click at [142, 261] on icon at bounding box center [140, 267] width 27 height 13
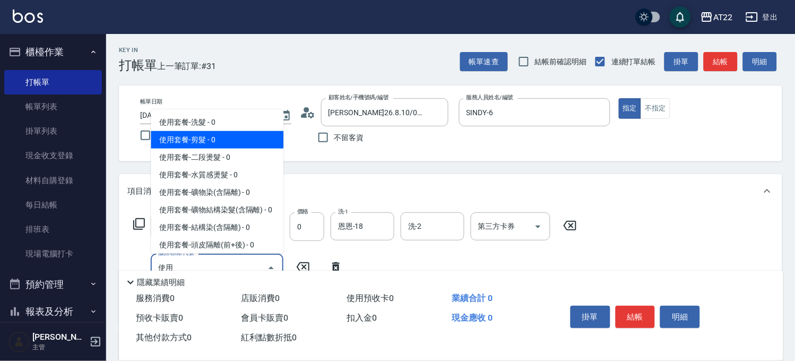
click at [245, 145] on span "使用套餐-剪髮 - 0" at bounding box center [217, 140] width 133 height 18
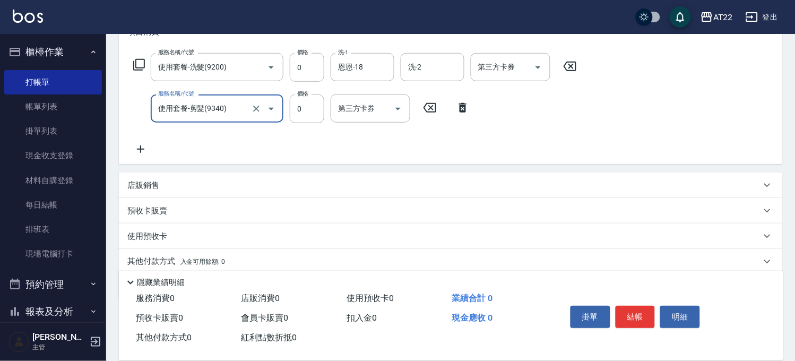
scroll to position [177, 0]
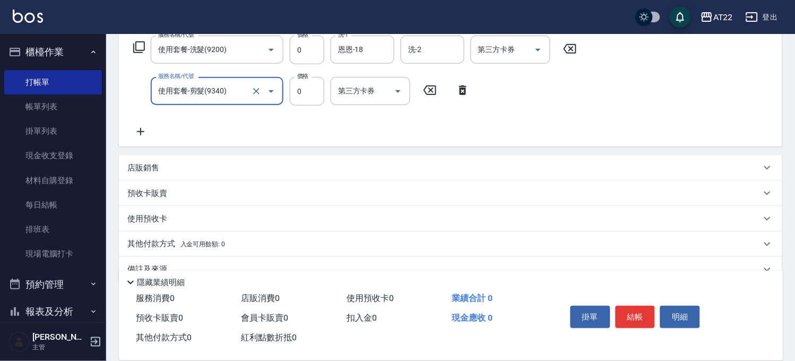
click at [142, 130] on icon at bounding box center [140, 131] width 27 height 13
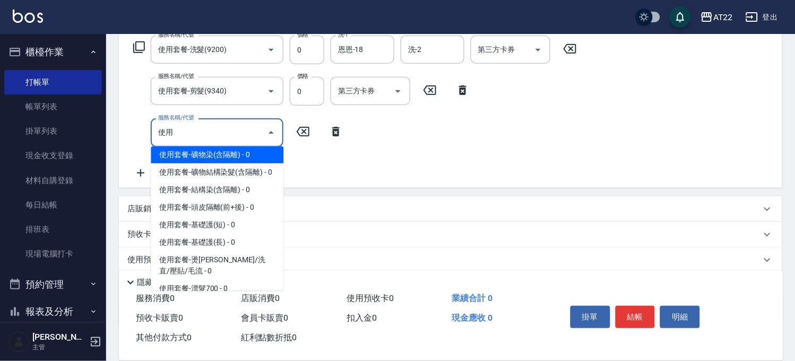
scroll to position [118, 0]
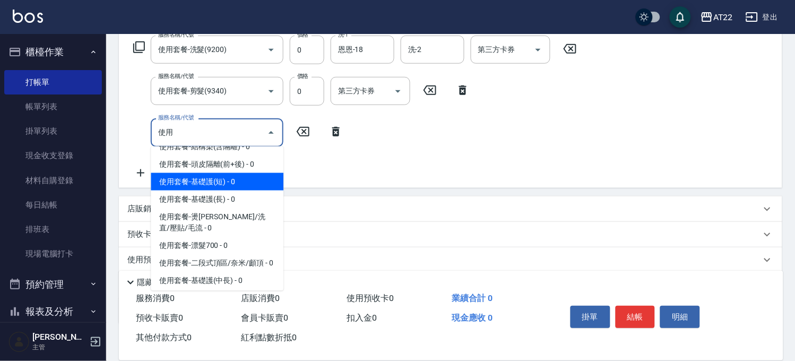
click at [229, 191] on span "使用套餐-基礎護(短) - 0" at bounding box center [217, 182] width 133 height 18
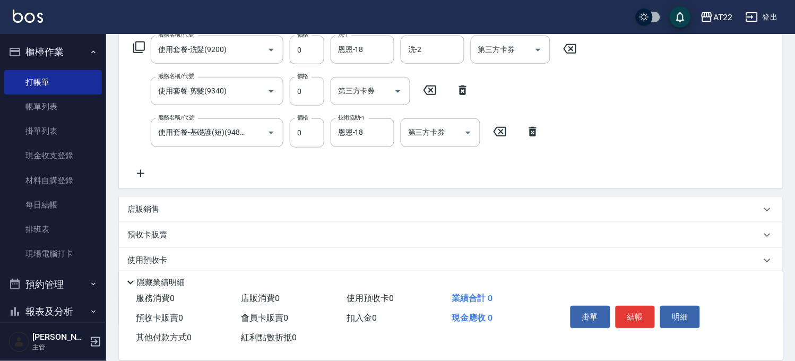
click at [147, 172] on icon at bounding box center [140, 173] width 27 height 13
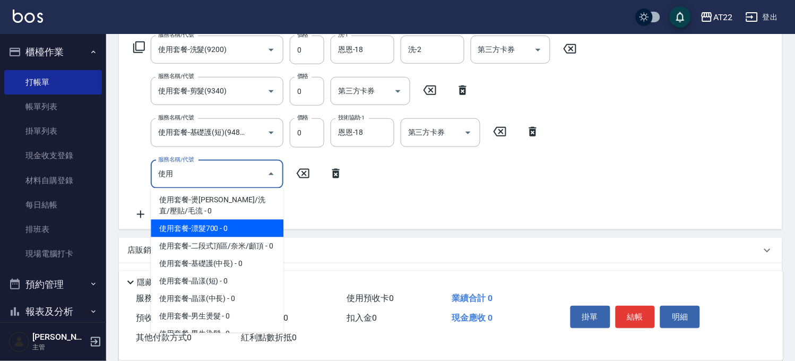
scroll to position [236, 0]
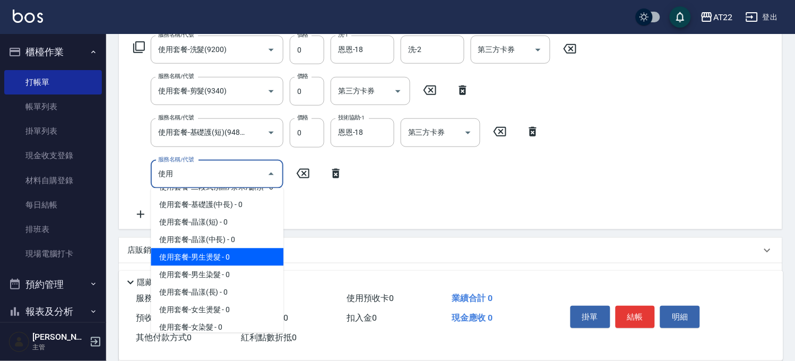
click at [227, 266] on span "使用套餐-男生燙髮 - 0" at bounding box center [217, 258] width 133 height 18
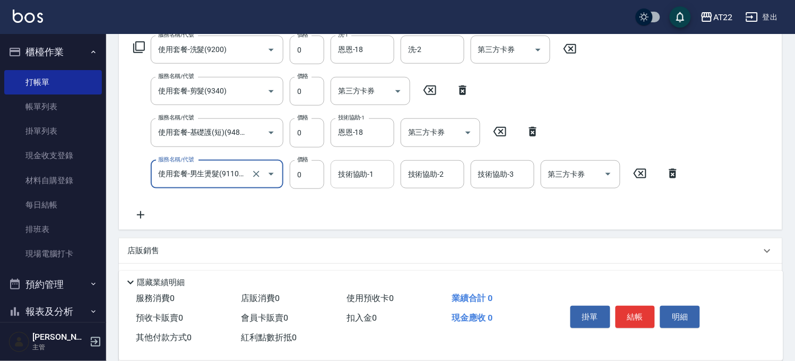
click at [384, 187] on div "技術協助-1" at bounding box center [363, 174] width 64 height 28
click at [135, 213] on icon at bounding box center [140, 215] width 27 height 13
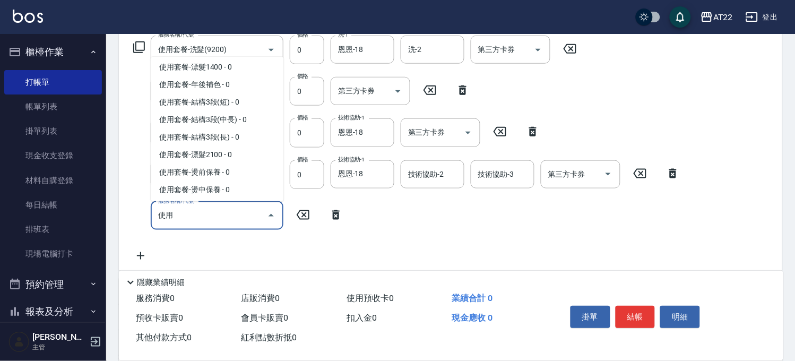
scroll to position [472, 0]
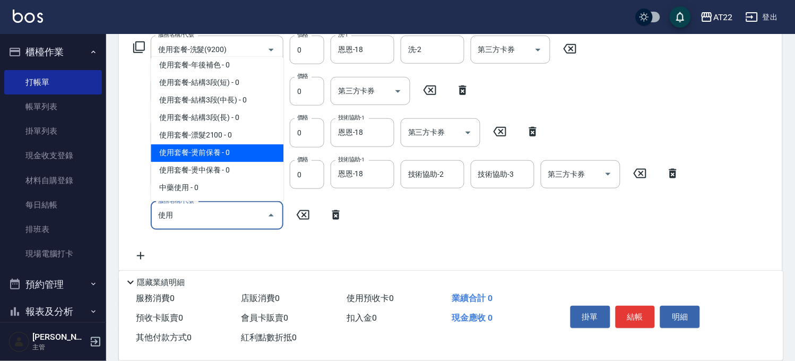
click at [198, 162] on span "使用套餐-燙前保養 - 0" at bounding box center [217, 153] width 133 height 18
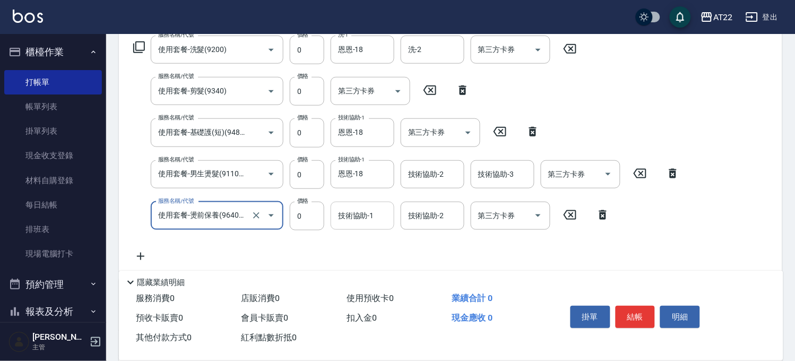
click at [375, 219] on input "技術協助-1" at bounding box center [363, 216] width 54 height 19
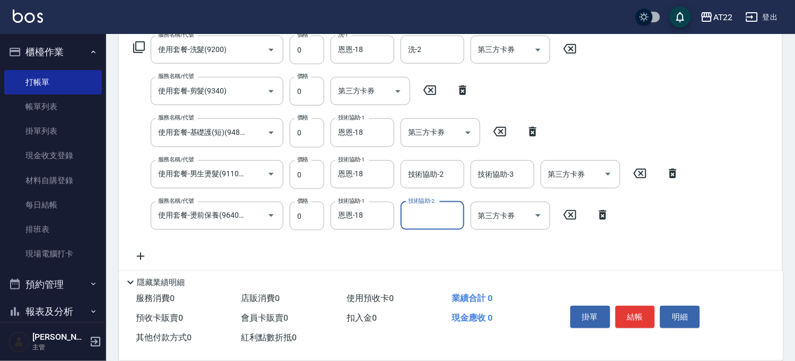
click at [141, 256] on icon at bounding box center [140, 256] width 7 height 7
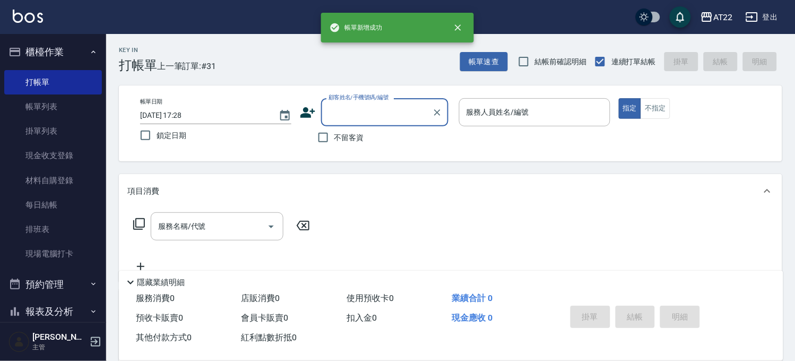
scroll to position [0, 0]
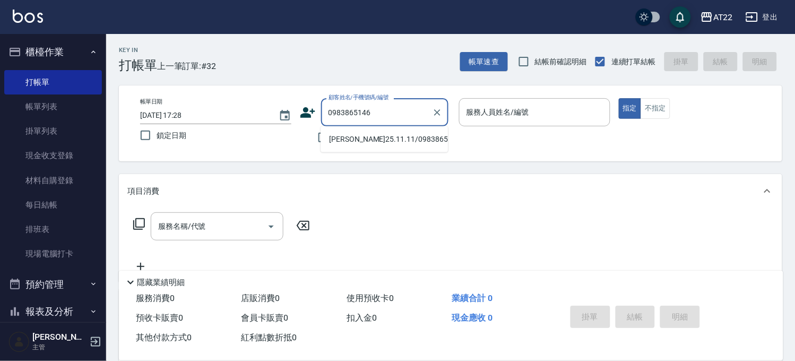
click at [404, 145] on li "[PERSON_NAME]25.11.11/0983865146/T83778" at bounding box center [384, 140] width 127 height 18
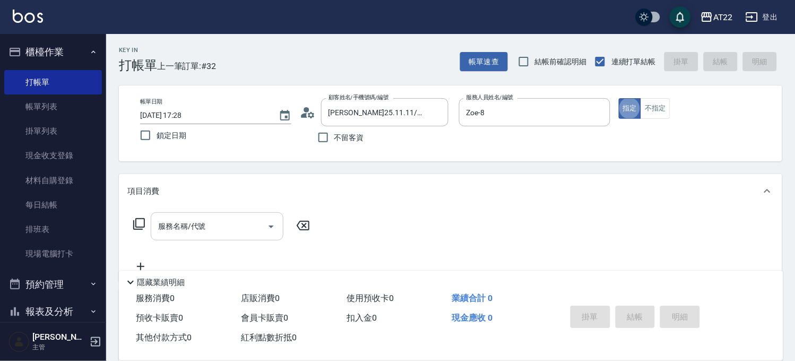
click at [225, 226] on input "服務名稱/代號" at bounding box center [209, 226] width 107 height 19
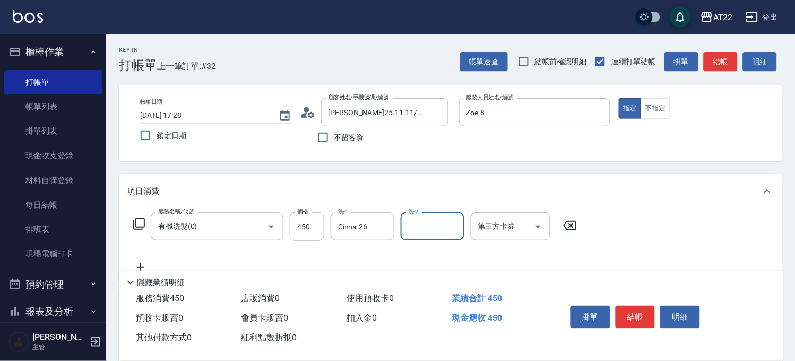
click at [147, 264] on icon at bounding box center [140, 267] width 27 height 13
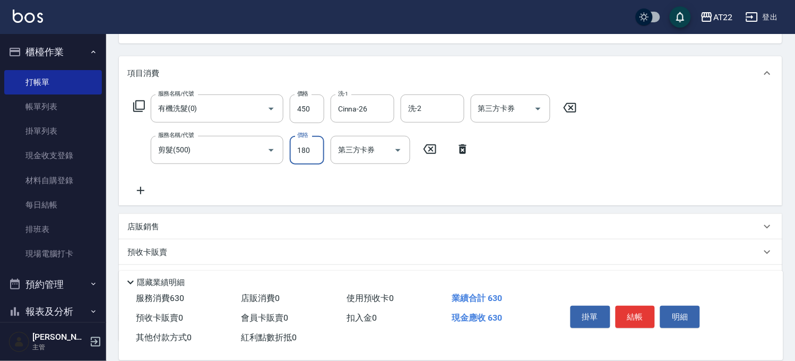
scroll to position [199, 0]
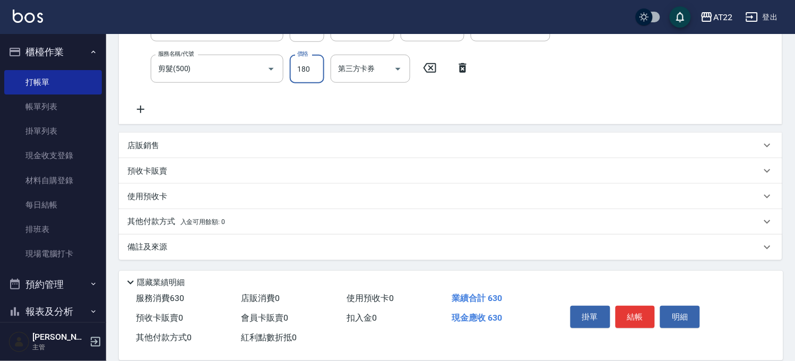
click at [171, 222] on p "其他付款方式 入金可用餘額: 0" at bounding box center [176, 222] width 98 height 12
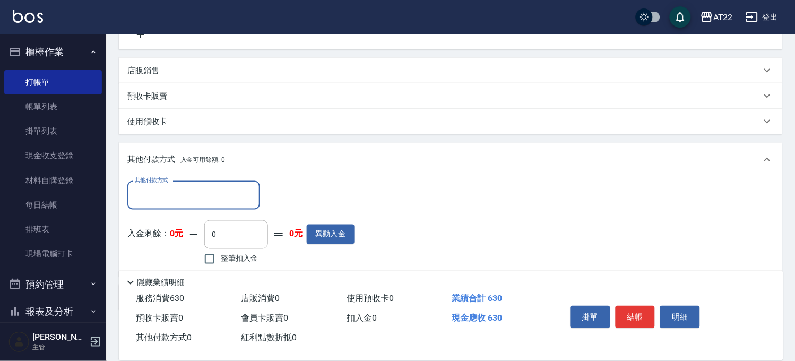
scroll to position [317, 0]
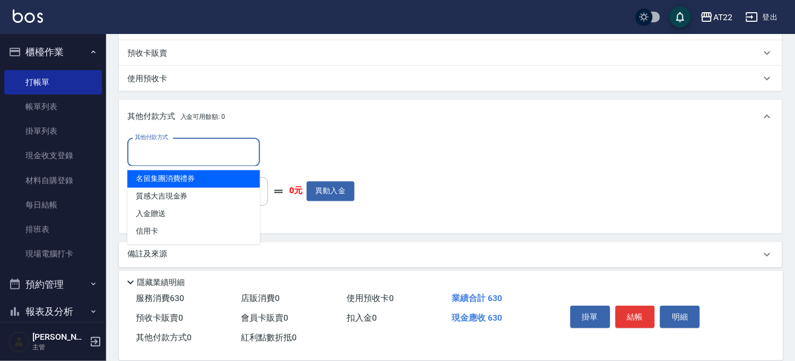
click at [178, 157] on input "其他付款方式" at bounding box center [193, 152] width 123 height 19
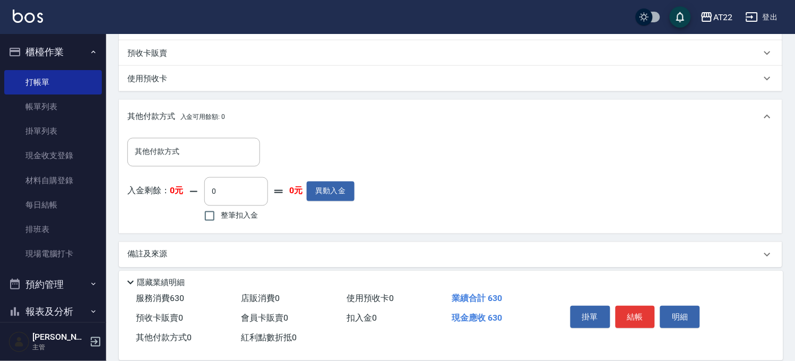
click at [186, 55] on div "預收卡販賣" at bounding box center [444, 53] width 634 height 11
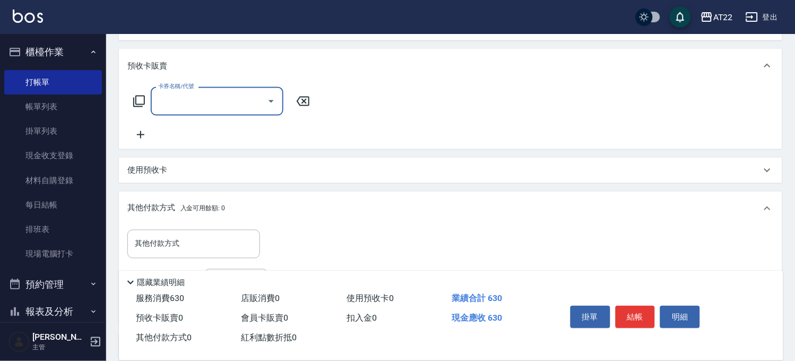
scroll to position [0, 0]
click at [208, 100] on input "卡券名稱/代號" at bounding box center [209, 101] width 107 height 19
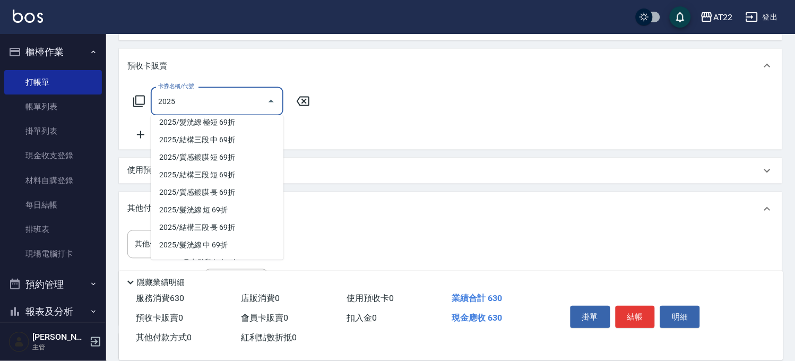
scroll to position [179, 0]
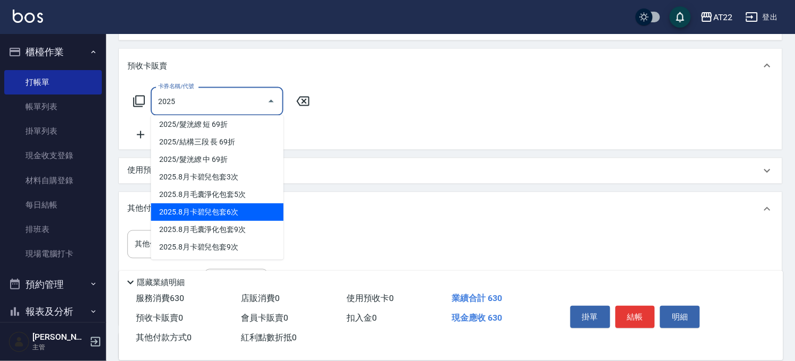
click at [253, 210] on span "2025.8月卡碧兒包套6次" at bounding box center [217, 212] width 133 height 18
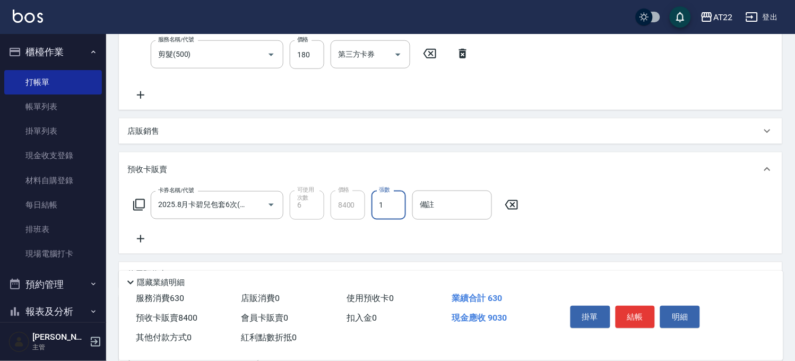
scroll to position [140, 0]
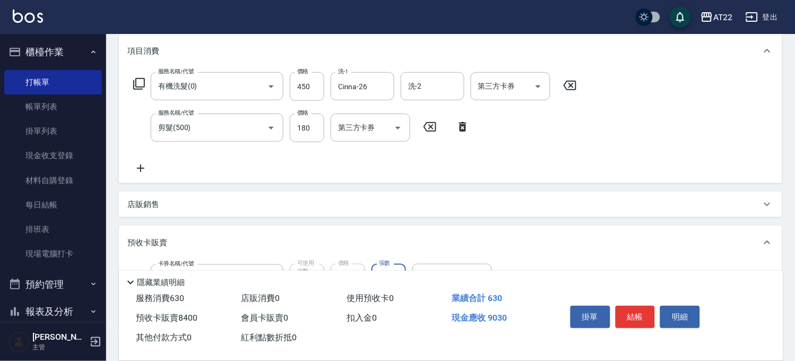
click at [139, 168] on icon at bounding box center [140, 168] width 27 height 13
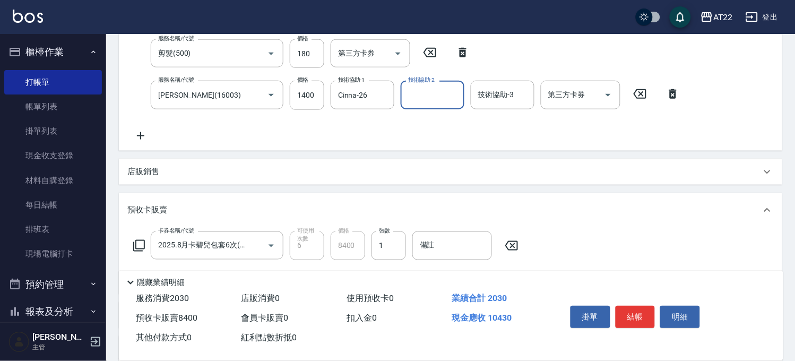
scroll to position [258, 0]
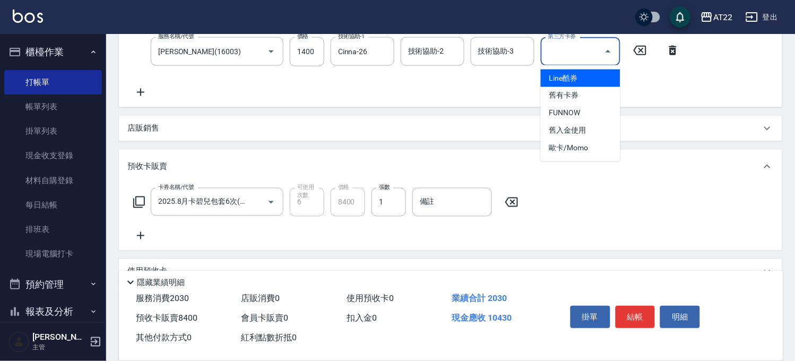
click at [561, 59] on input "第三方卡券" at bounding box center [573, 51] width 54 height 19
click at [613, 92] on span "舊有卡券" at bounding box center [581, 96] width 80 height 18
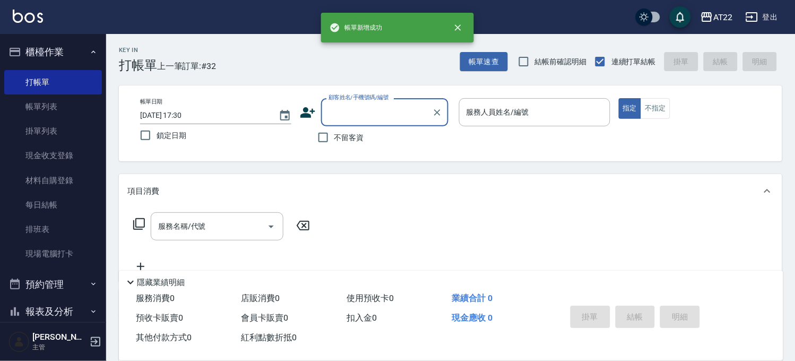
scroll to position [0, 0]
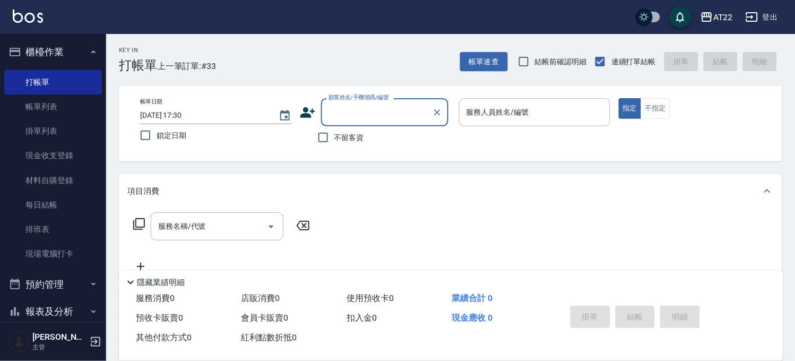
click at [374, 109] on input "顧客姓名/手機號碼/編號" at bounding box center [377, 112] width 102 height 19
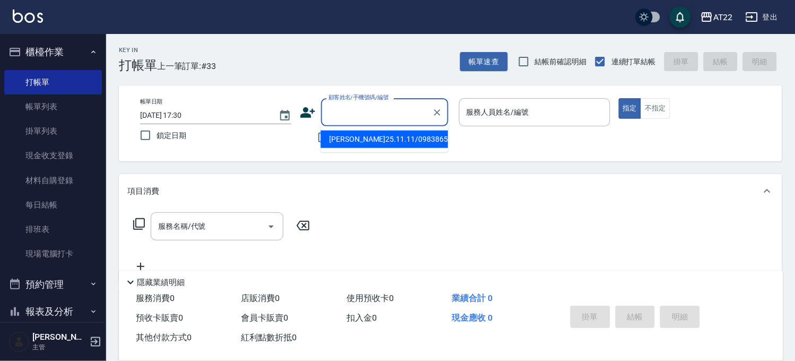
click at [379, 142] on li "[PERSON_NAME]25.11.11/0983865146/T83778" at bounding box center [384, 140] width 127 height 18
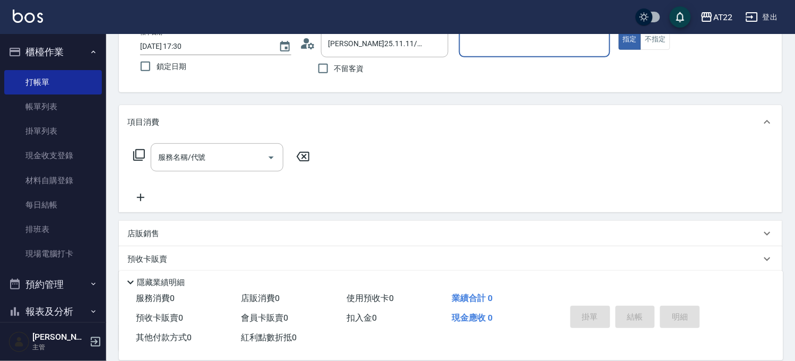
scroll to position [41, 0]
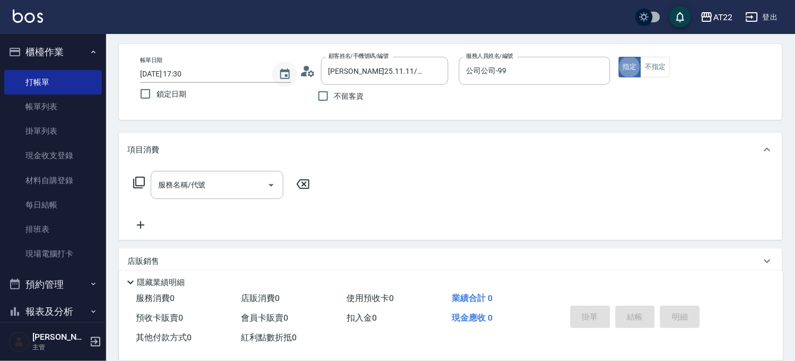
click at [285, 75] on icon "Choose date, selected date is 2025-08-24" at bounding box center [285, 74] width 10 height 11
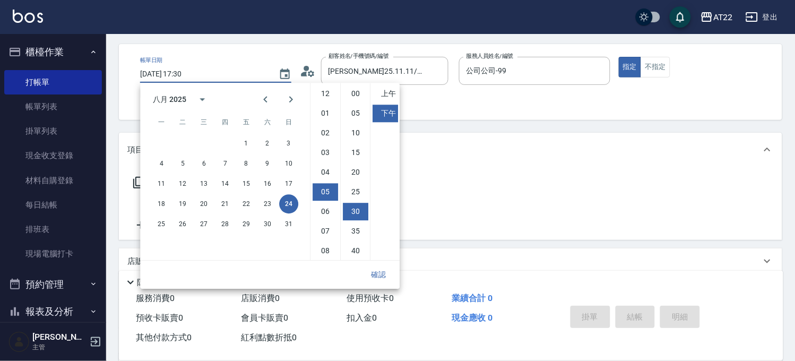
scroll to position [59, 0]
click at [267, 97] on icon "Previous month" at bounding box center [265, 99] width 4 height 6
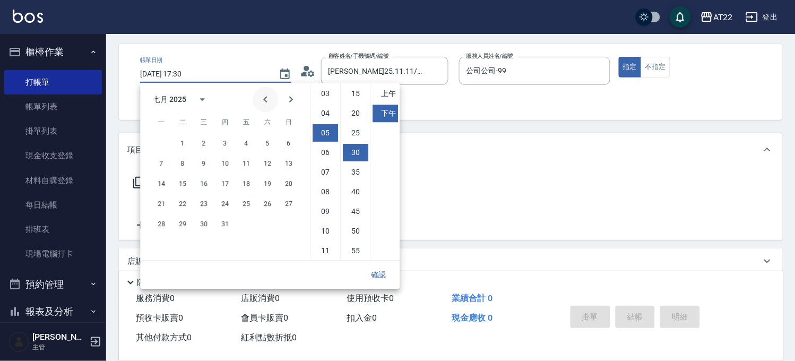
click at [267, 97] on icon "Previous month" at bounding box center [265, 99] width 4 height 6
click at [207, 99] on icon "calendar view is open, switch to year view" at bounding box center [202, 99] width 13 height 13
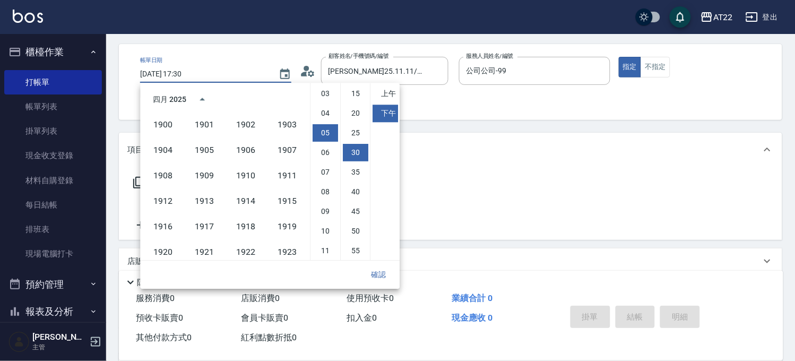
scroll to position [728, 0]
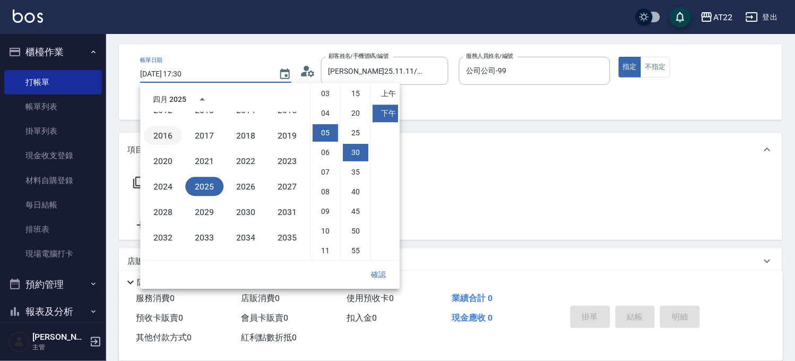
click at [177, 126] on button "2016" at bounding box center [163, 135] width 38 height 19
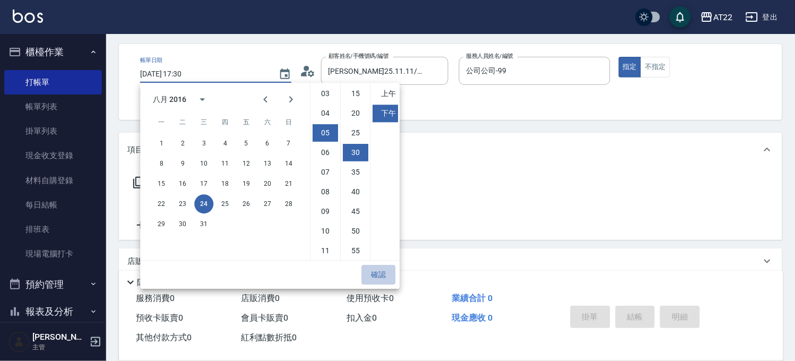
click at [373, 273] on button "確認" at bounding box center [379, 274] width 34 height 19
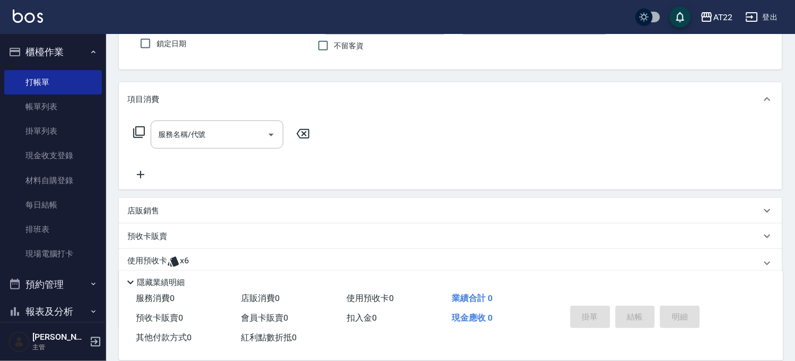
scroll to position [160, 0]
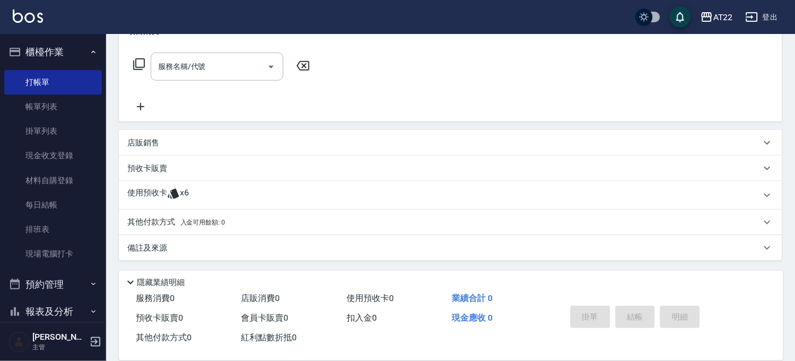
click at [232, 203] on div "使用預收卡 x6" at bounding box center [444, 195] width 634 height 16
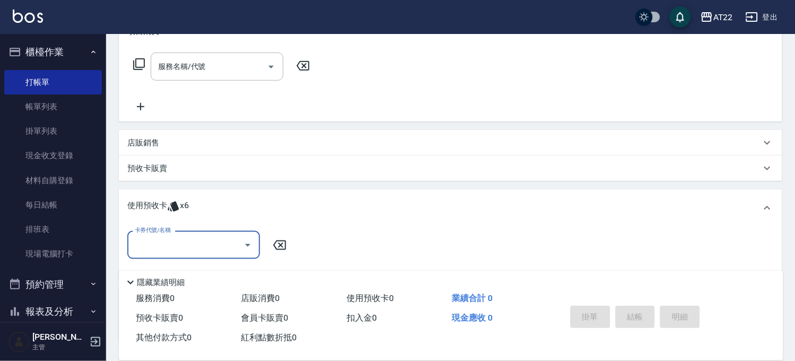
scroll to position [0, 0]
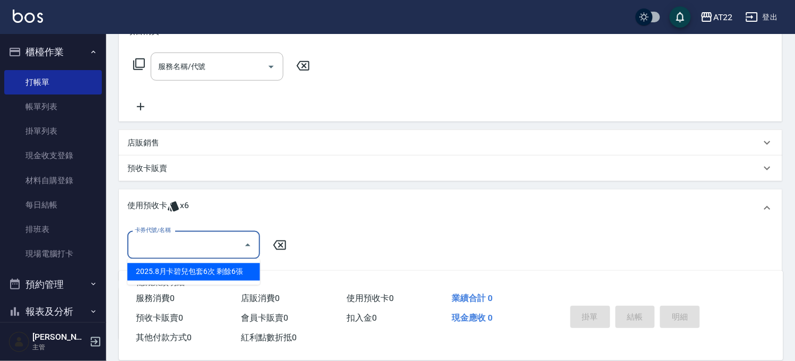
click at [227, 236] on input "卡券代號/名稱" at bounding box center [185, 245] width 107 height 19
click at [225, 268] on div "2025.8月卡碧兒包套6次 剩餘6張" at bounding box center [193, 272] width 133 height 18
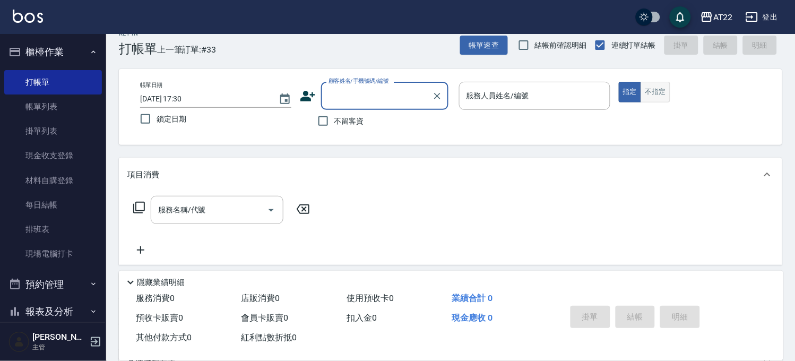
click at [648, 90] on button "不指定" at bounding box center [656, 92] width 30 height 21
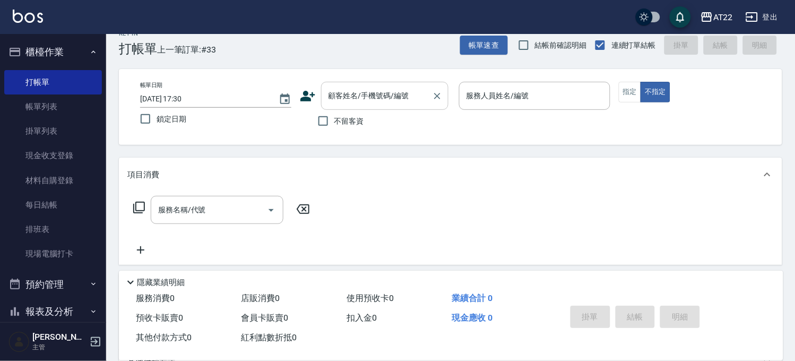
click at [407, 96] on input "顧客姓名/手機號碼/編號" at bounding box center [377, 96] width 102 height 19
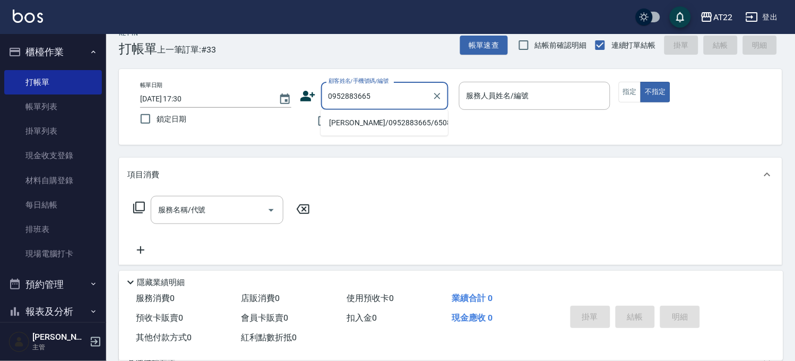
click at [393, 124] on li "[PERSON_NAME]/0952883665/65085" at bounding box center [384, 123] width 127 height 18
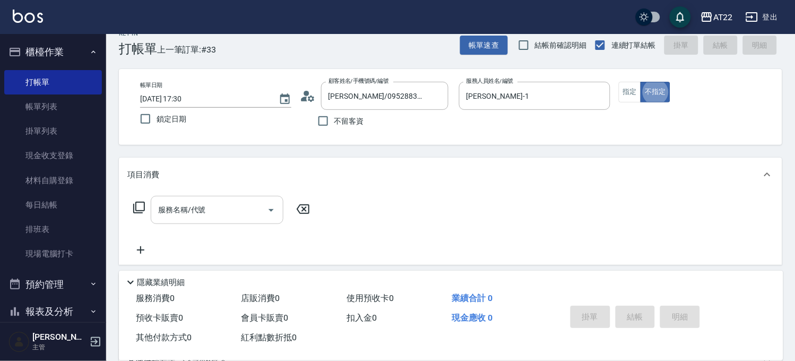
click at [245, 209] on input "服務名稱/代號" at bounding box center [209, 210] width 107 height 19
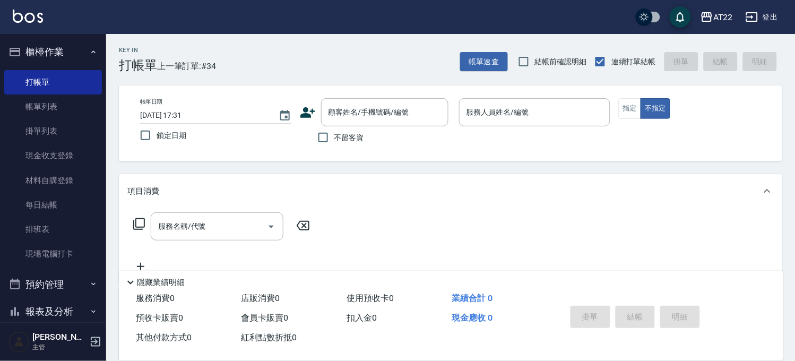
click at [307, 109] on icon at bounding box center [308, 112] width 15 height 11
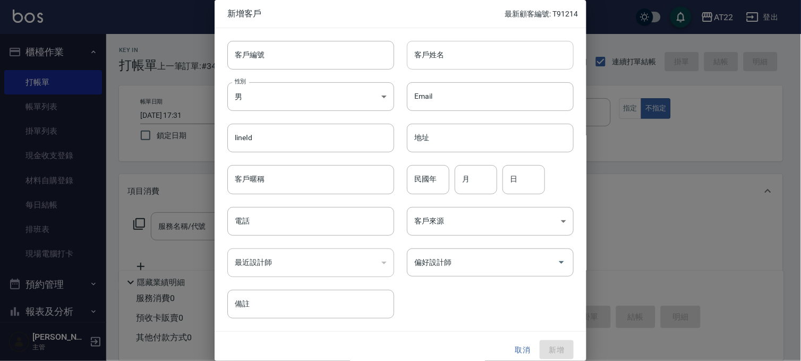
click at [451, 58] on input "客戶姓名" at bounding box center [490, 55] width 167 height 29
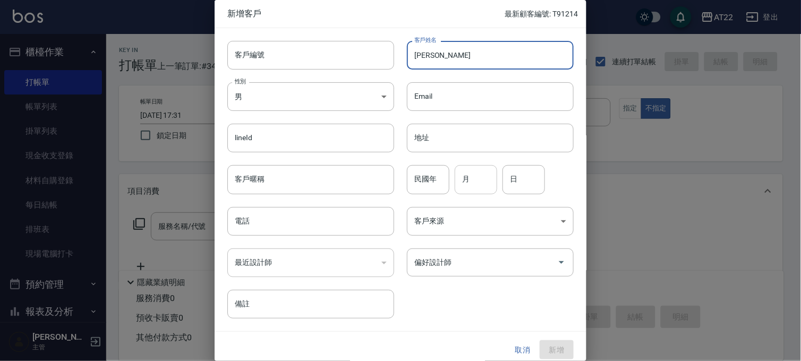
click at [465, 183] on input "月" at bounding box center [476, 179] width 42 height 29
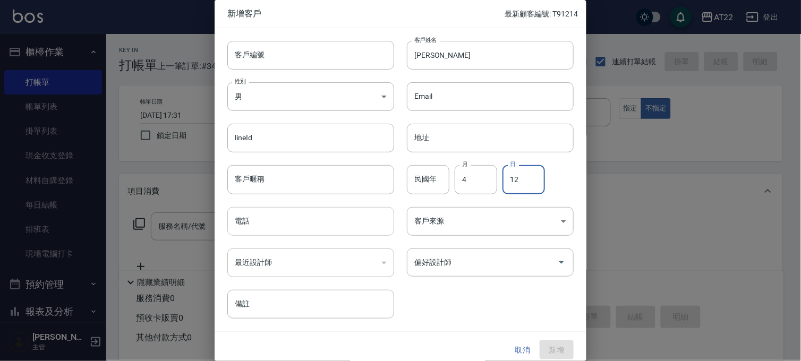
click at [296, 221] on input "電話" at bounding box center [310, 221] width 167 height 29
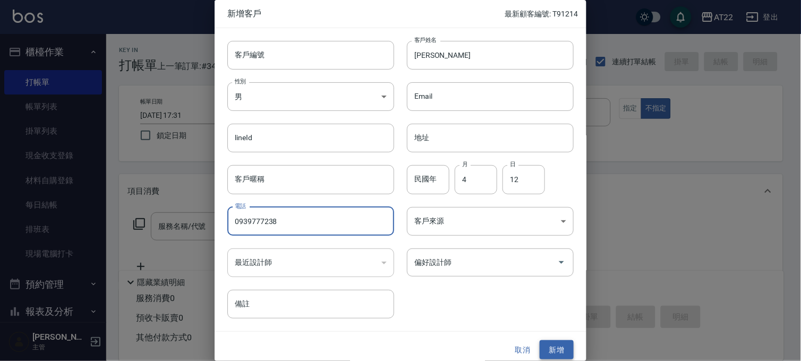
click at [542, 347] on button "新增" at bounding box center [557, 350] width 34 height 20
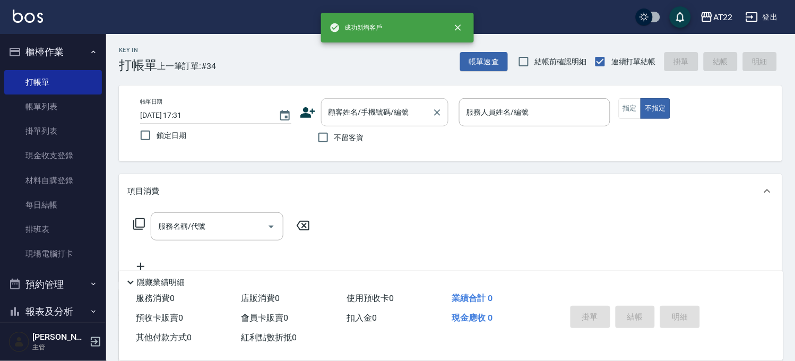
click at [332, 113] on input "顧客姓名/手機號碼/編號" at bounding box center [377, 112] width 102 height 19
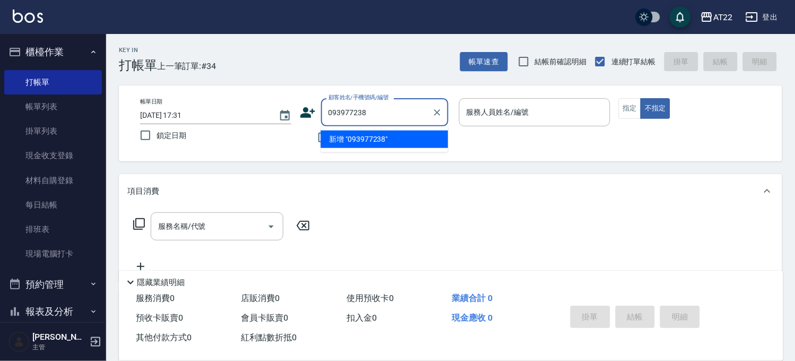
click at [407, 115] on input "093977238" at bounding box center [377, 112] width 102 height 19
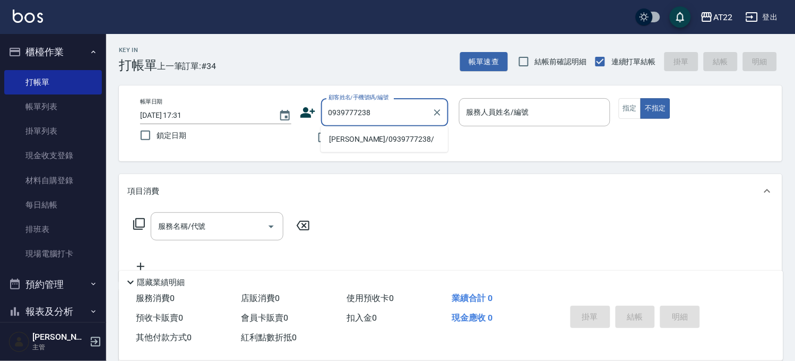
click at [399, 139] on li "[PERSON_NAME]/0939777238/" at bounding box center [384, 140] width 127 height 18
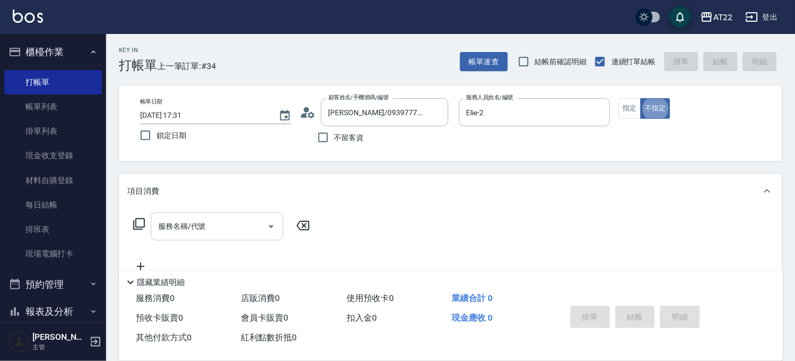
click at [247, 221] on input "服務名稱/代號" at bounding box center [209, 226] width 107 height 19
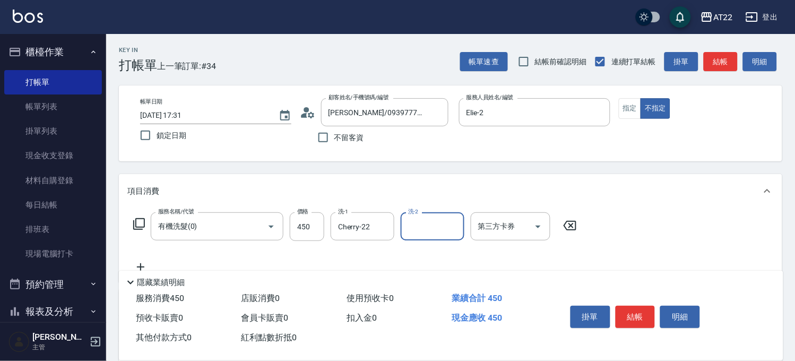
click at [143, 264] on icon at bounding box center [140, 267] width 27 height 13
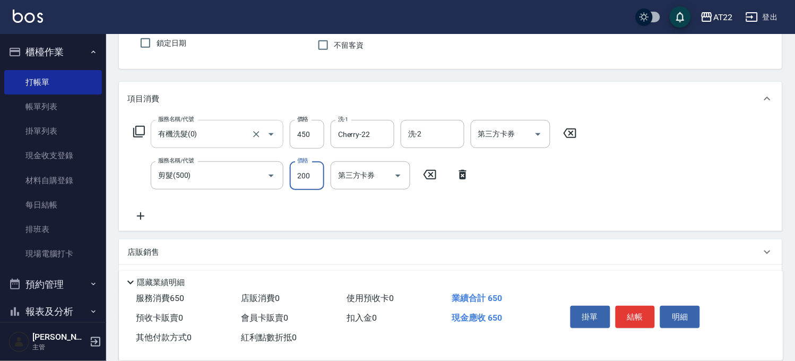
scroll to position [118, 0]
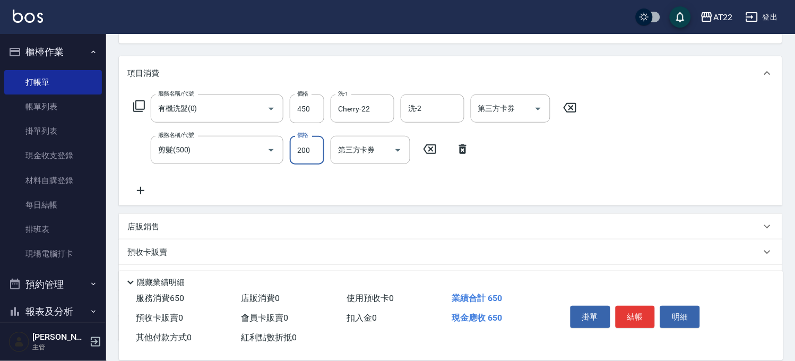
click at [143, 193] on icon at bounding box center [140, 190] width 27 height 13
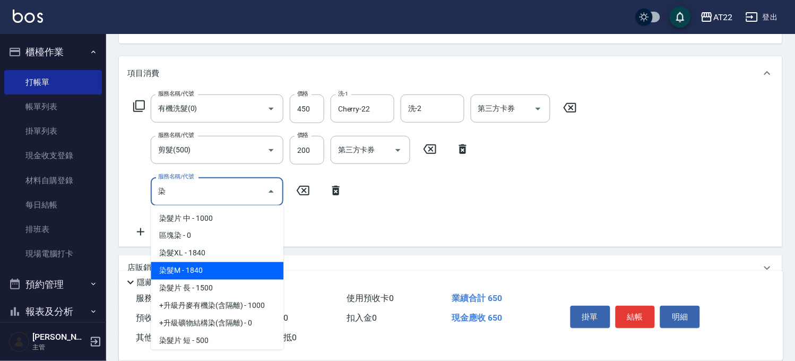
click at [206, 263] on span "染髮M - 1840" at bounding box center [217, 271] width 133 height 18
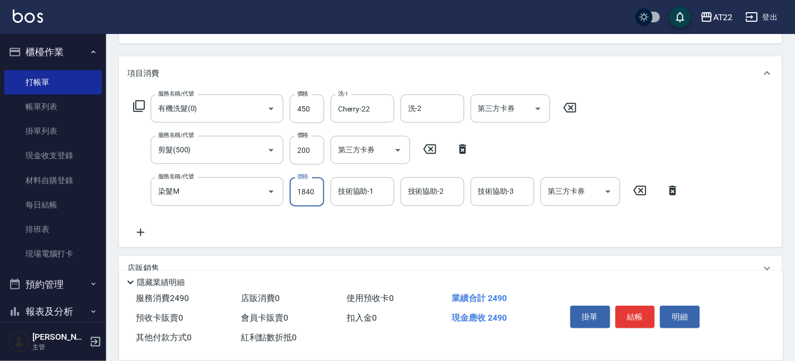
click at [308, 193] on input "1840" at bounding box center [307, 191] width 35 height 29
click at [145, 228] on icon at bounding box center [140, 232] width 27 height 13
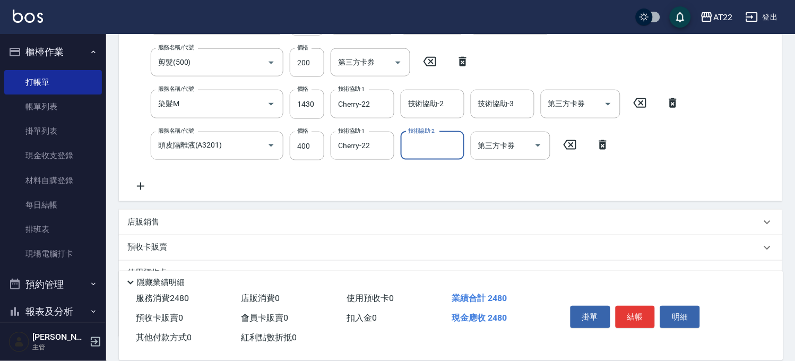
scroll to position [282, 0]
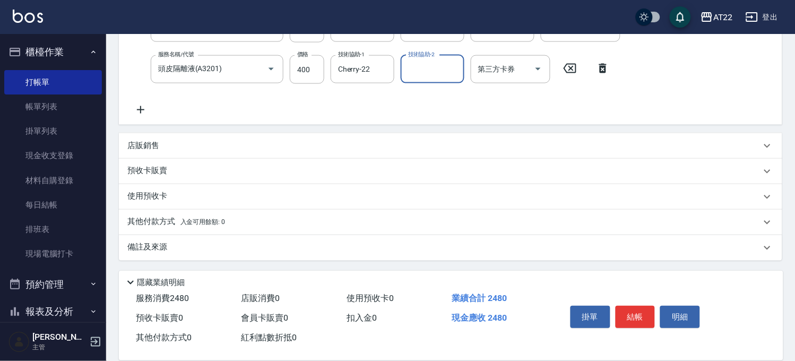
click at [145, 112] on icon at bounding box center [140, 110] width 27 height 13
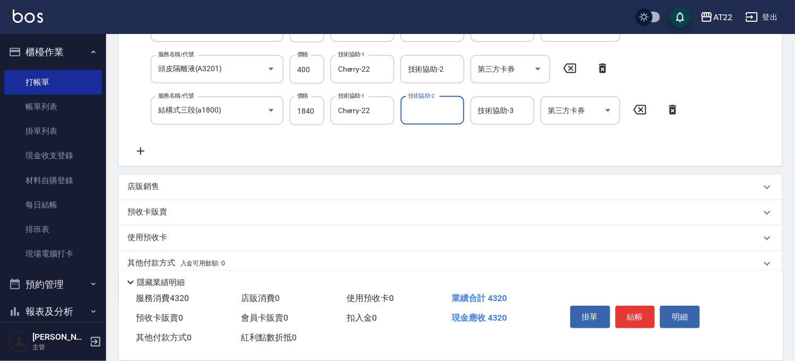
scroll to position [323, 0]
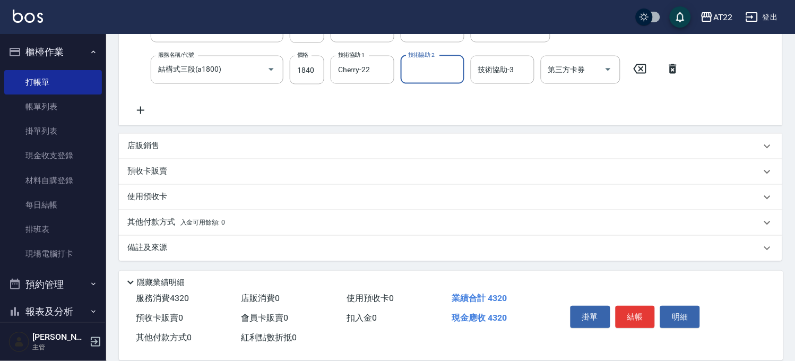
click at [170, 149] on div "店販銷售" at bounding box center [444, 146] width 634 height 11
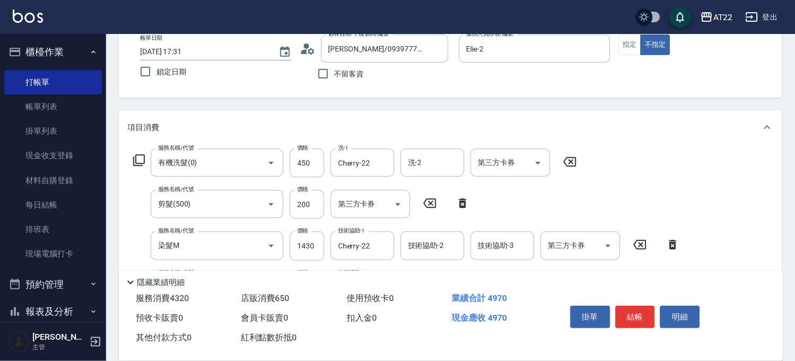
scroll to position [0, 0]
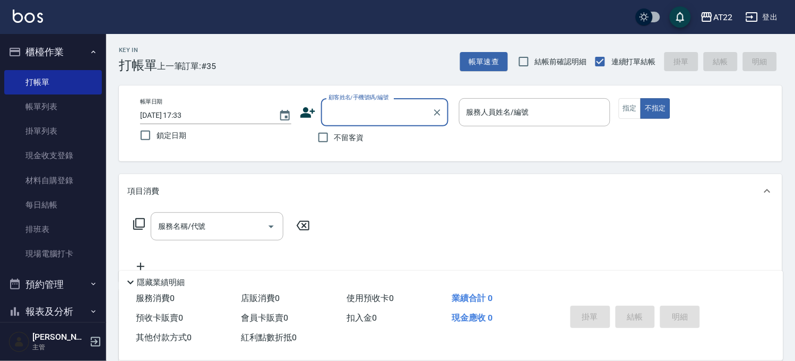
click at [338, 119] on input "顧客姓名/手機號碼/編號" at bounding box center [377, 112] width 102 height 19
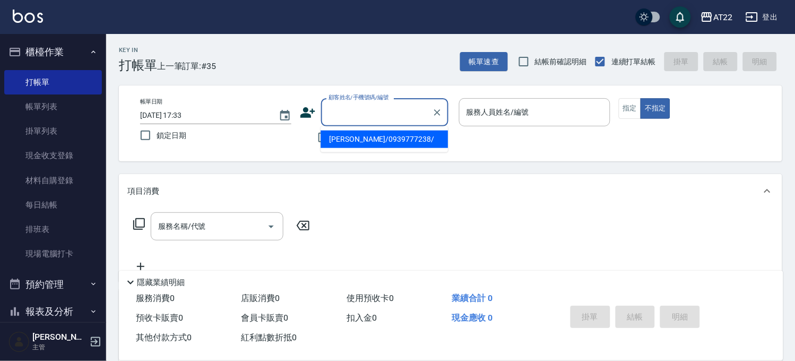
click at [375, 141] on li "[PERSON_NAME]/0939777238/" at bounding box center [384, 140] width 127 height 18
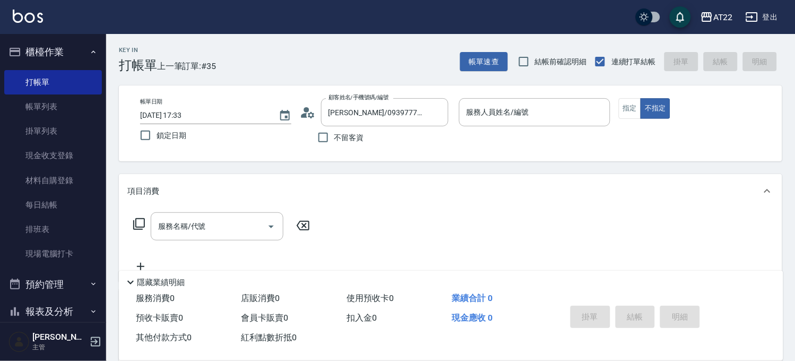
click at [305, 112] on circle at bounding box center [306, 109] width 5 height 5
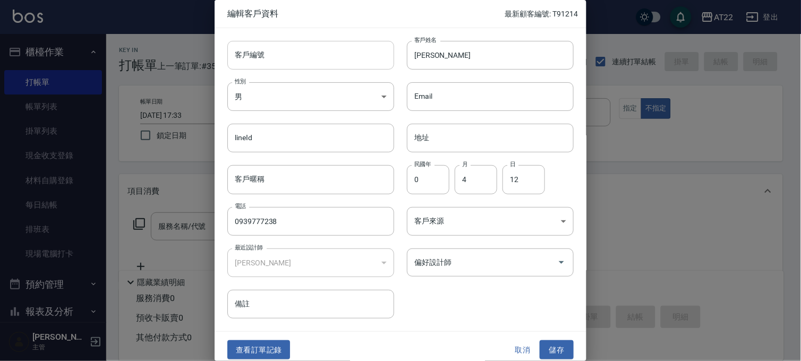
click at [324, 53] on input "客戶編號" at bounding box center [310, 55] width 167 height 29
click at [555, 349] on button "儲存" at bounding box center [557, 350] width 34 height 20
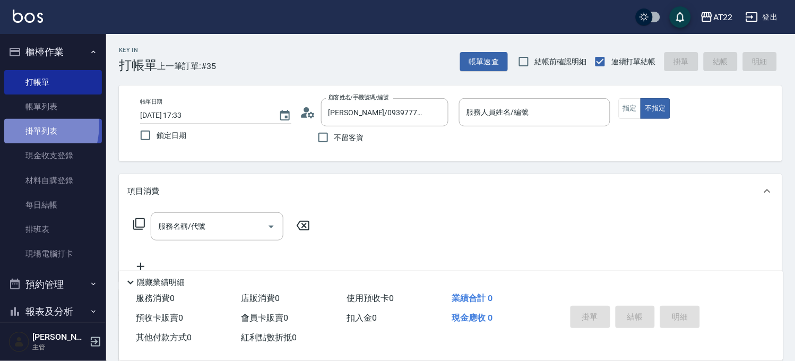
click at [25, 126] on link "掛單列表" at bounding box center [53, 131] width 98 height 24
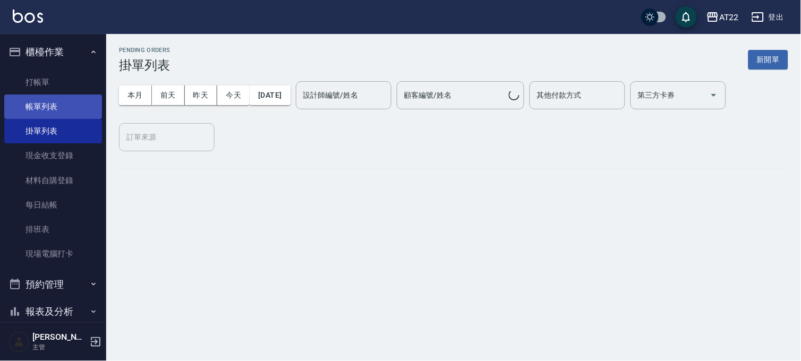
click at [79, 108] on link "帳單列表" at bounding box center [53, 107] width 98 height 24
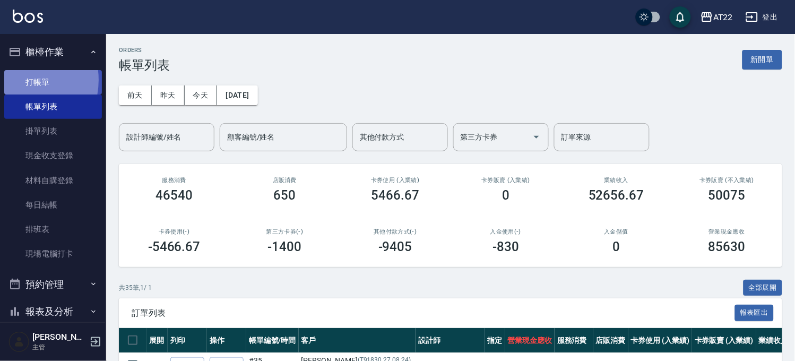
click at [16, 80] on link "打帳單" at bounding box center [53, 82] width 98 height 24
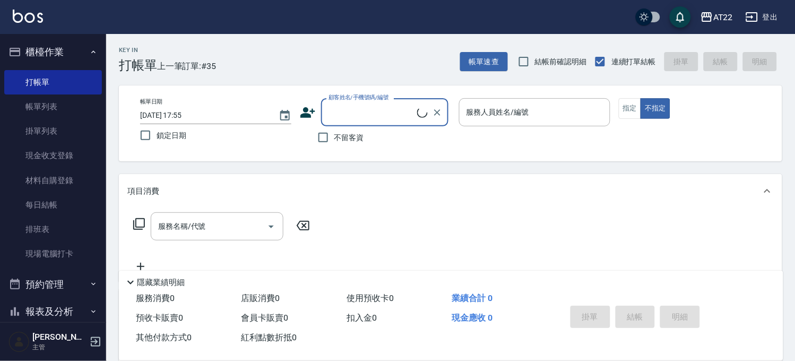
click at [353, 108] on input "顧客姓名/手機號碼/編號" at bounding box center [371, 112] width 91 height 19
click at [400, 141] on li "[PERSON_NAME]卡 [DATE]到/0986285542/" at bounding box center [384, 145] width 127 height 29
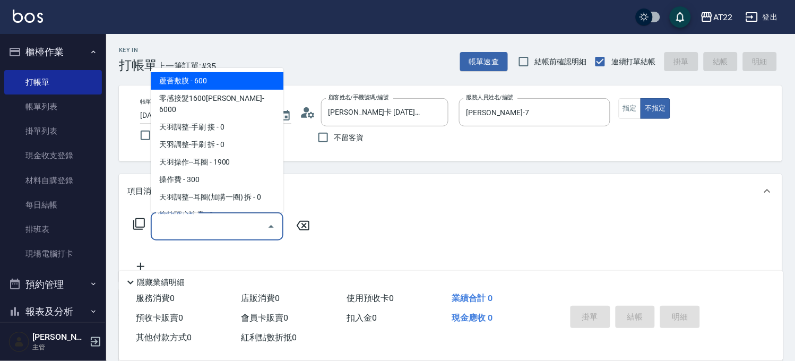
click at [234, 232] on input "服務名稱/代號" at bounding box center [209, 226] width 107 height 19
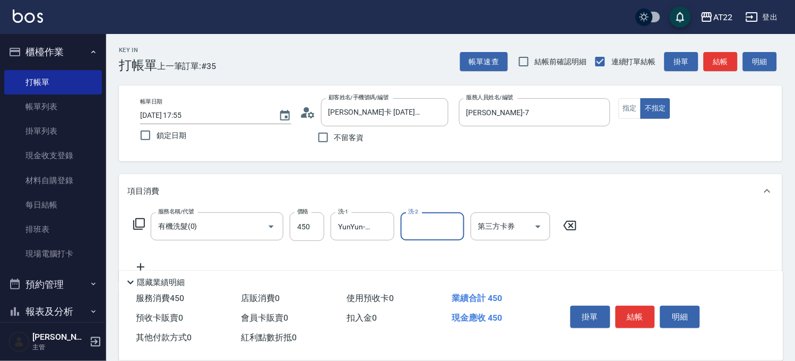
click at [137, 266] on icon at bounding box center [140, 267] width 27 height 13
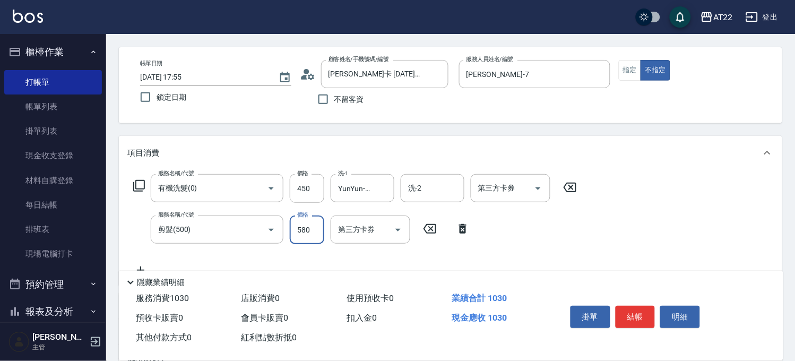
scroll to position [59, 0]
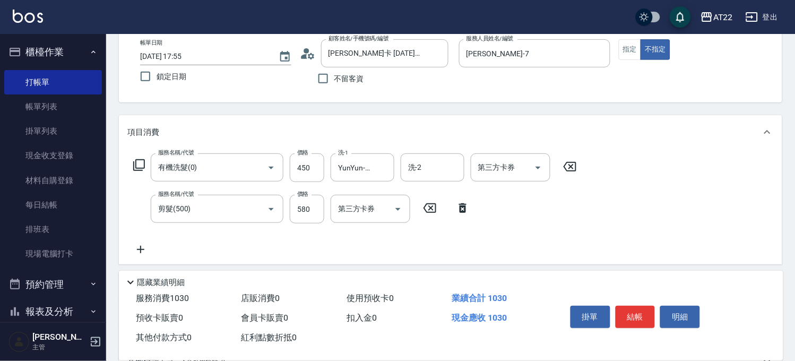
click at [144, 253] on icon at bounding box center [140, 249] width 27 height 13
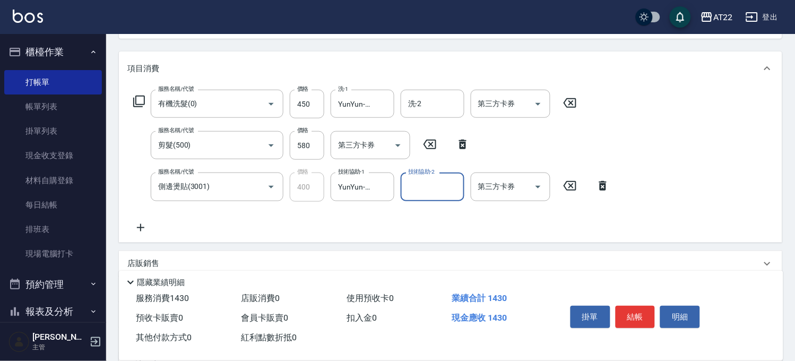
scroll to position [177, 0]
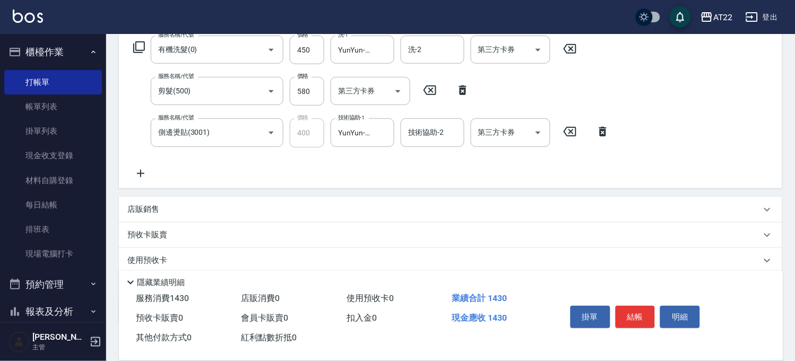
click at [144, 172] on icon at bounding box center [140, 173] width 27 height 13
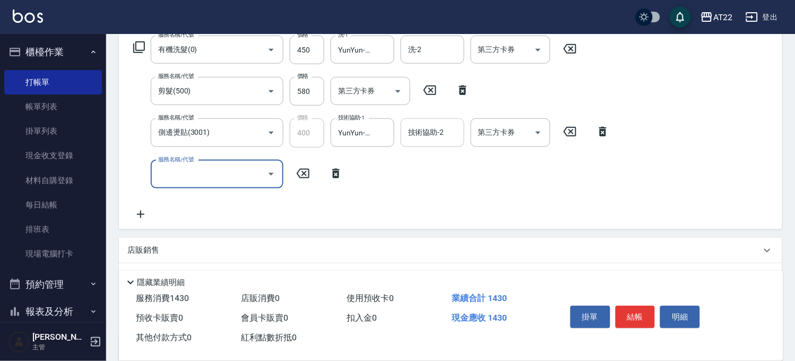
click at [434, 123] on div "技術協助-2 技術協助-2" at bounding box center [433, 132] width 64 height 28
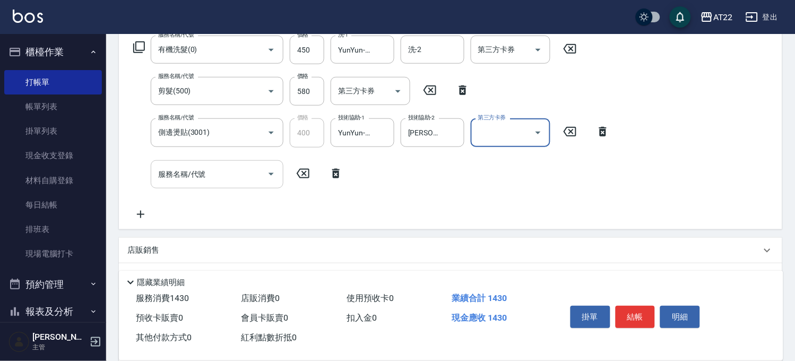
click at [182, 177] on input "服務名稱/代號" at bounding box center [209, 174] width 107 height 19
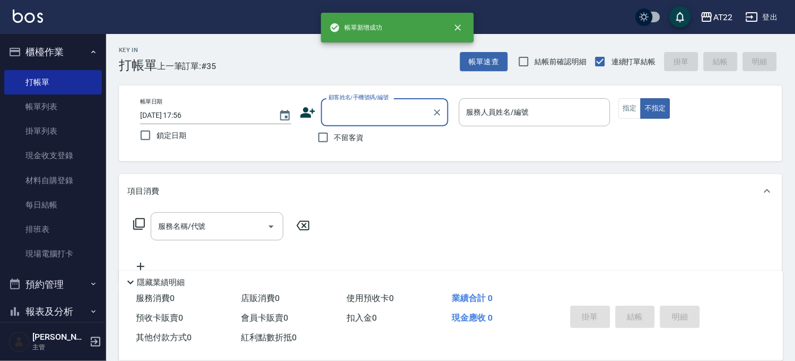
scroll to position [0, 0]
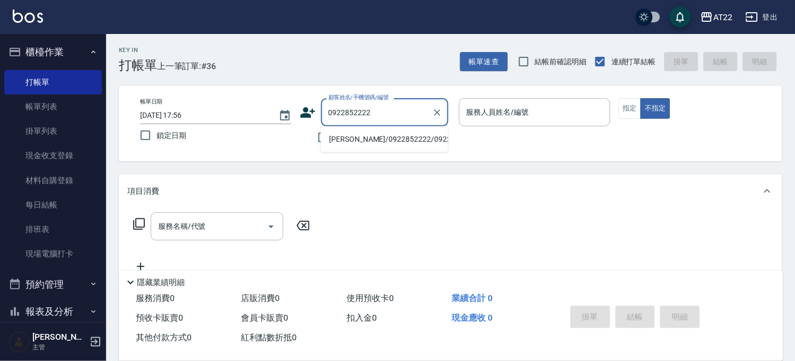
click at [338, 148] on li "[PERSON_NAME]/0922852222/0922852222" at bounding box center [384, 140] width 127 height 18
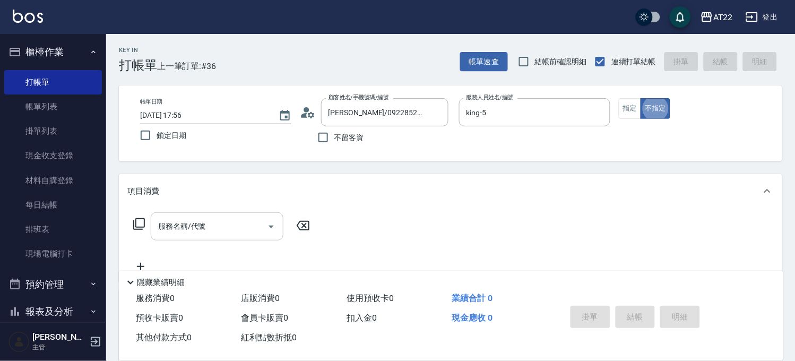
click at [220, 226] on input "服務名稱/代號" at bounding box center [209, 226] width 107 height 19
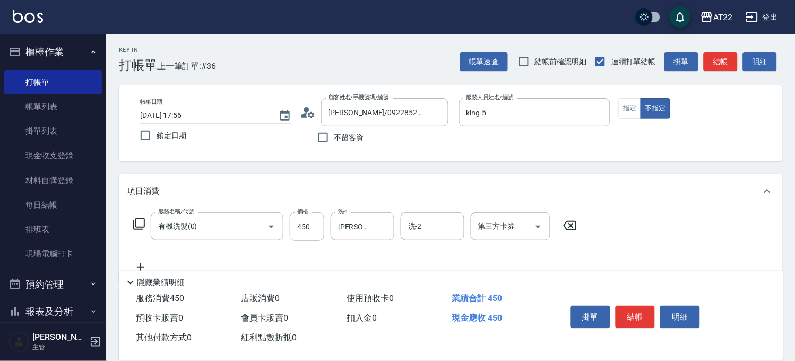
click at [148, 263] on icon at bounding box center [140, 267] width 27 height 13
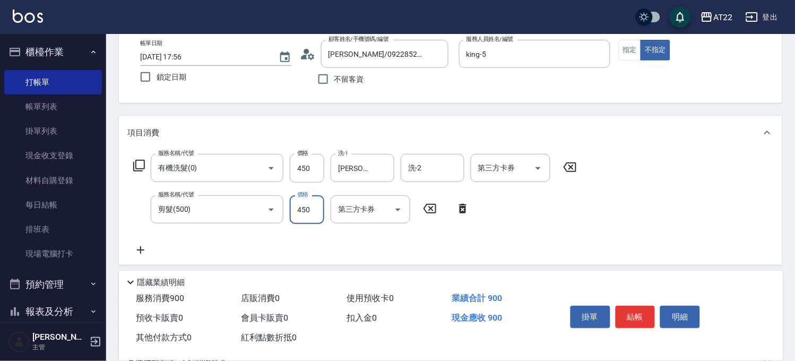
scroll to position [59, 0]
click at [143, 245] on icon at bounding box center [140, 249] width 27 height 13
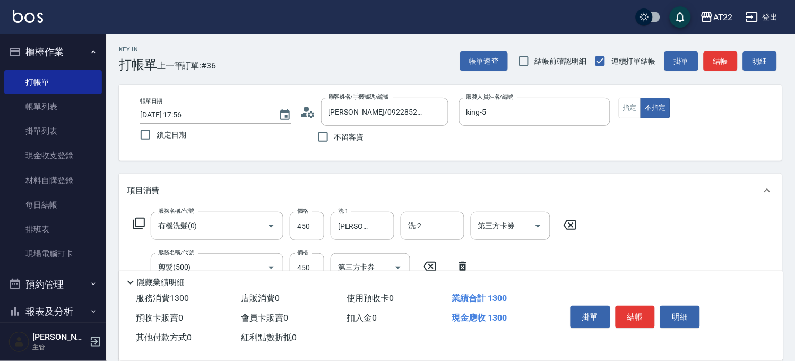
scroll to position [0, 0]
click at [636, 104] on button "指定" at bounding box center [630, 108] width 23 height 21
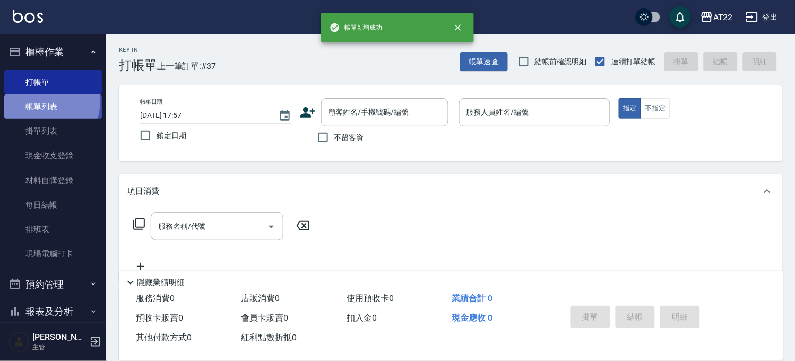
click at [48, 102] on link "帳單列表" at bounding box center [53, 107] width 98 height 24
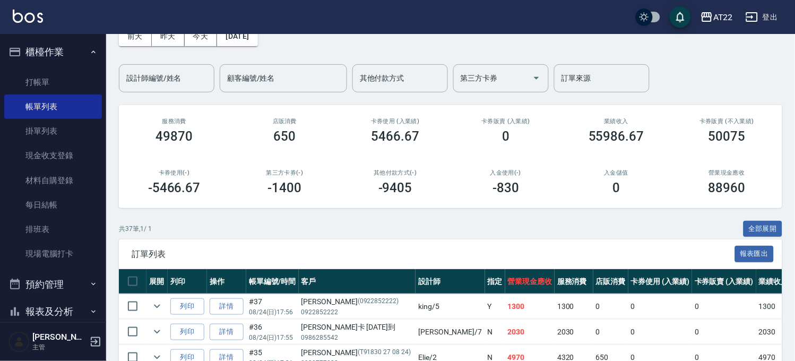
scroll to position [118, 0]
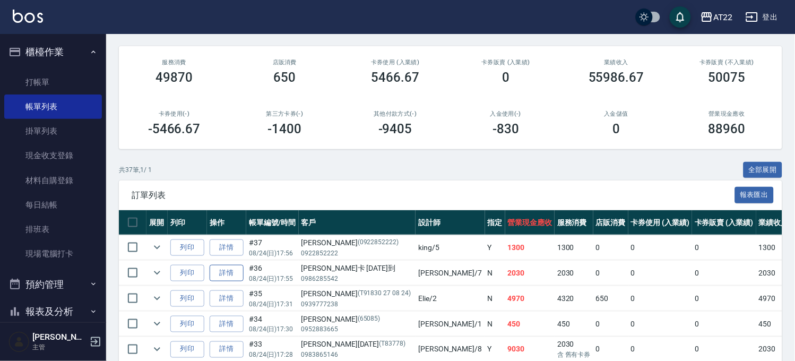
click at [235, 276] on link "詳情" at bounding box center [227, 273] width 34 height 16
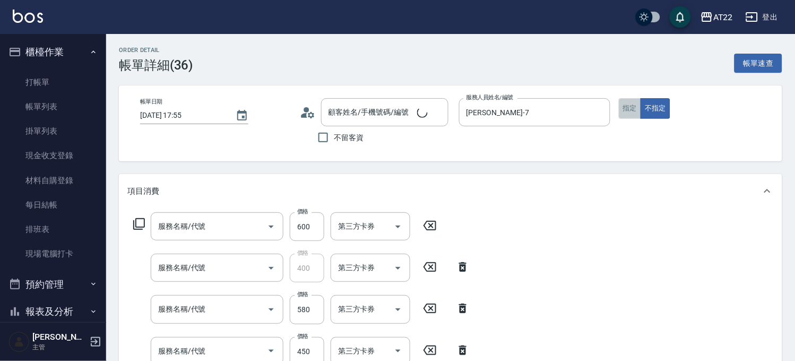
click at [634, 114] on button "指定" at bounding box center [630, 108] width 23 height 21
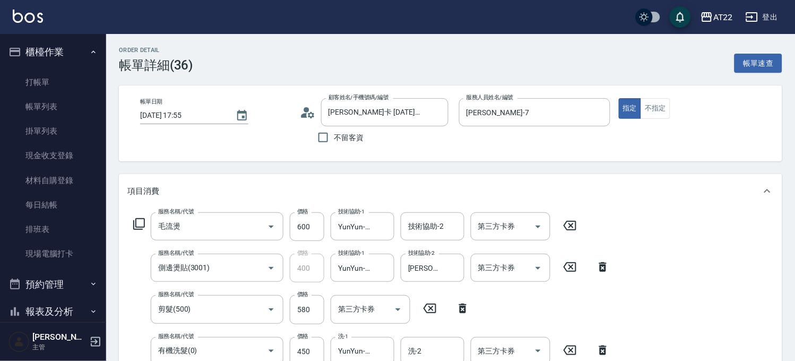
scroll to position [320, 0]
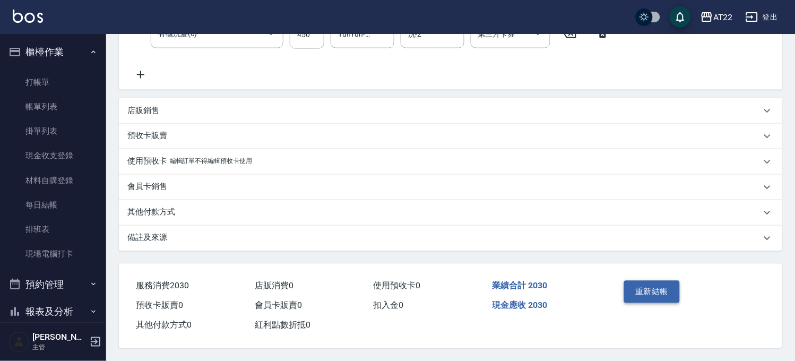
click at [639, 290] on button "重新結帳" at bounding box center [652, 292] width 56 height 22
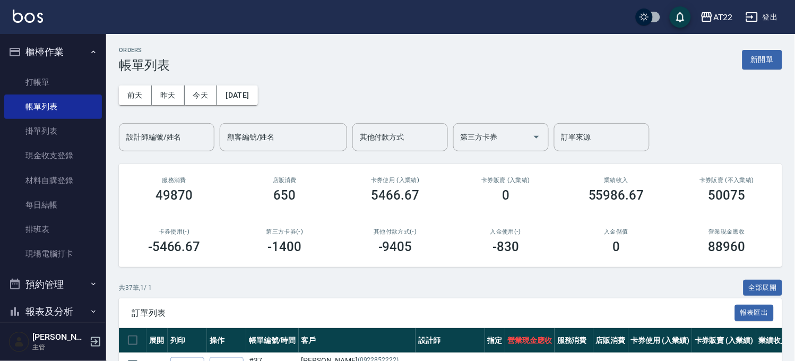
click at [49, 313] on button "報表及分析" at bounding box center [53, 312] width 98 height 28
click at [49, 304] on button "報表及分析" at bounding box center [53, 312] width 98 height 28
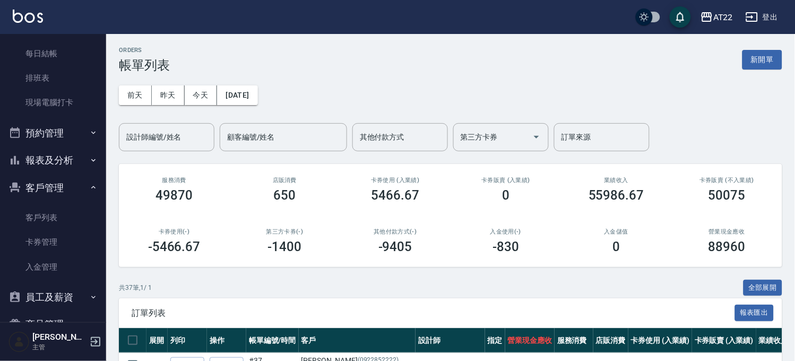
scroll to position [207, 0]
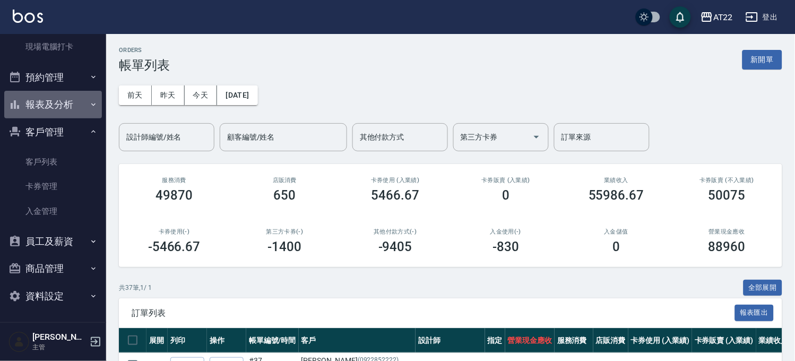
click at [65, 100] on button "報表及分析" at bounding box center [53, 105] width 98 height 28
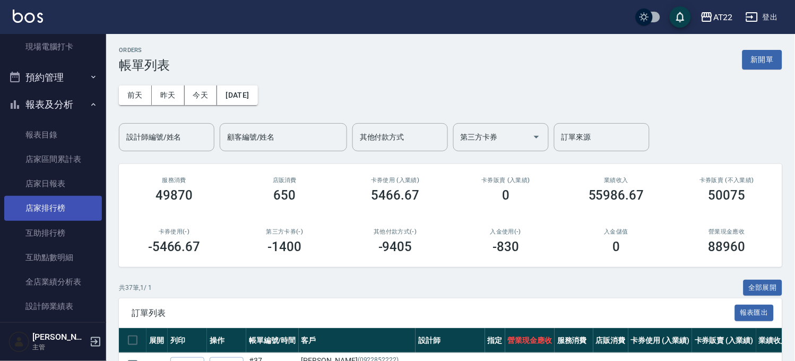
scroll to position [443, 0]
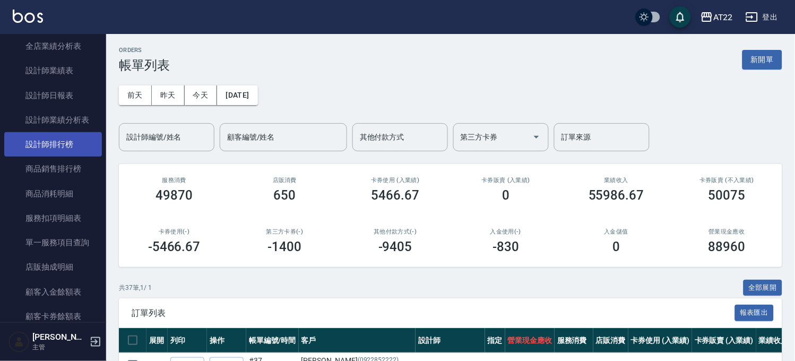
click at [62, 149] on link "設計師排行榜" at bounding box center [53, 144] width 98 height 24
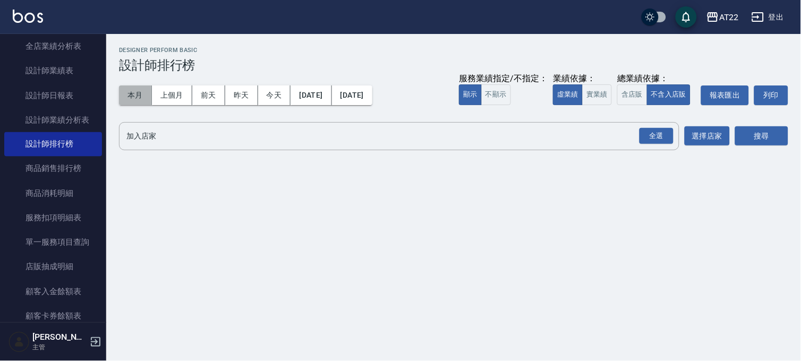
click at [144, 93] on button "本月" at bounding box center [135, 95] width 33 height 20
click at [648, 139] on div "全選" at bounding box center [656, 136] width 34 height 16
click at [754, 136] on button "搜尋" at bounding box center [761, 137] width 53 height 20
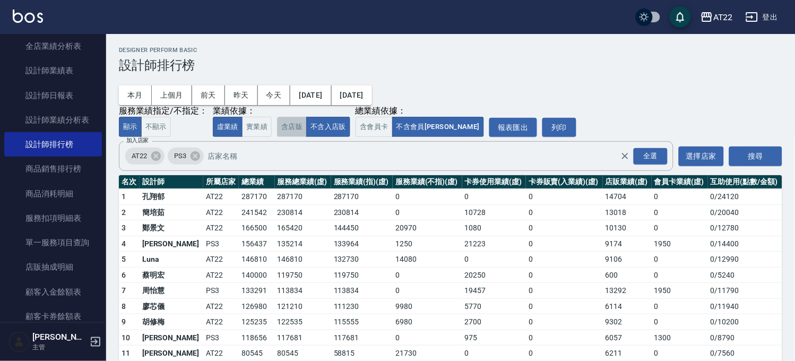
click at [295, 133] on button "含店販" at bounding box center [292, 127] width 30 height 21
click at [328, 131] on button "不含入店販" at bounding box center [328, 127] width 44 height 21
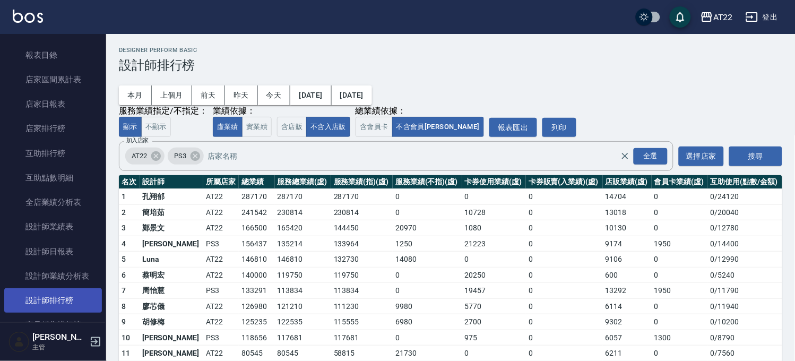
scroll to position [266, 0]
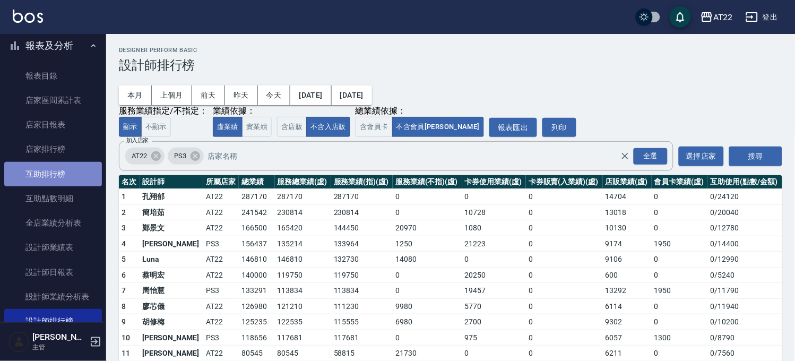
click at [78, 168] on link "互助排行榜" at bounding box center [53, 174] width 98 height 24
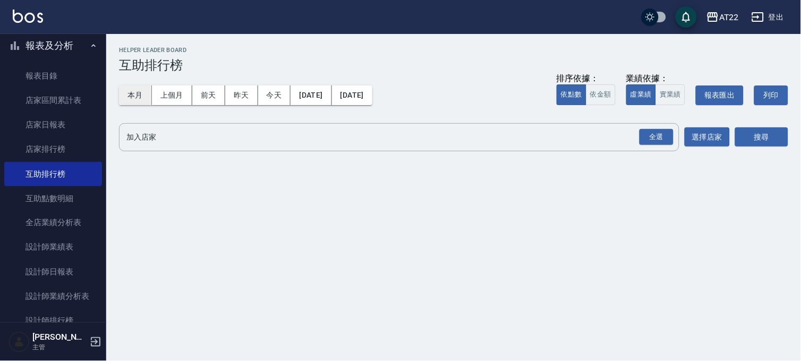
click at [135, 97] on button "本月" at bounding box center [135, 95] width 33 height 20
click at [636, 131] on input "加入店家" at bounding box center [391, 137] width 535 height 19
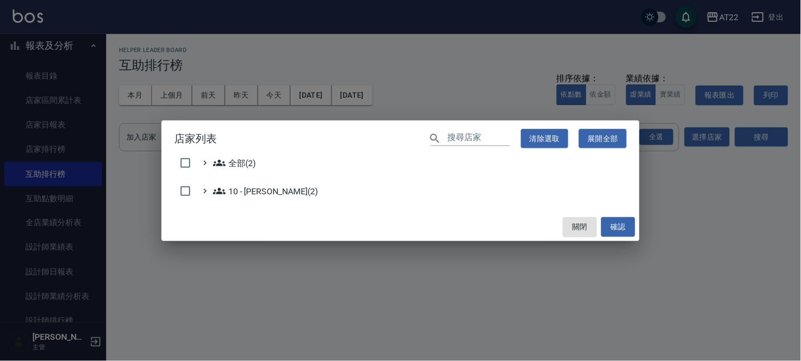
click at [726, 182] on div "店家列表 ​ 清除選取 展開全部 全部(2) 10 - [PERSON_NAME](2) 關閉 確認" at bounding box center [400, 180] width 801 height 361
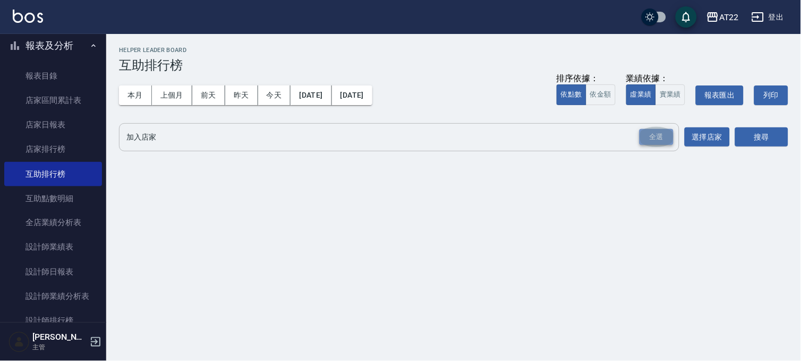
click at [644, 135] on div "全選" at bounding box center [656, 137] width 34 height 16
click at [770, 133] on button "搜尋" at bounding box center [761, 138] width 53 height 20
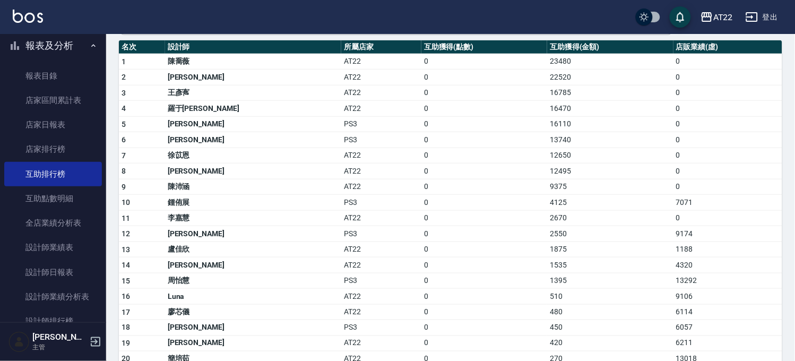
scroll to position [59, 0]
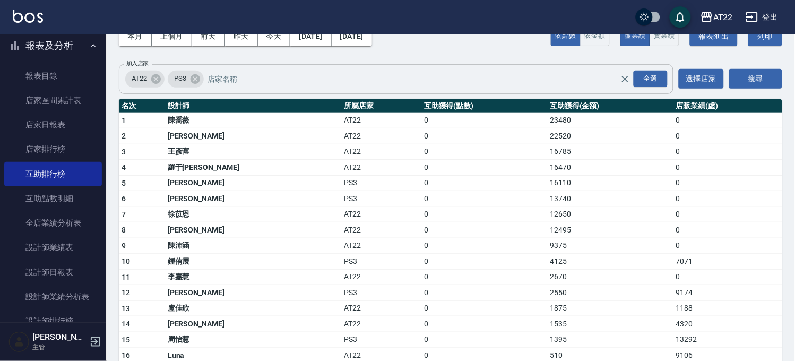
click at [242, 87] on input "加入店家" at bounding box center [423, 79] width 434 height 19
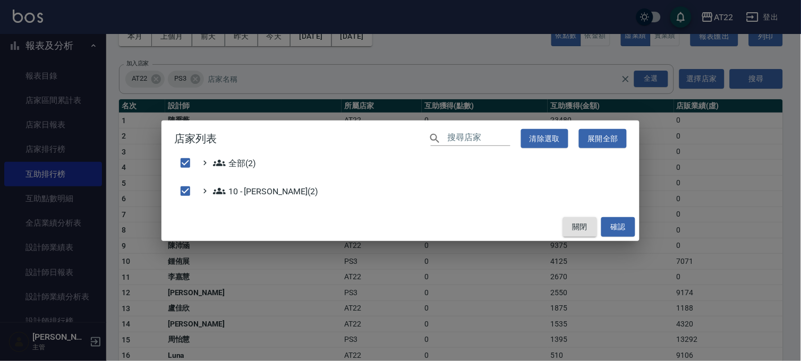
click at [593, 230] on button "關閉" at bounding box center [580, 227] width 34 height 20
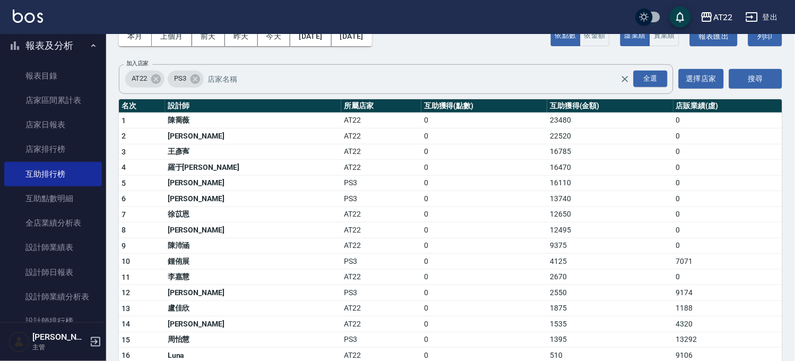
drag, startPoint x: 68, startPoint y: 42, endPoint x: 68, endPoint y: 48, distance: 5.8
click at [68, 42] on button "報表及分析" at bounding box center [53, 46] width 98 height 28
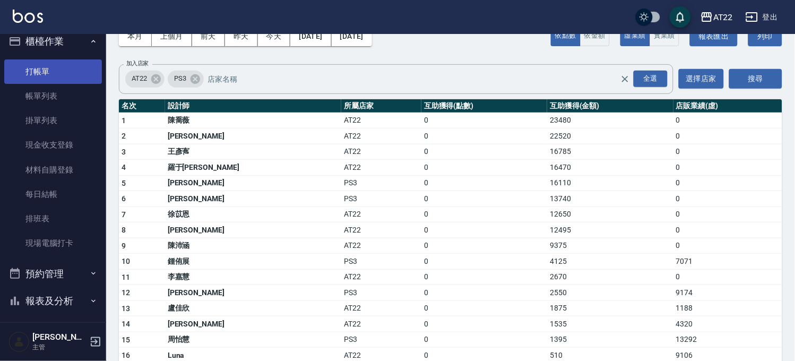
scroll to position [0, 0]
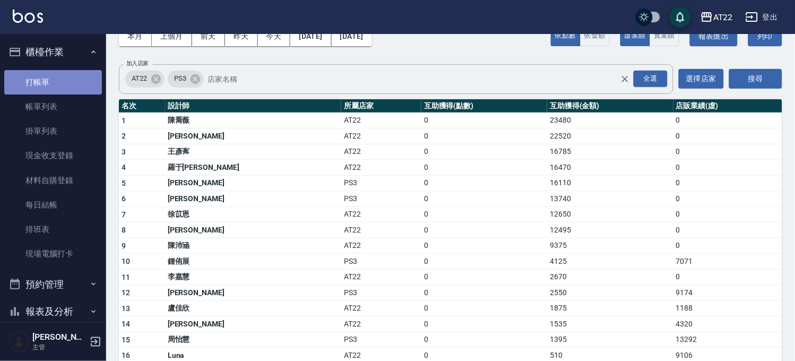
click at [59, 78] on link "打帳單" at bounding box center [53, 82] width 98 height 24
